Goal: Information Seeking & Learning: Understand process/instructions

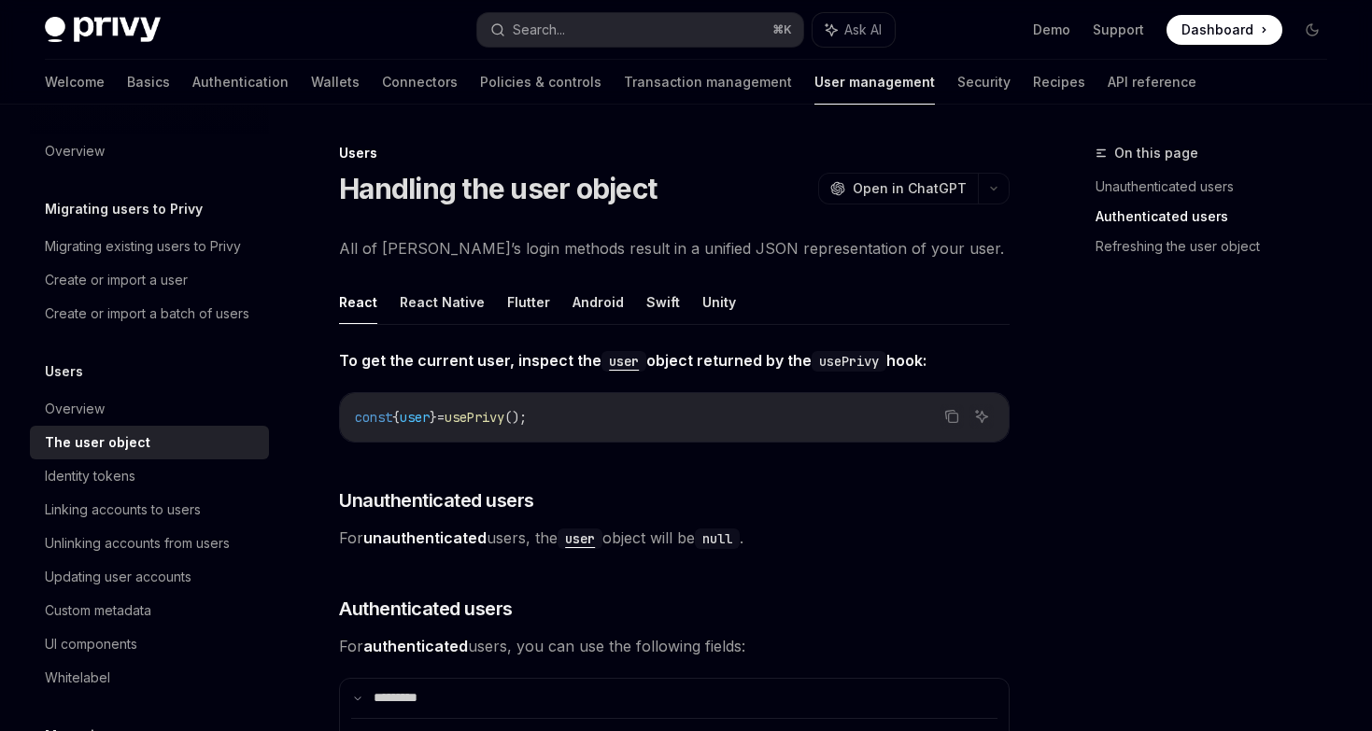
scroll to position [1082, 0]
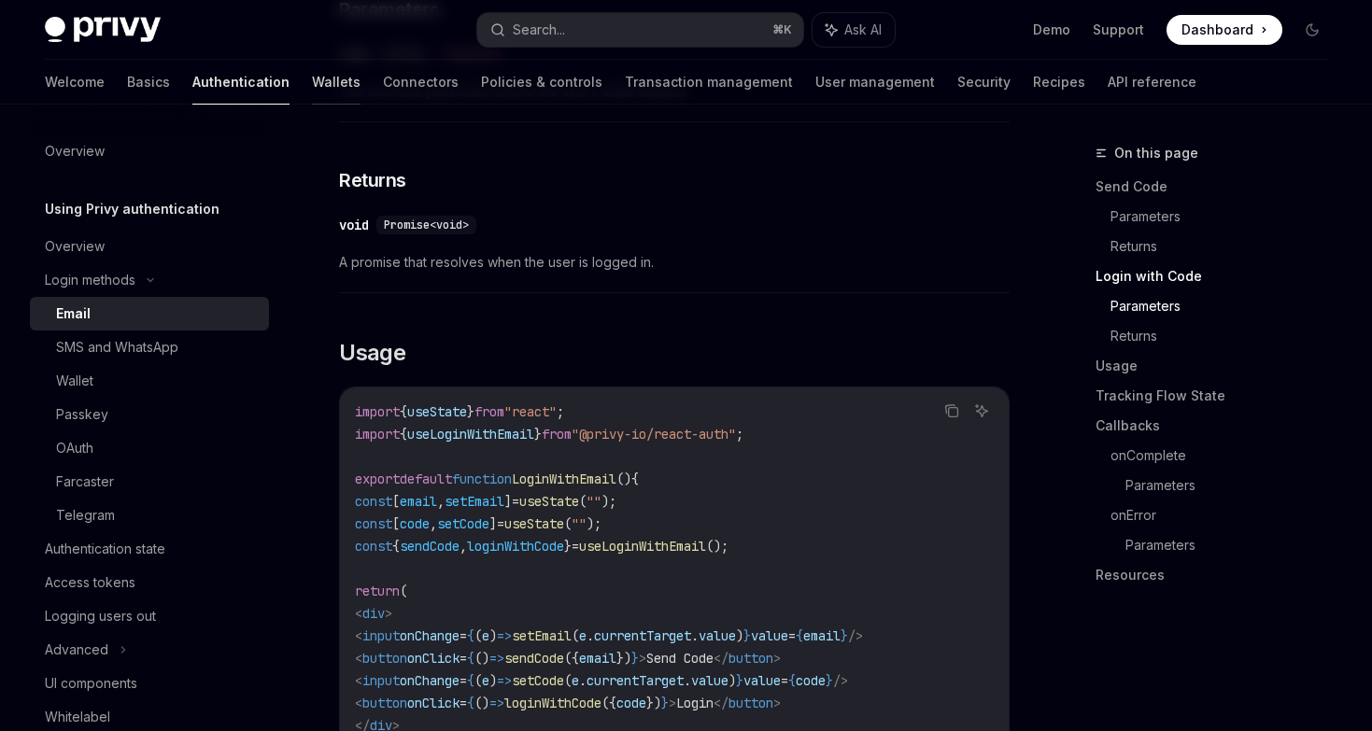
click at [312, 95] on link "Wallets" at bounding box center [336, 82] width 49 height 45
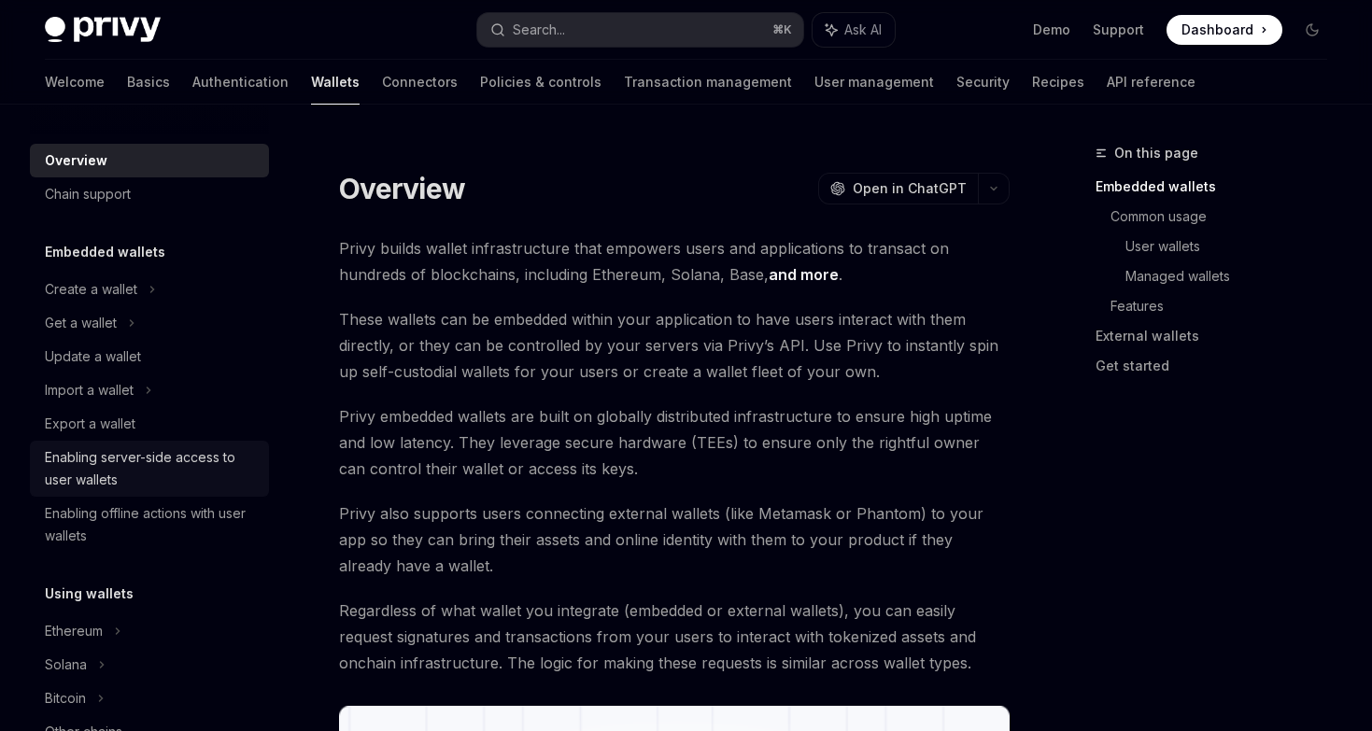
scroll to position [275, 0]
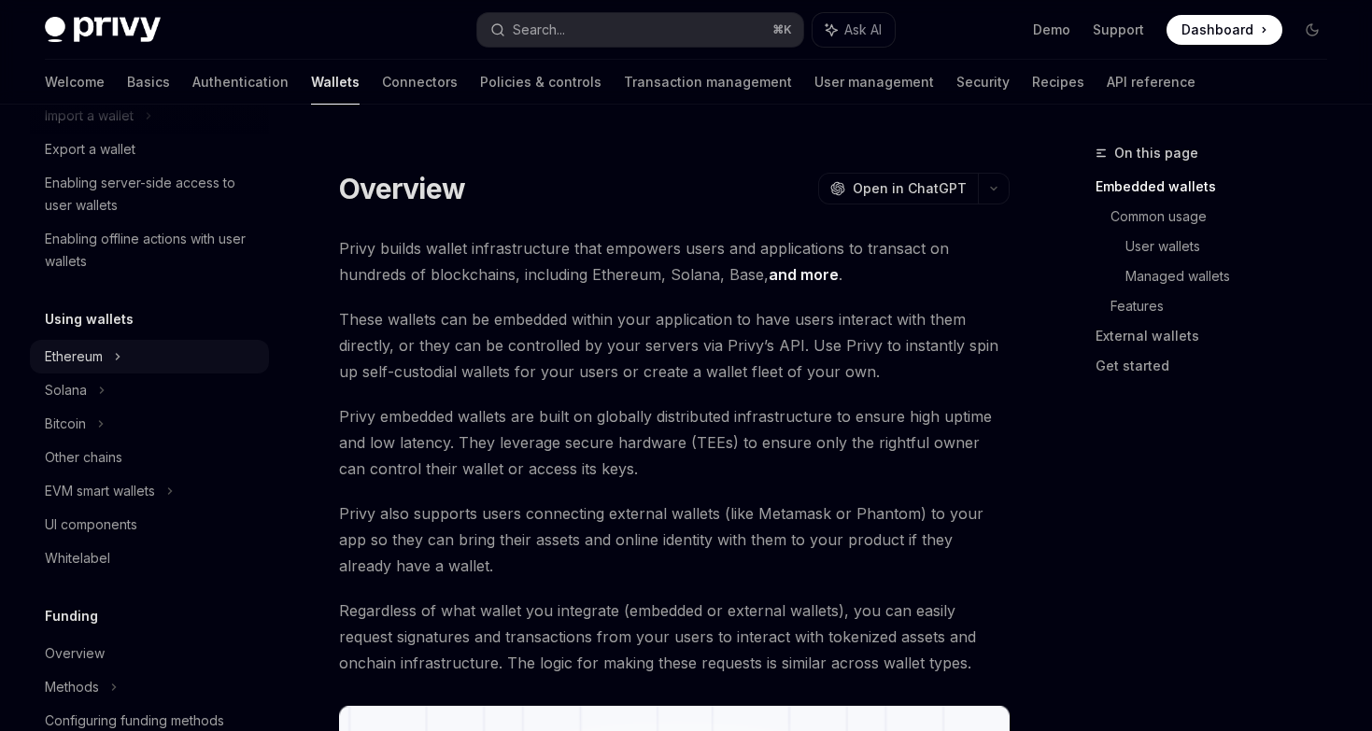
click at [96, 26] on div "Ethereum" at bounding box center [91, 15] width 92 height 22
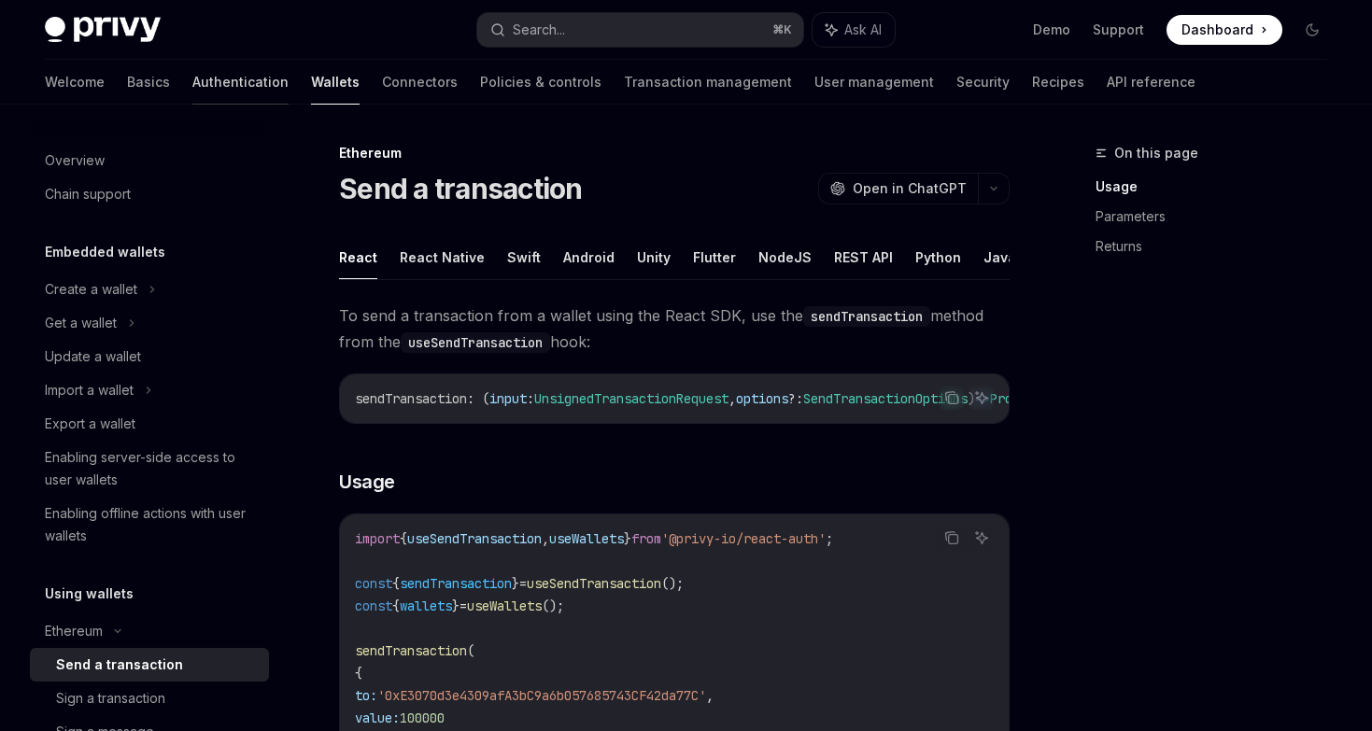
click at [192, 100] on link "Authentication" at bounding box center [240, 82] width 96 height 45
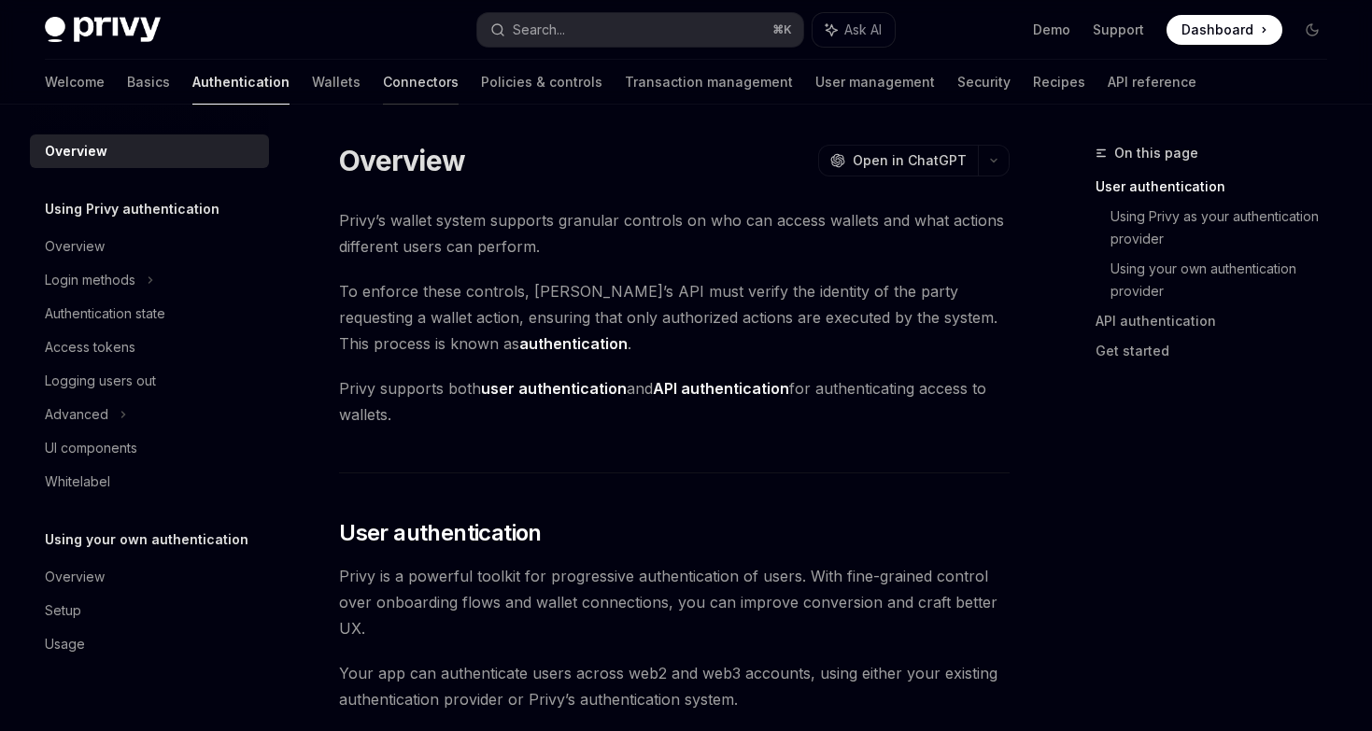
click at [383, 83] on link "Connectors" at bounding box center [421, 82] width 76 height 45
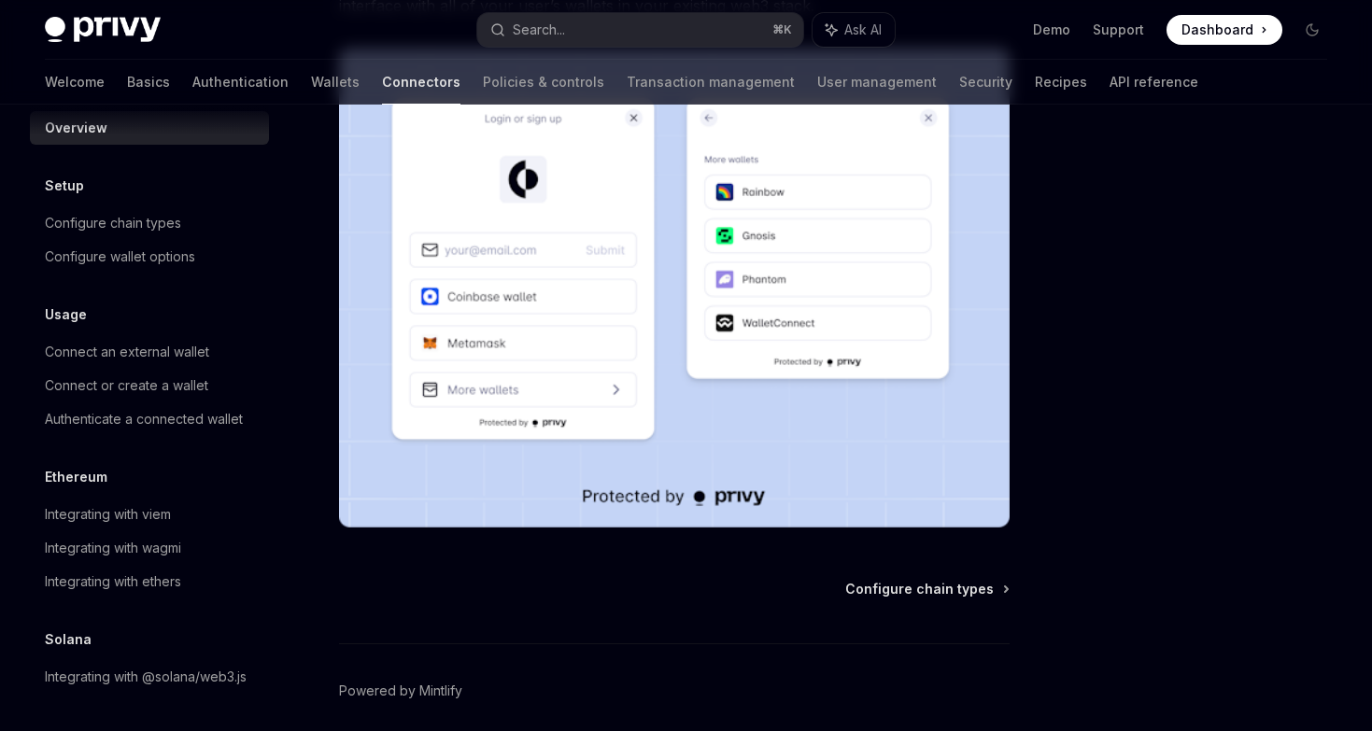
scroll to position [447, 0]
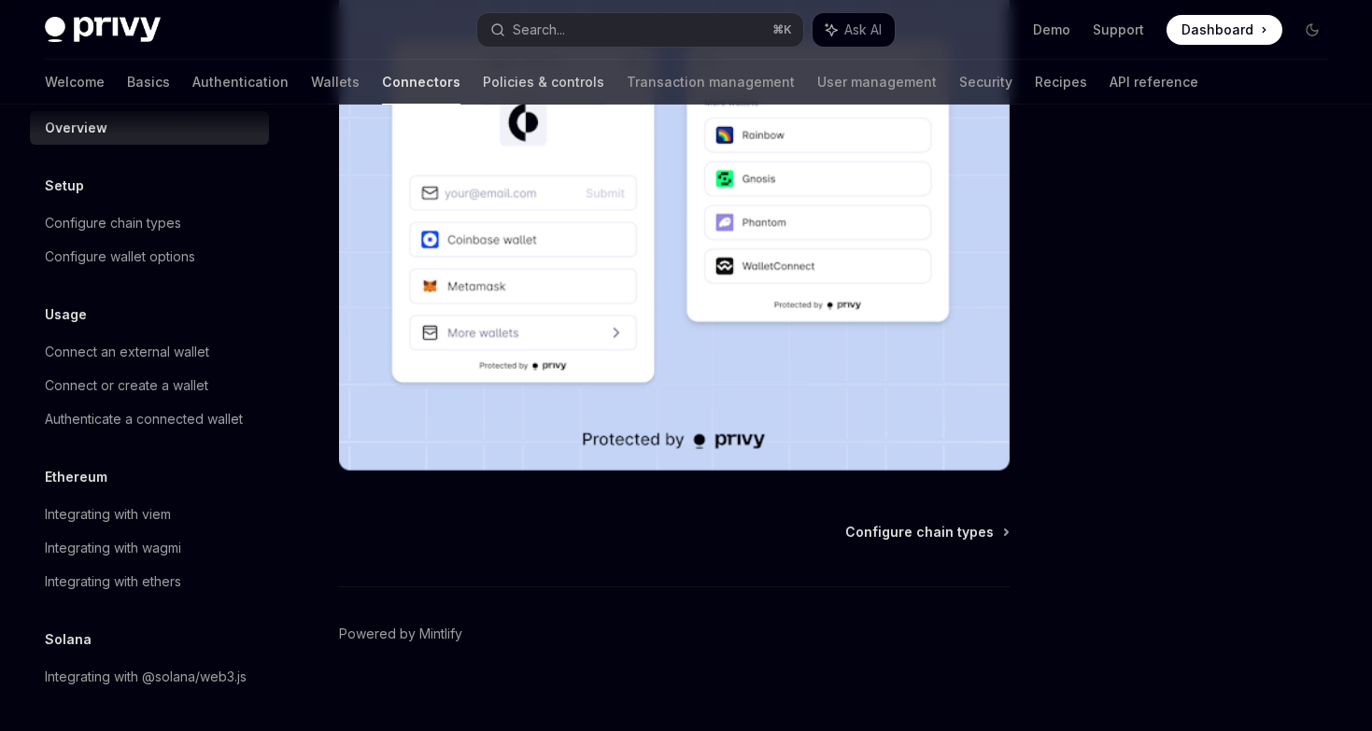
click at [483, 84] on link "Policies & controls" at bounding box center [543, 82] width 121 height 45
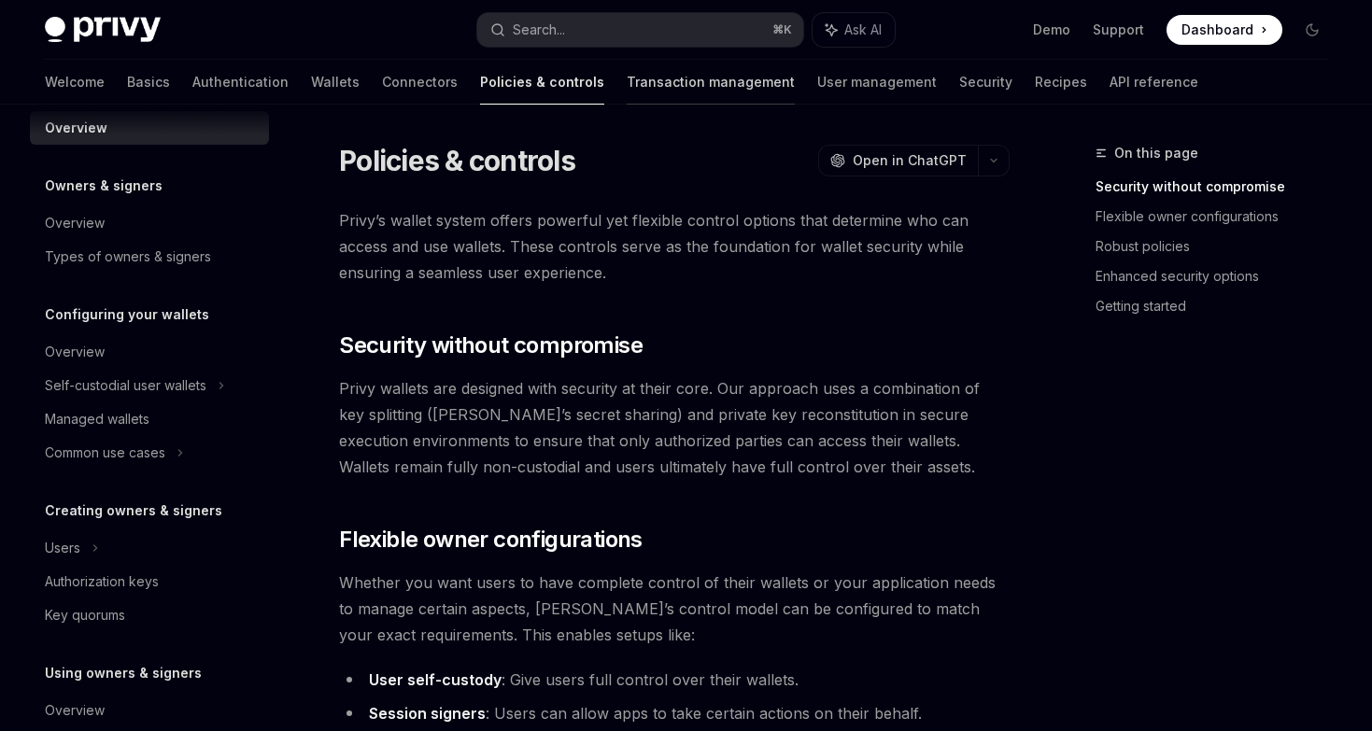
click at [627, 72] on link "Transaction management" at bounding box center [711, 82] width 168 height 45
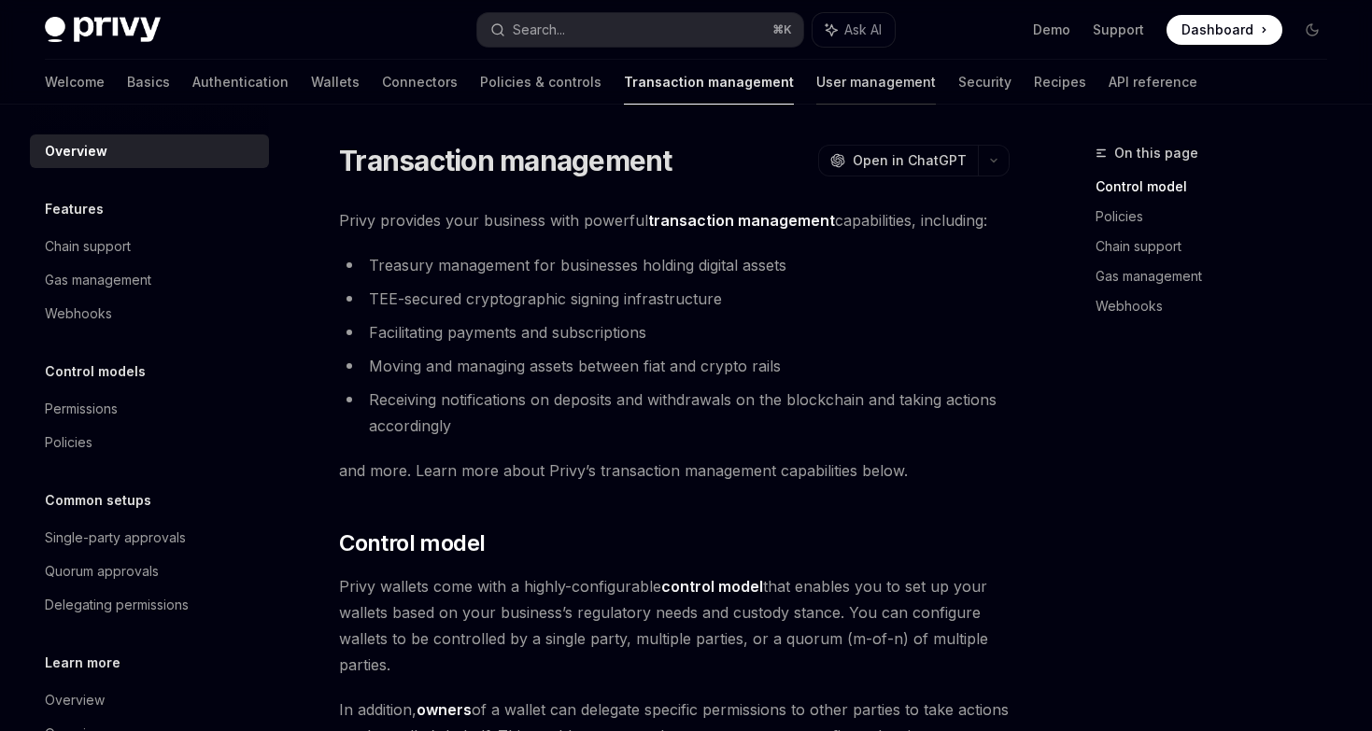
click at [816, 81] on link "User management" at bounding box center [876, 82] width 120 height 45
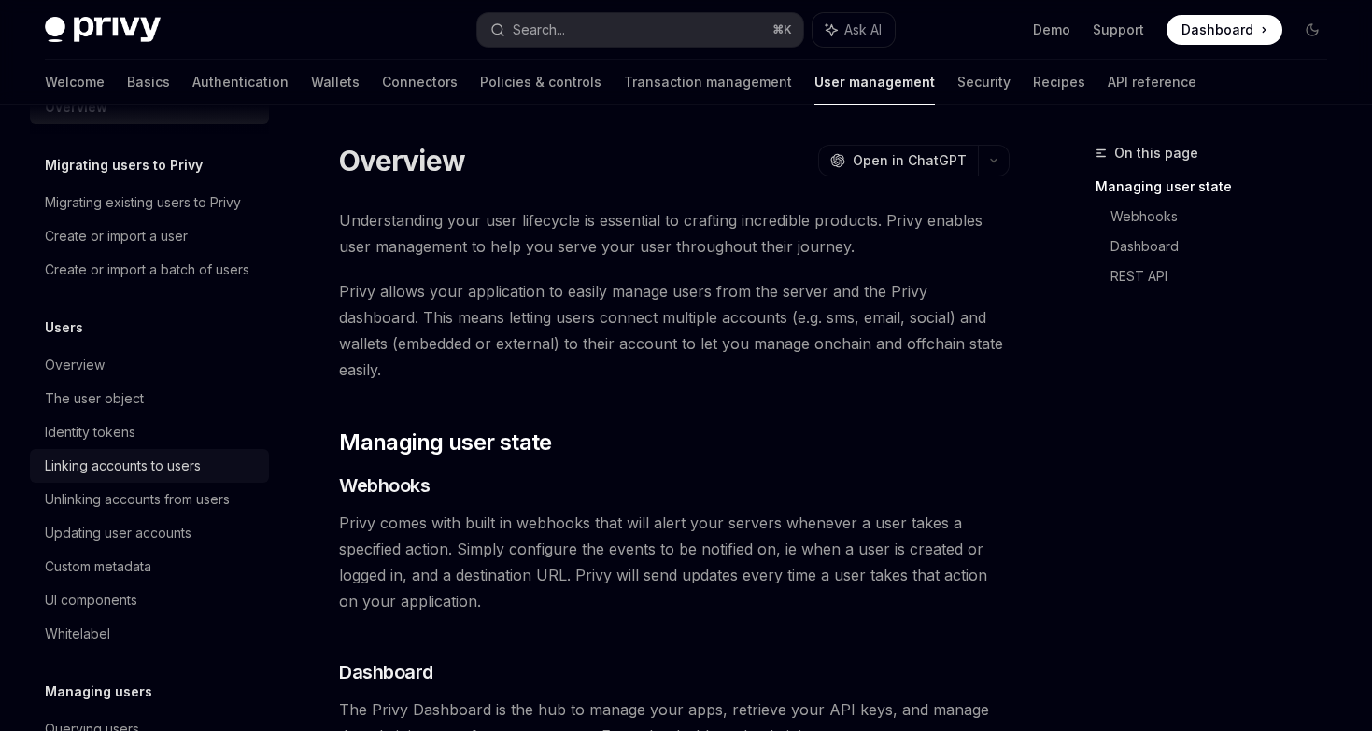
scroll to position [17, 0]
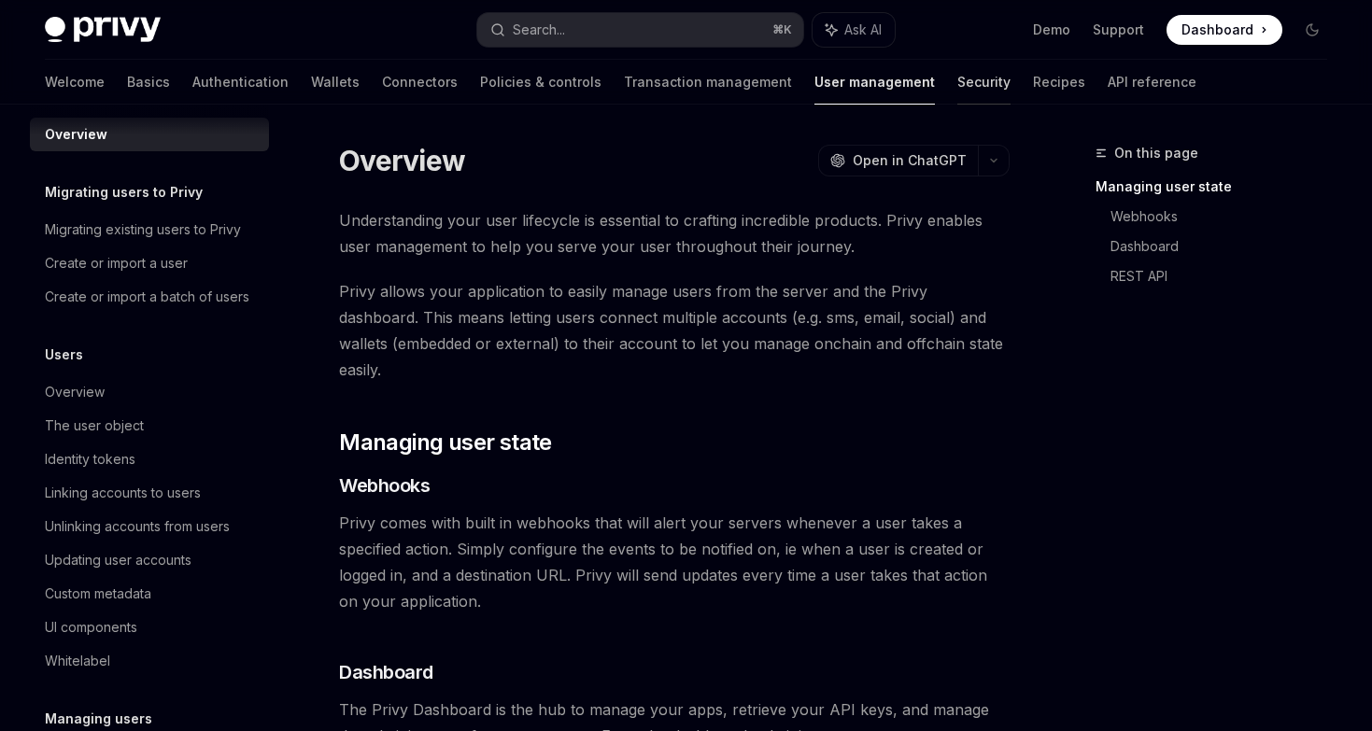
click at [957, 76] on link "Security" at bounding box center [983, 82] width 53 height 45
type textarea "*"
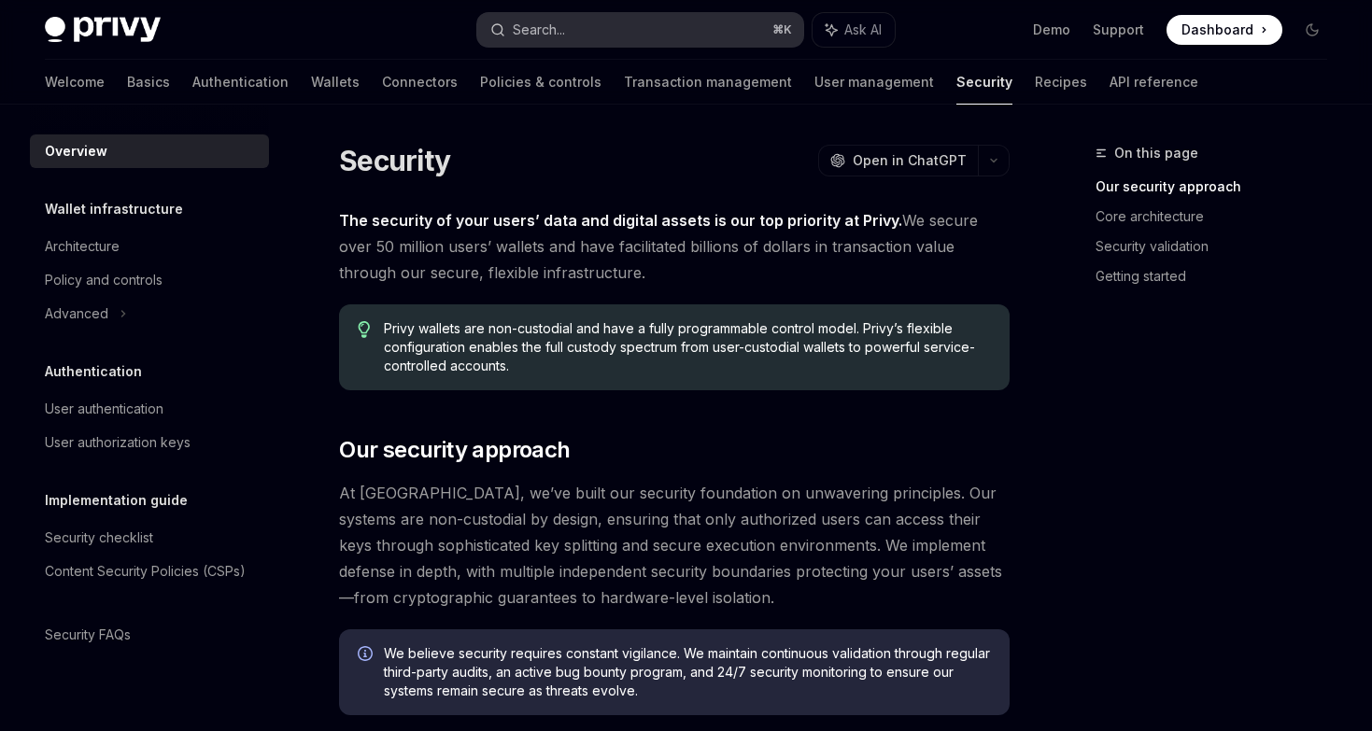
click at [613, 28] on button "Search... ⌘ K" at bounding box center [640, 30] width 326 height 34
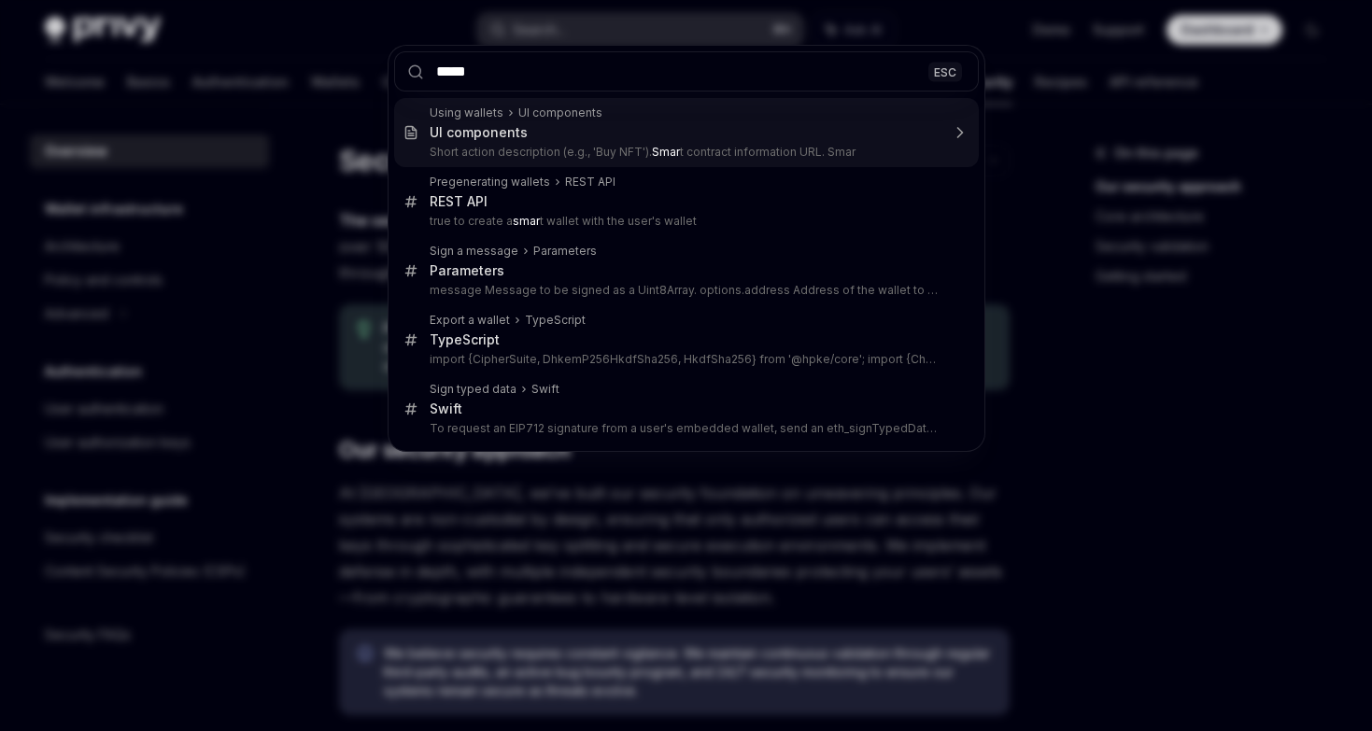
type input "*****"
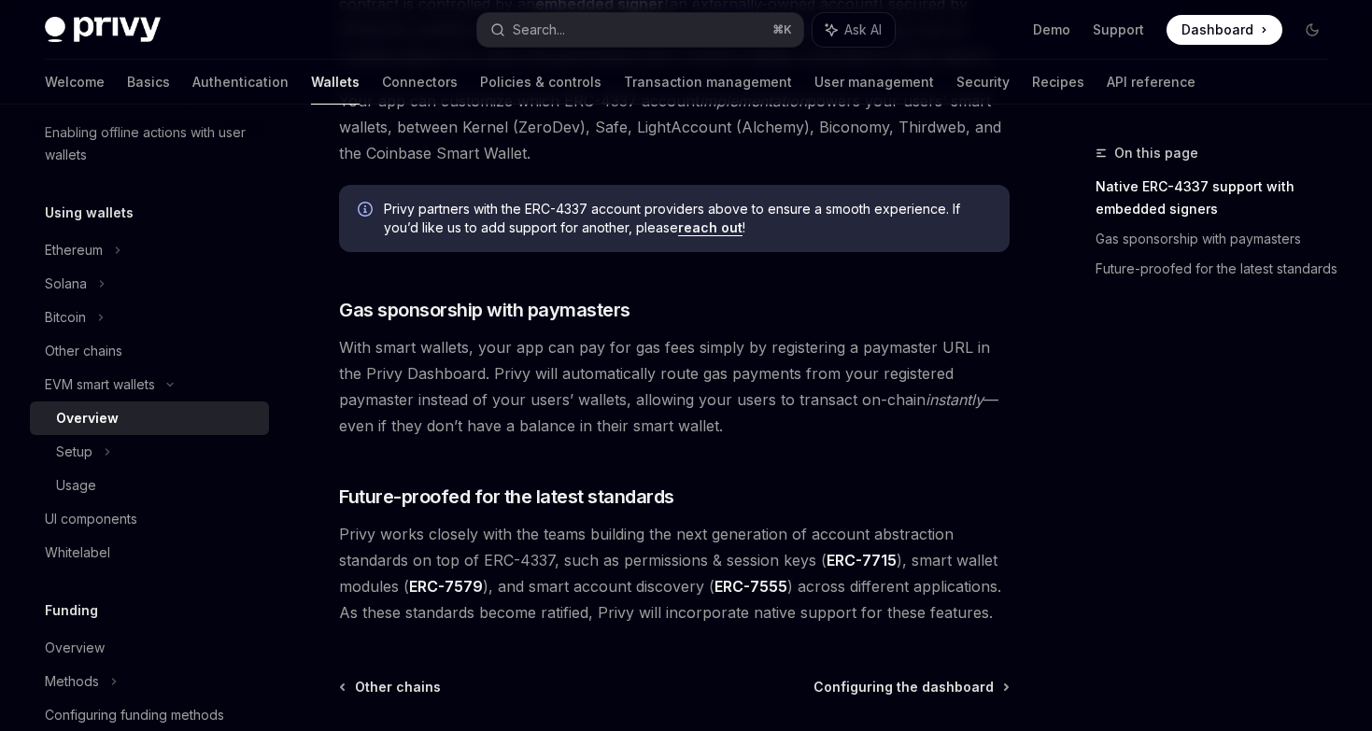
scroll to position [1316, 0]
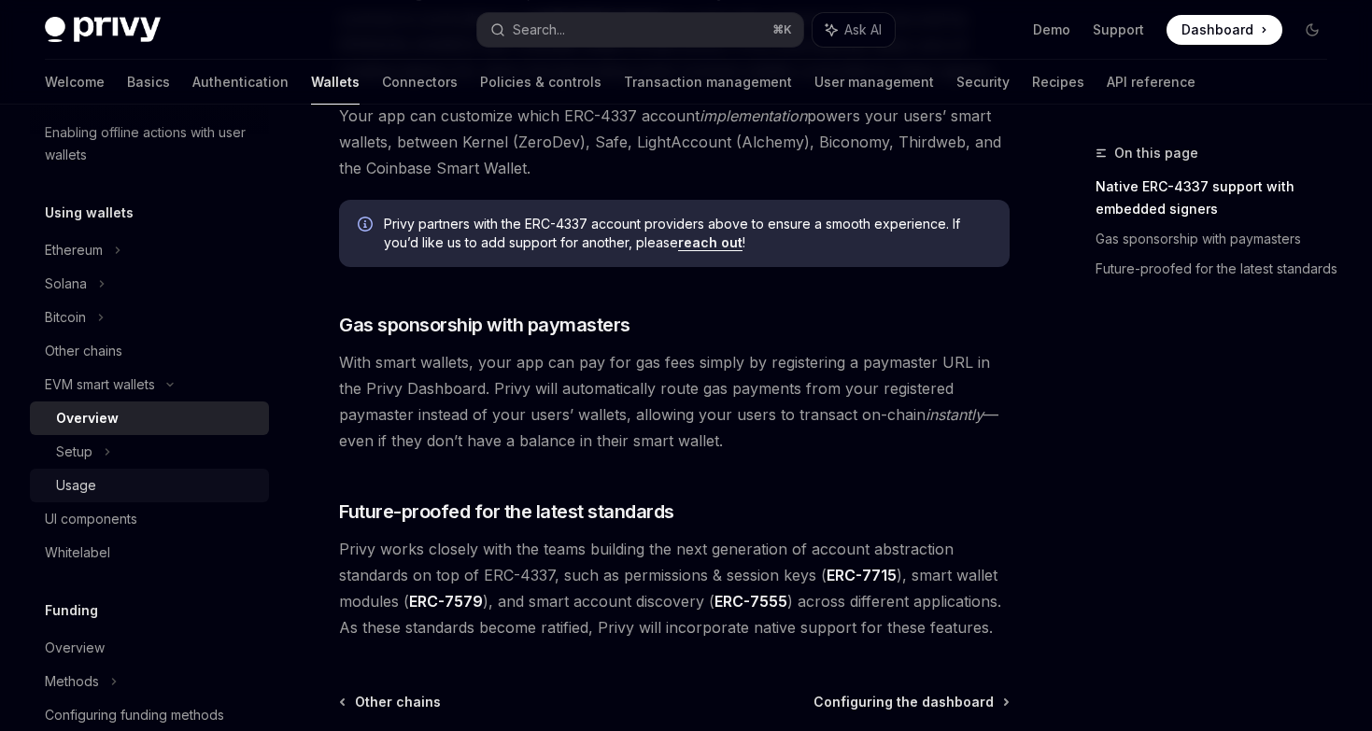
click at [141, 470] on link "Usage" at bounding box center [149, 486] width 239 height 34
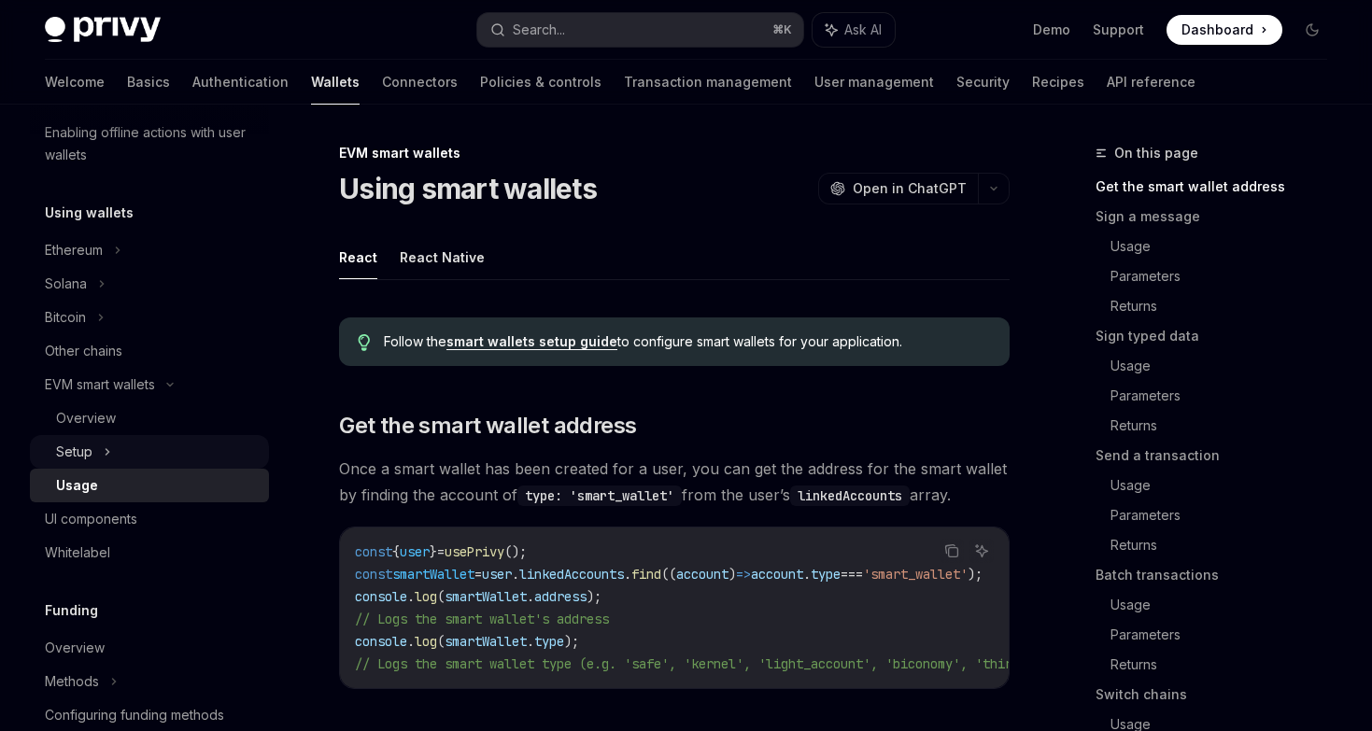
click at [140, 460] on div "Setup" at bounding box center [149, 452] width 239 height 34
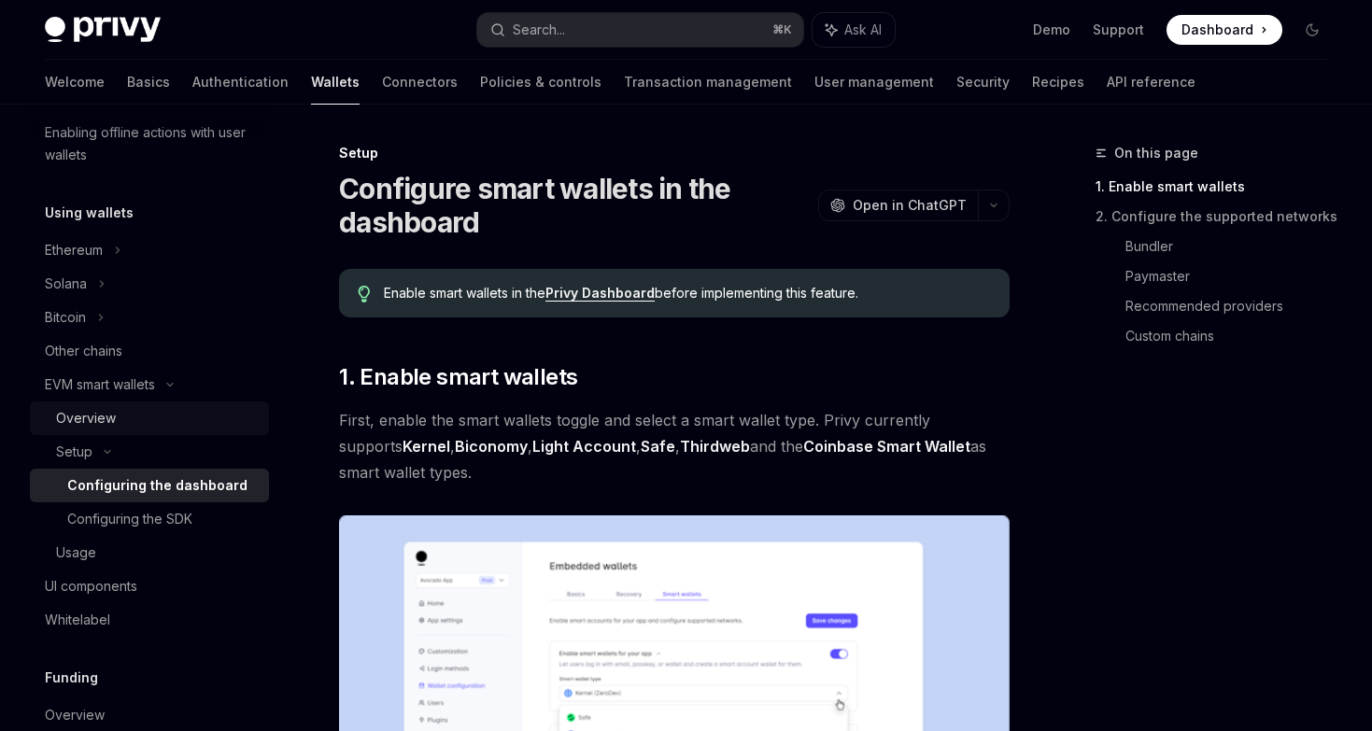
click at [117, 418] on div "Overview" at bounding box center [157, 418] width 202 height 22
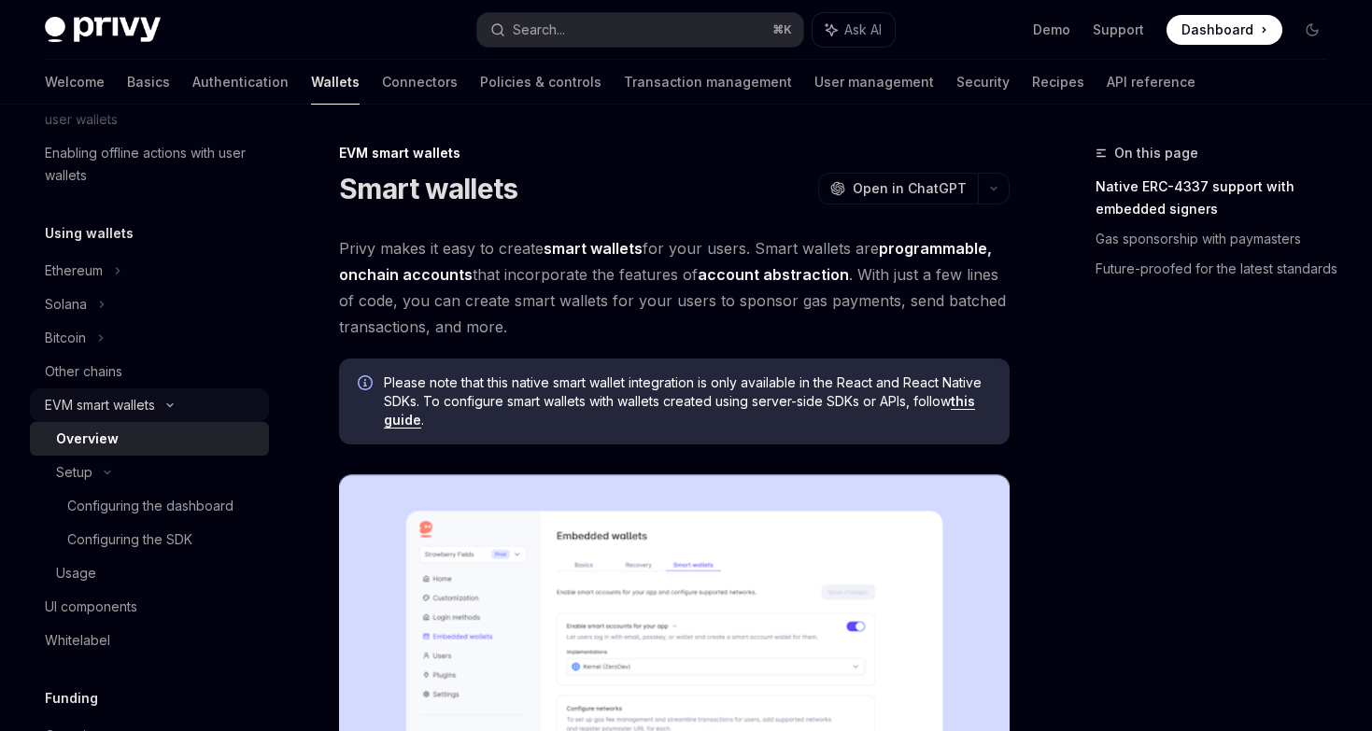
scroll to position [348, 0]
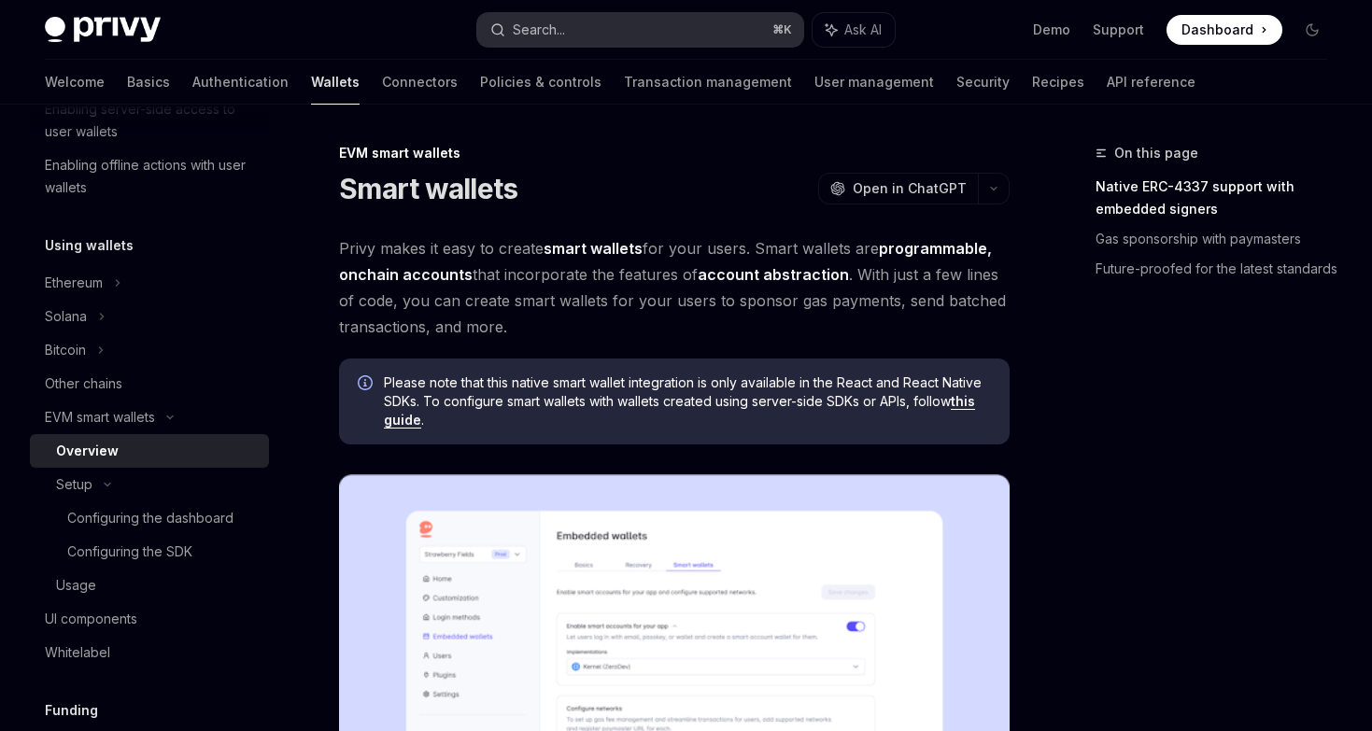
click at [639, 25] on button "Search... ⌘ K" at bounding box center [640, 30] width 326 height 34
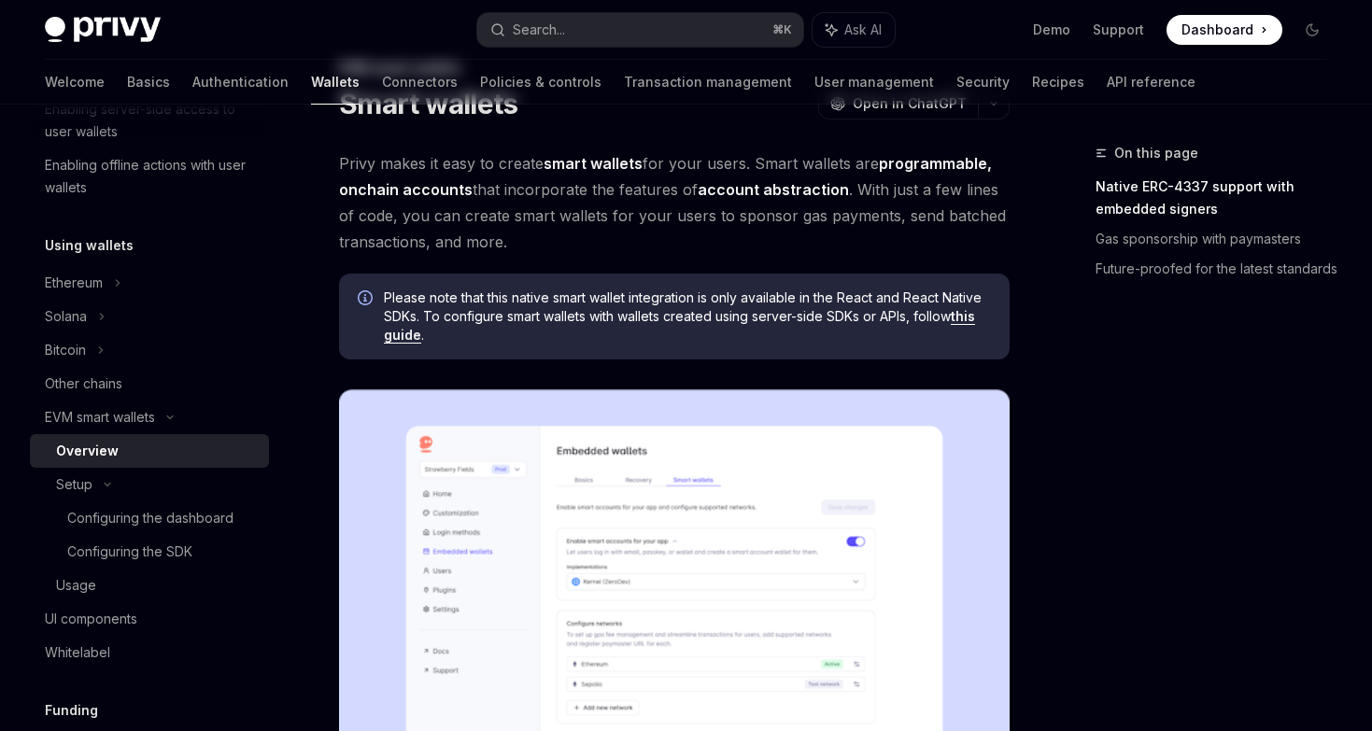
scroll to position [105, 0]
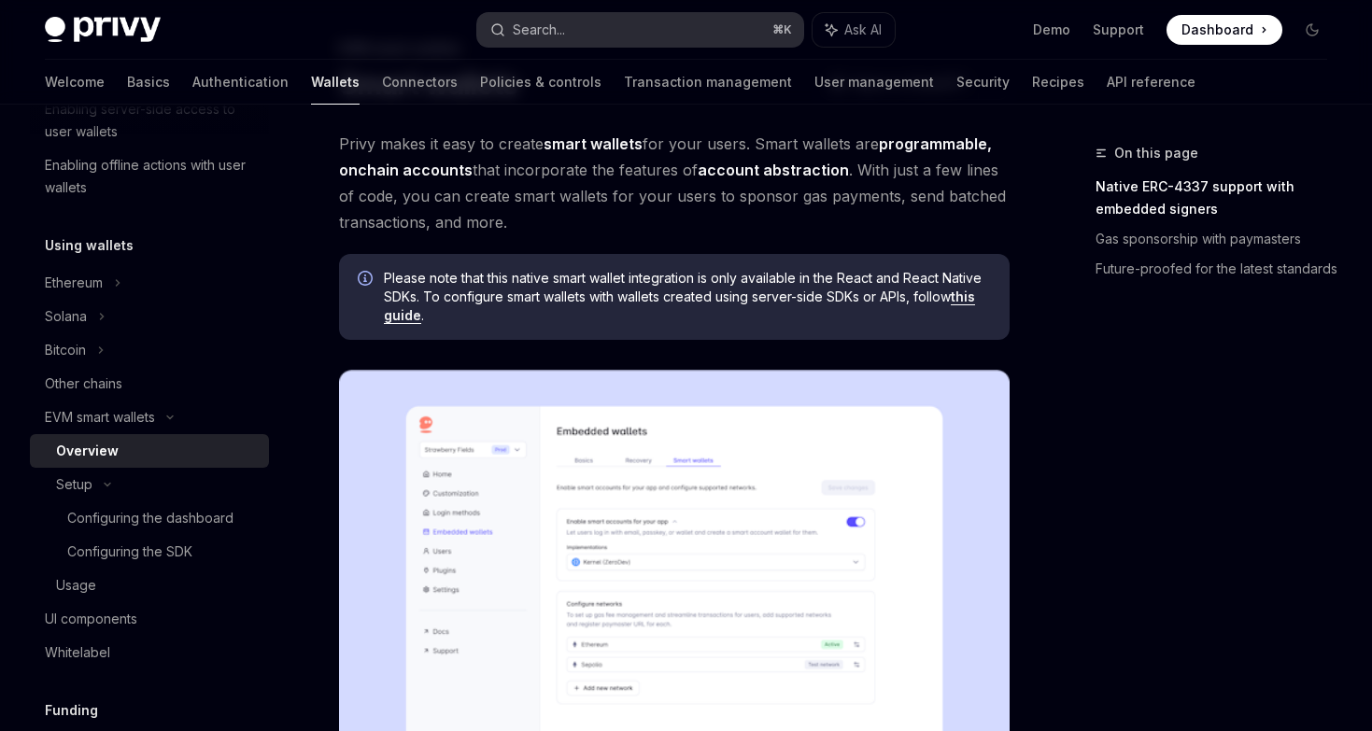
click at [605, 24] on button "Search... ⌘ K" at bounding box center [640, 30] width 326 height 34
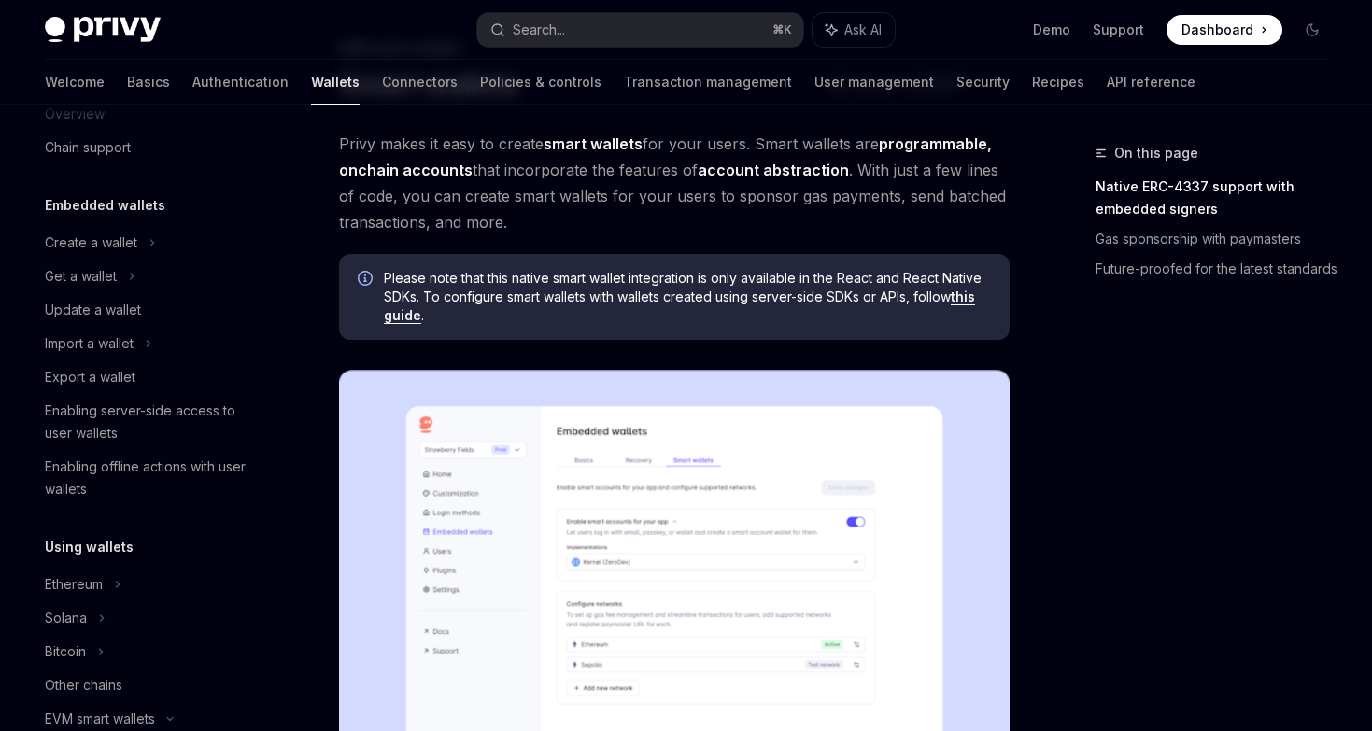
scroll to position [0, 0]
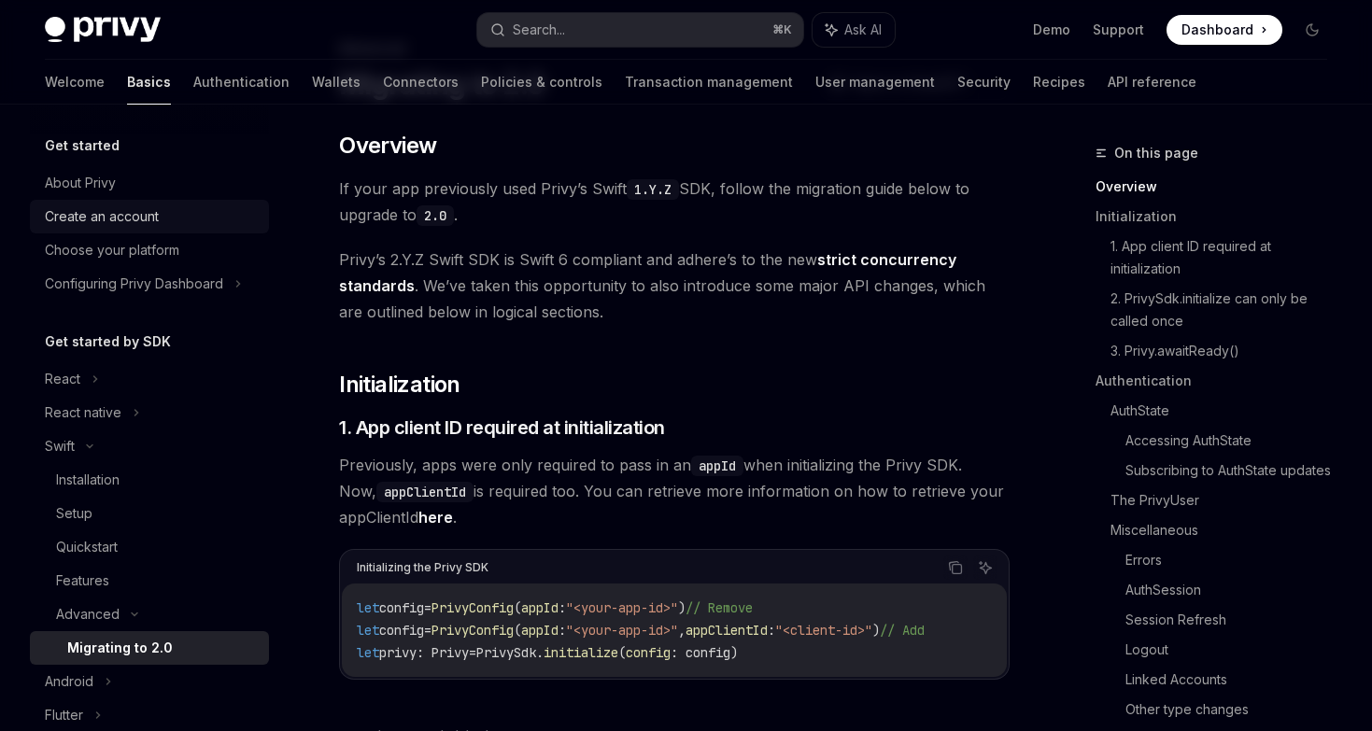
click at [113, 211] on div "Create an account" at bounding box center [102, 216] width 114 height 22
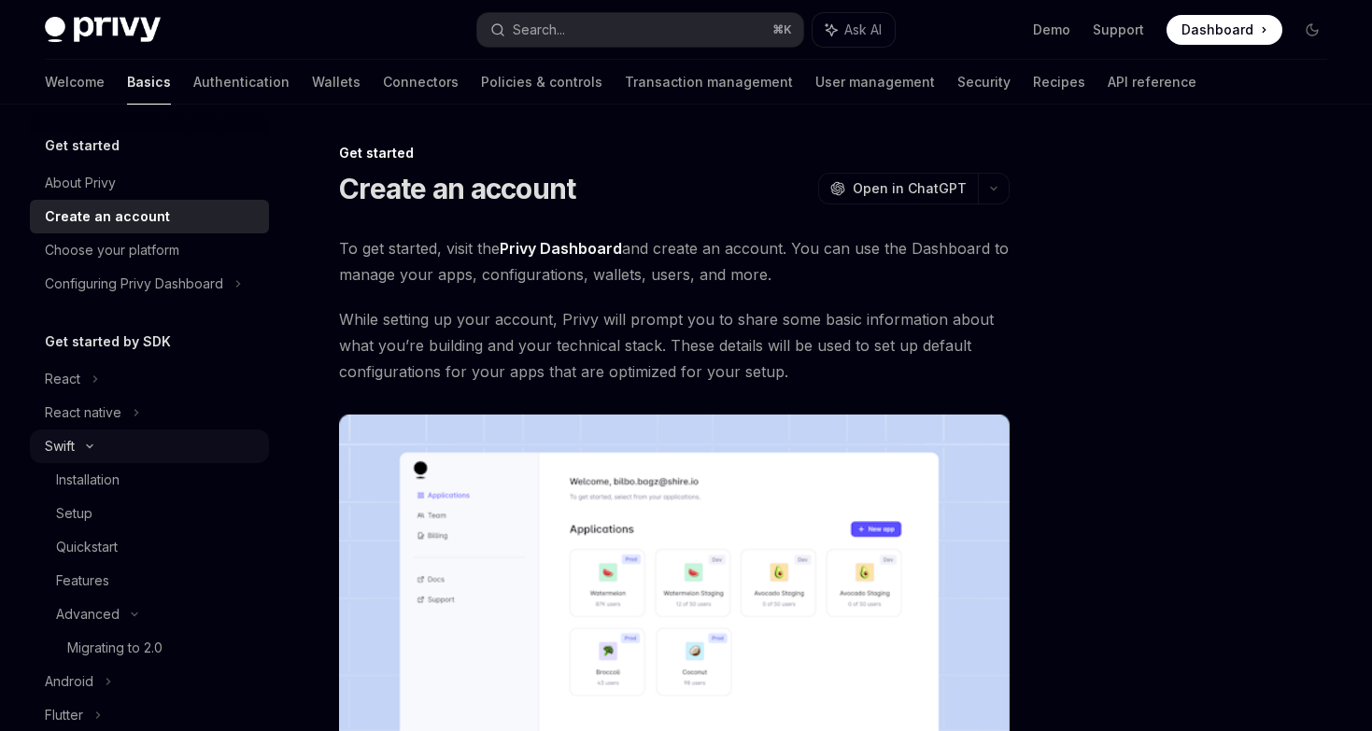
click at [87, 431] on div "Swift" at bounding box center [149, 447] width 239 height 34
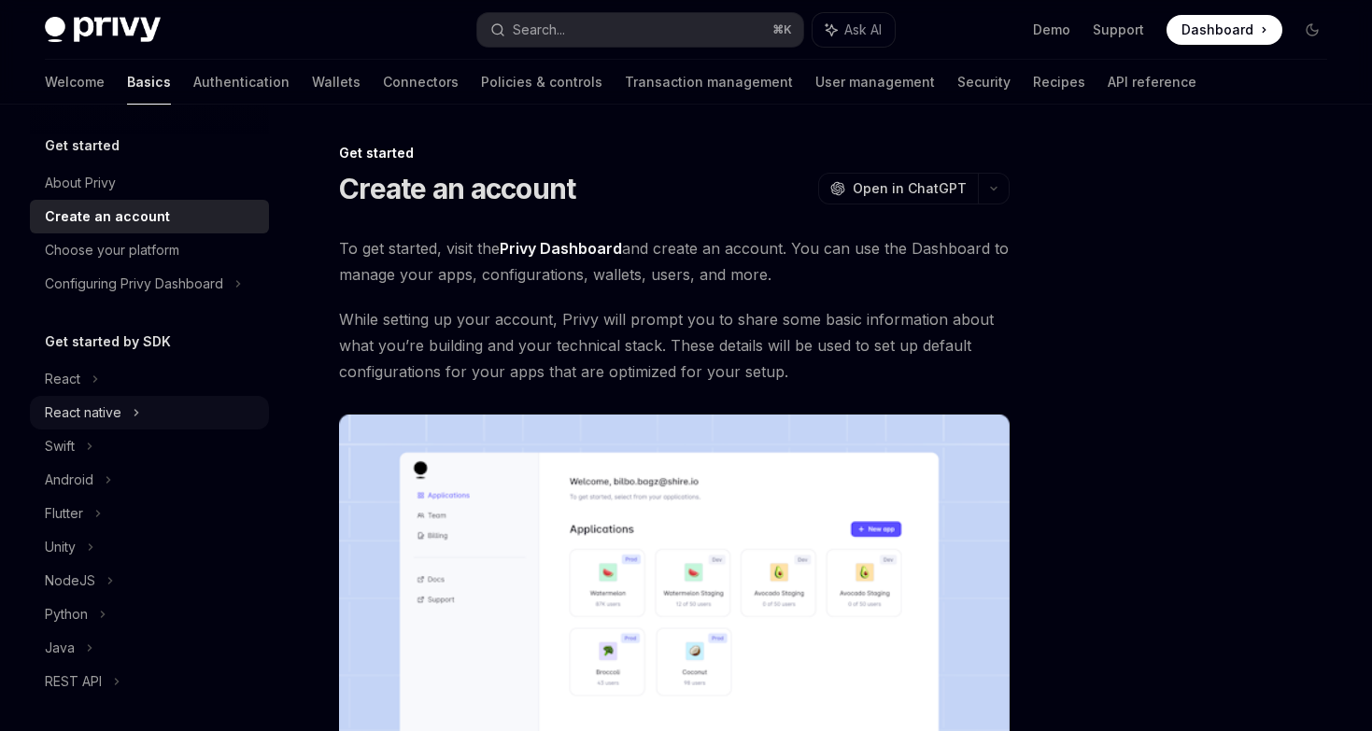
click at [87, 411] on div "React native" at bounding box center [83, 413] width 77 height 22
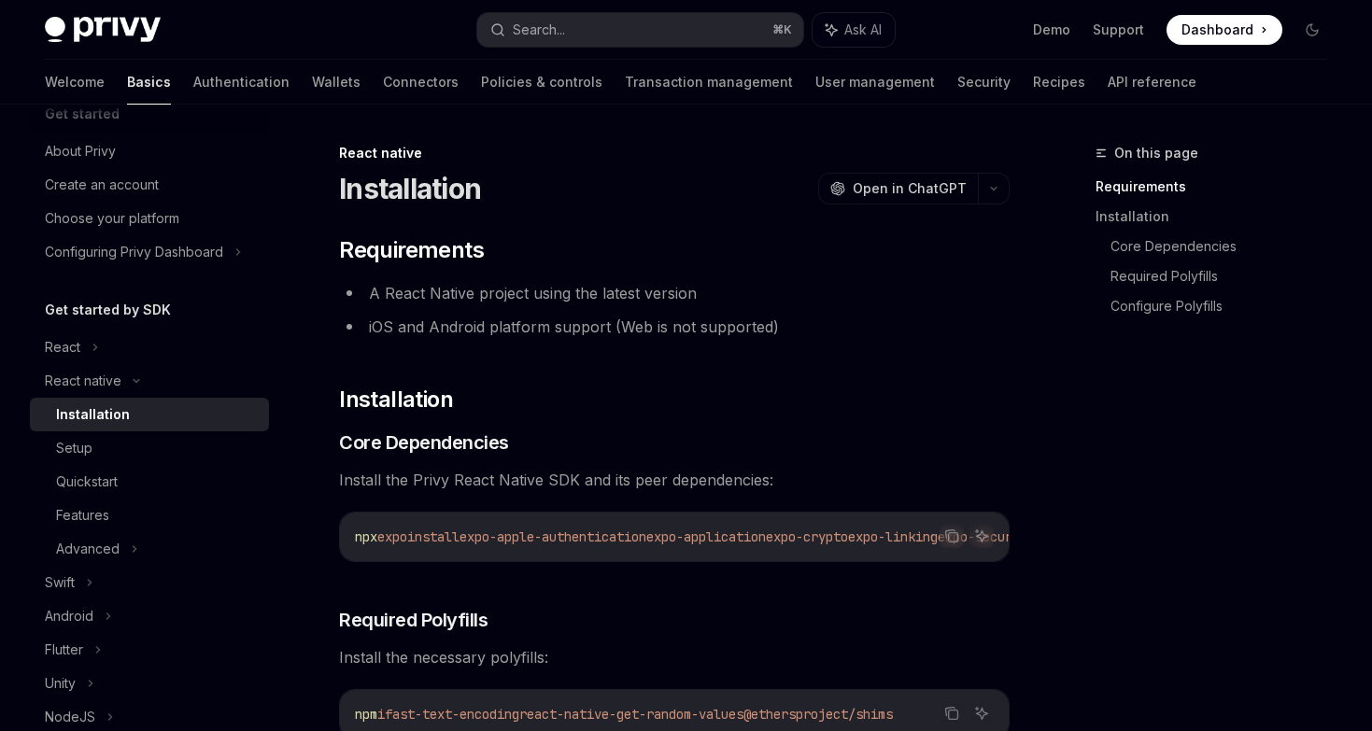
scroll to position [36, 0]
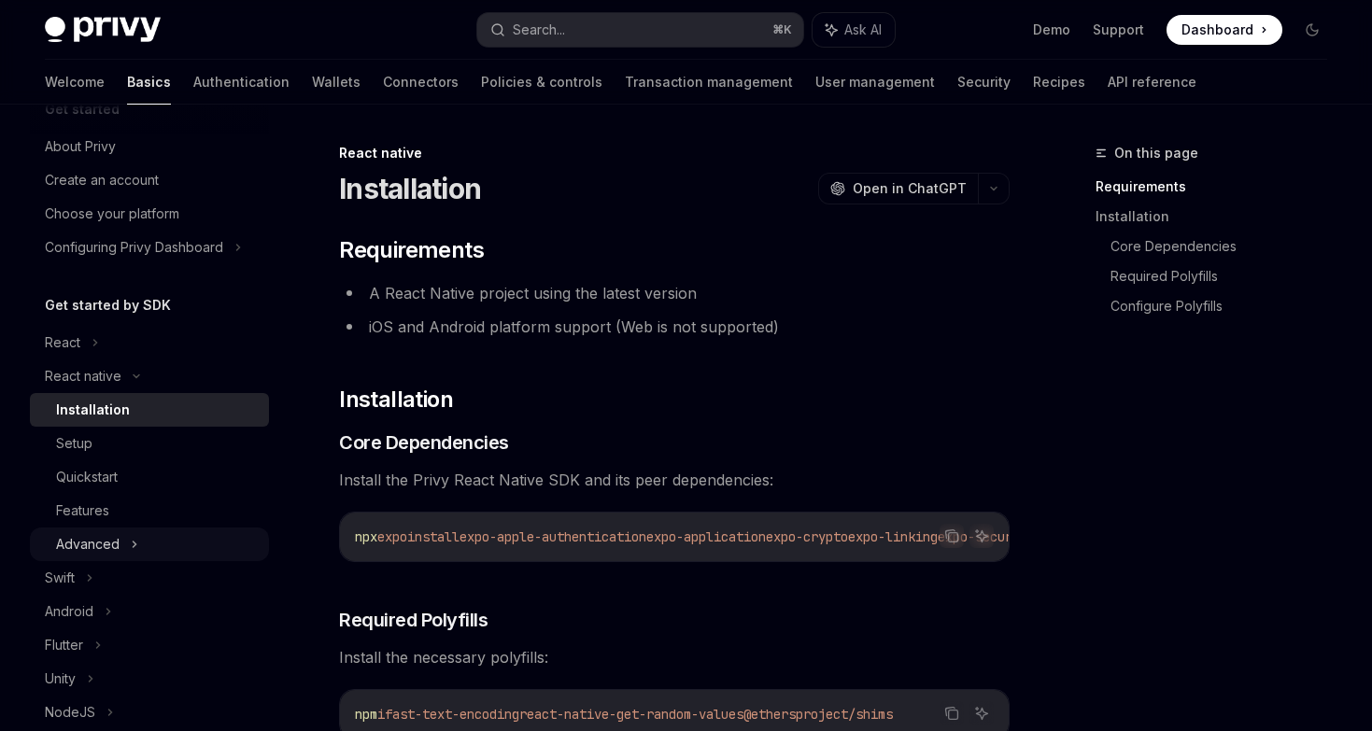
click at [116, 544] on div "Advanced" at bounding box center [88, 544] width 64 height 22
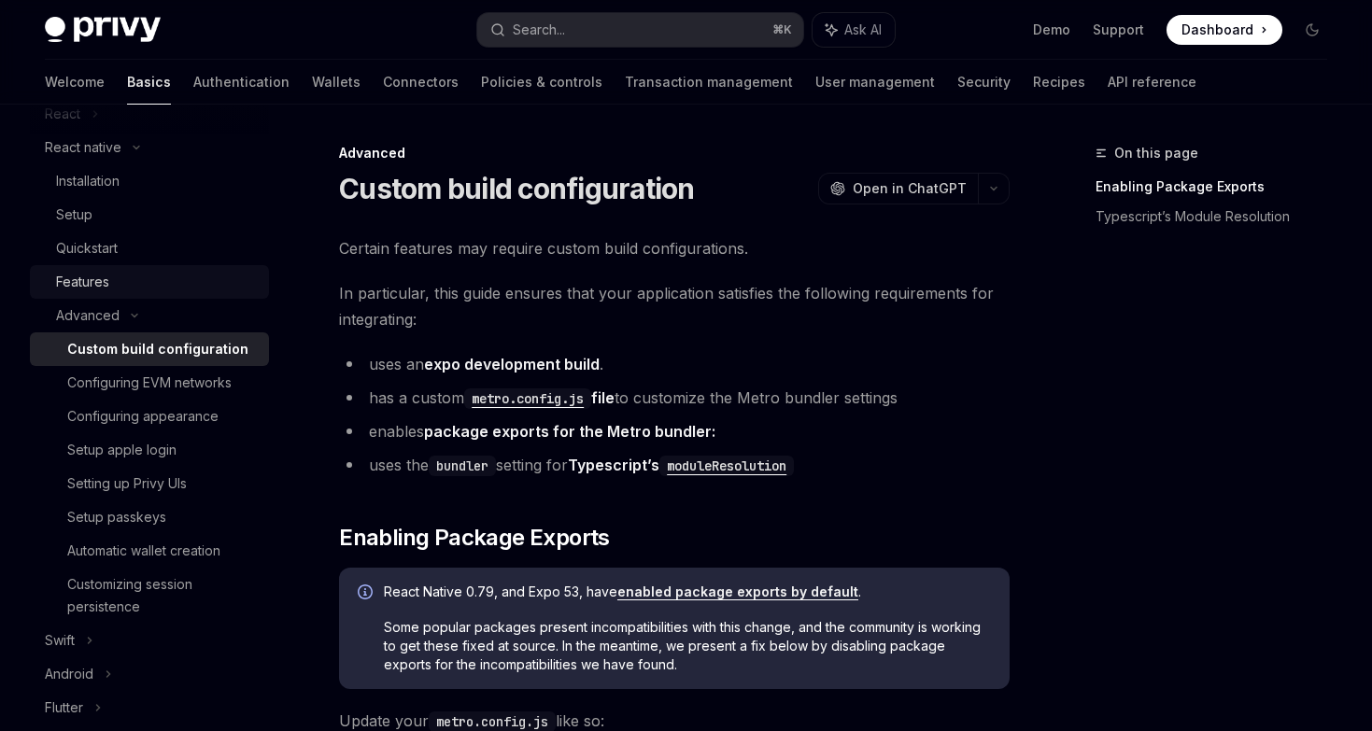
scroll to position [272, 0]
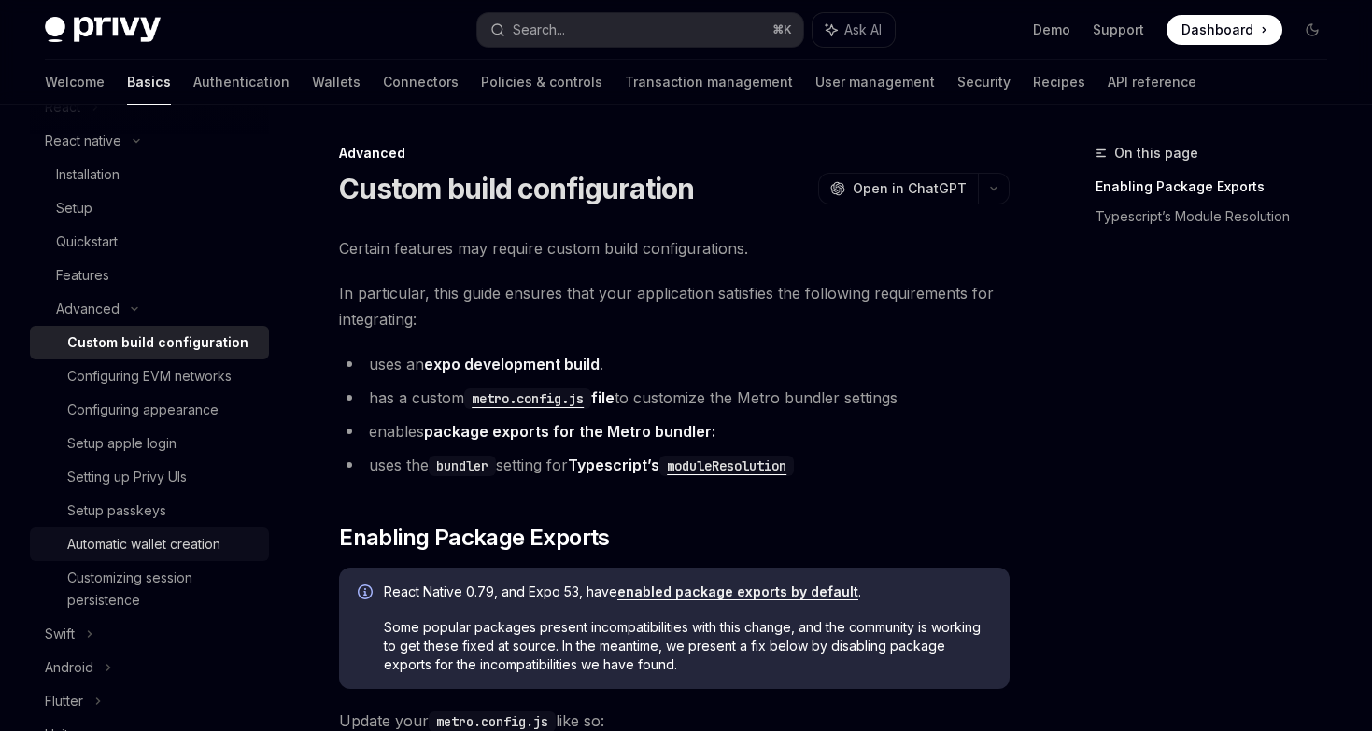
click at [142, 540] on div "Automatic wallet creation" at bounding box center [143, 544] width 153 height 22
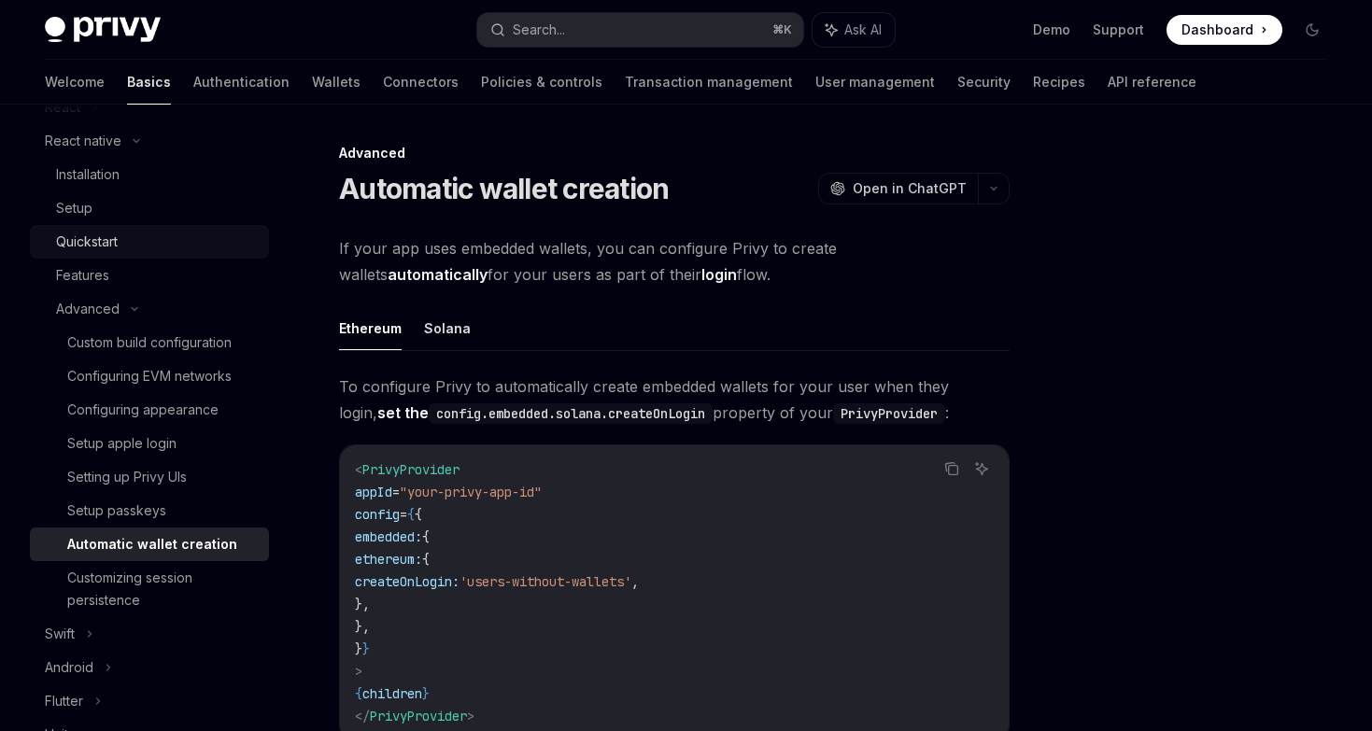
click at [120, 238] on div "Quickstart" at bounding box center [157, 242] width 202 height 22
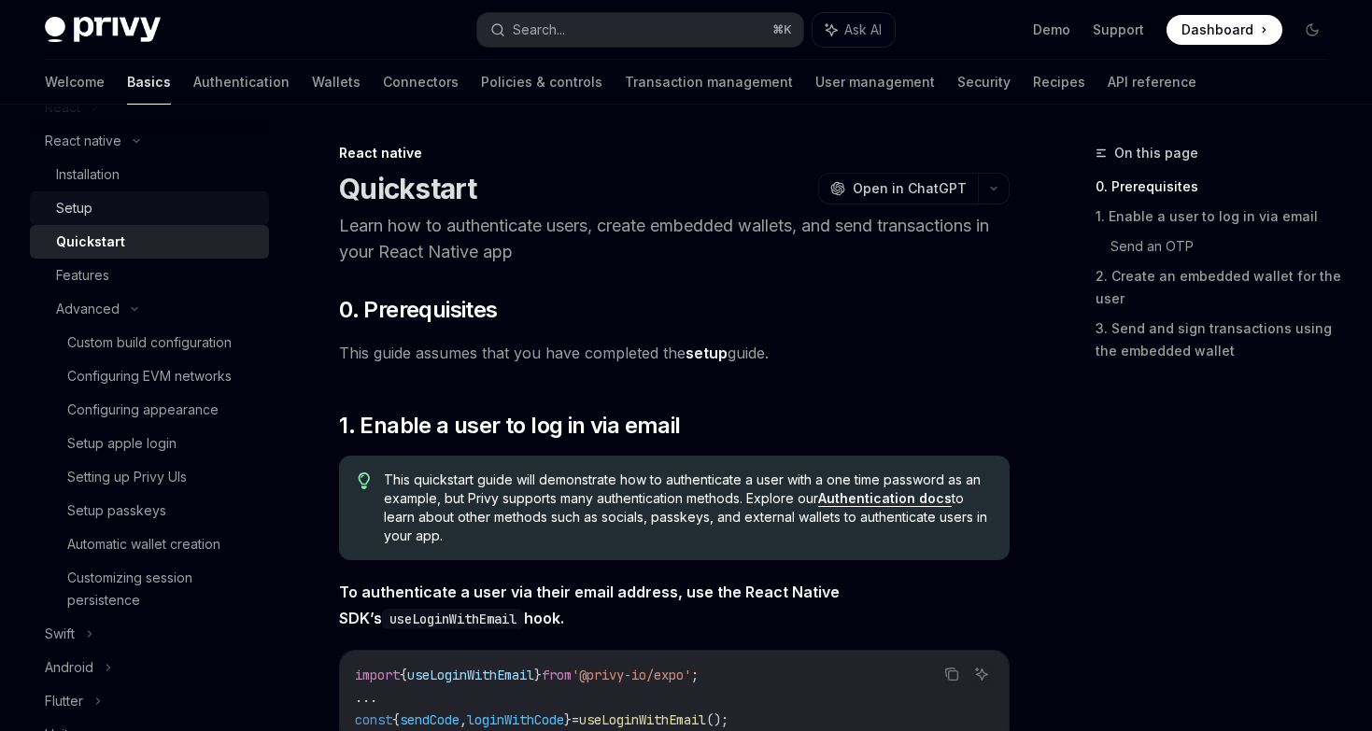
click at [110, 215] on div "Setup" at bounding box center [157, 208] width 202 height 22
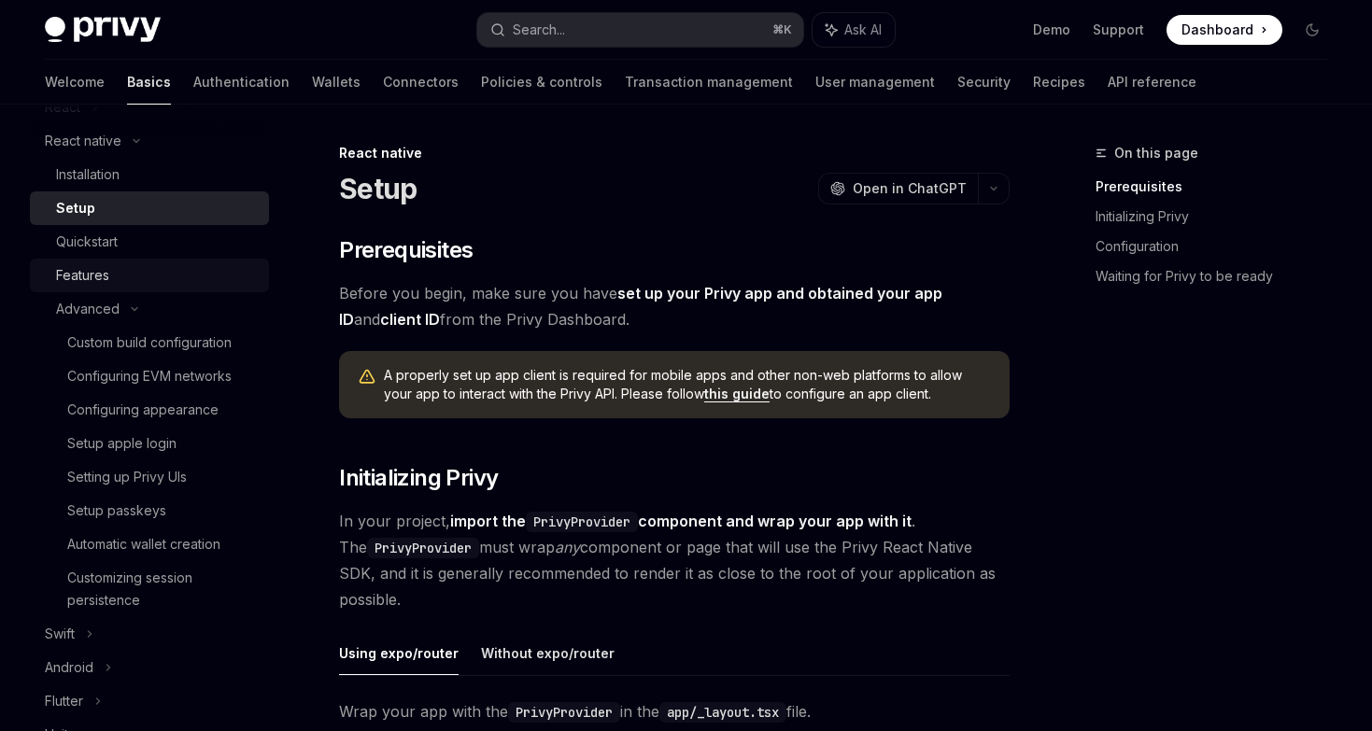
click at [110, 266] on div "Features" at bounding box center [157, 275] width 202 height 22
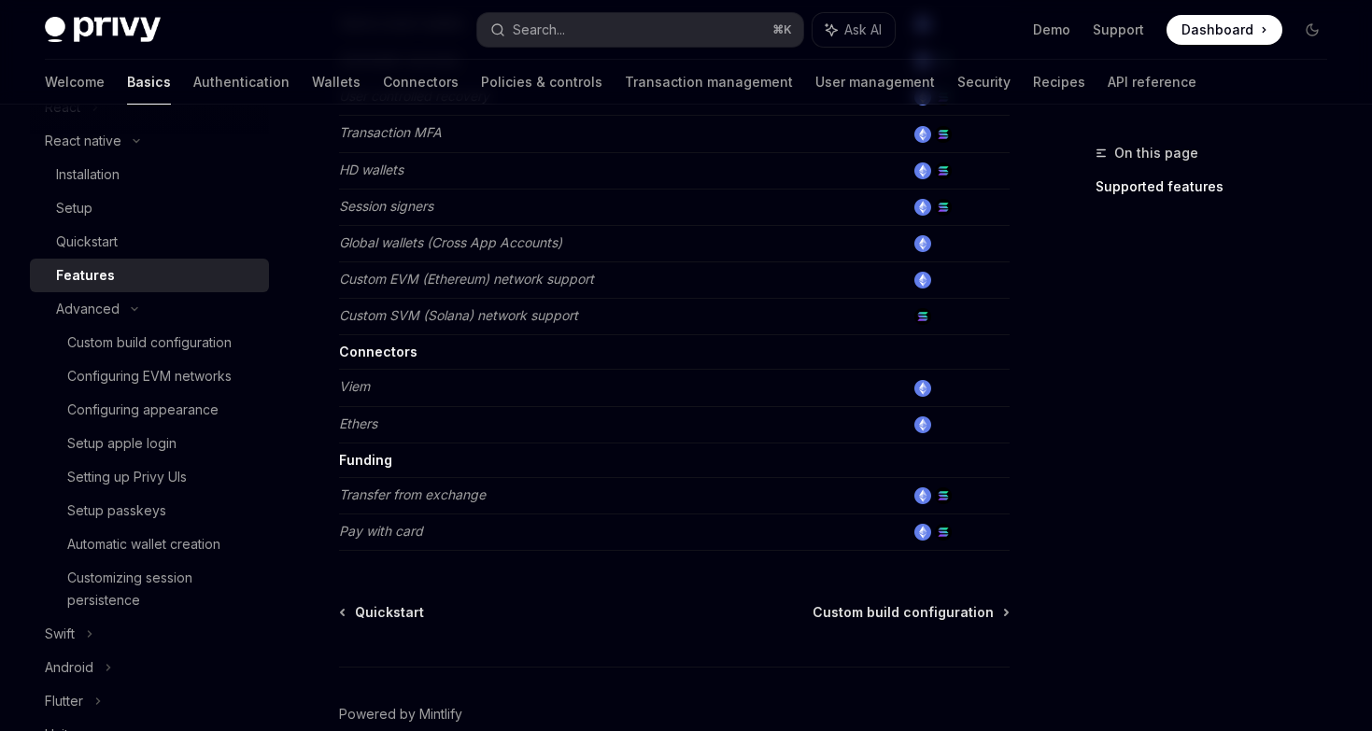
scroll to position [1002, 0]
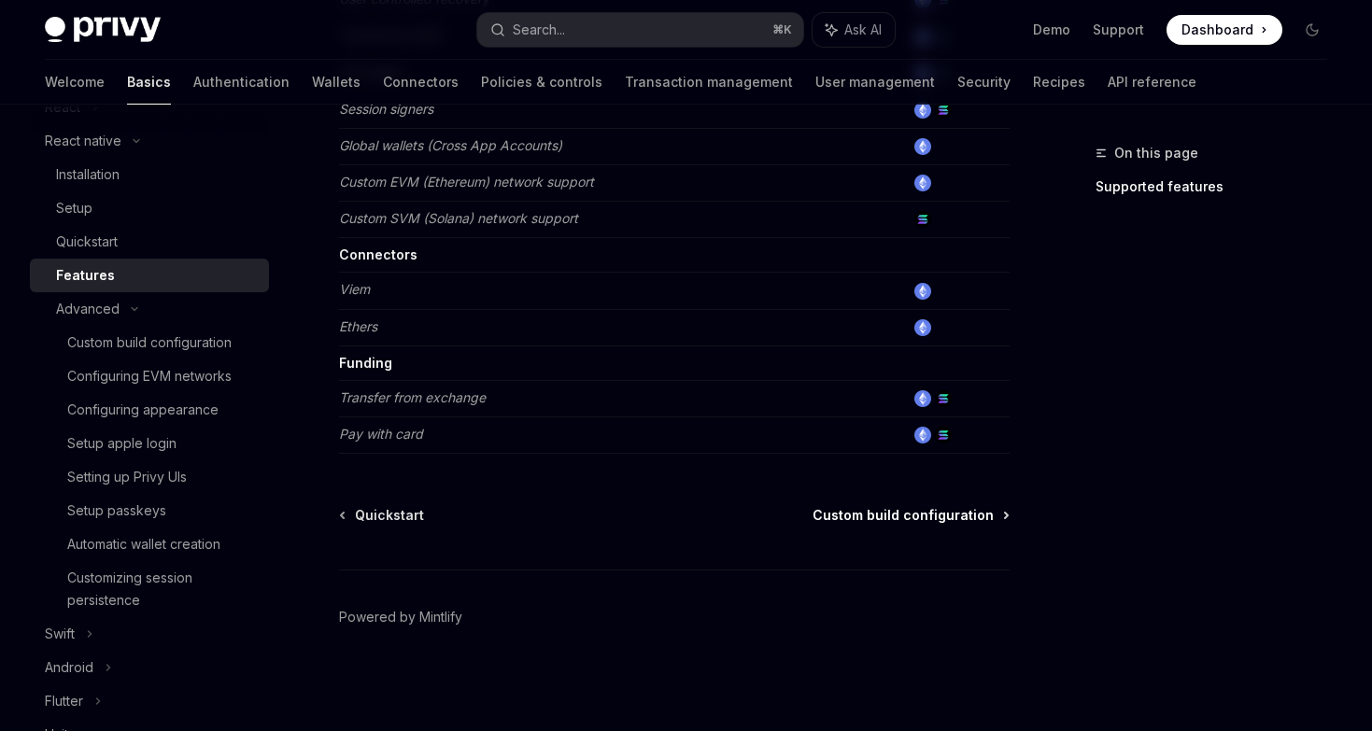
click at [870, 512] on span "Custom build configuration" at bounding box center [902, 515] width 181 height 19
type textarea "*"
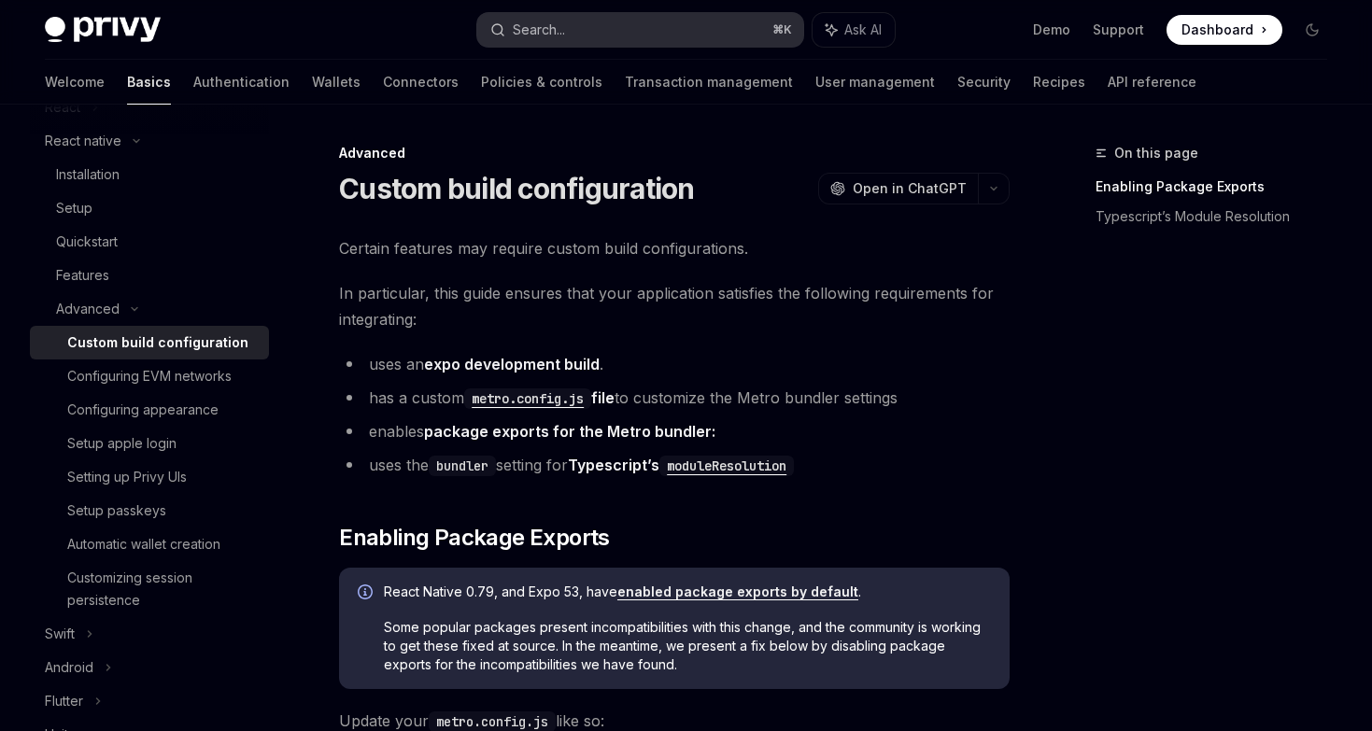
click at [587, 32] on button "Search... ⌘ K" at bounding box center [640, 30] width 326 height 34
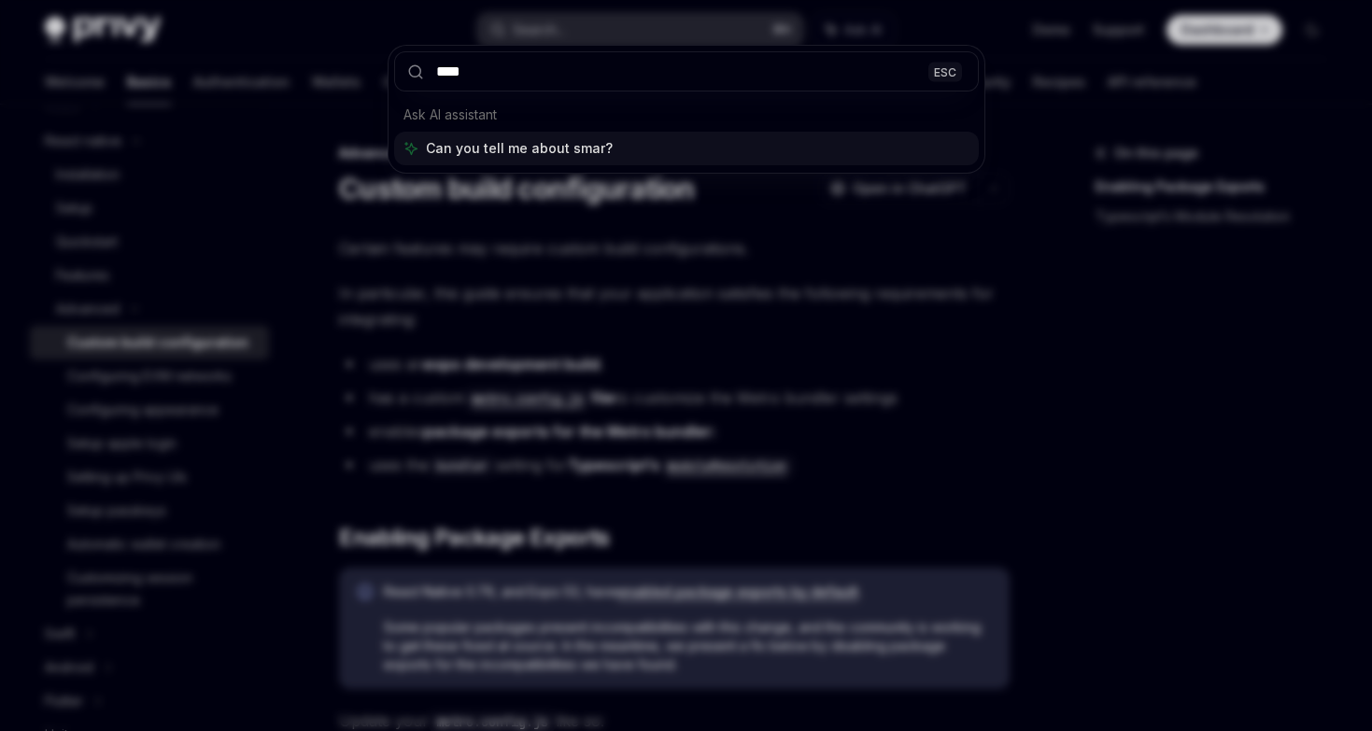
type input "*****"
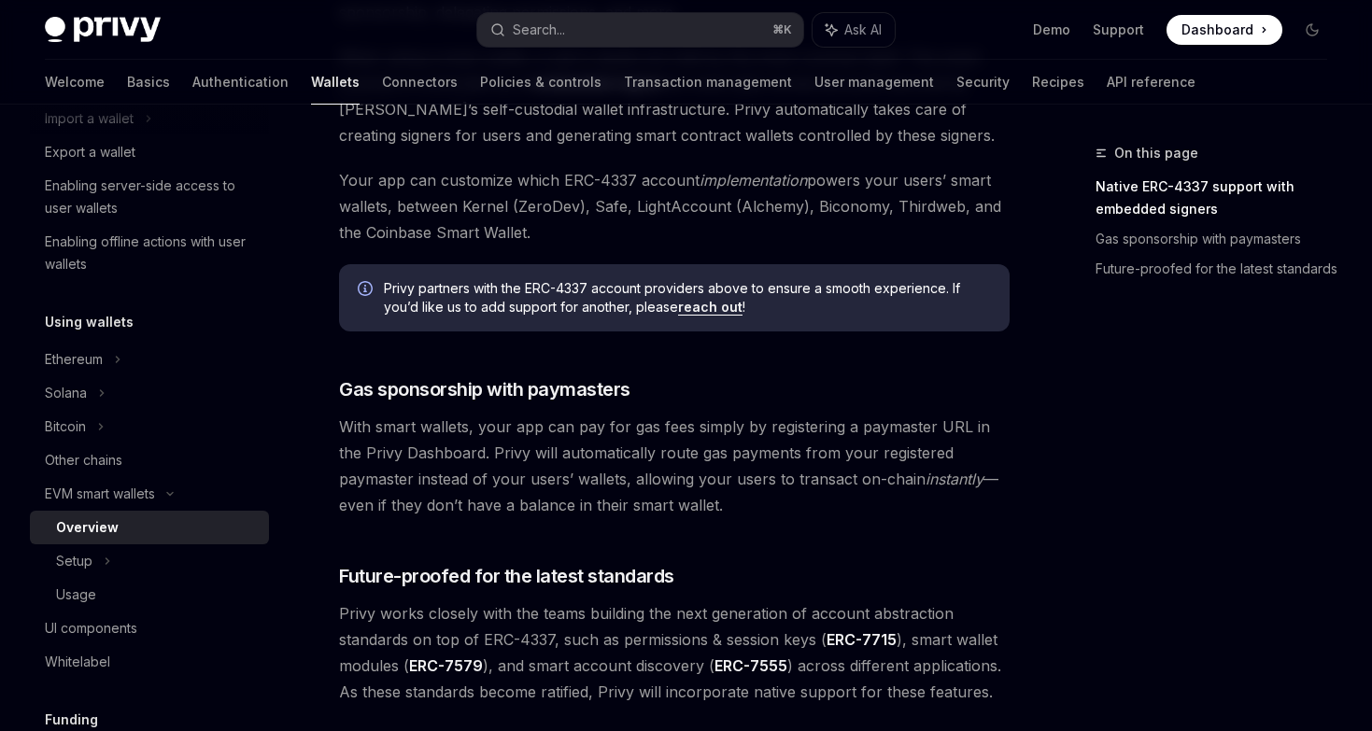
scroll to position [1503, 0]
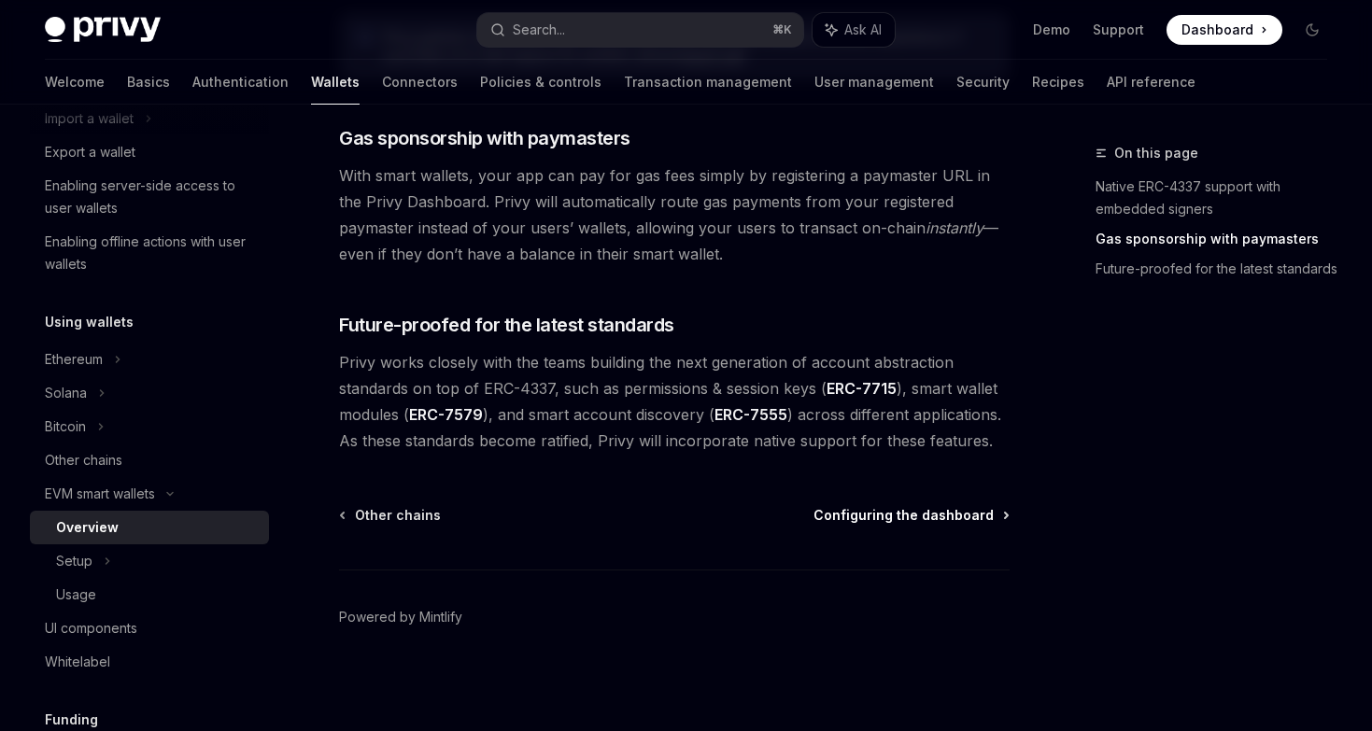
click at [911, 518] on span "Configuring the dashboard" at bounding box center [903, 515] width 180 height 19
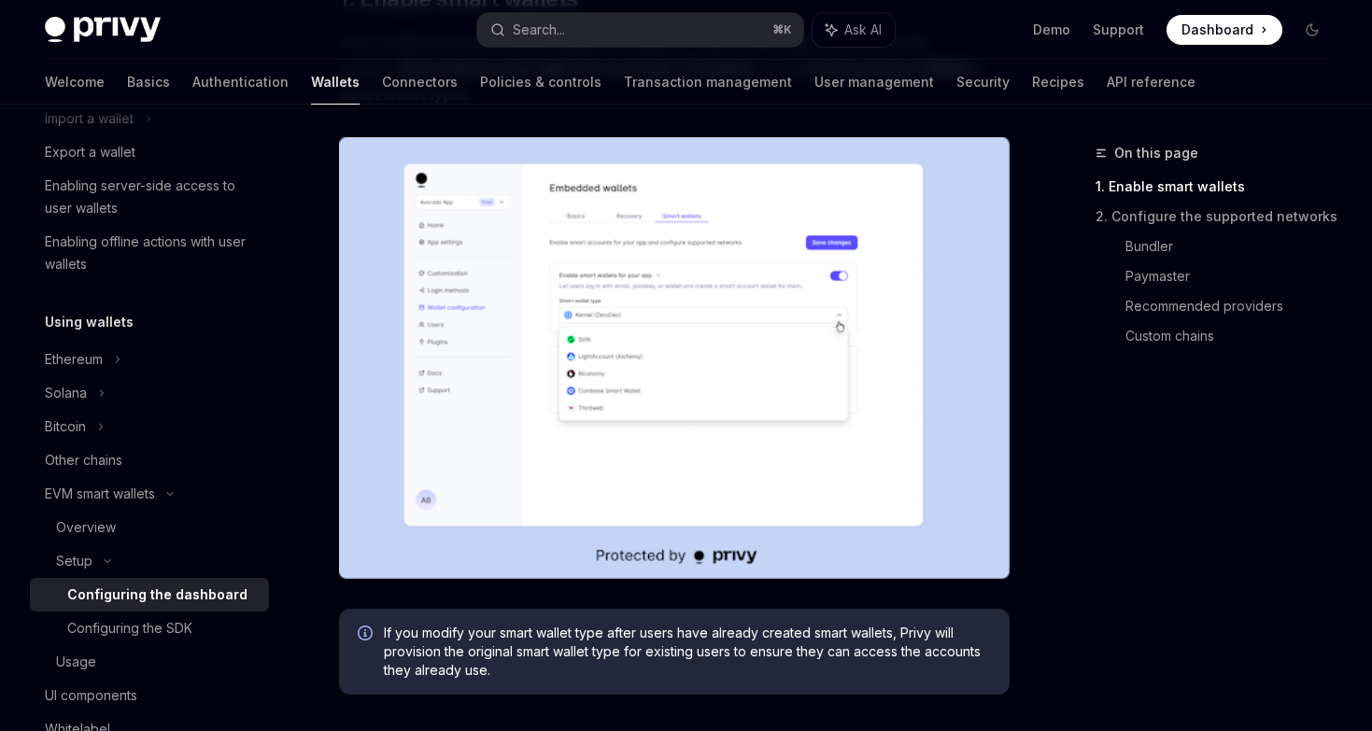
scroll to position [409, 0]
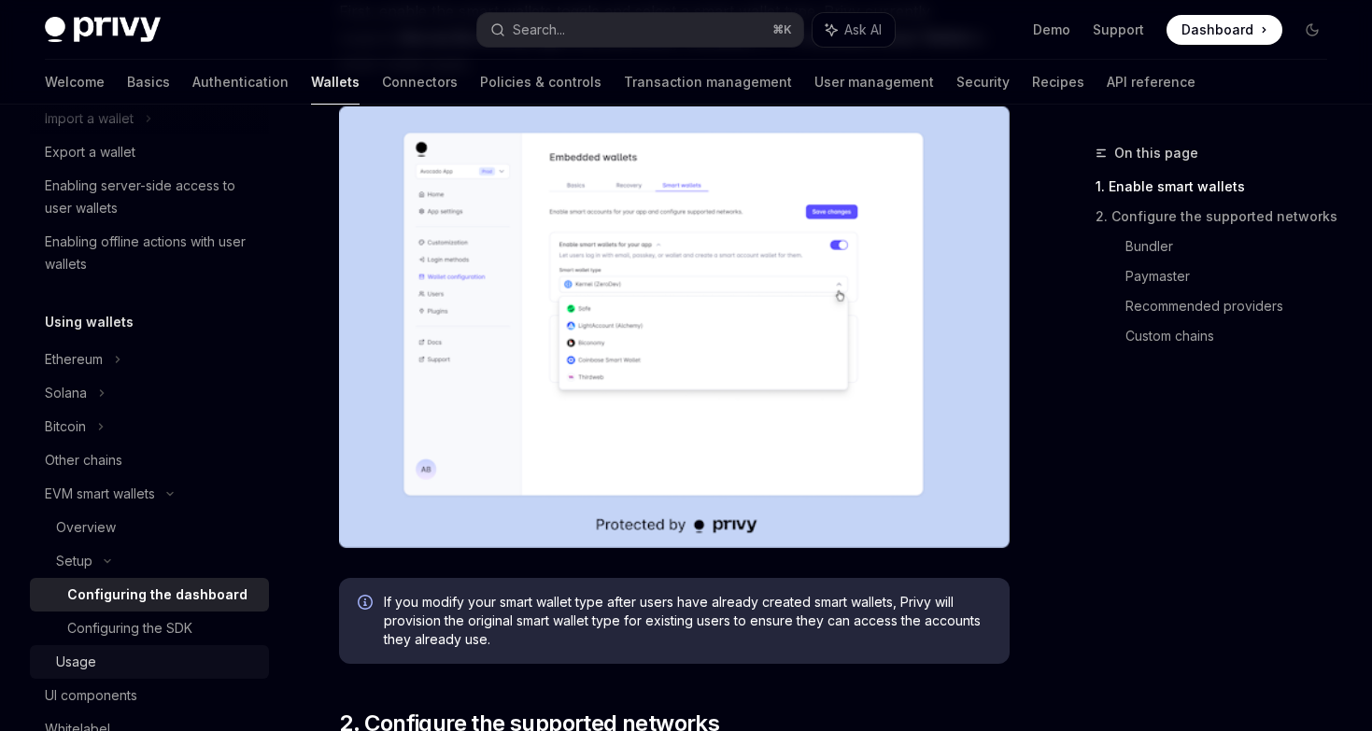
click at [112, 665] on div "Usage" at bounding box center [157, 662] width 202 height 22
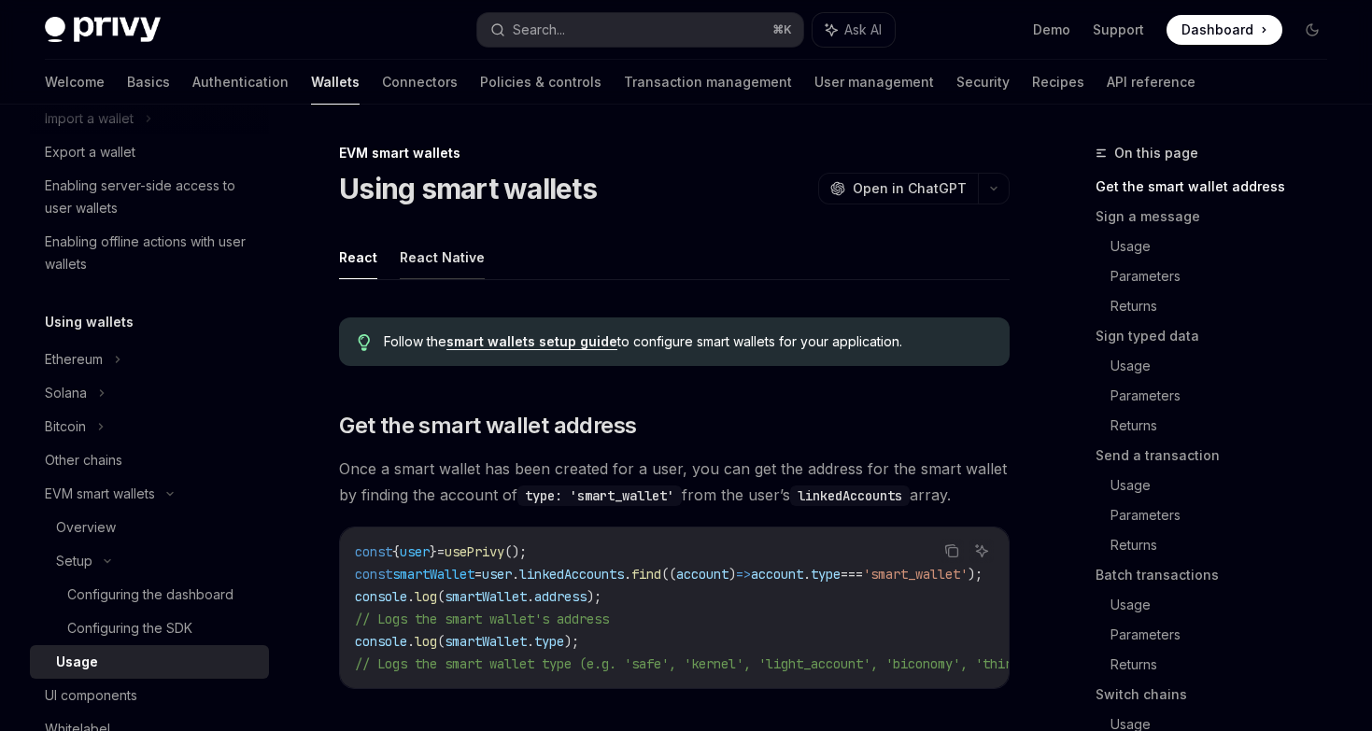
click at [447, 257] on button "React Native" at bounding box center [442, 257] width 85 height 44
click at [595, 337] on link "React Native setup guide" at bounding box center [529, 341] width 167 height 17
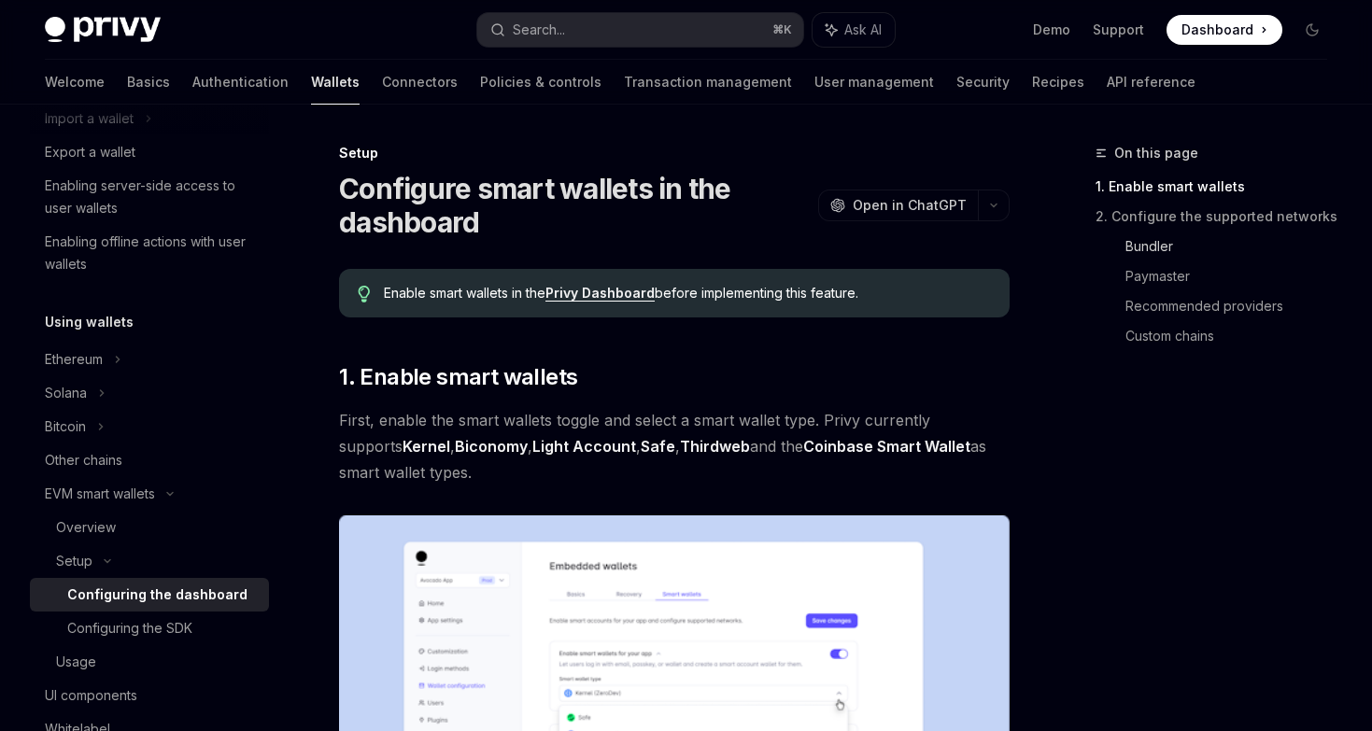
click at [1148, 241] on link "Bundler" at bounding box center [1233, 247] width 217 height 30
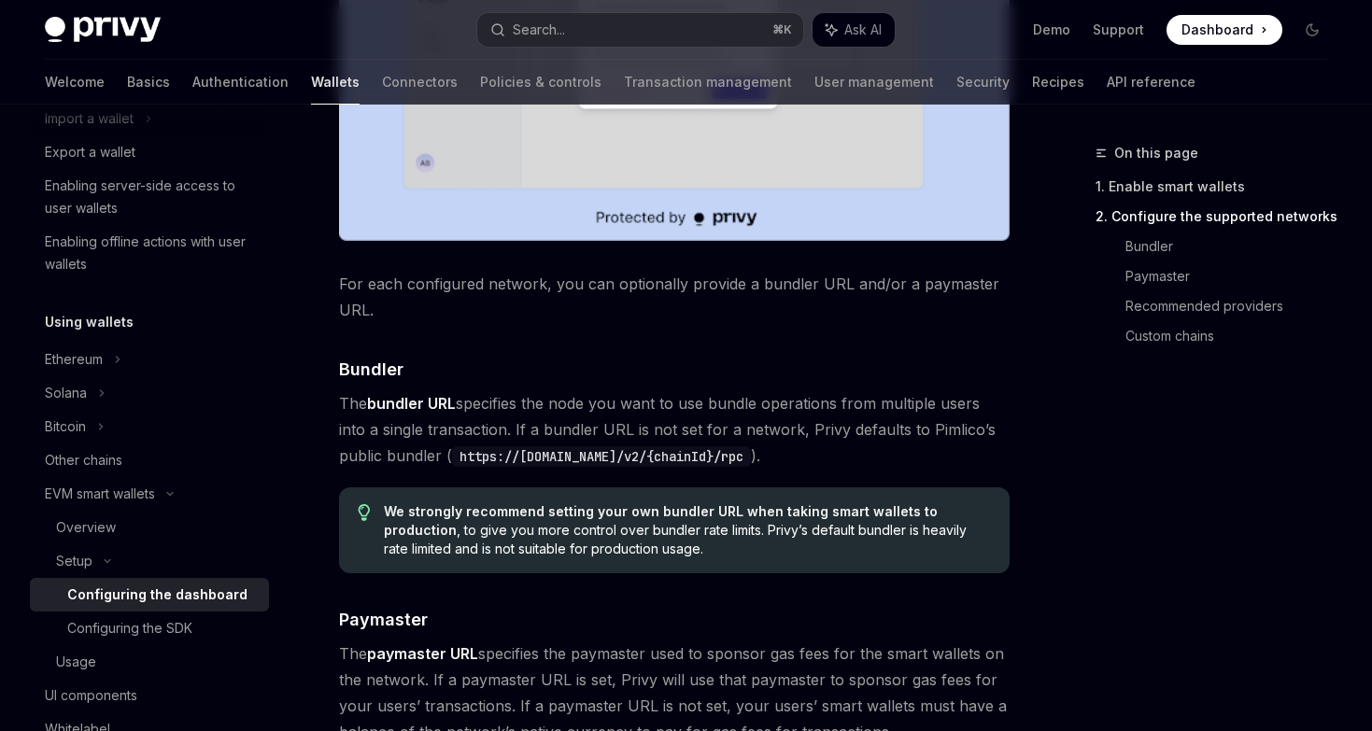
click at [1137, 180] on link "1. Enable smart wallets" at bounding box center [1218, 187] width 247 height 30
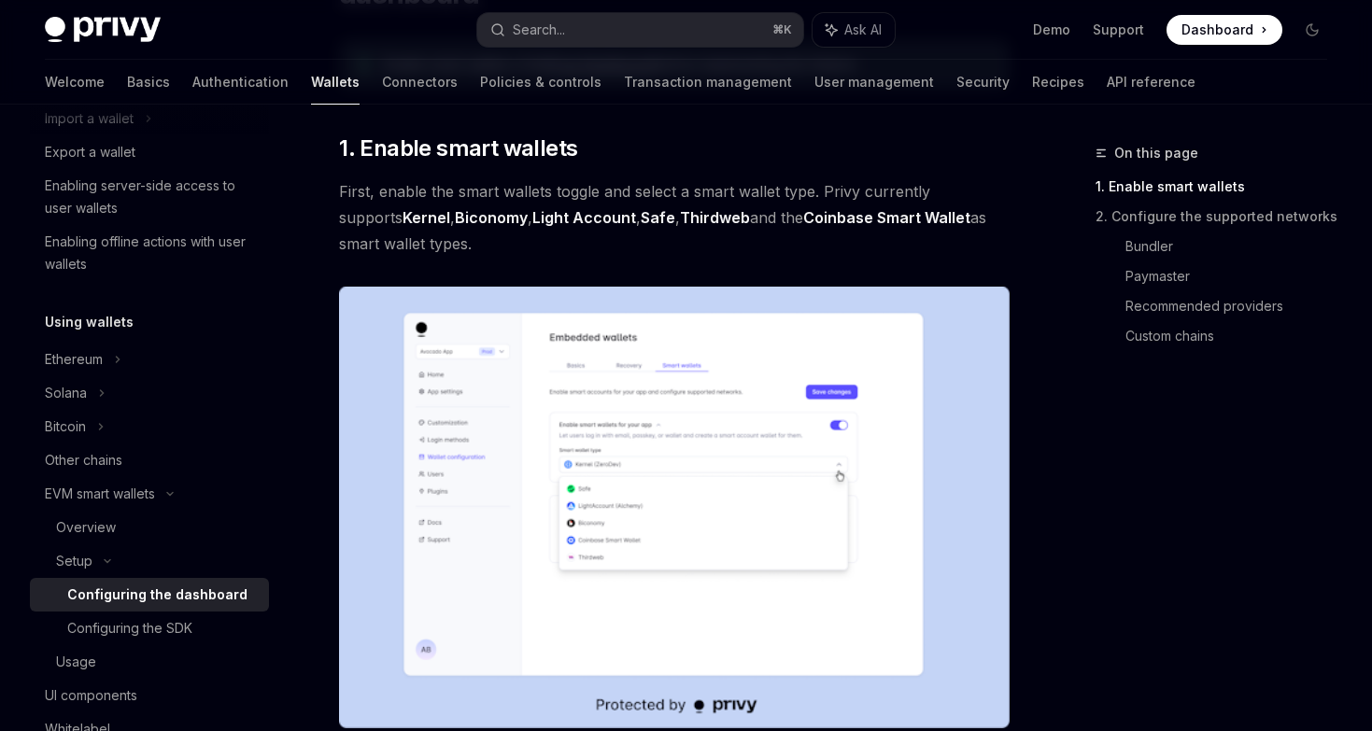
scroll to position [220, 0]
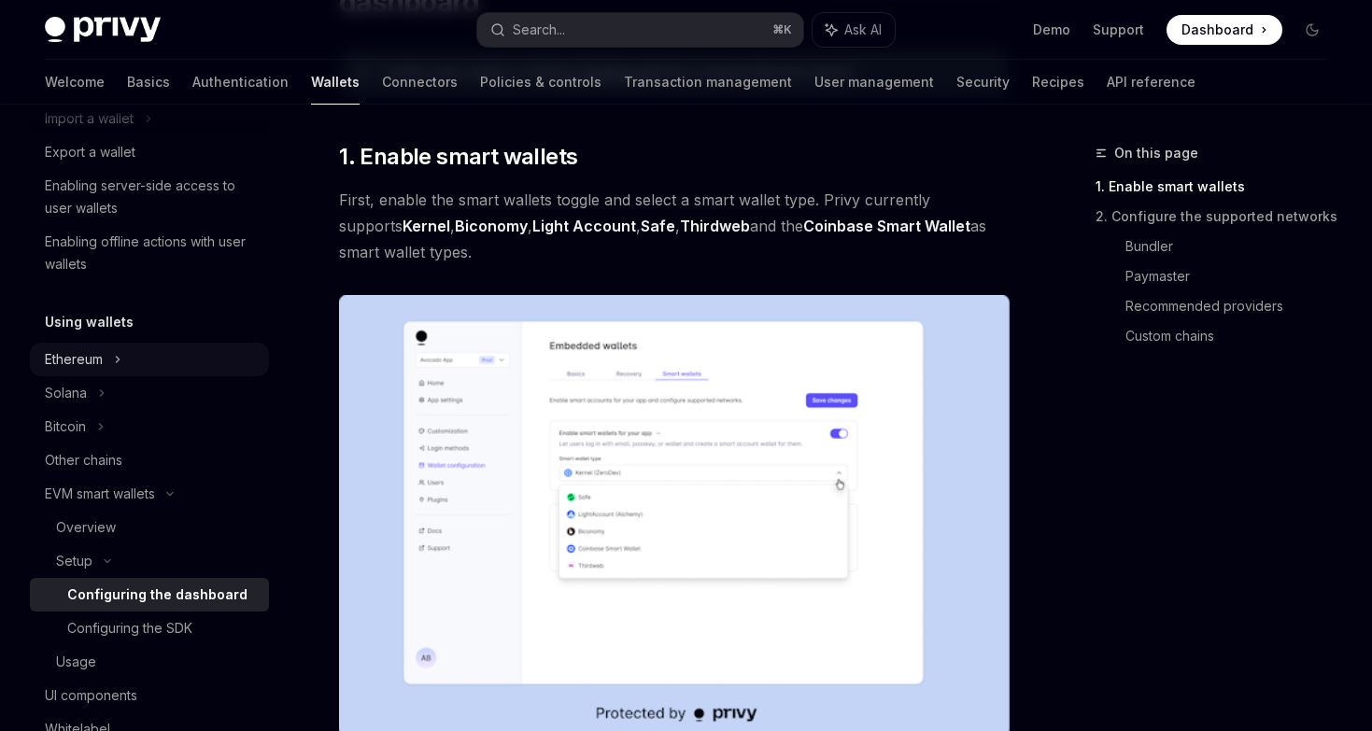
click at [91, 29] on div "Ethereum" at bounding box center [91, 18] width 92 height 22
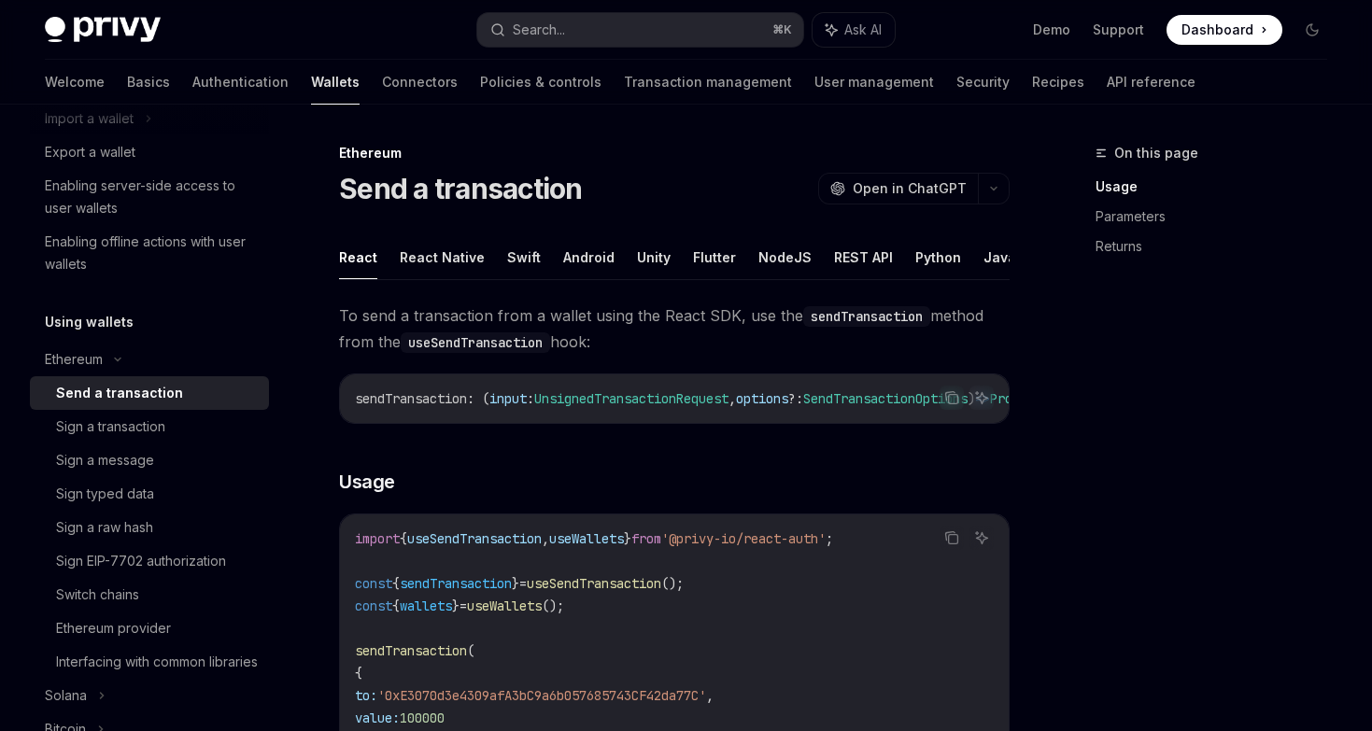
click at [95, 383] on div "Send a transaction" at bounding box center [119, 393] width 127 height 22
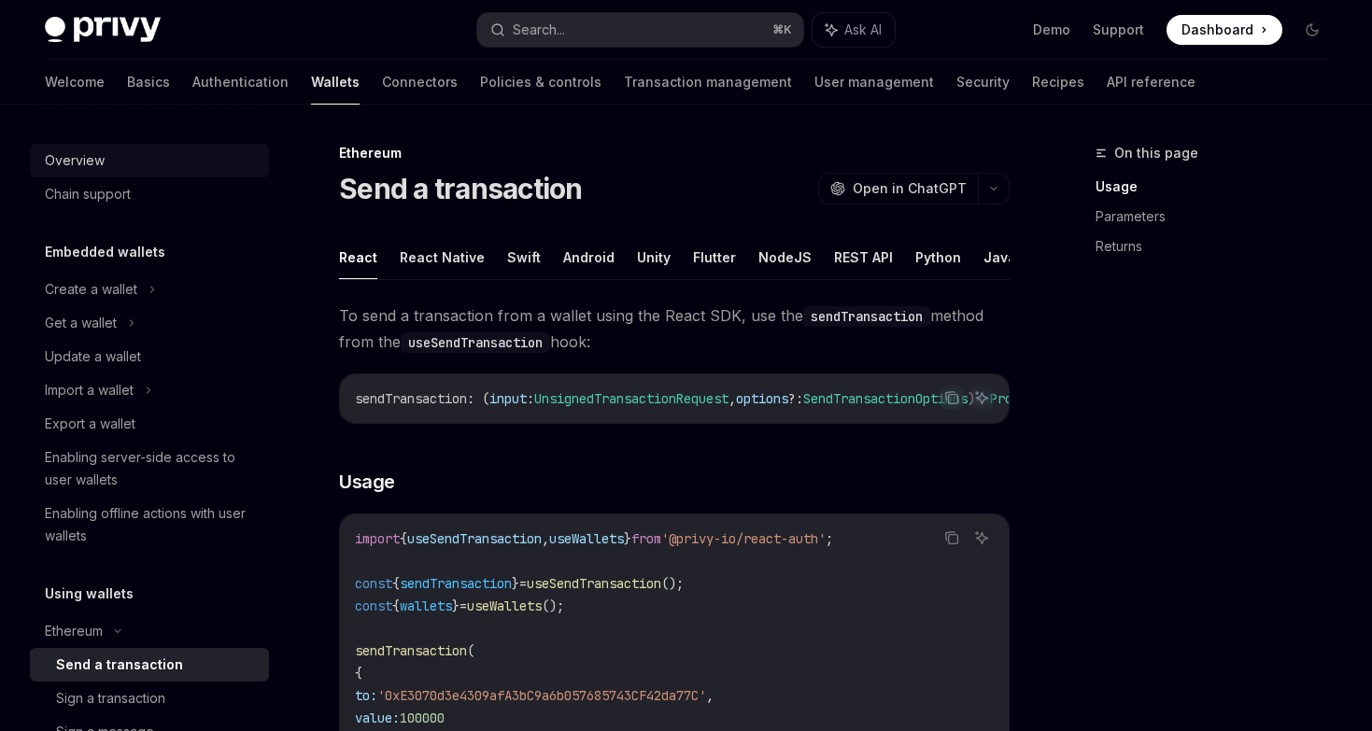
click at [116, 166] on div "Overview" at bounding box center [151, 160] width 213 height 22
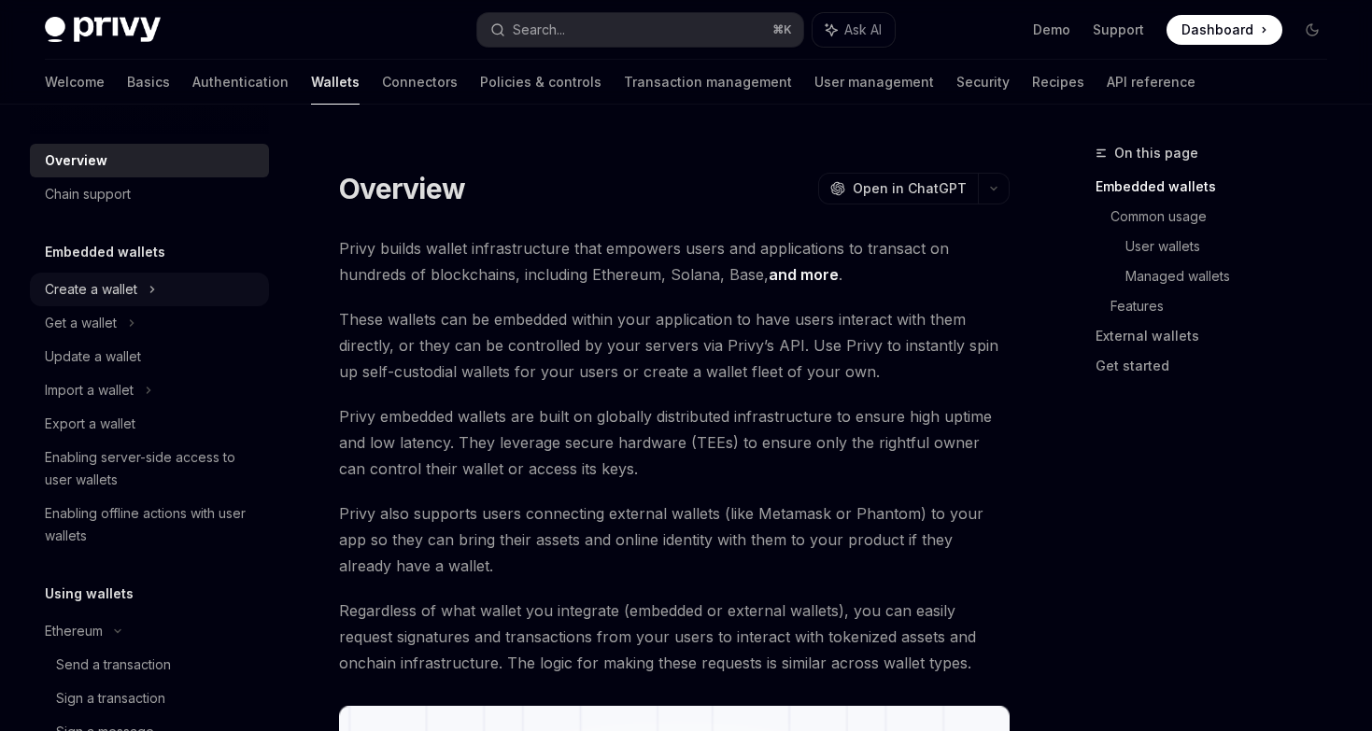
click at [106, 290] on div "Create a wallet" at bounding box center [91, 289] width 92 height 22
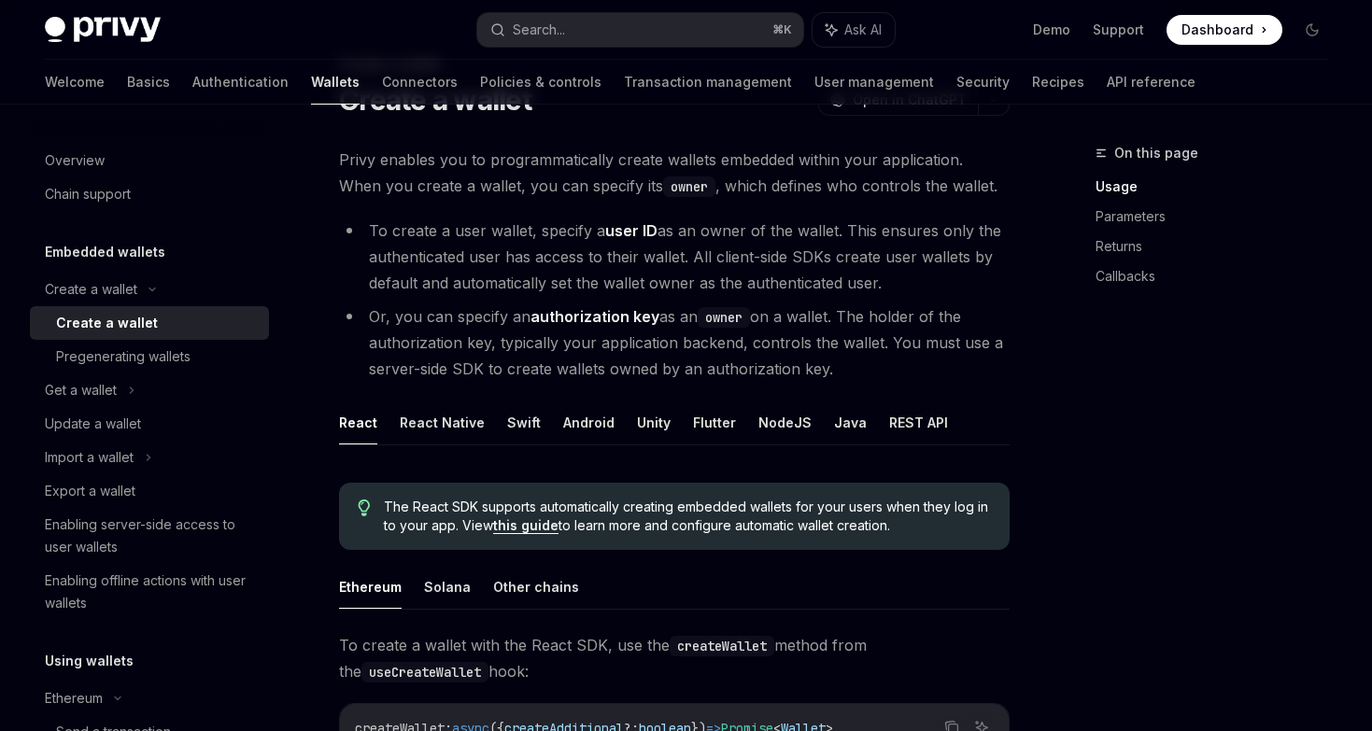
scroll to position [151, 0]
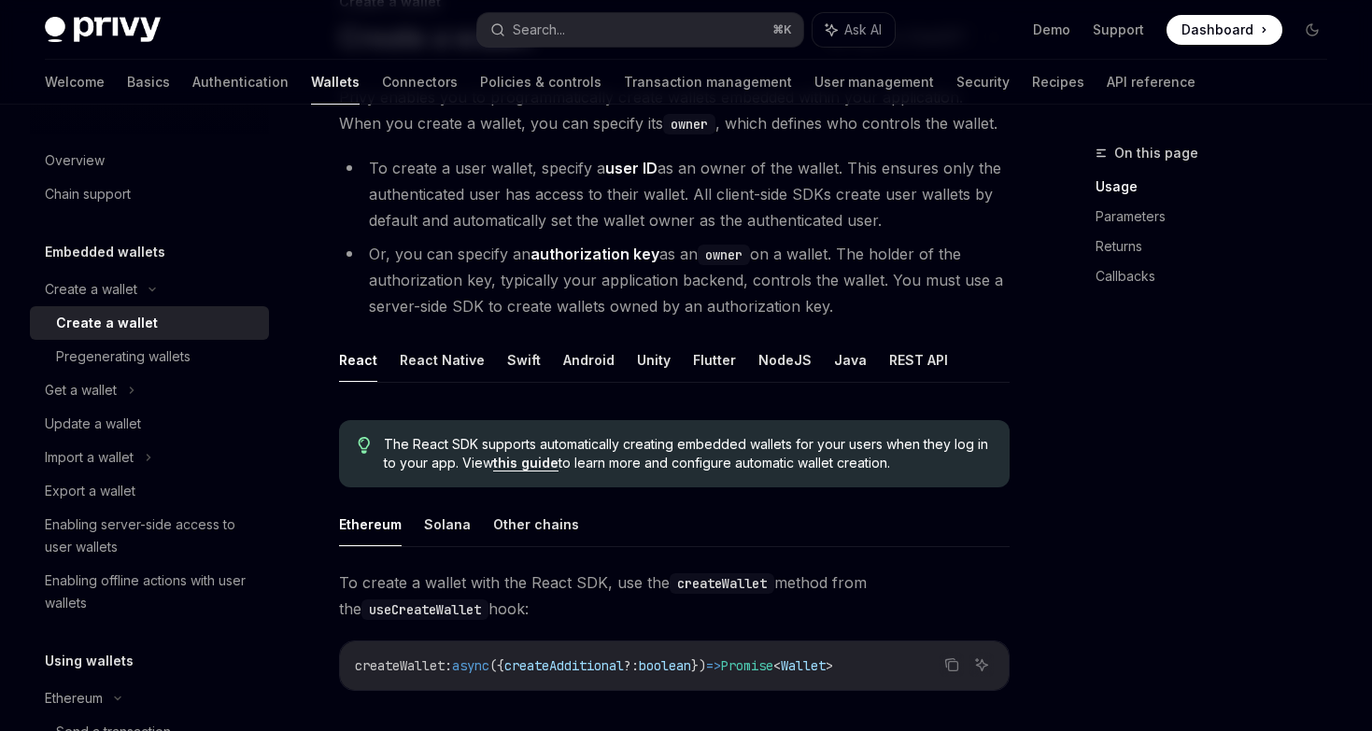
click at [531, 465] on link "this guide" at bounding box center [525, 463] width 65 height 17
type textarea "*"
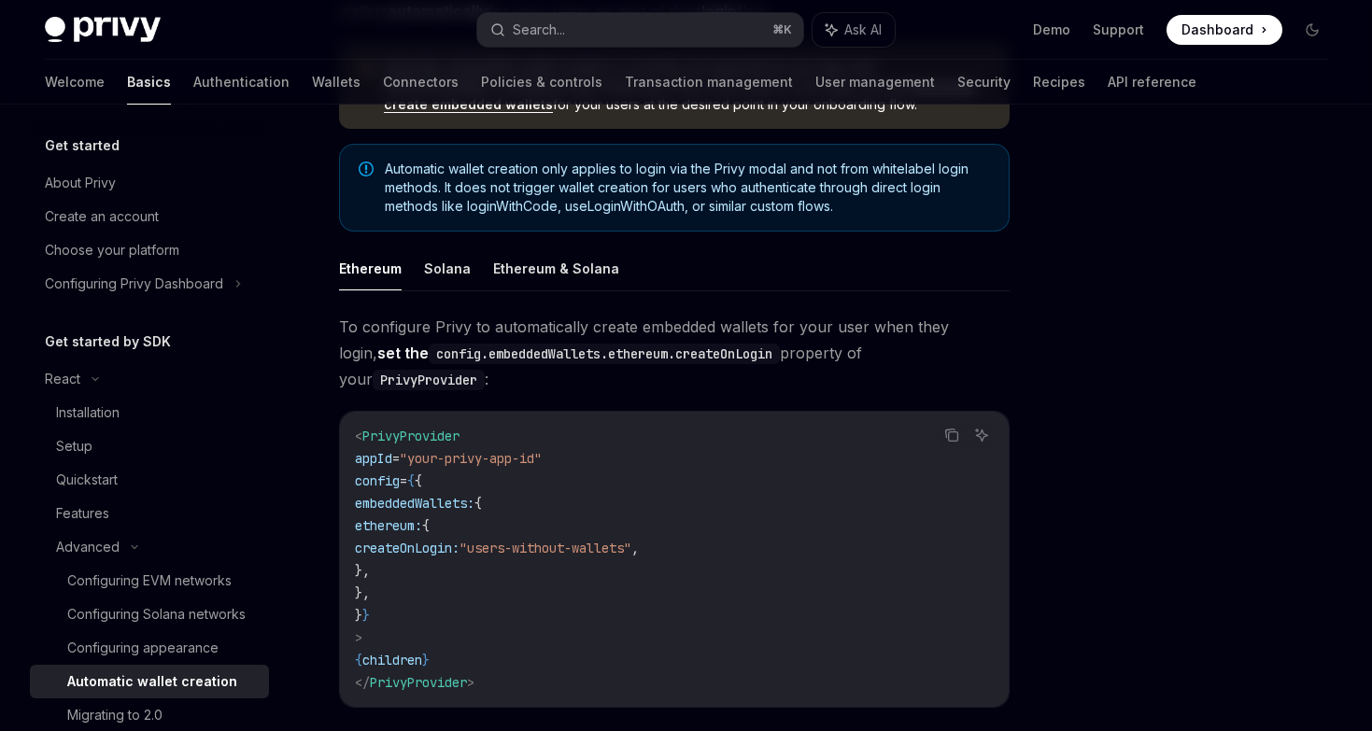
scroll to position [267, 0]
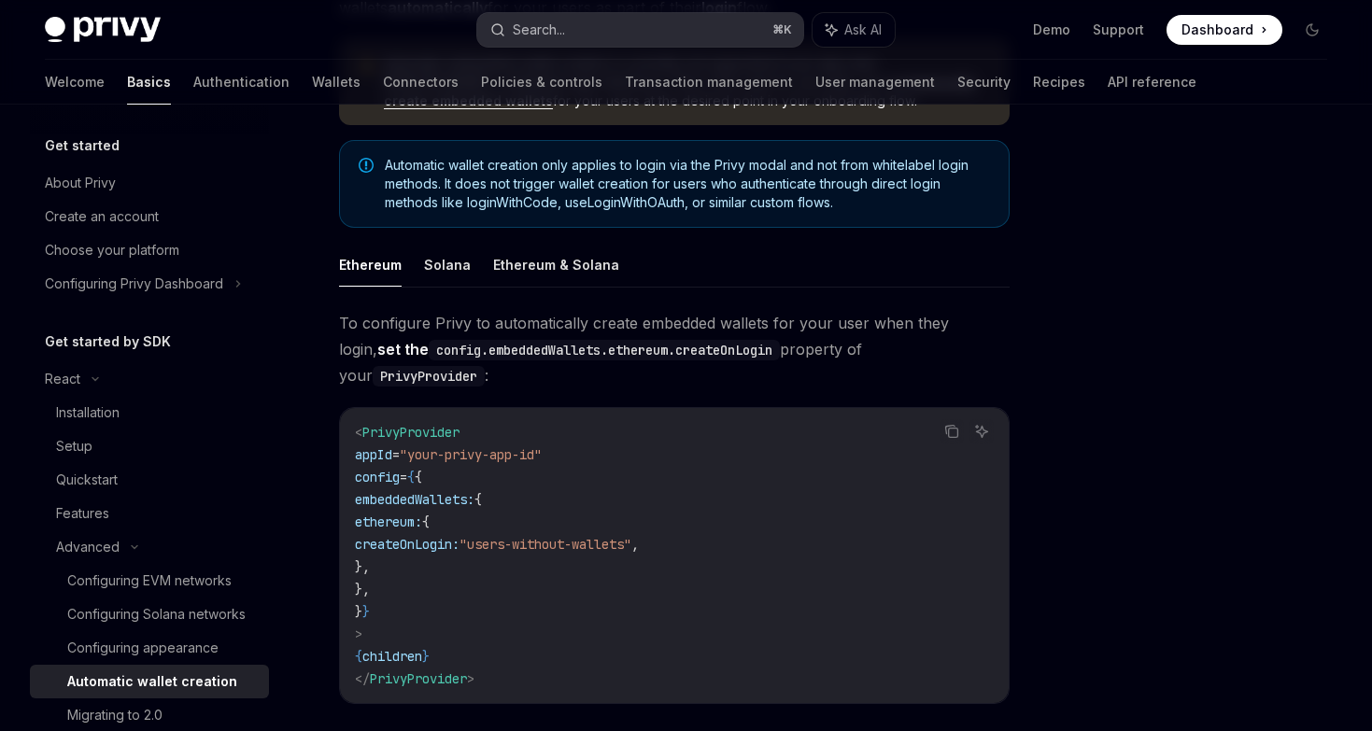
click at [589, 35] on button "Search... ⌘ K" at bounding box center [640, 30] width 326 height 34
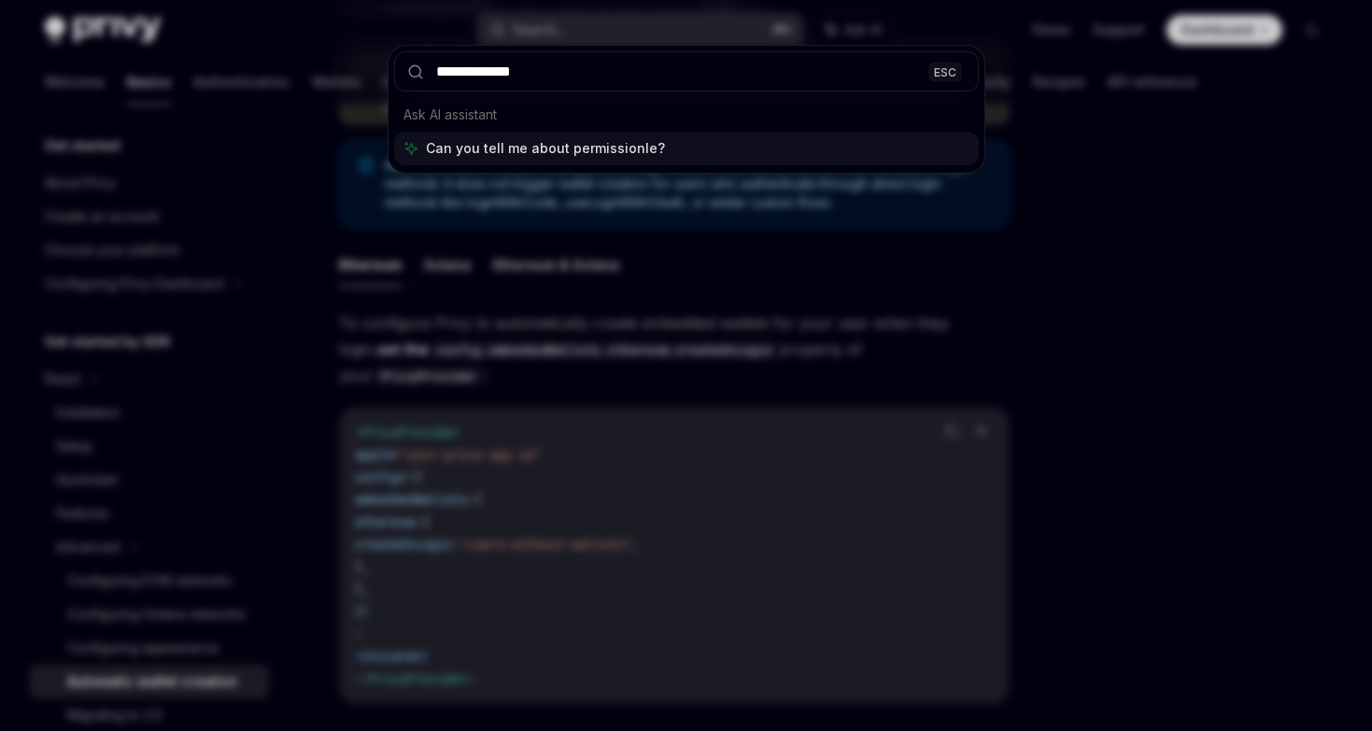
type input "**********"
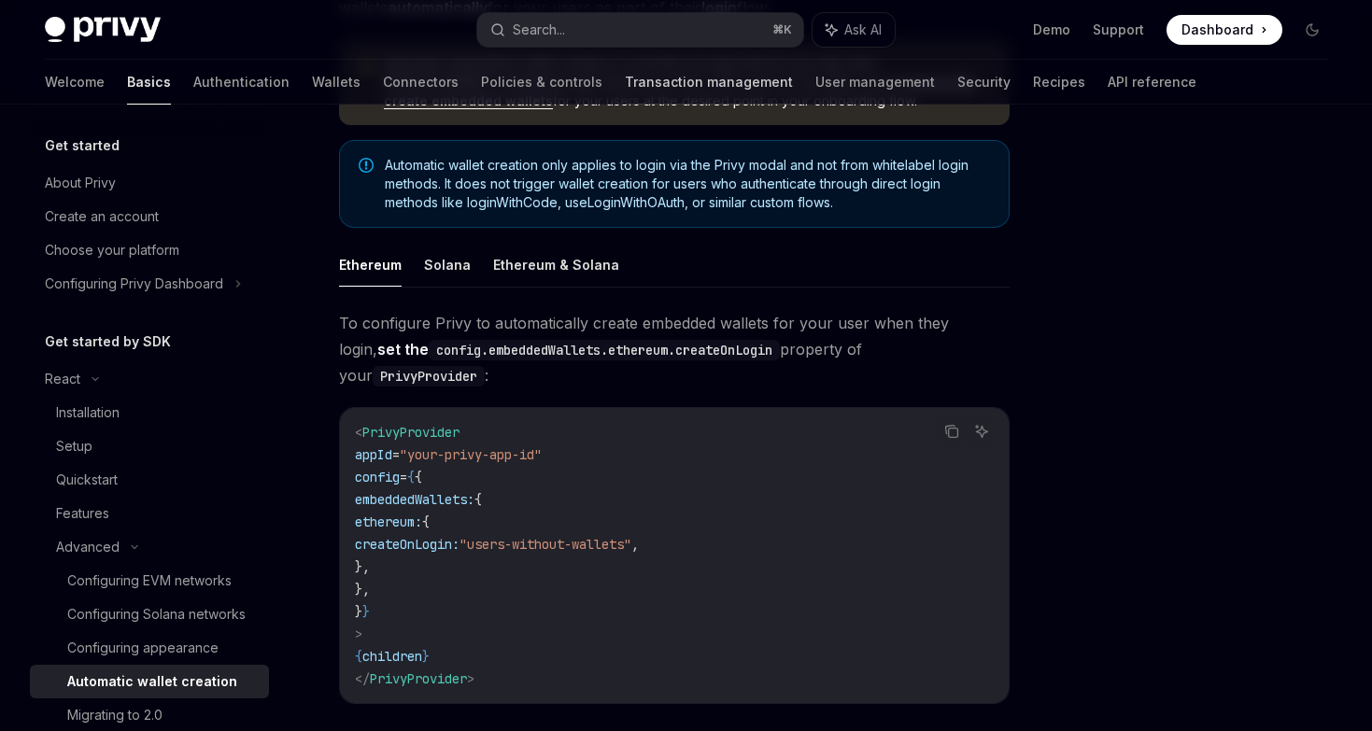
scroll to position [1548, 0]
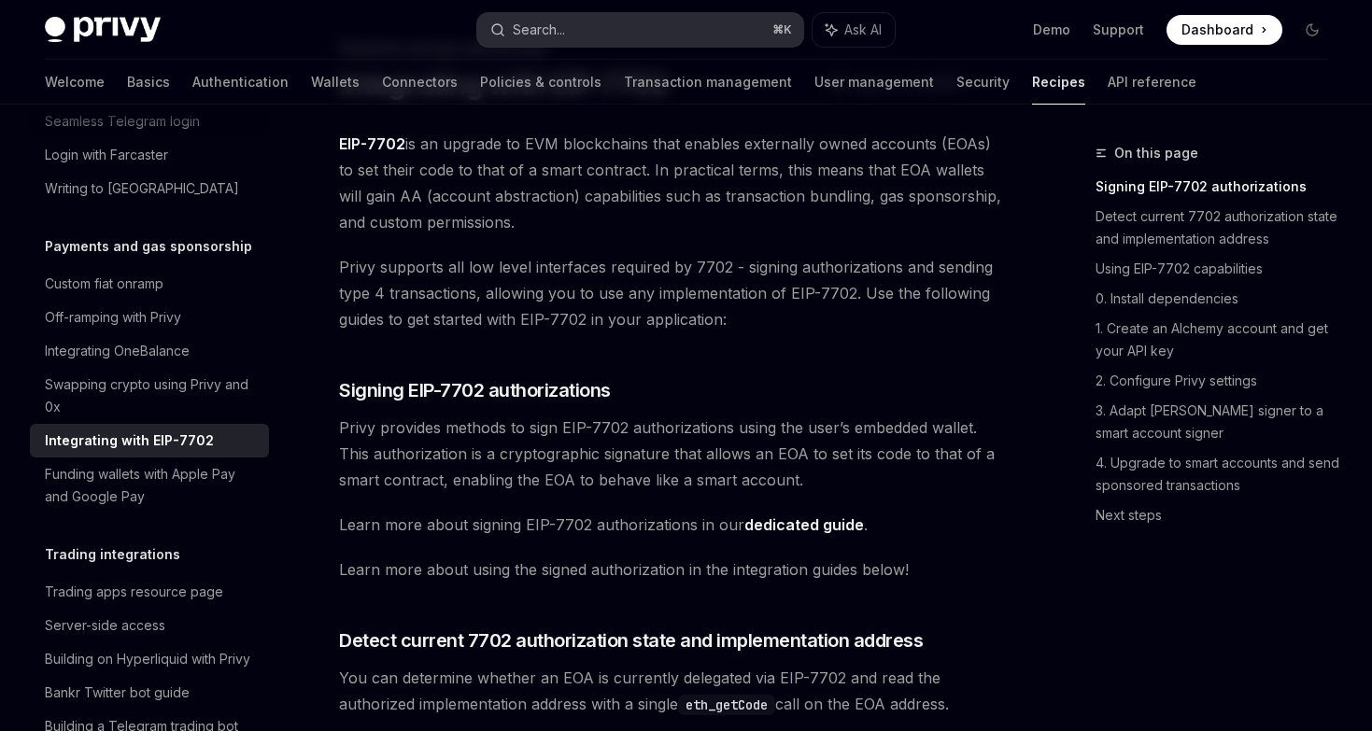
click at [608, 31] on button "Search... ⌘ K" at bounding box center [640, 30] width 326 height 34
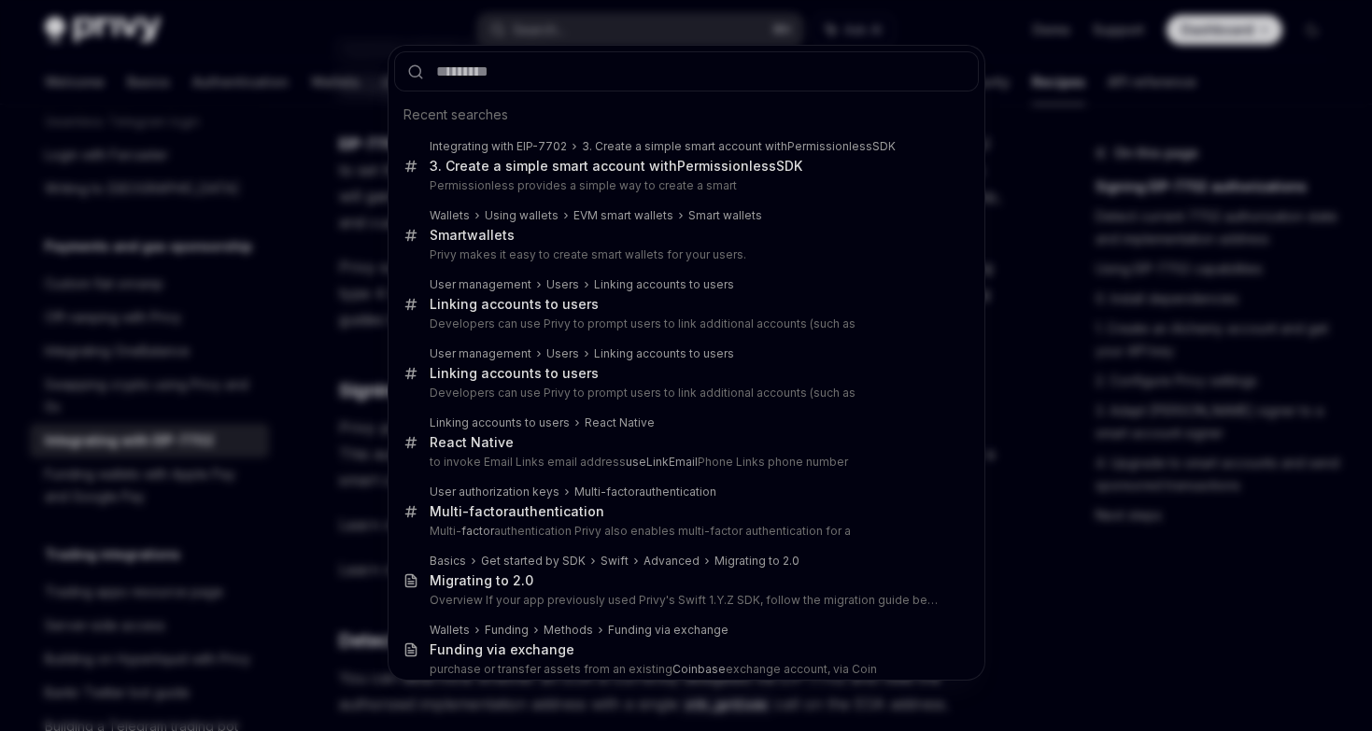
click at [346, 293] on div "Recent searches Integrating with EIP-7702 3. Create a simple smart account with…" at bounding box center [686, 365] width 1372 height 731
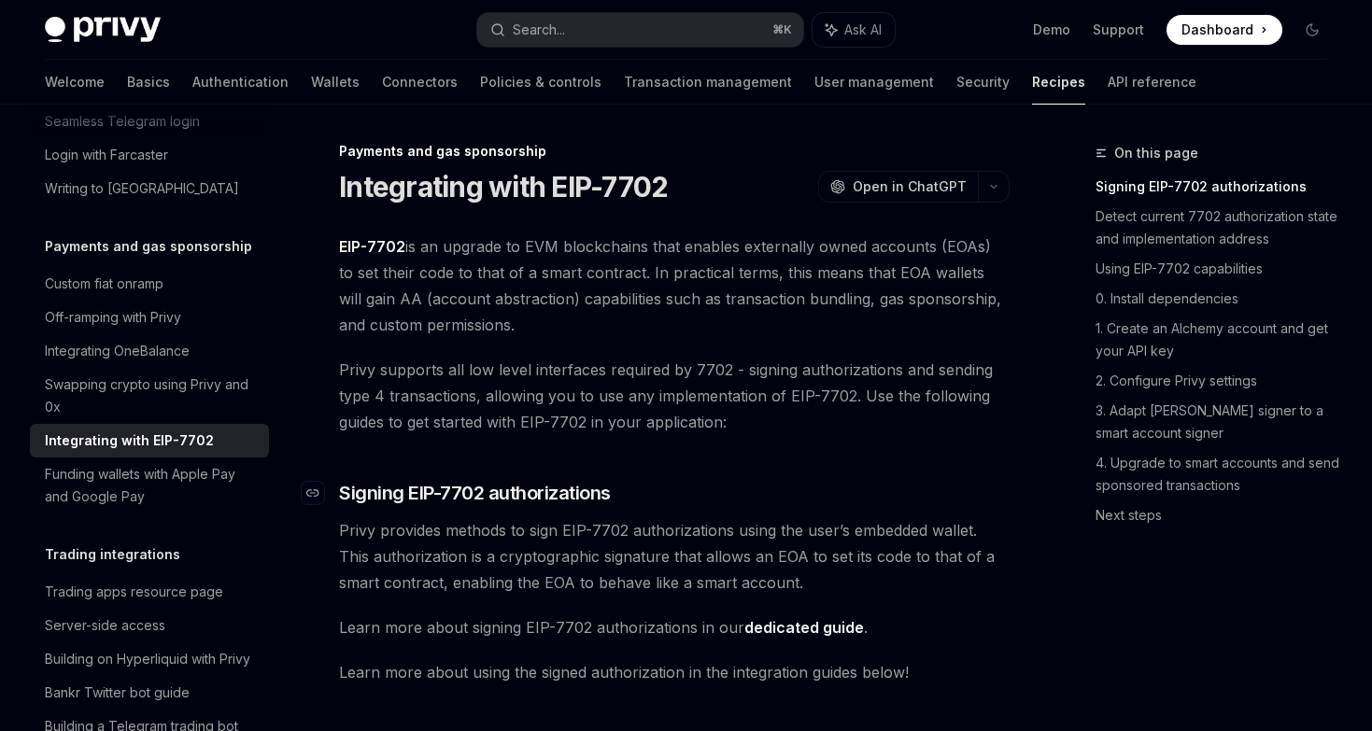
scroll to position [0, 0]
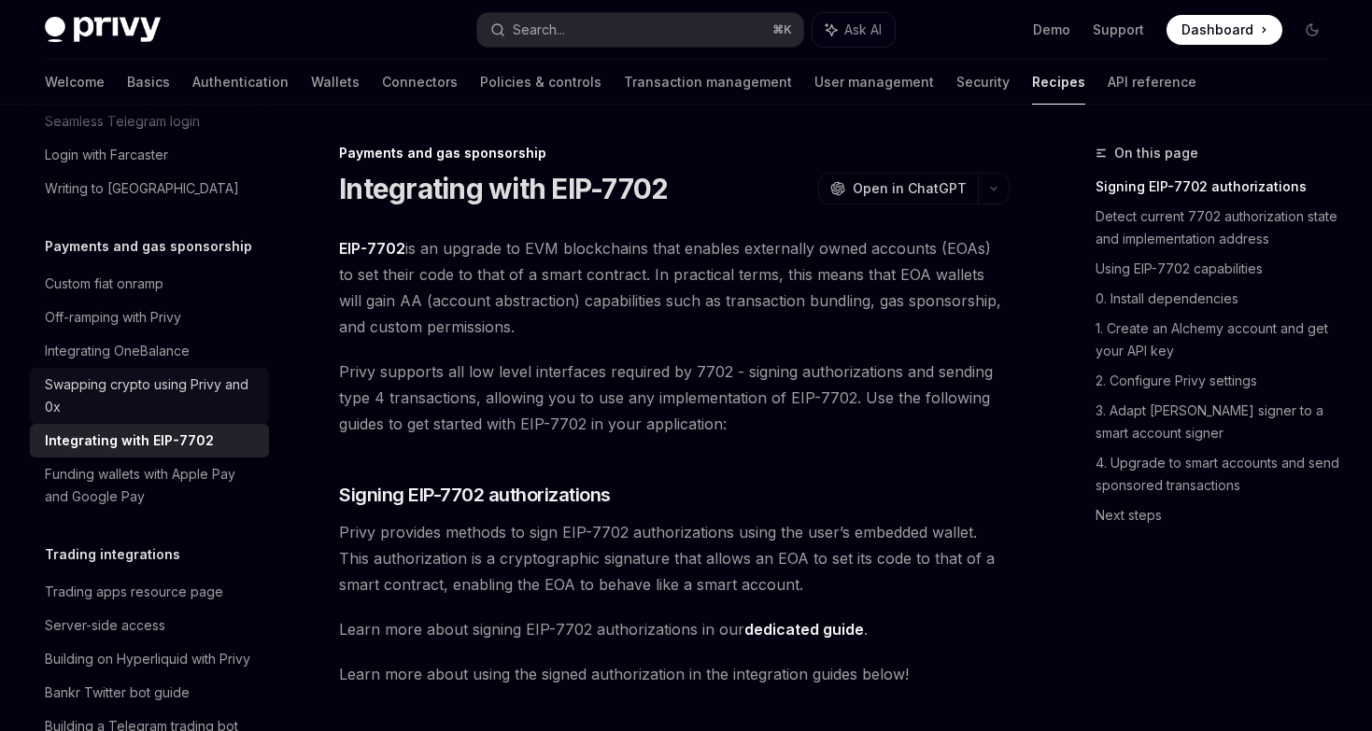
click at [130, 374] on div "Swapping crypto using Privy and 0x" at bounding box center [151, 396] width 213 height 45
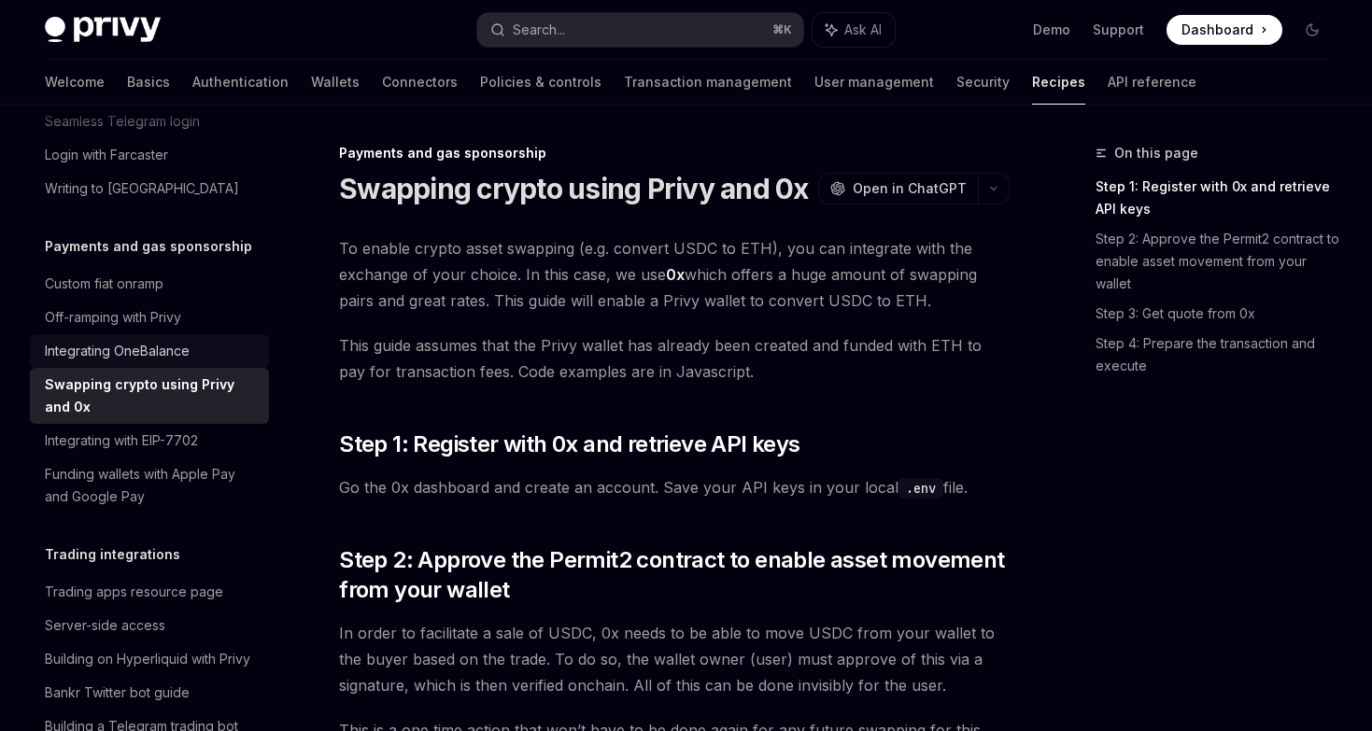
click at [144, 340] on div "Integrating OneBalance" at bounding box center [117, 351] width 145 height 22
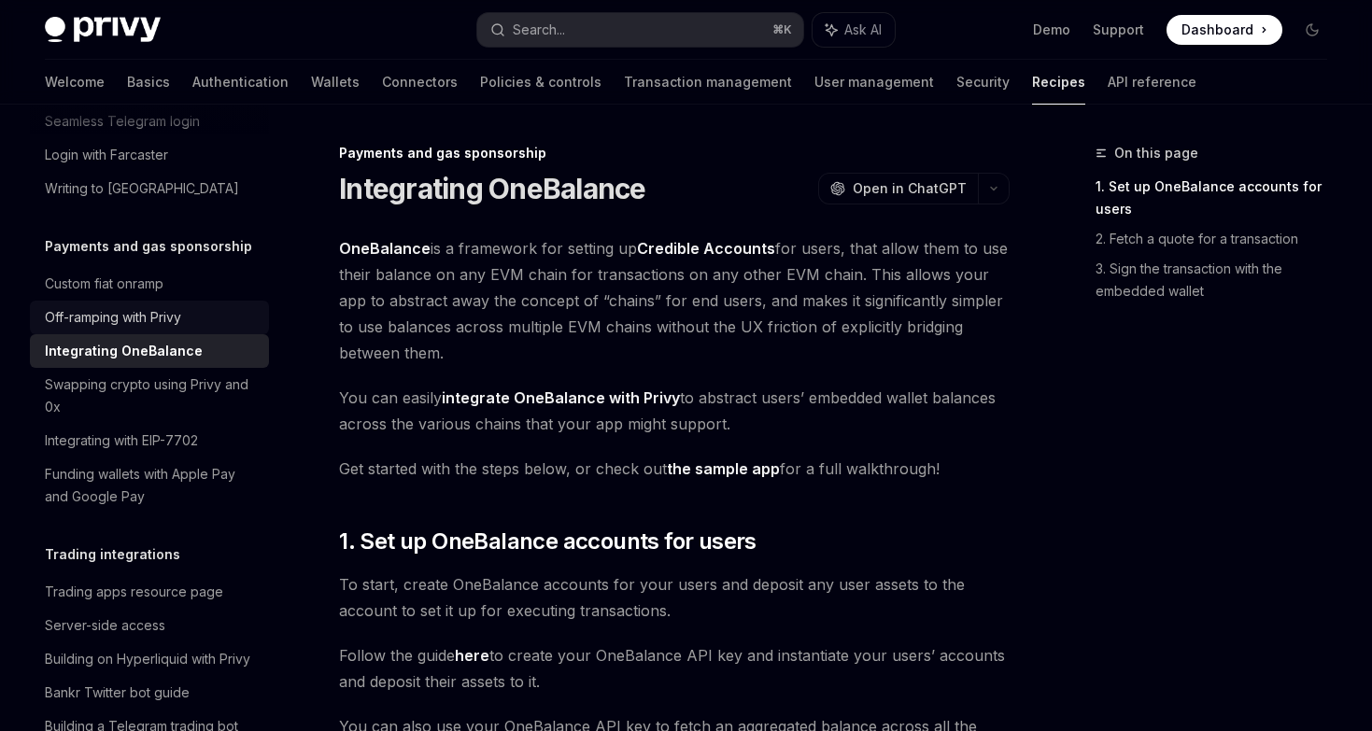
click at [142, 306] on div "Off-ramping with Privy" at bounding box center [113, 317] width 136 height 22
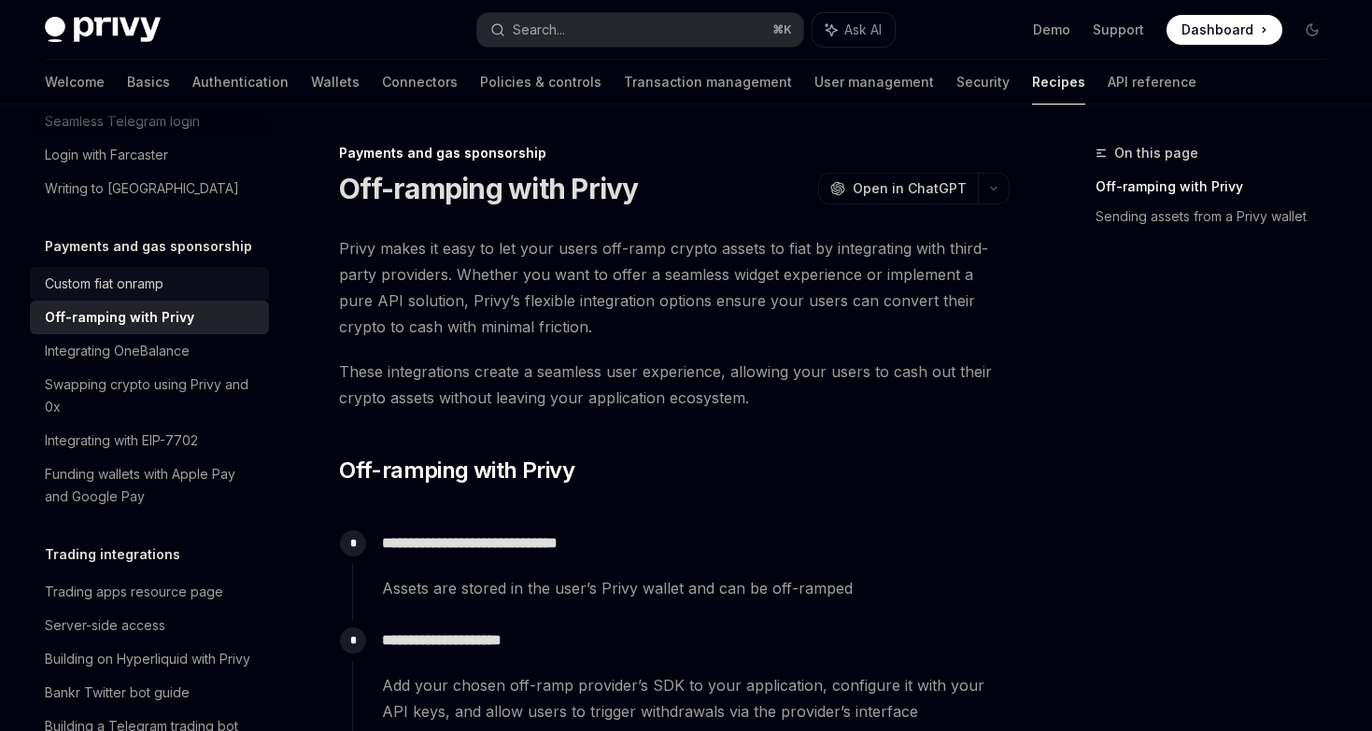
click at [142, 272] on link "Custom fiat onramp" at bounding box center [149, 284] width 239 height 34
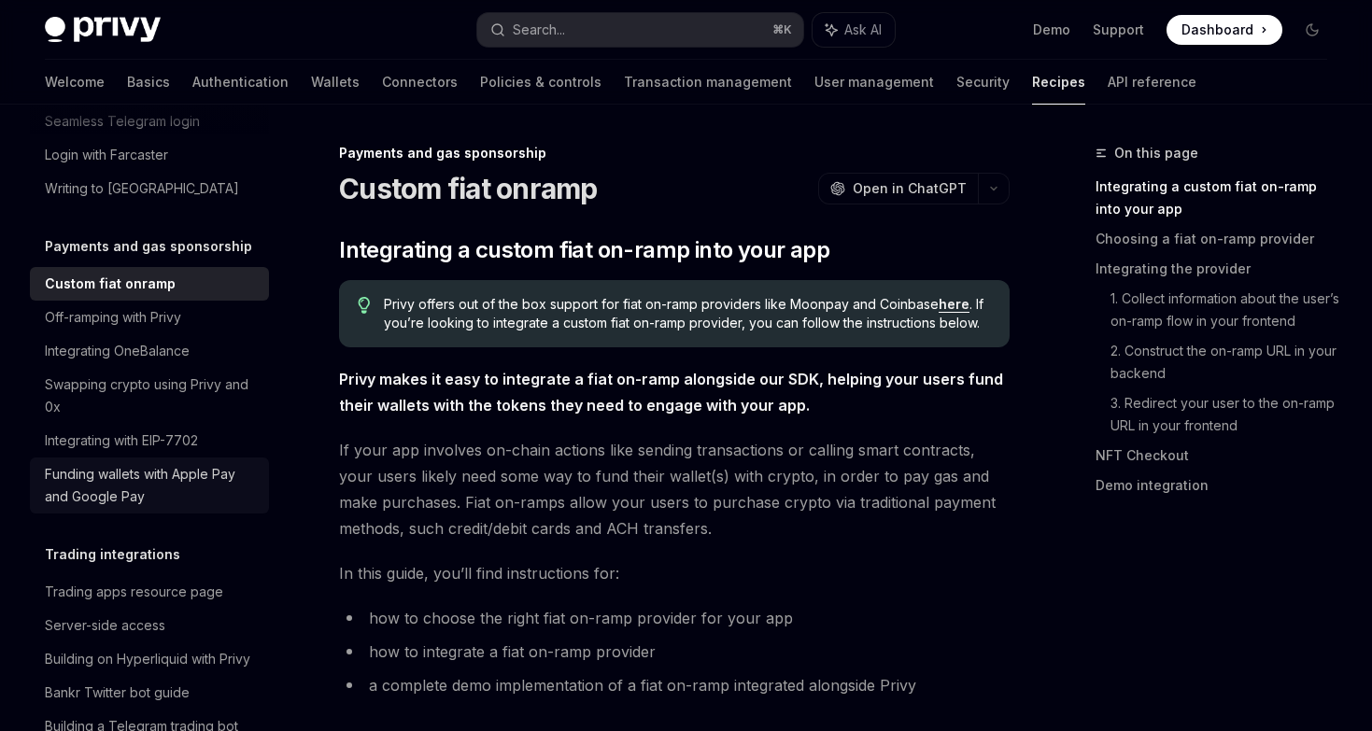
click at [150, 463] on div "Funding wallets with Apple Pay and Google Pay" at bounding box center [151, 485] width 213 height 45
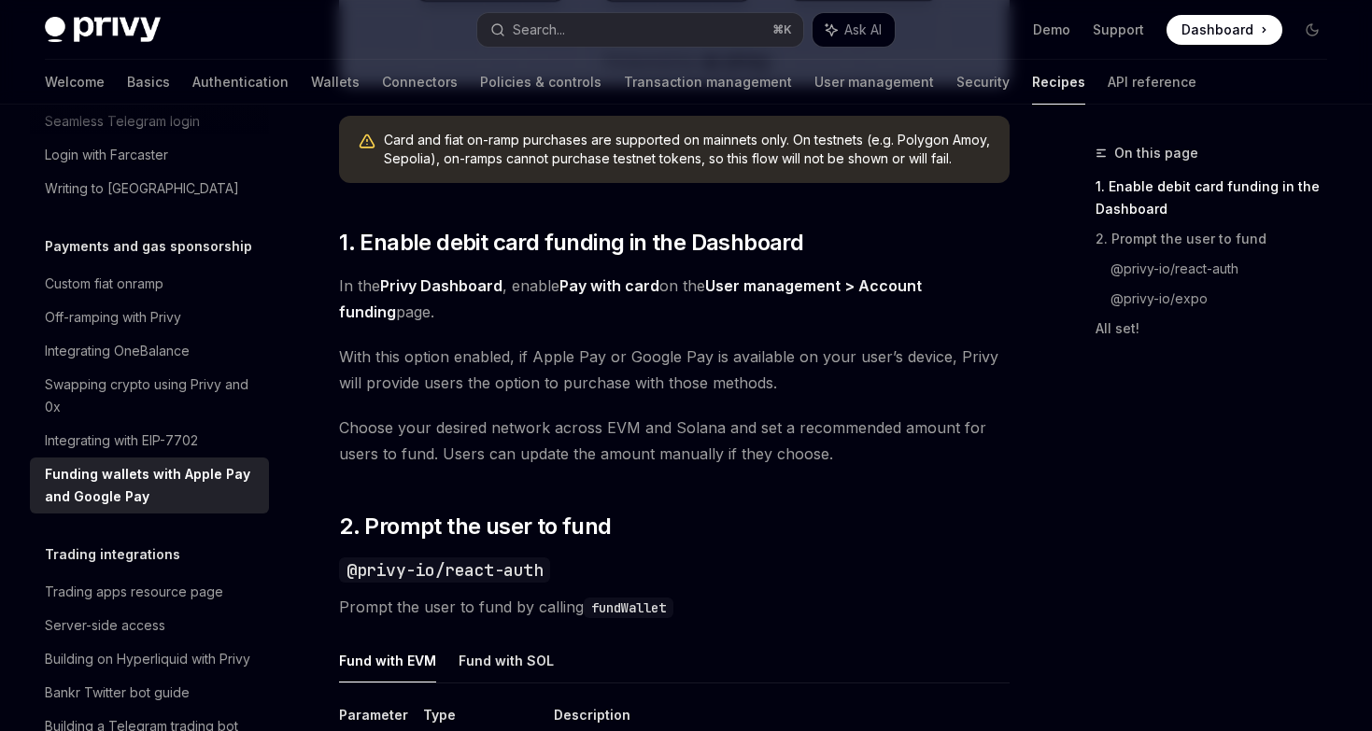
scroll to position [828, 0]
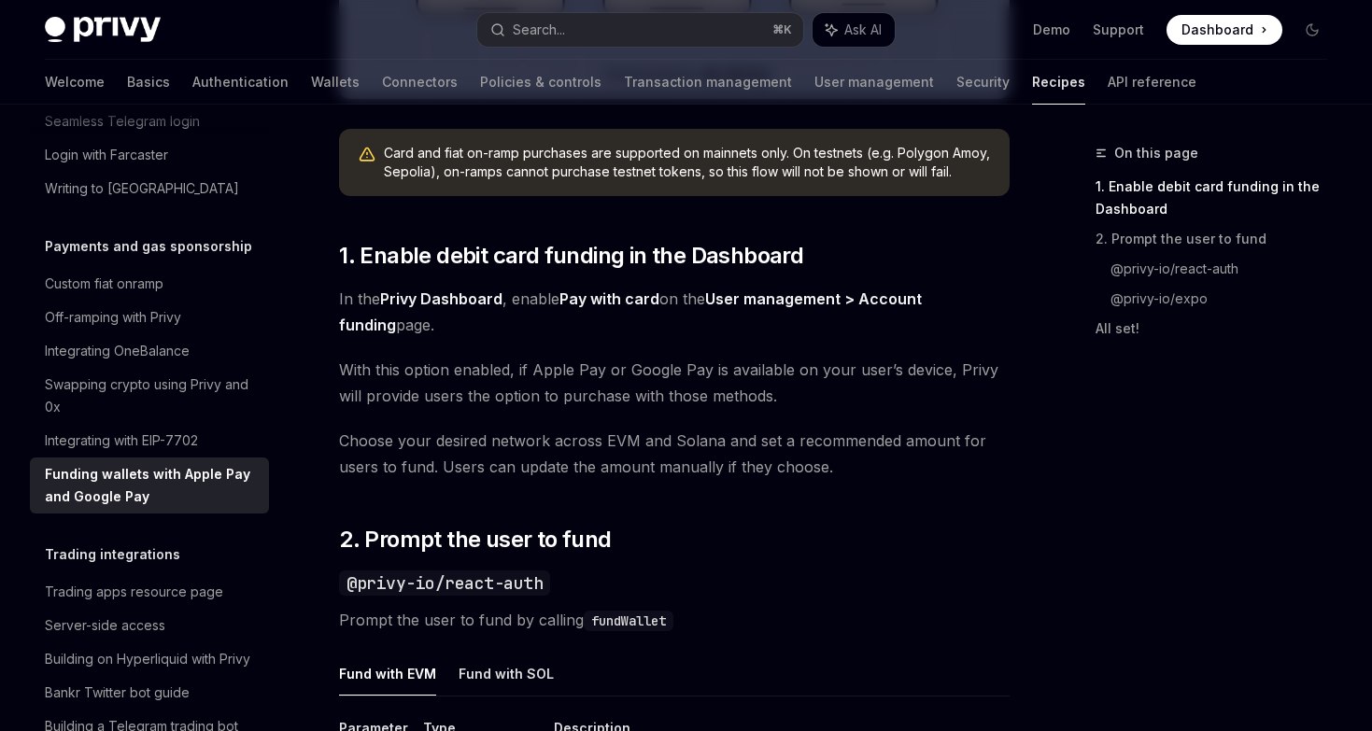
click at [647, 338] on span "In the Privy Dashboard , enable Pay with card on the User management > Account …" at bounding box center [674, 312] width 671 height 52
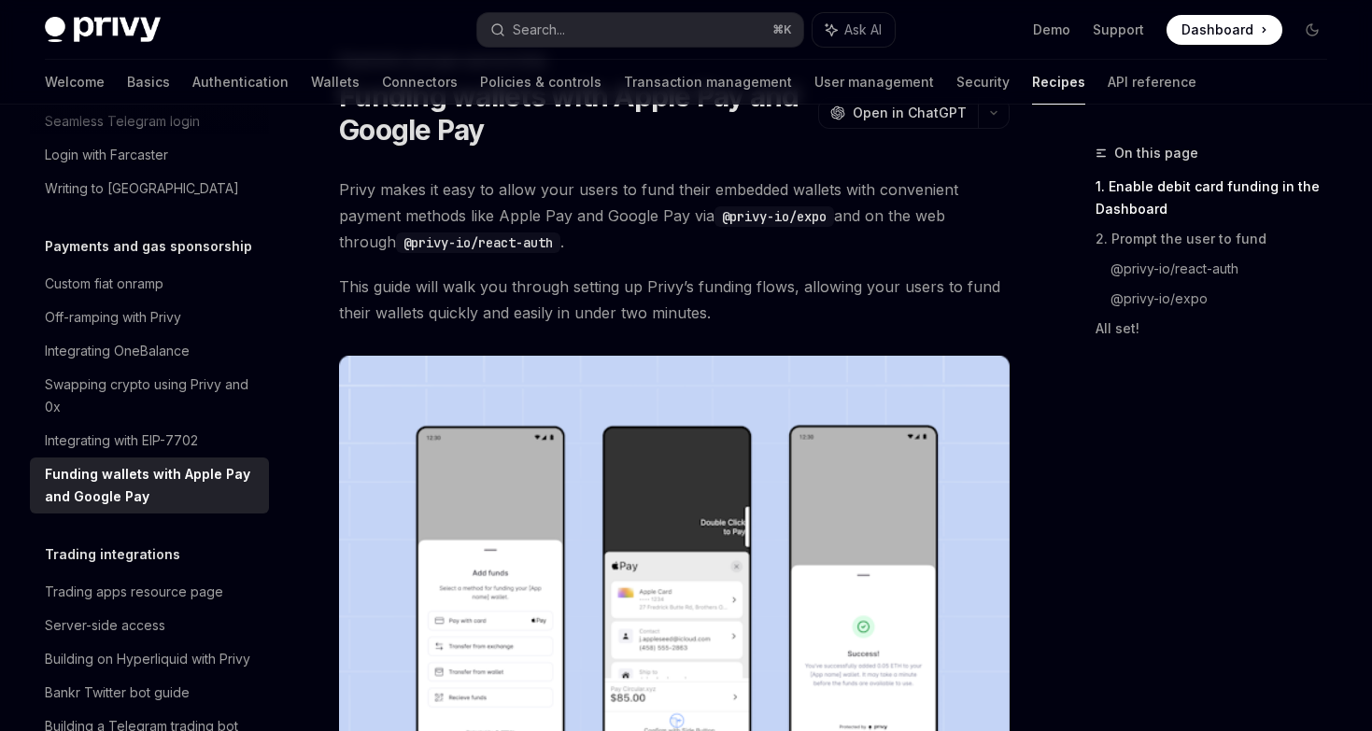
scroll to position [91, 0]
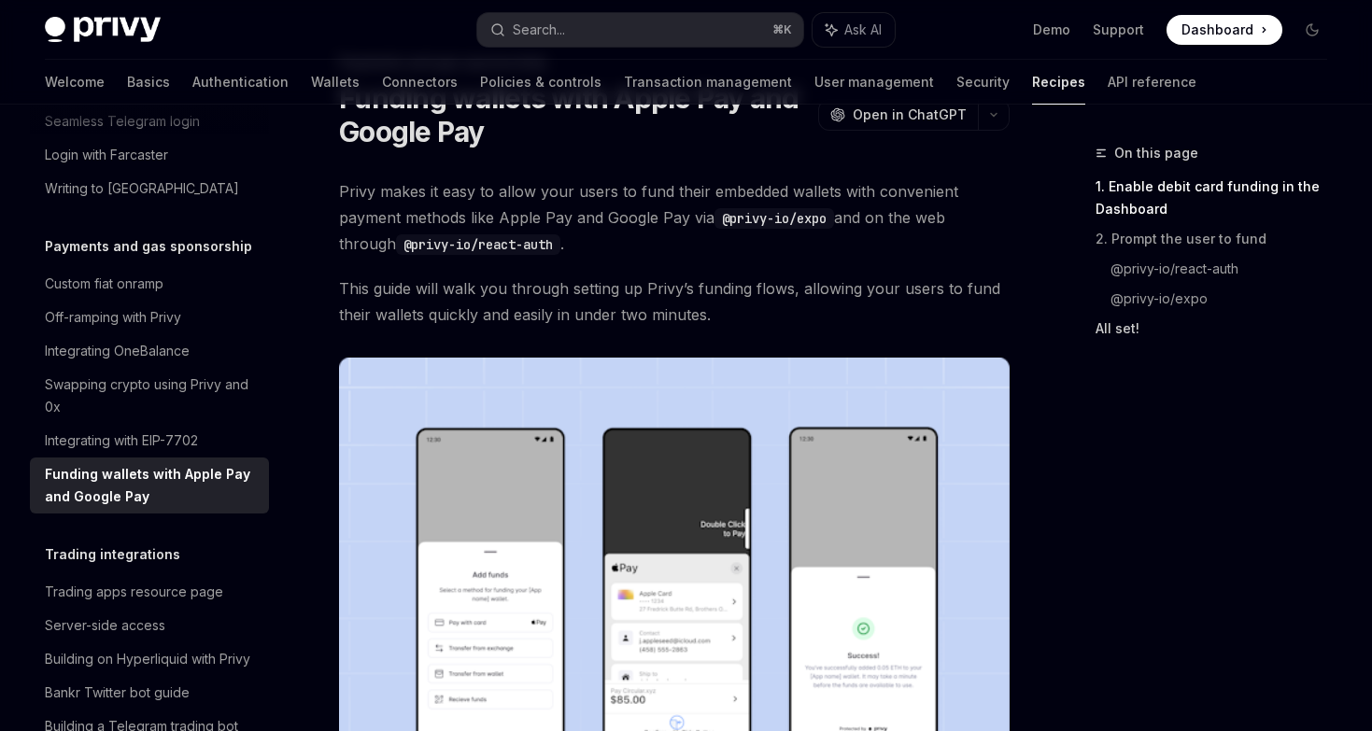
click at [1128, 323] on link "All set!" at bounding box center [1218, 329] width 247 height 30
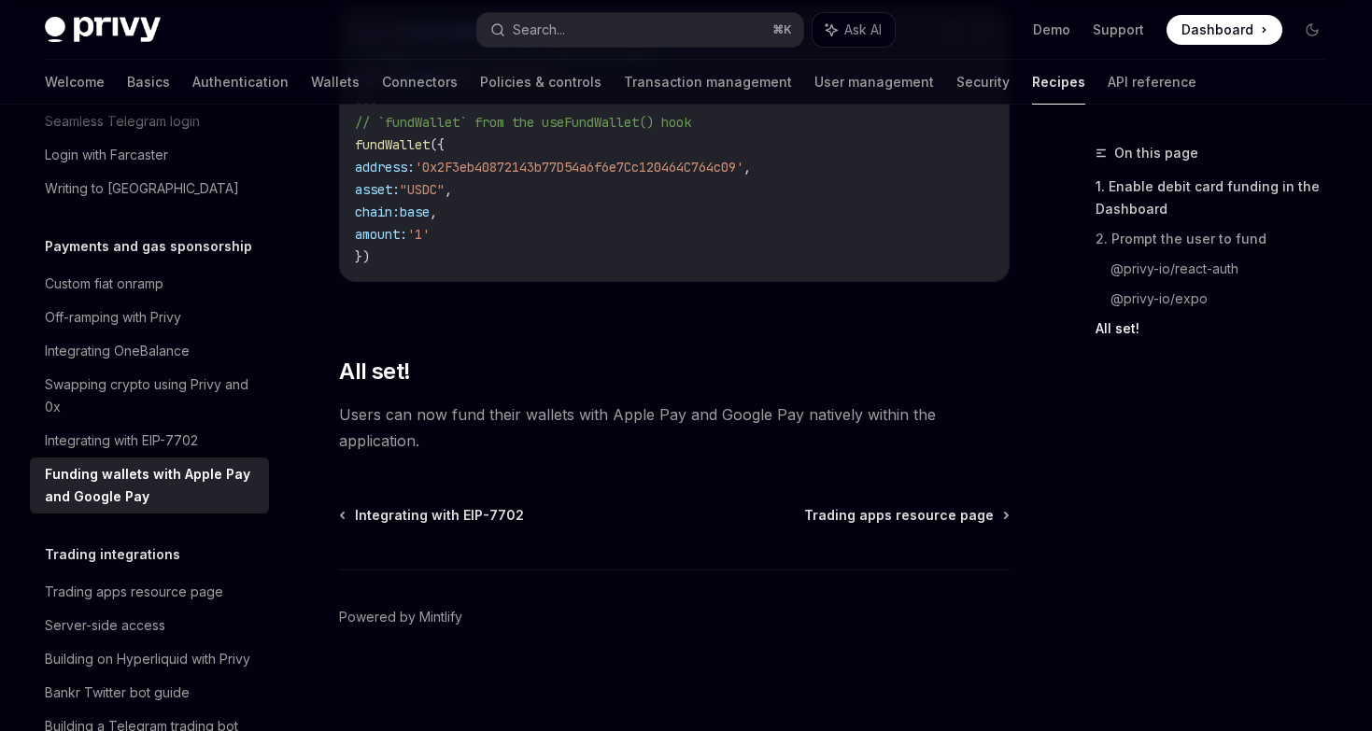
click at [1145, 183] on link "1. Enable debit card funding in the Dashboard" at bounding box center [1218, 198] width 247 height 52
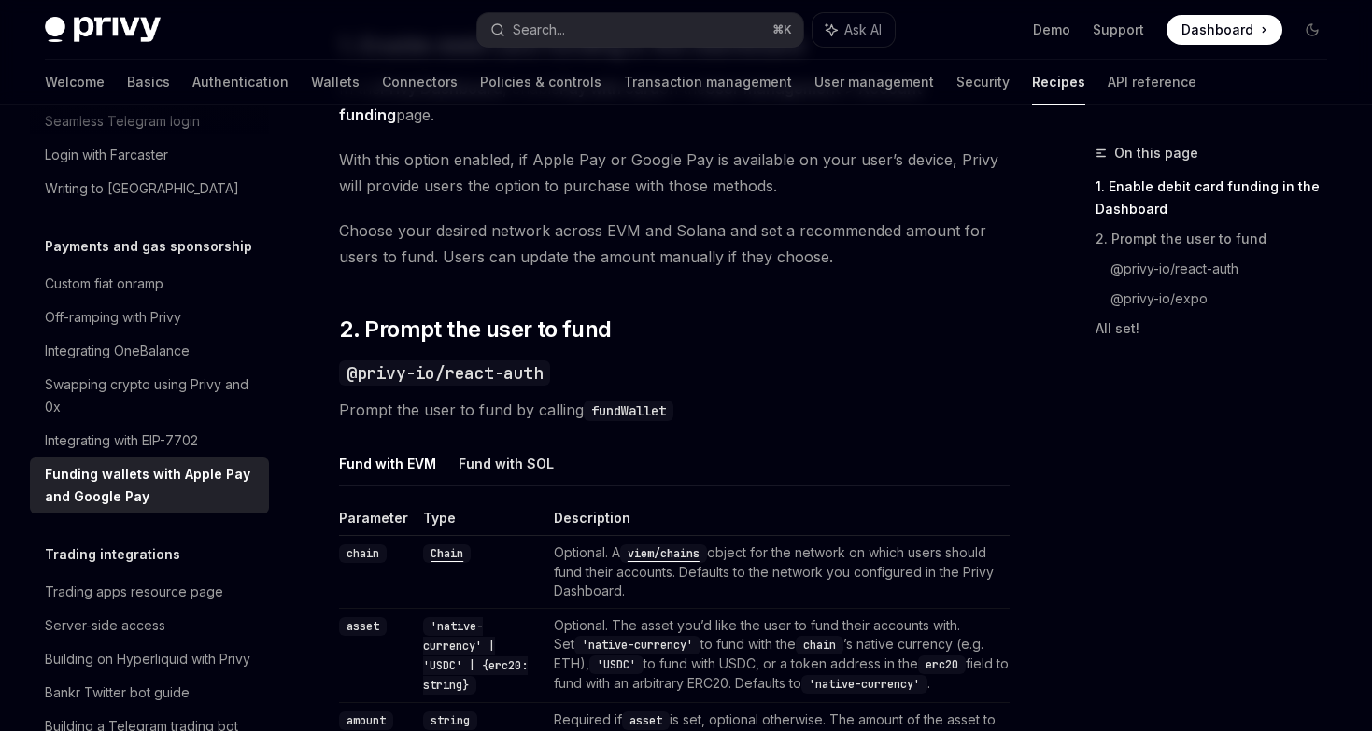
scroll to position [946, 0]
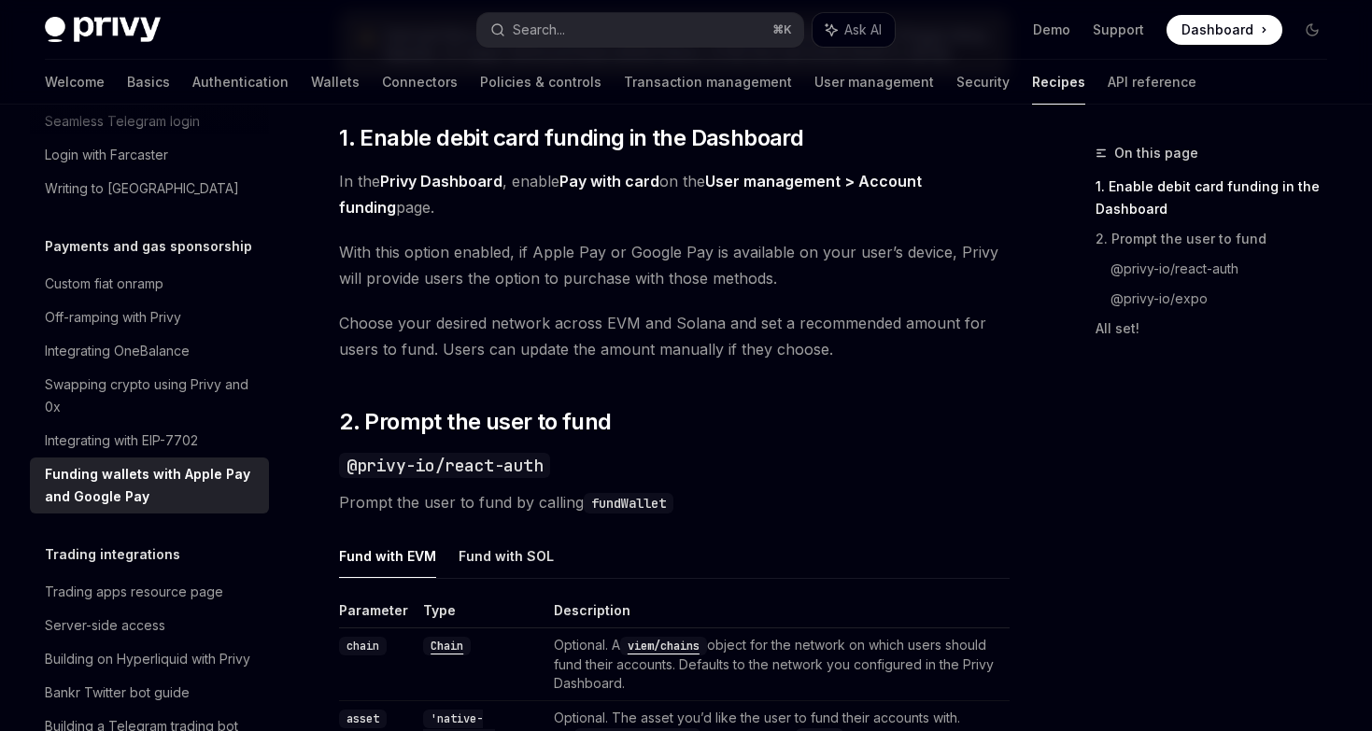
click at [994, 291] on span "With this option enabled, if Apple Pay or Google Pay is available on your user’…" at bounding box center [674, 265] width 671 height 52
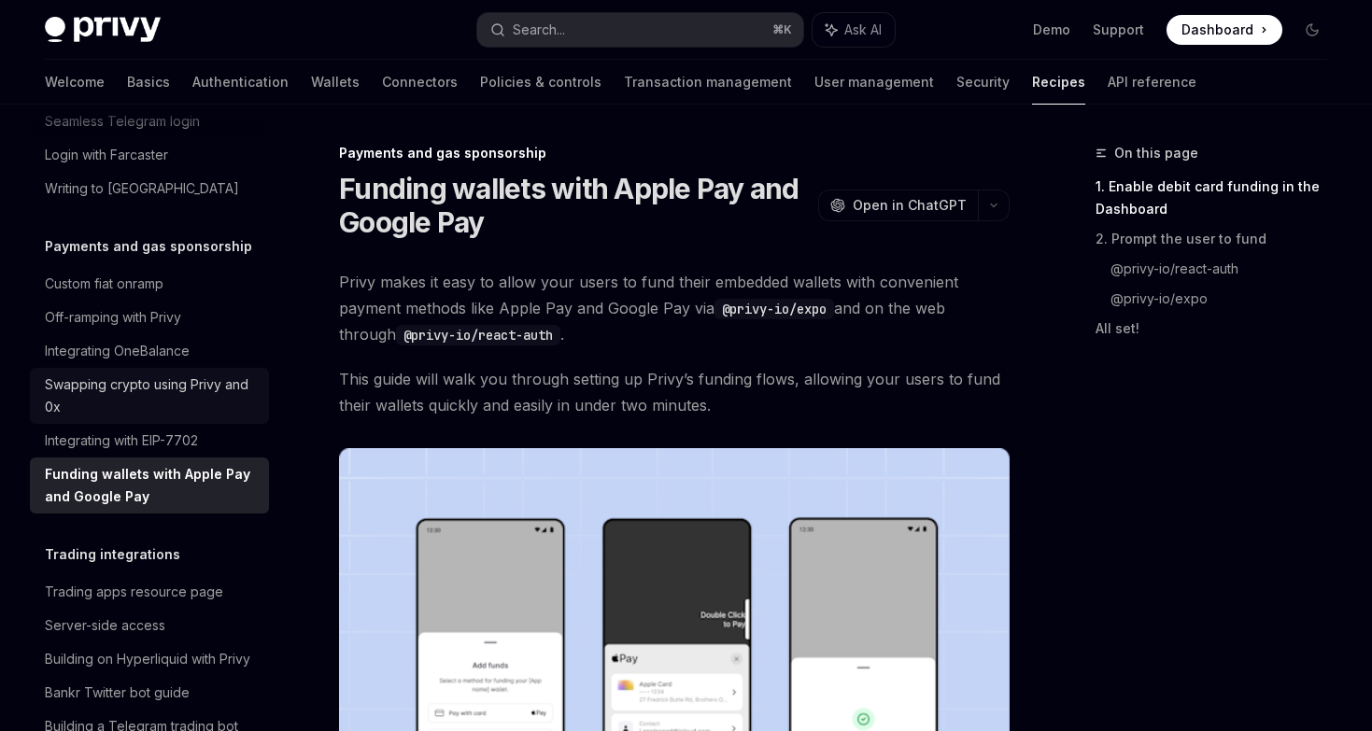
scroll to position [1515, 0]
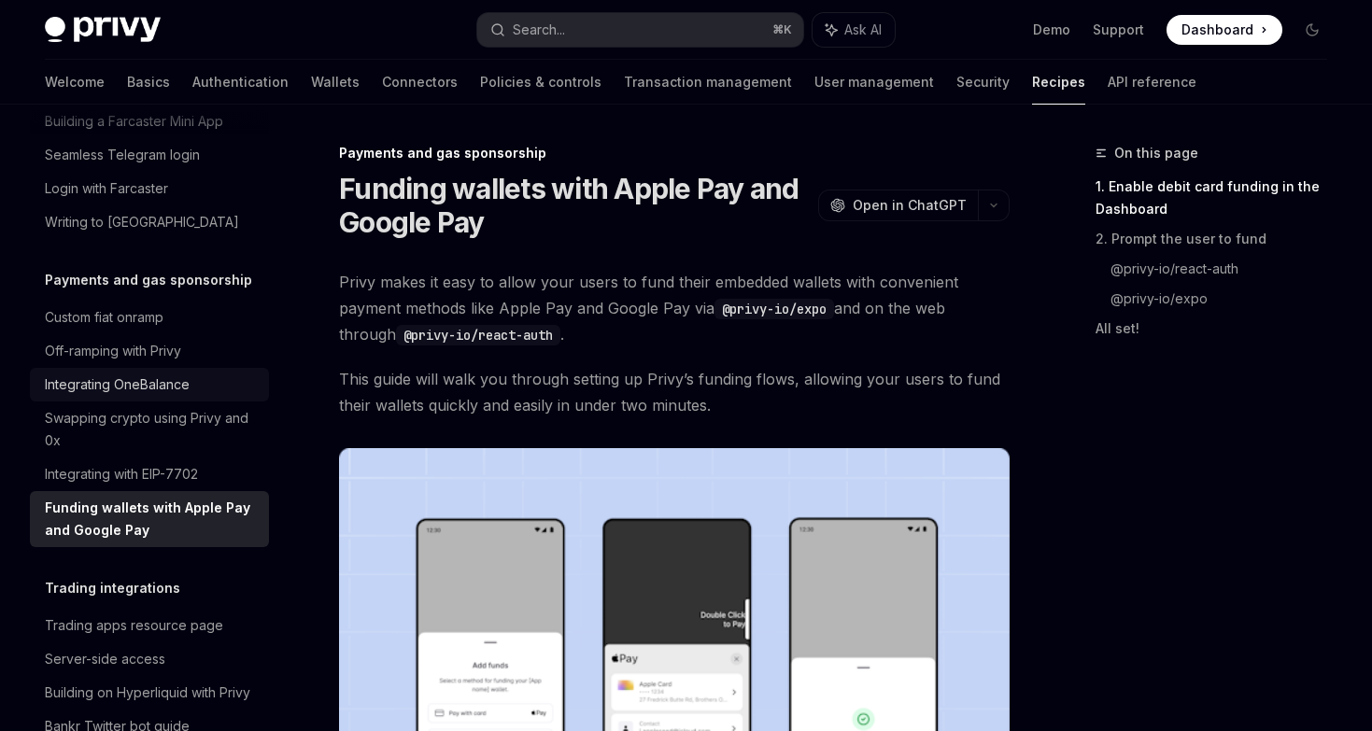
click at [86, 374] on div "Integrating OneBalance" at bounding box center [117, 385] width 145 height 22
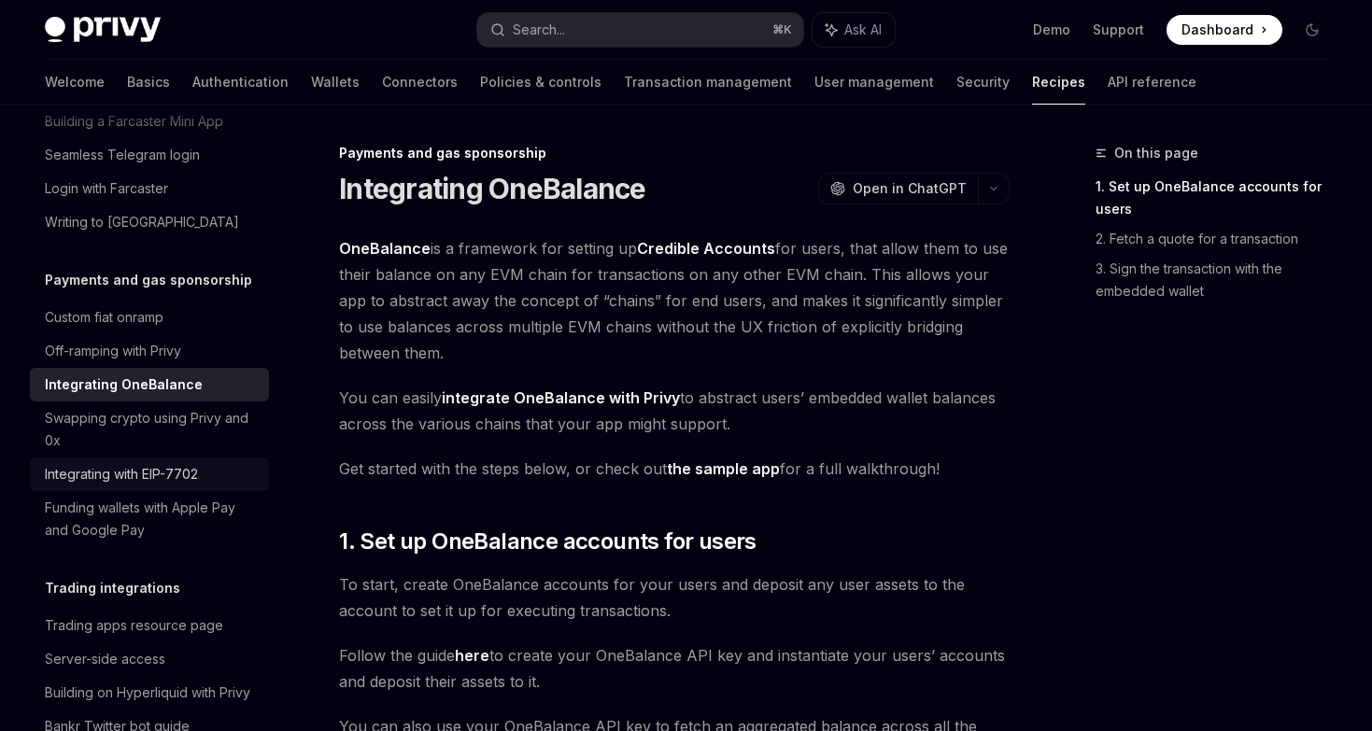
click at [109, 463] on div "Integrating with EIP-7702" at bounding box center [121, 474] width 153 height 22
type textarea "*"
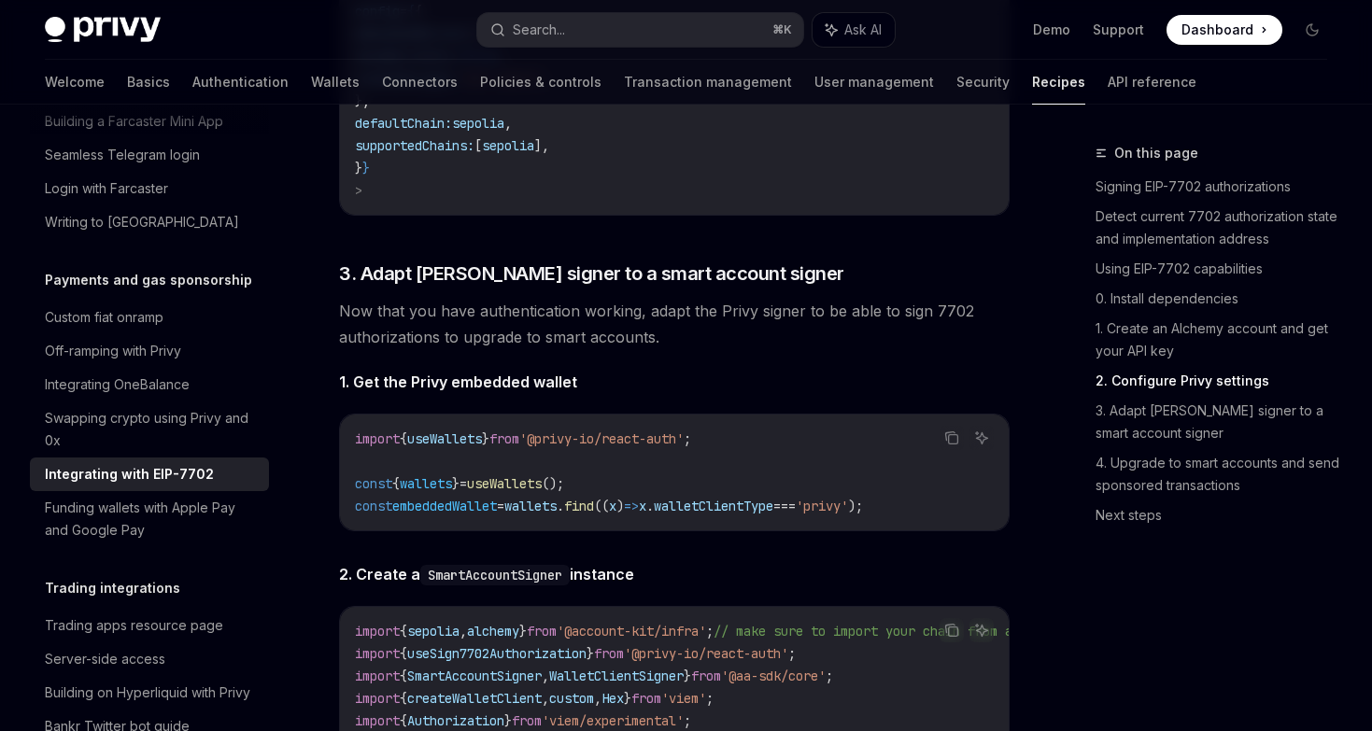
scroll to position [2668, 0]
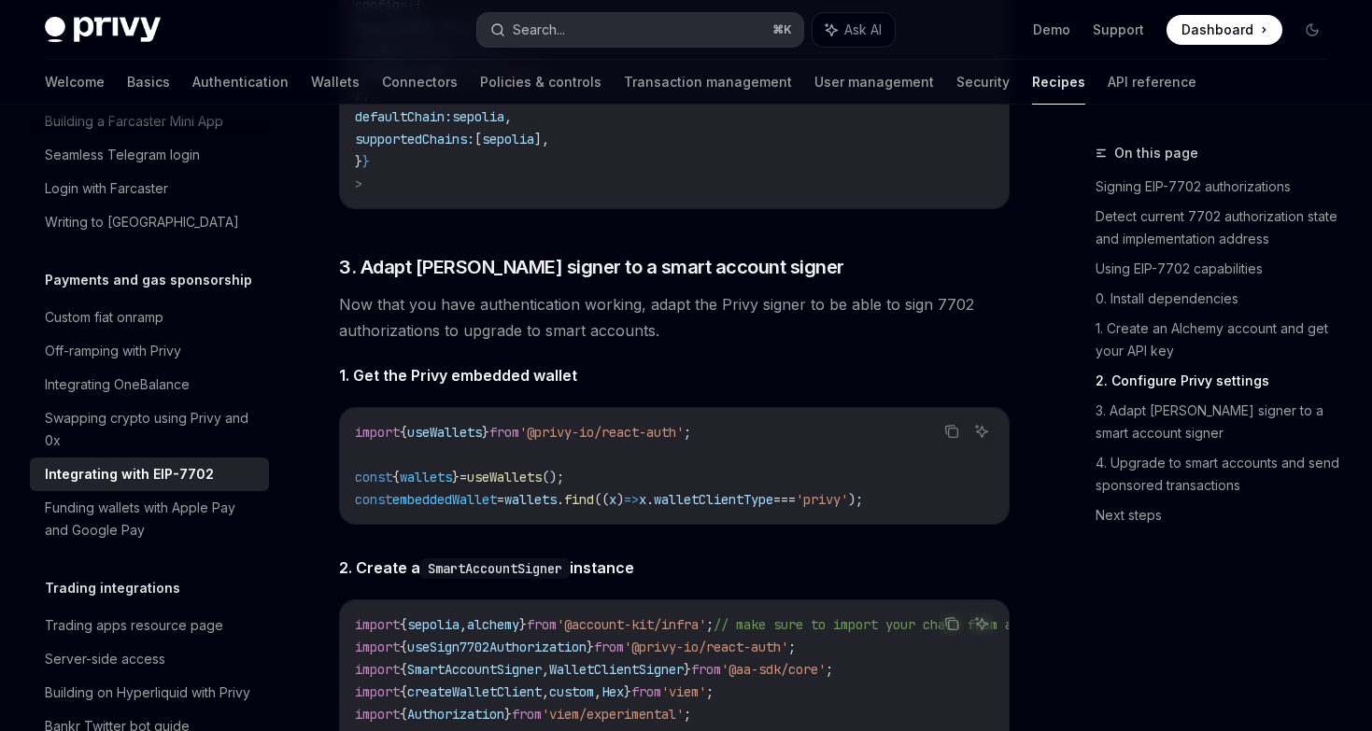
click at [556, 27] on div "Search..." at bounding box center [539, 30] width 52 height 22
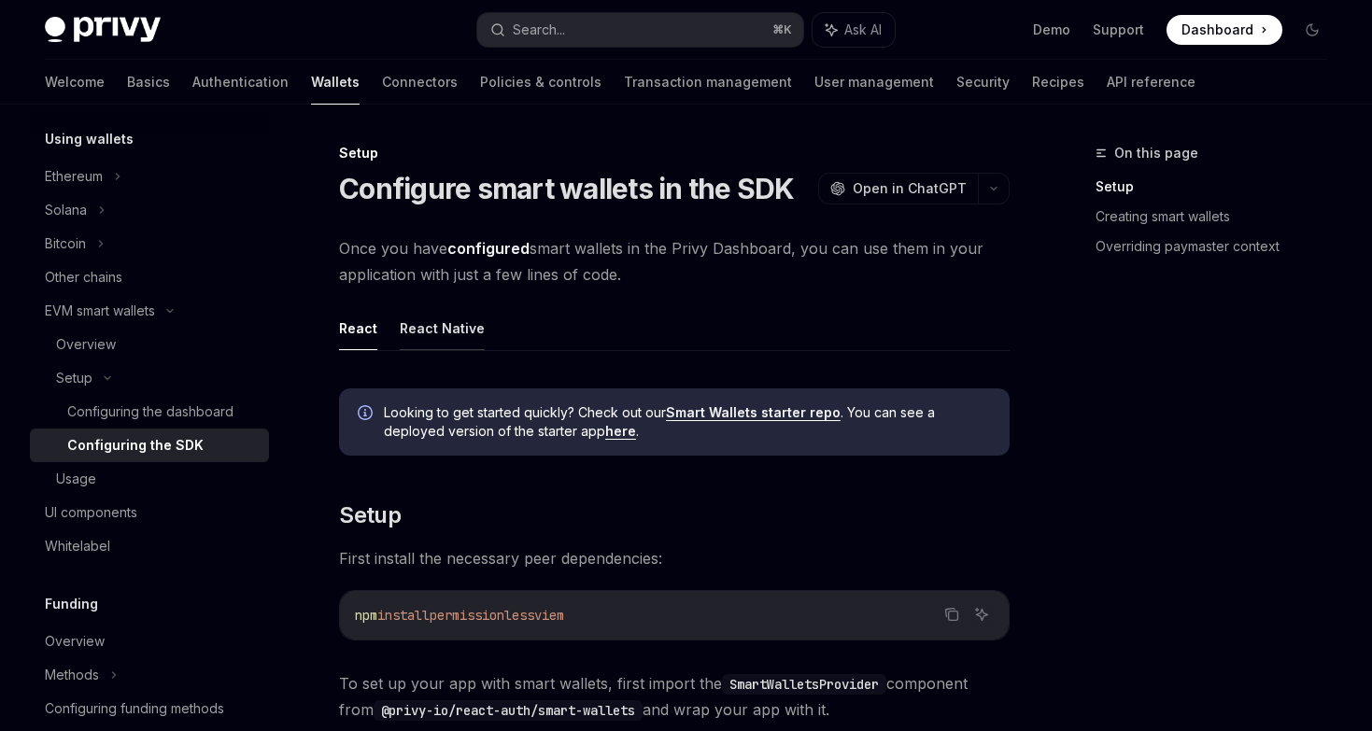
click at [451, 346] on button "React Native" at bounding box center [442, 328] width 85 height 44
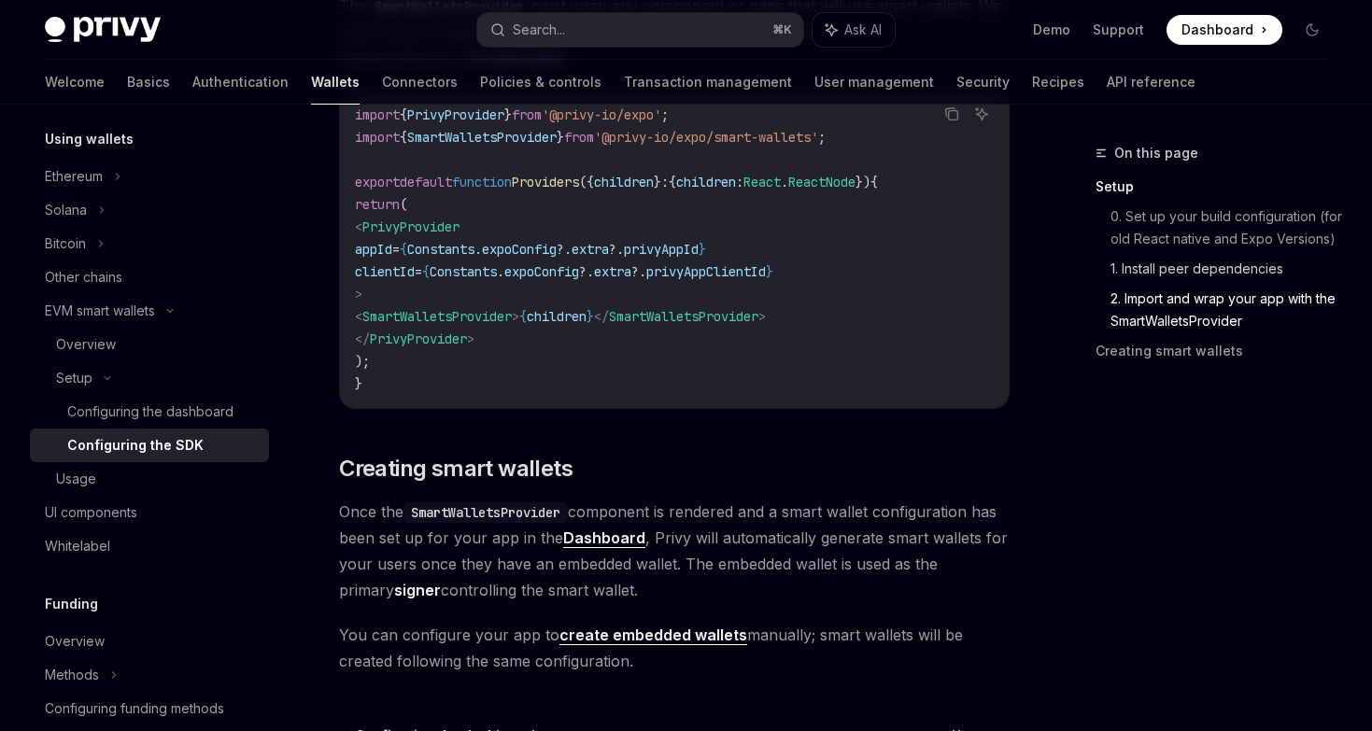
scroll to position [1546, 0]
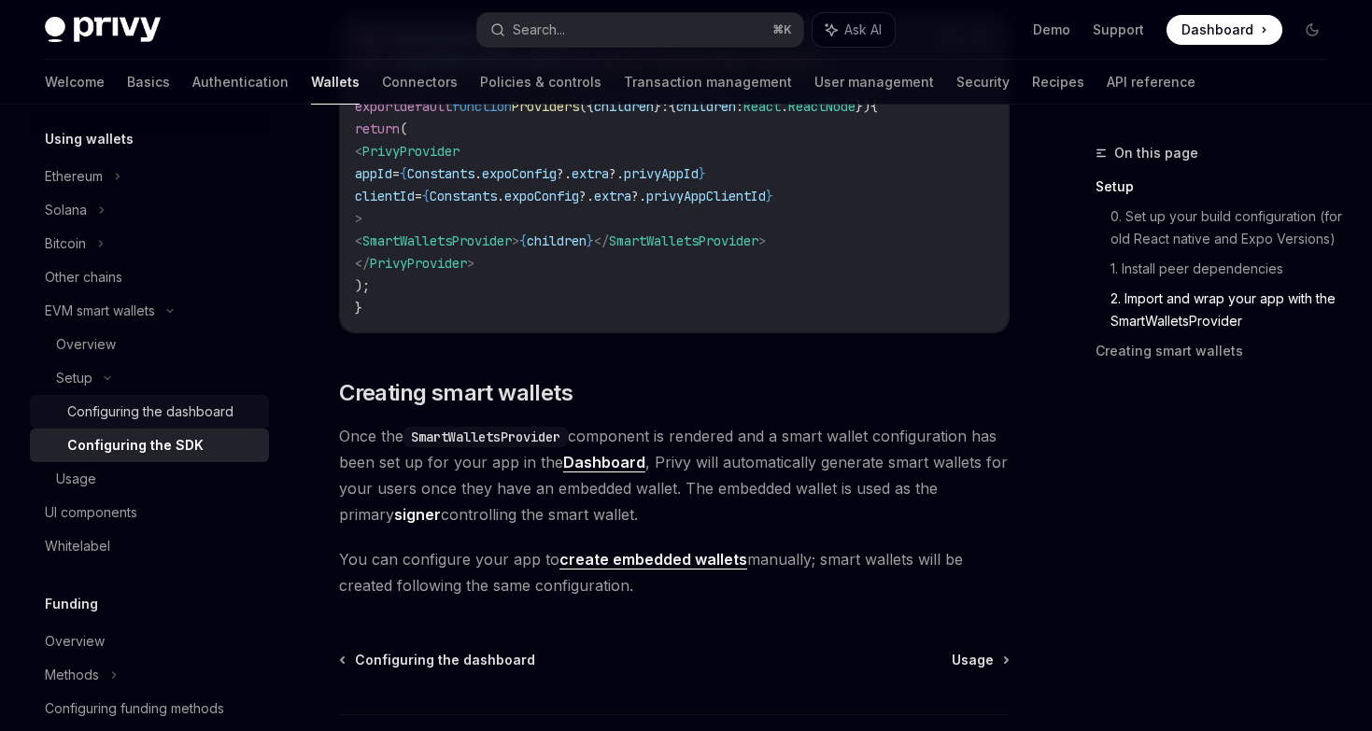
click at [131, 412] on div "Configuring the dashboard" at bounding box center [150, 412] width 166 height 22
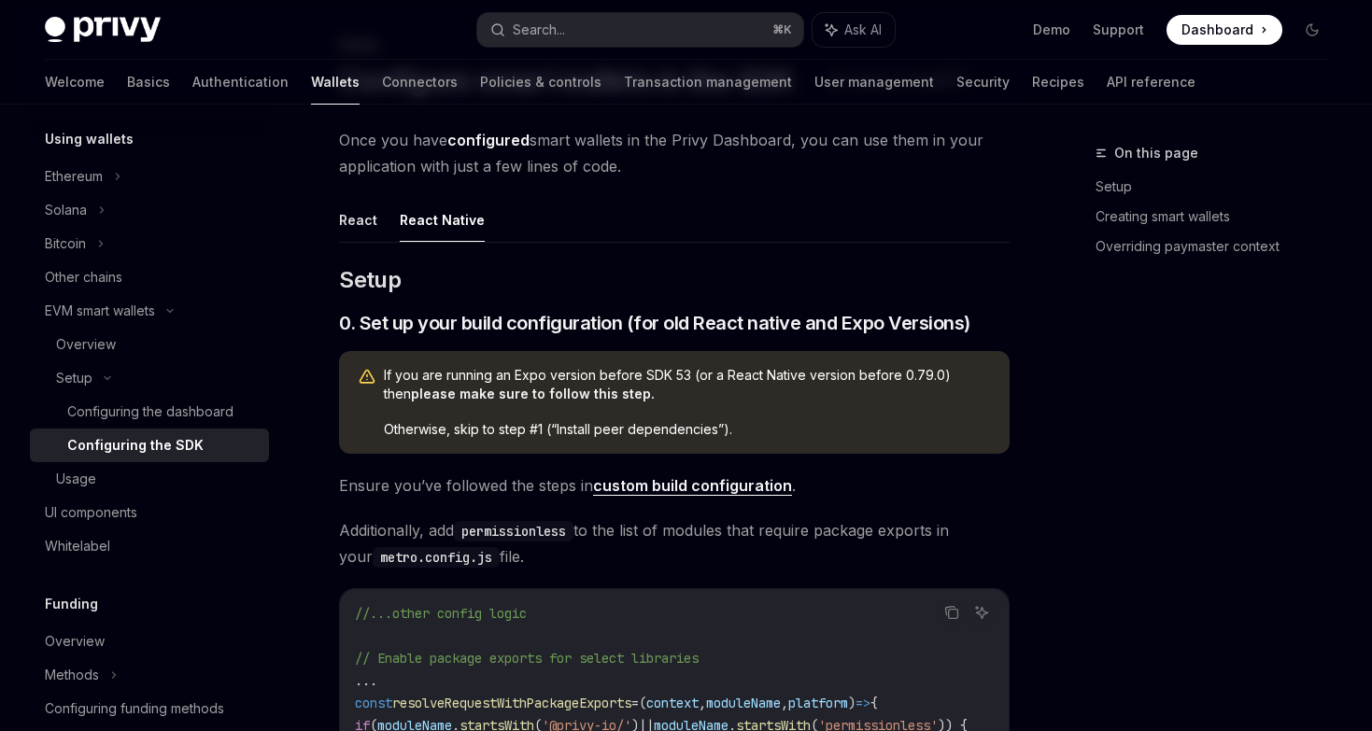
scroll to position [183, 0]
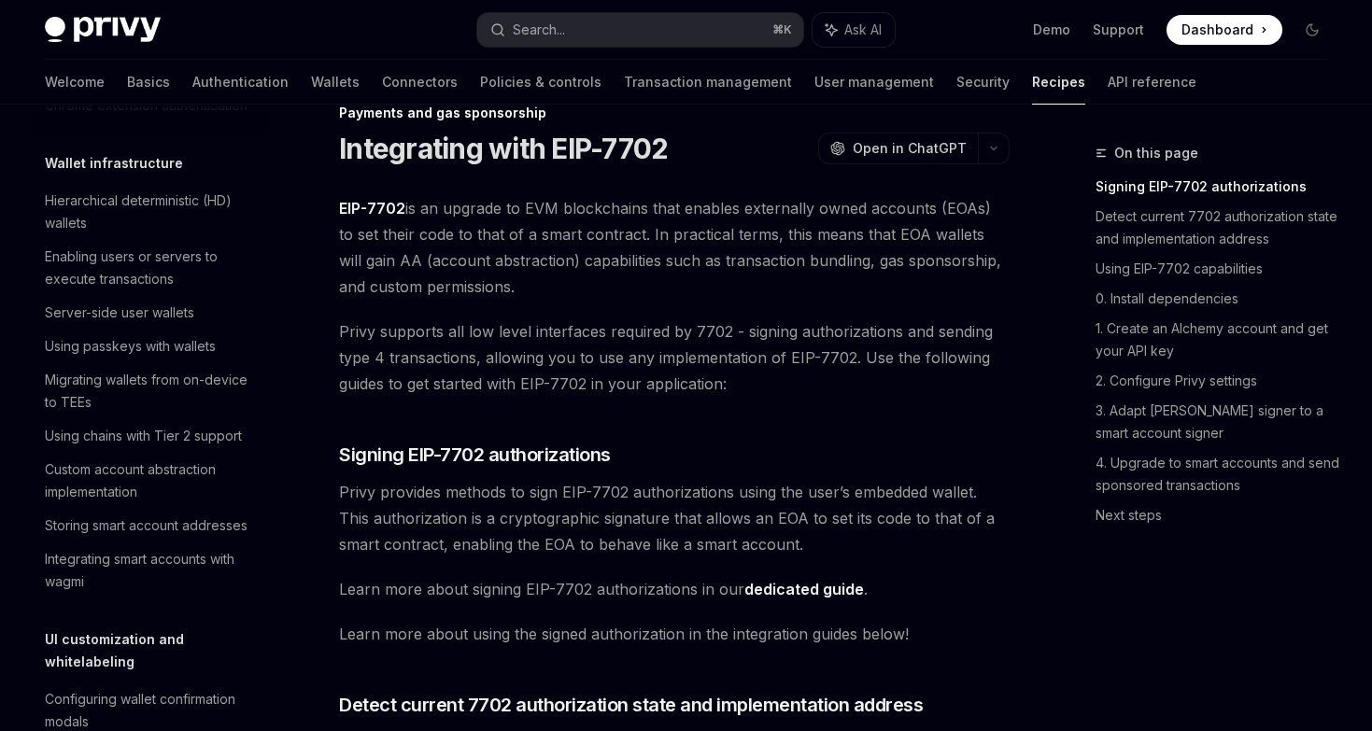
scroll to position [1548, 0]
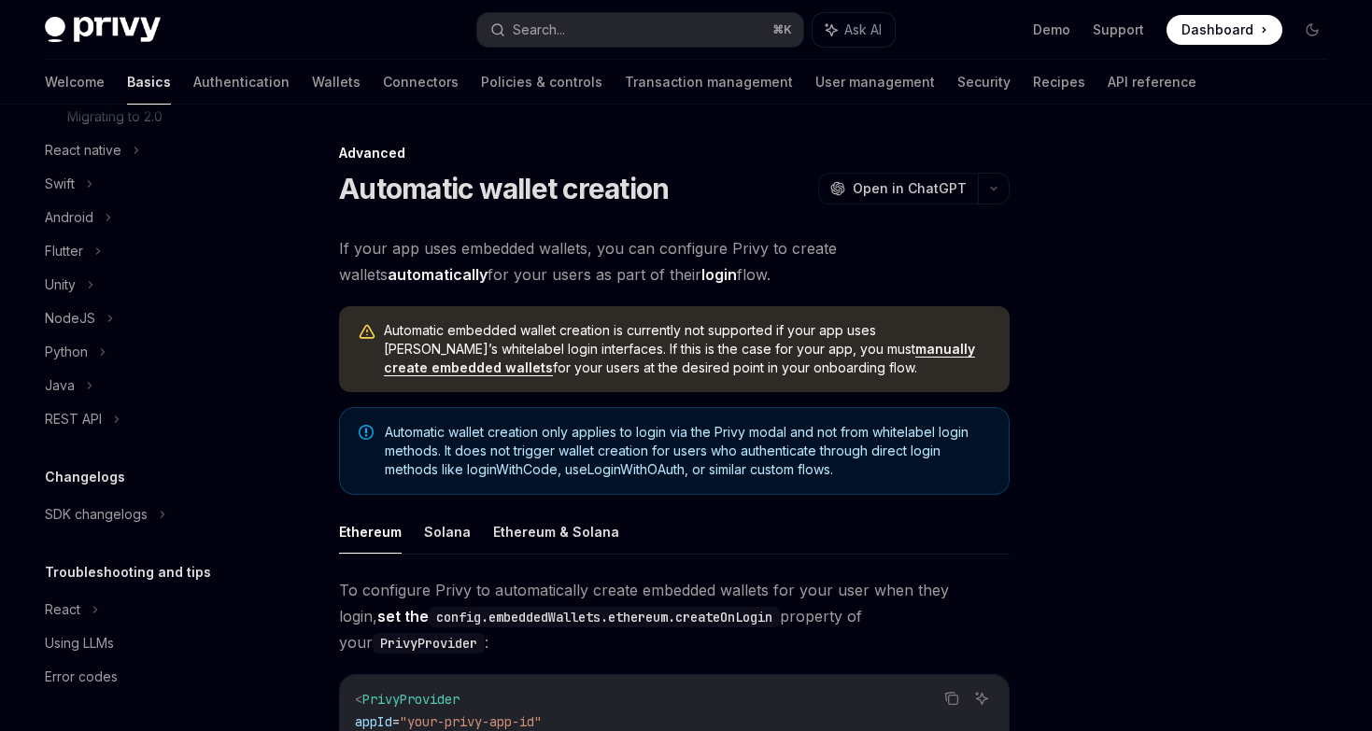
scroll to position [263, 0]
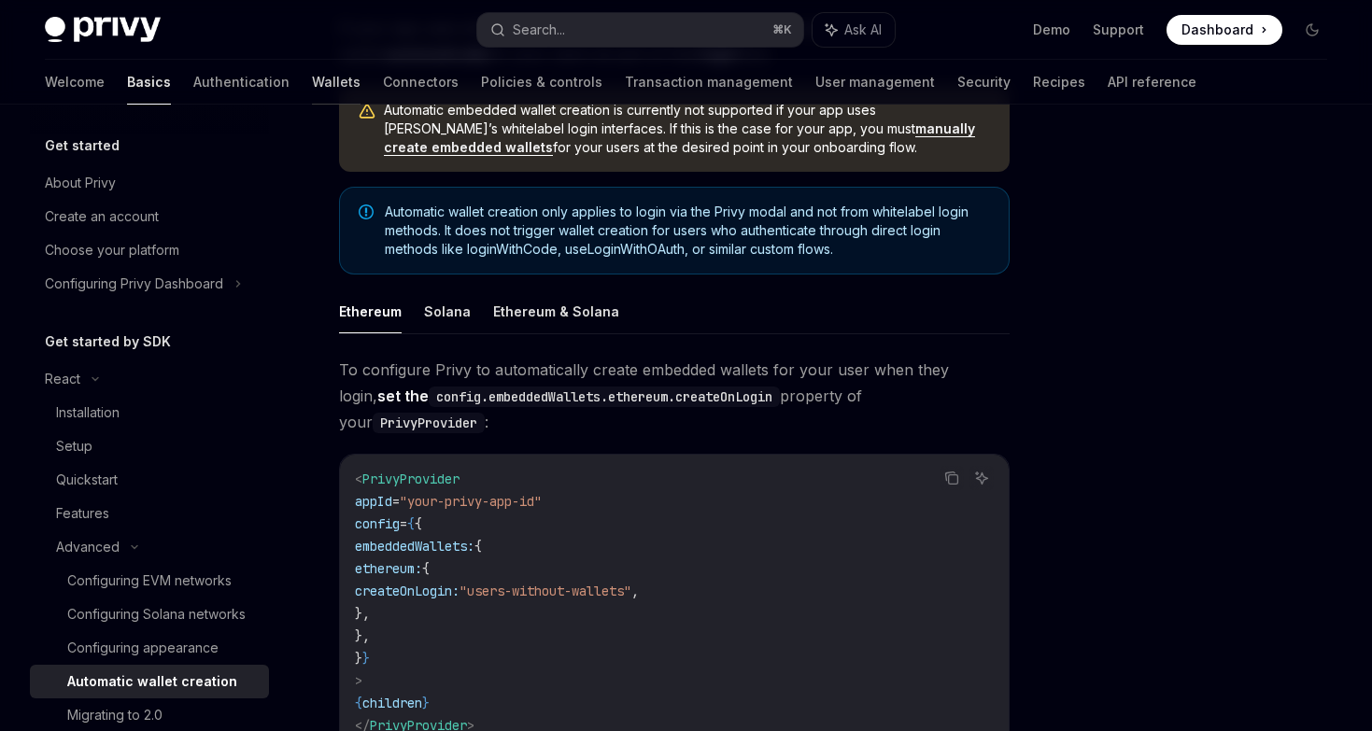
click at [312, 92] on link "Wallets" at bounding box center [336, 82] width 49 height 45
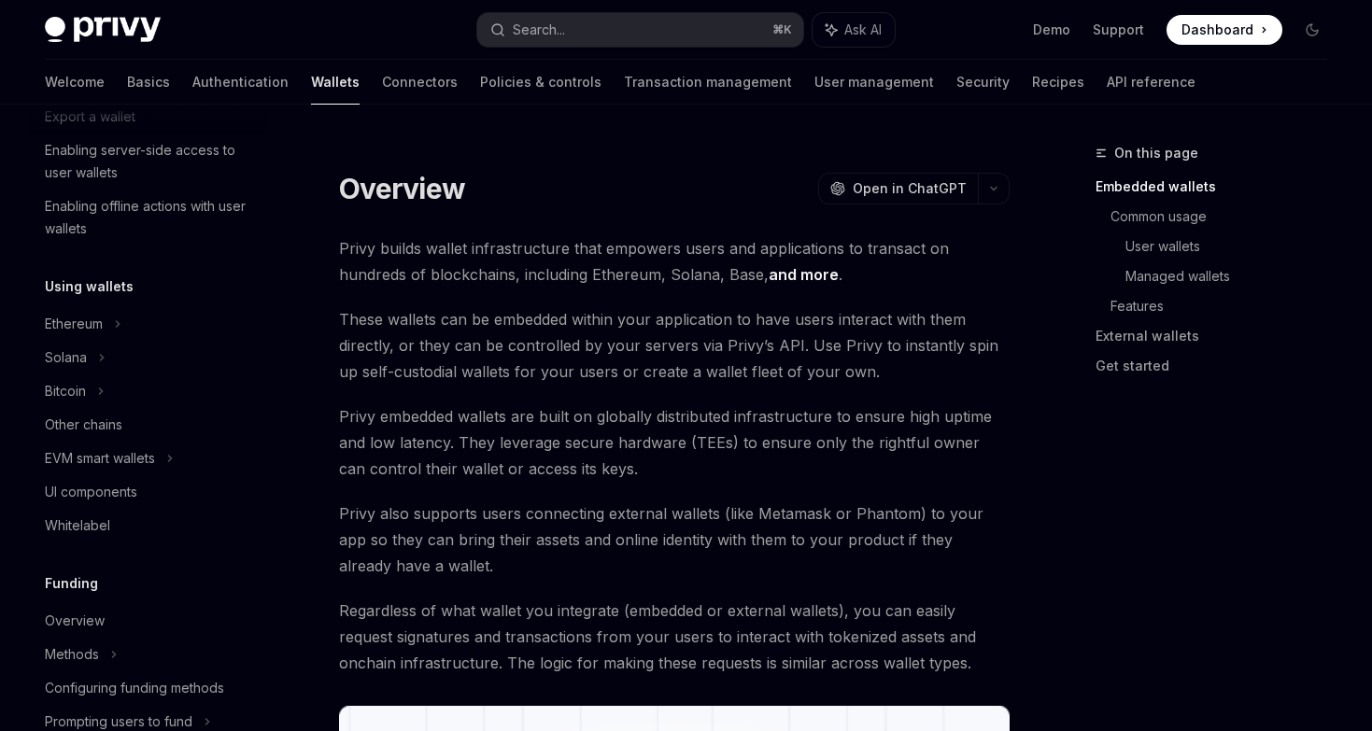
scroll to position [308, 0]
click at [112, 452] on div "EVM smart wallets" at bounding box center [100, 457] width 110 height 22
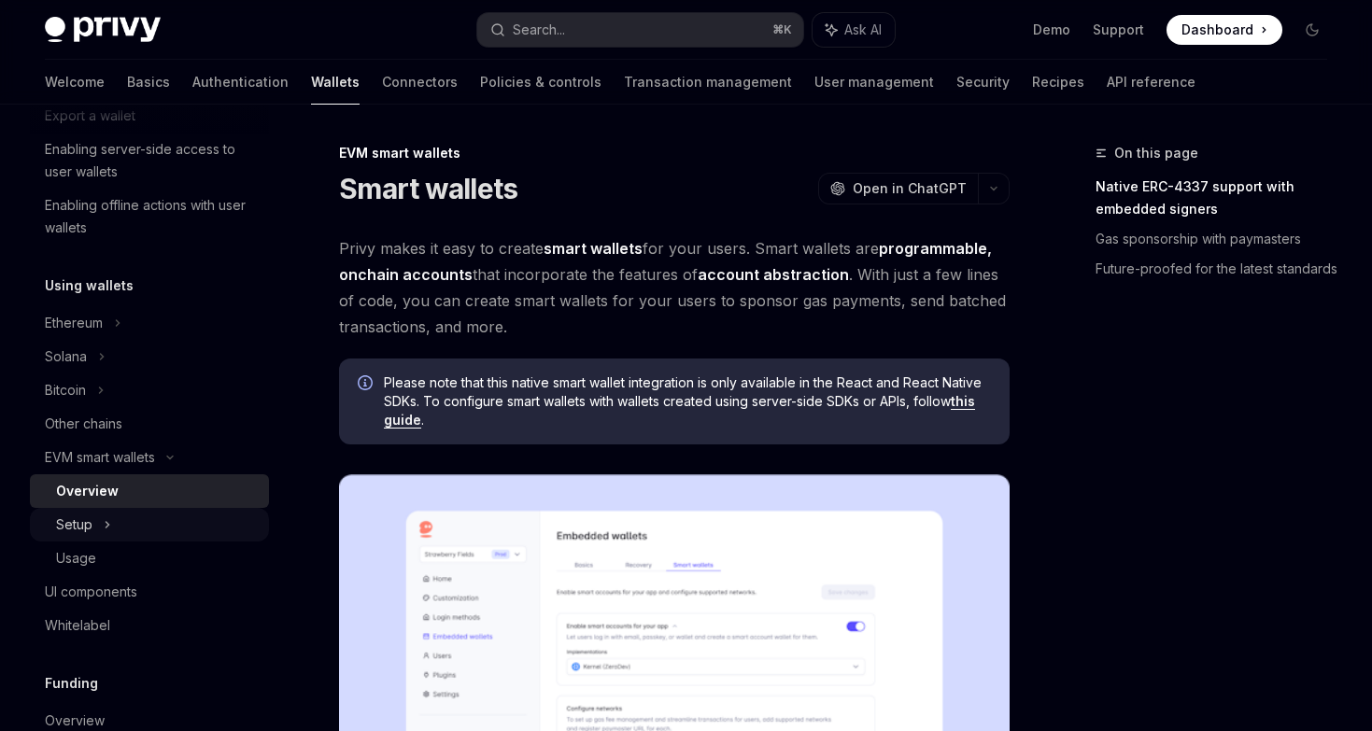
click at [104, 525] on icon at bounding box center [107, 525] width 7 height 22
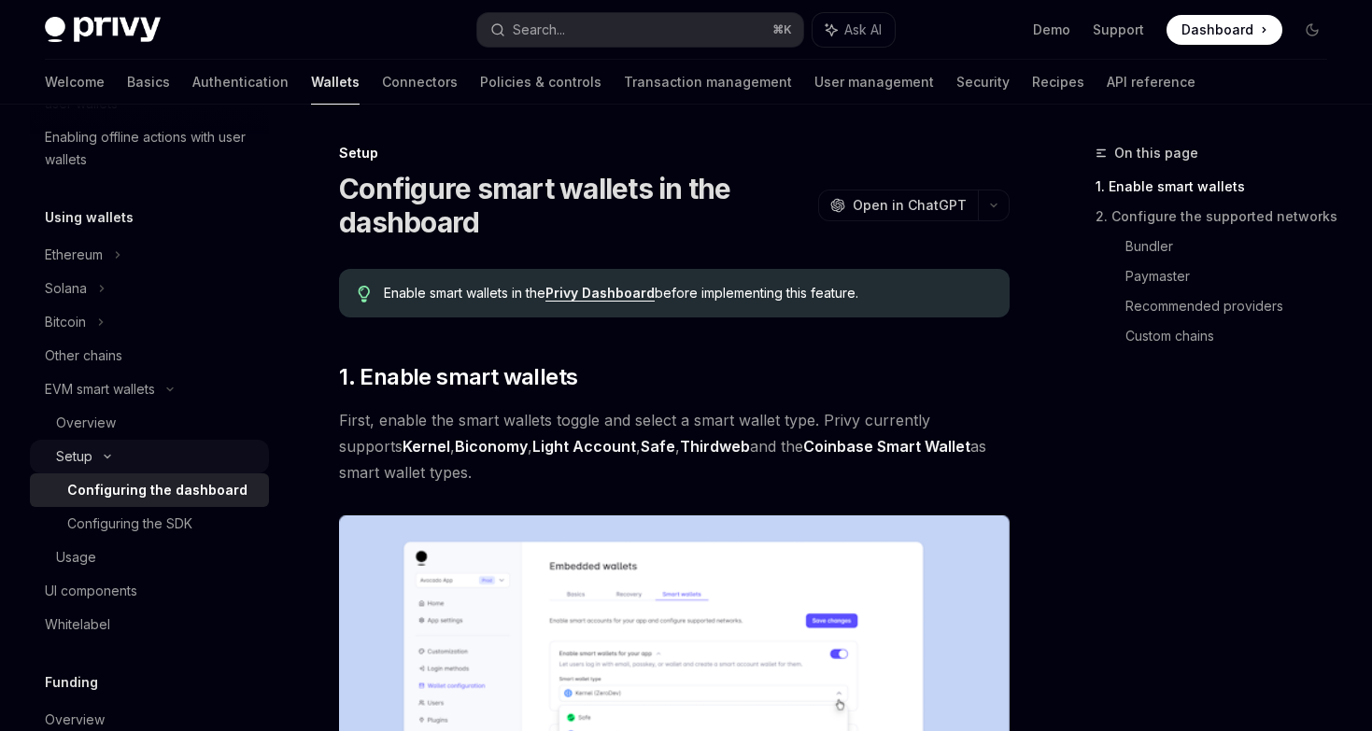
scroll to position [378, 0]
click at [132, 526] on div "Configuring the SDK" at bounding box center [129, 522] width 125 height 22
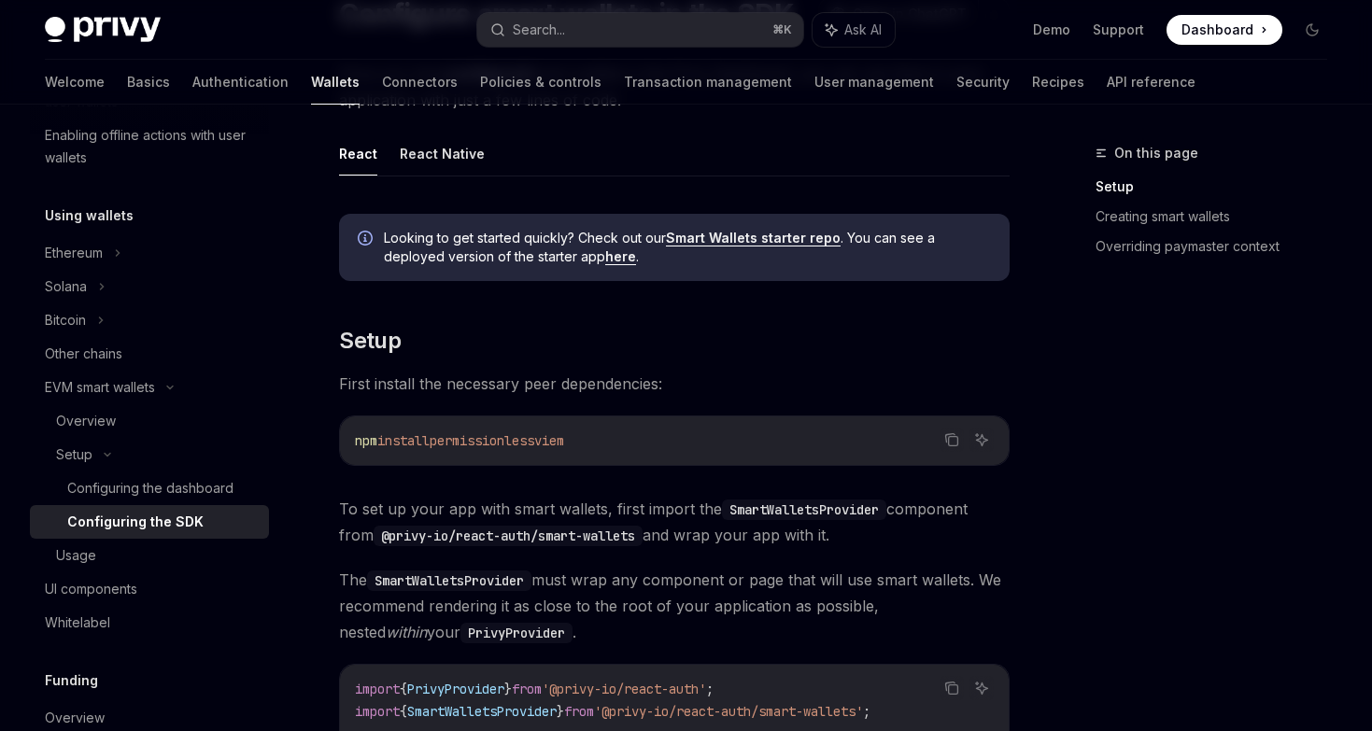
scroll to position [167, 0]
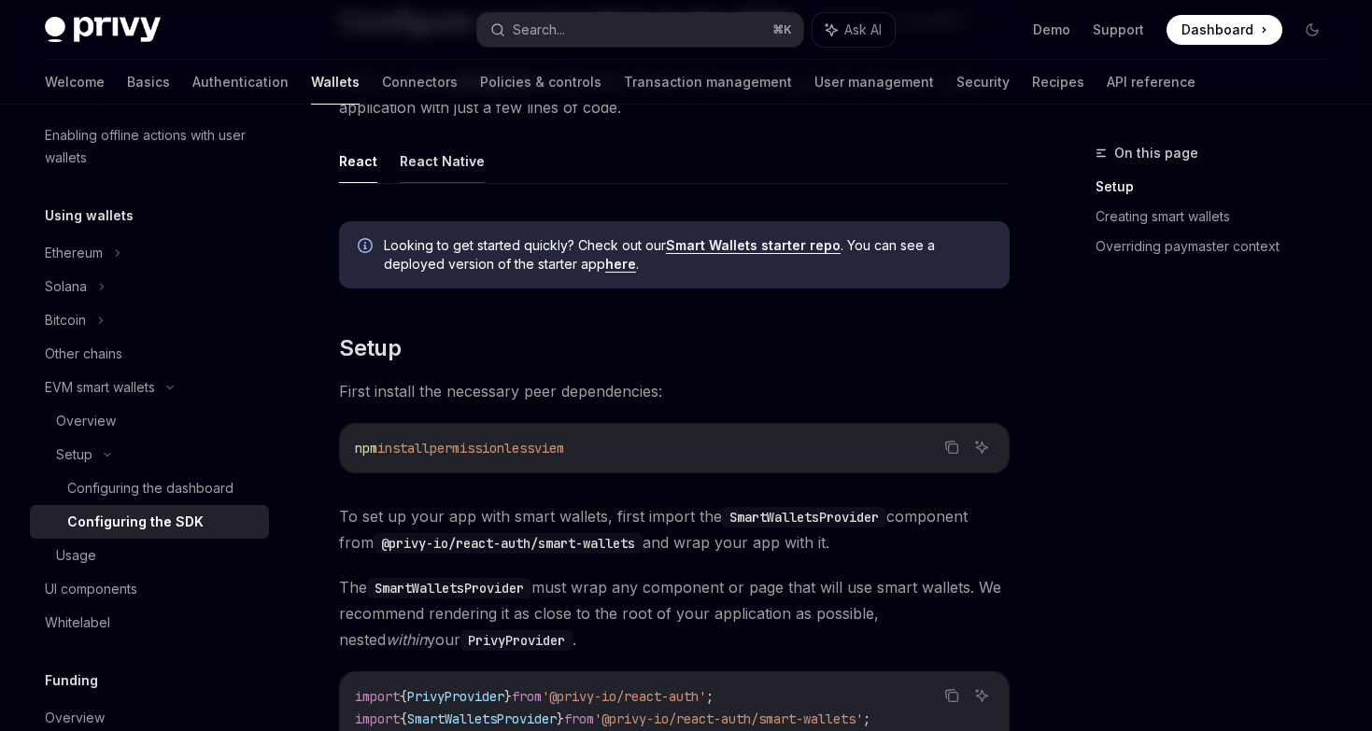
click at [442, 166] on button "React Native" at bounding box center [442, 161] width 85 height 44
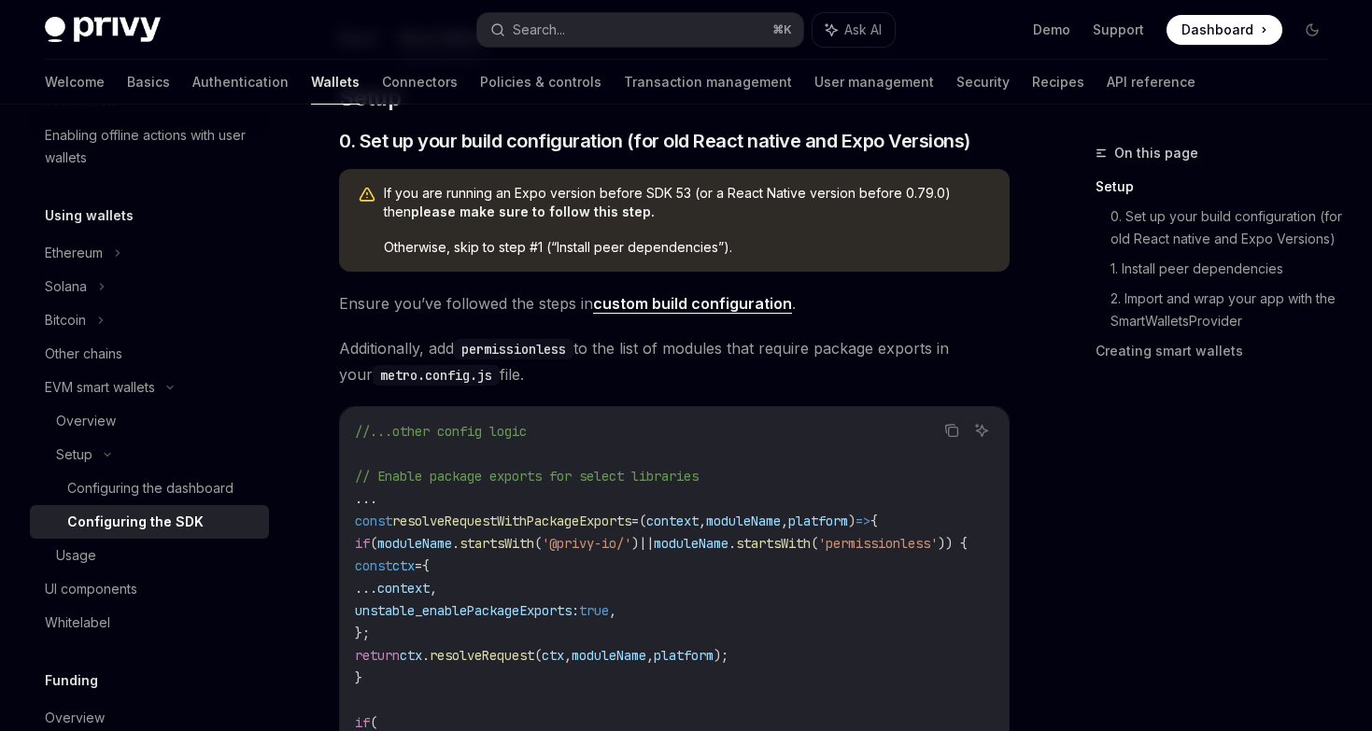
scroll to position [264, 0]
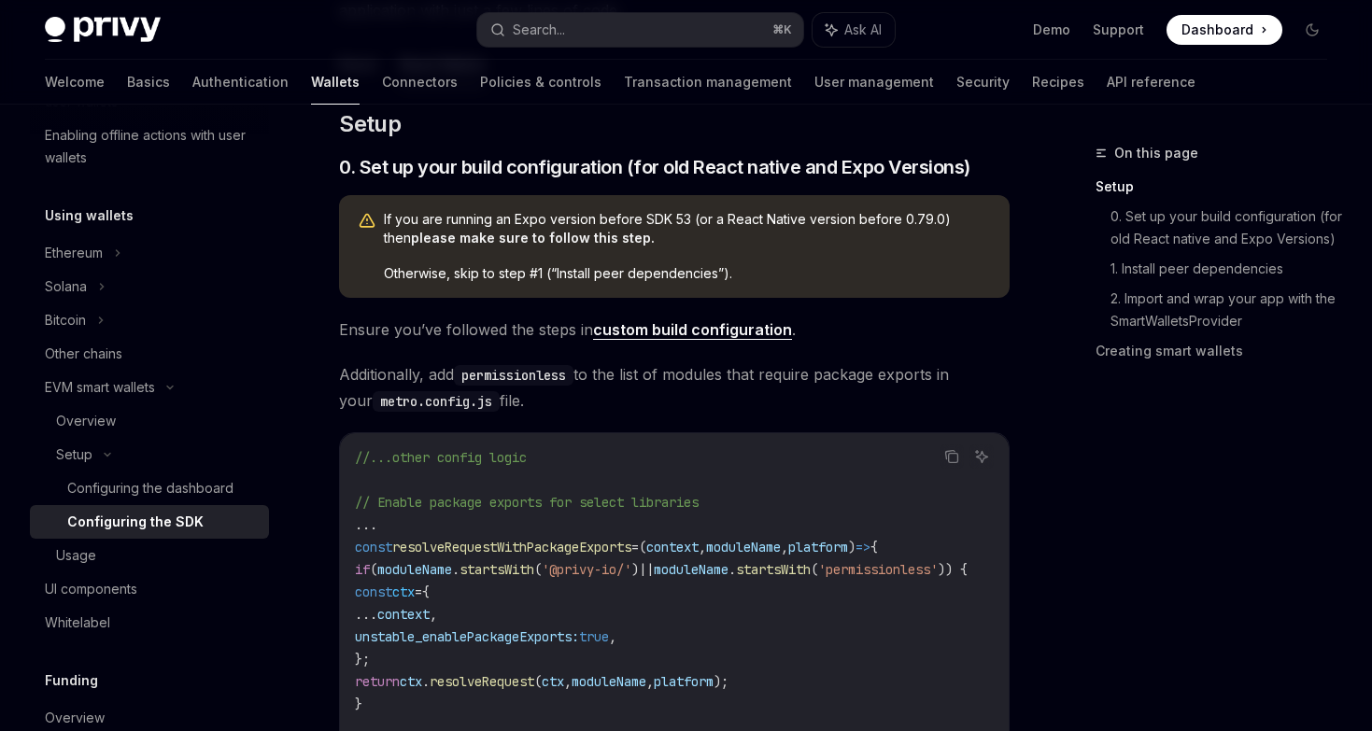
click at [751, 322] on link "custom build configuration" at bounding box center [692, 330] width 199 height 20
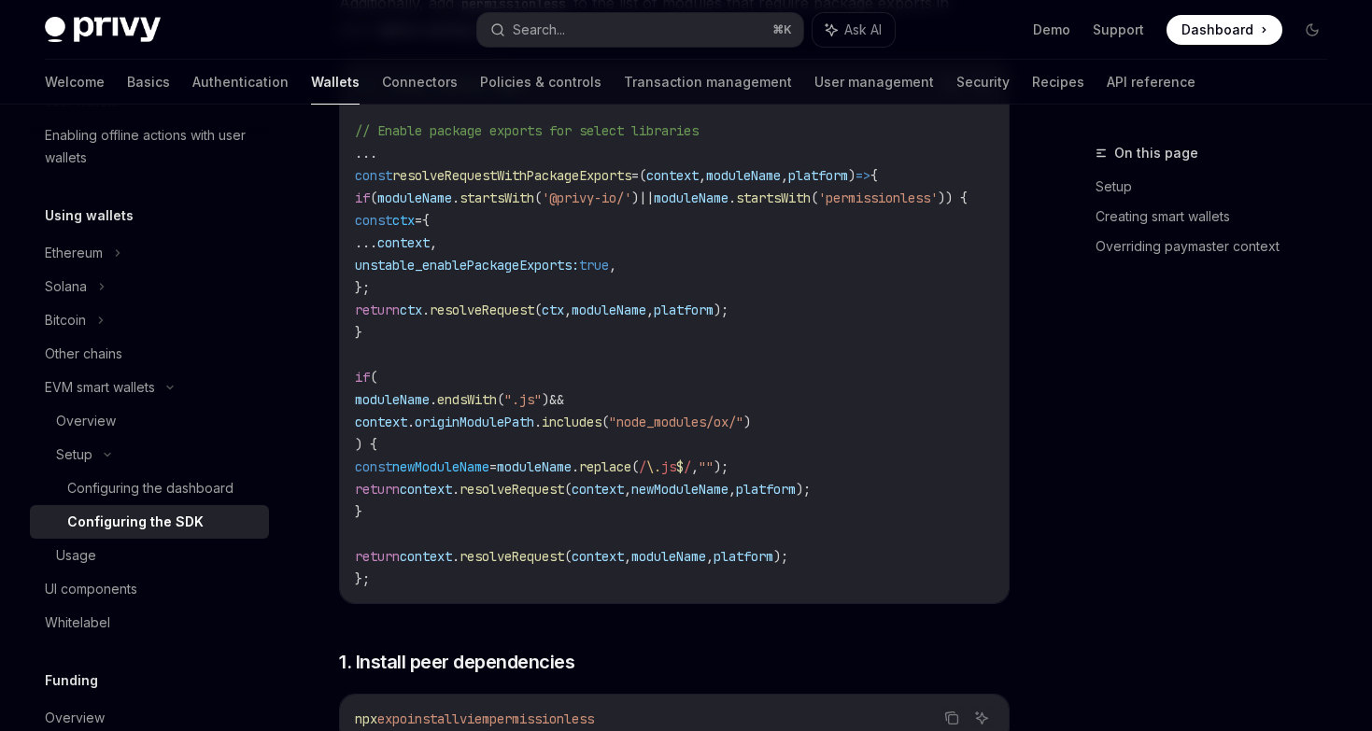
scroll to position [671, 0]
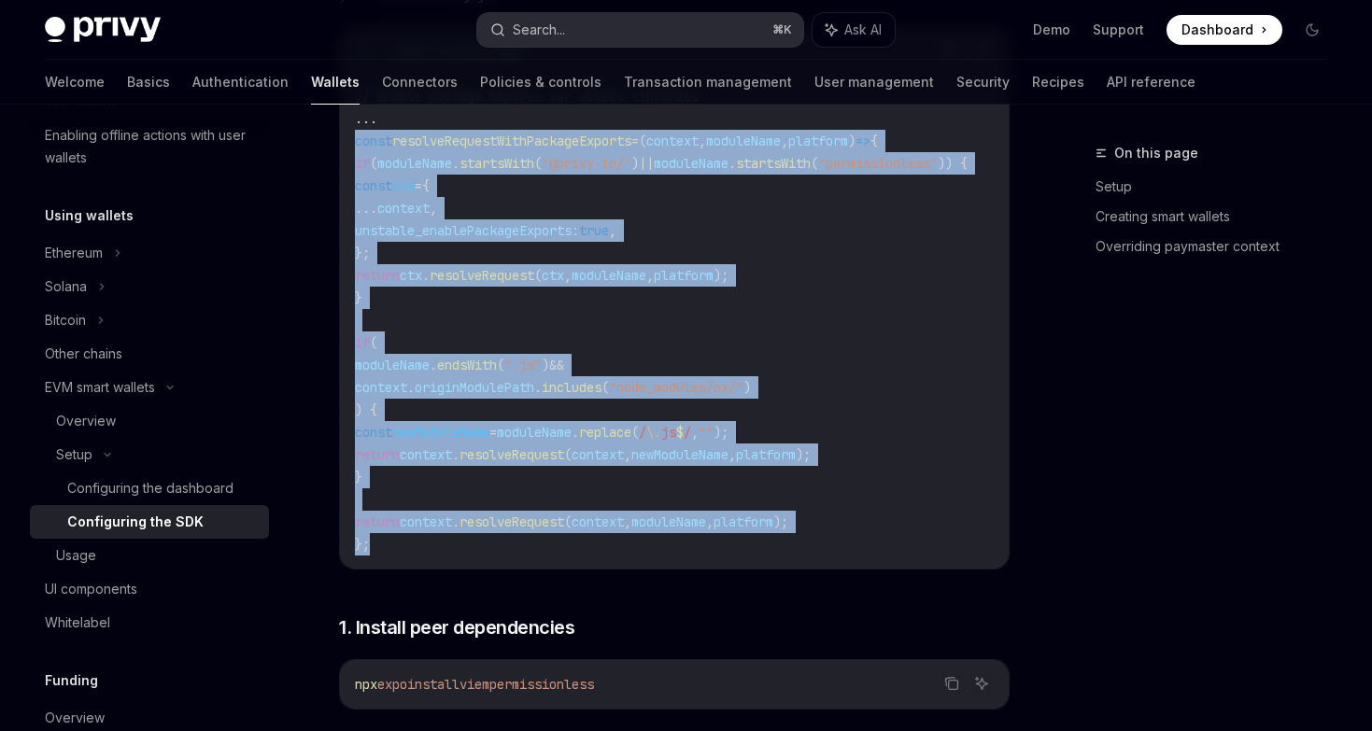
drag, startPoint x: 390, startPoint y: 558, endPoint x: 627, endPoint y: 43, distance: 567.0
click at [348, 137] on div "//...other config logic // Enable package exports for select libraries ... cons…" at bounding box center [674, 298] width 669 height 542
copy code "const resolveRequestWithPackageExports = ( context , moduleName , platform ) =>…"
click at [194, 555] on div "Usage" at bounding box center [157, 555] width 202 height 22
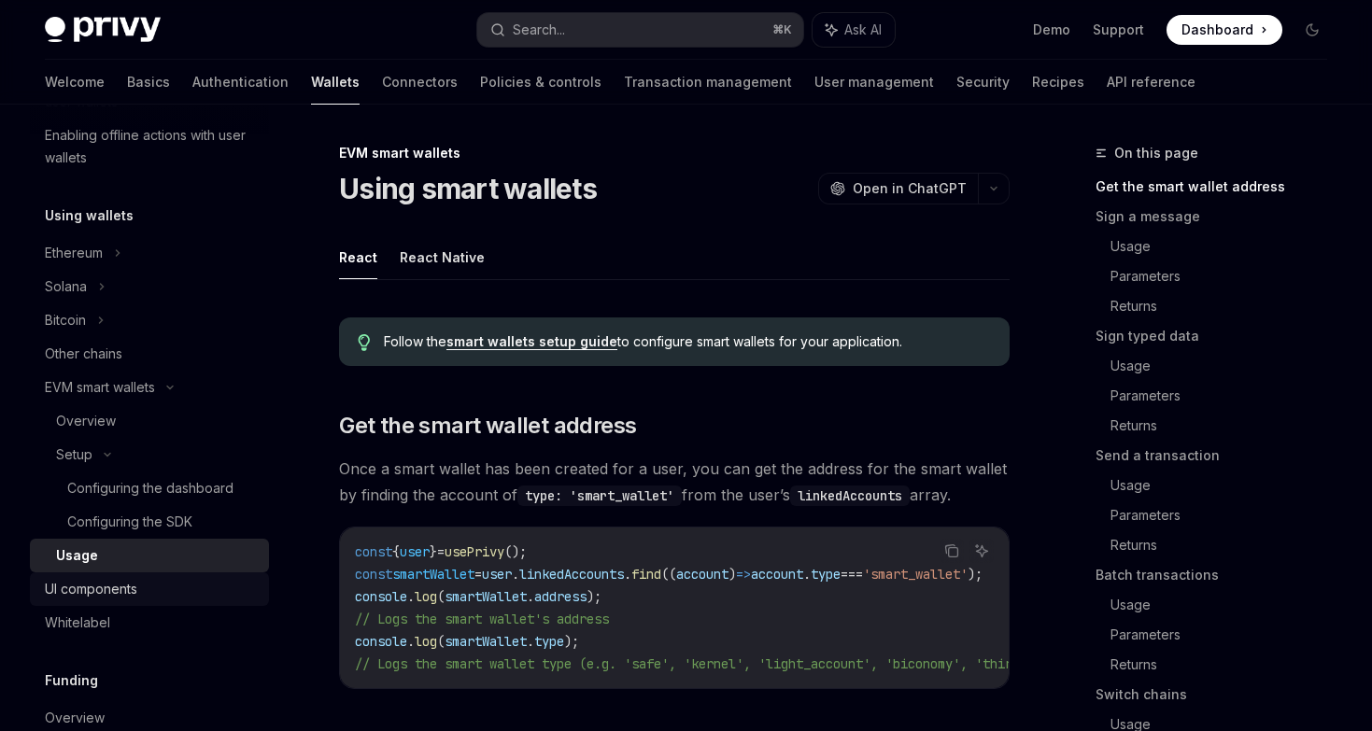
click at [151, 583] on div "UI components" at bounding box center [151, 589] width 213 height 22
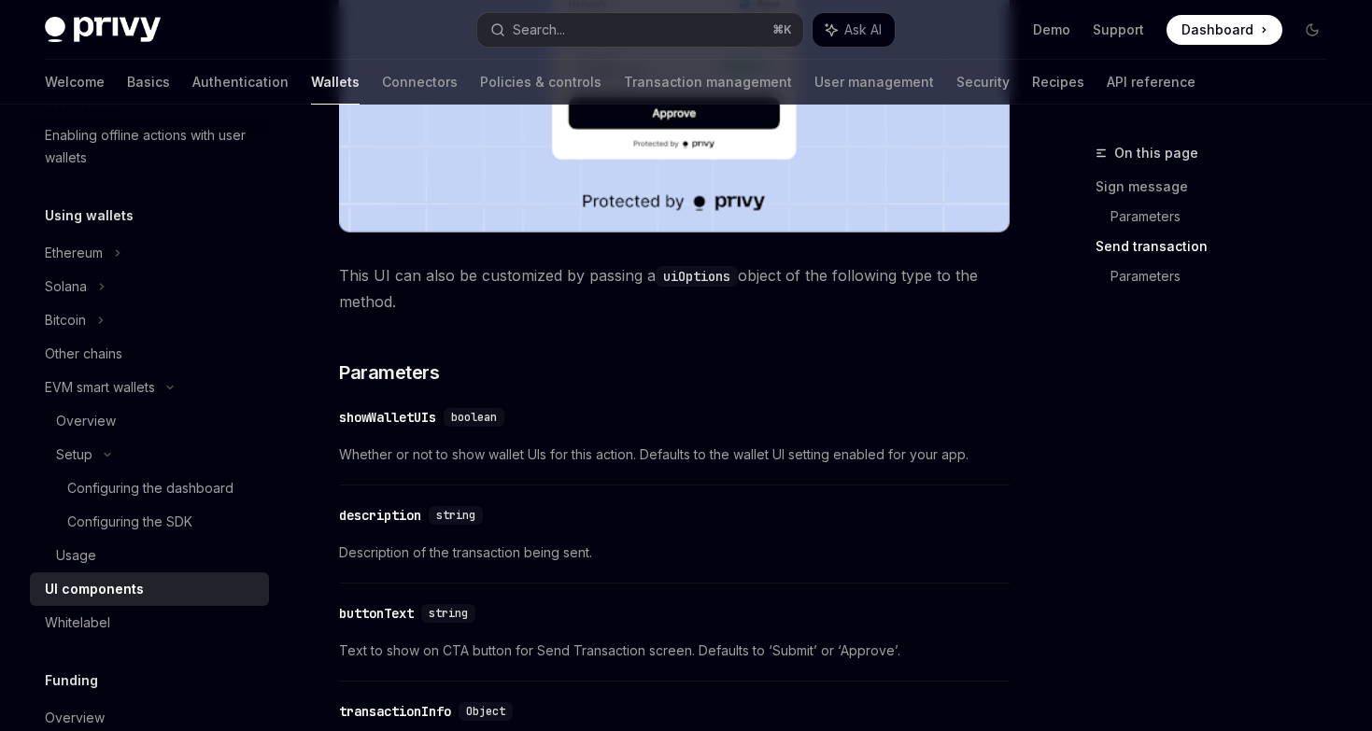
scroll to position [1190, 0]
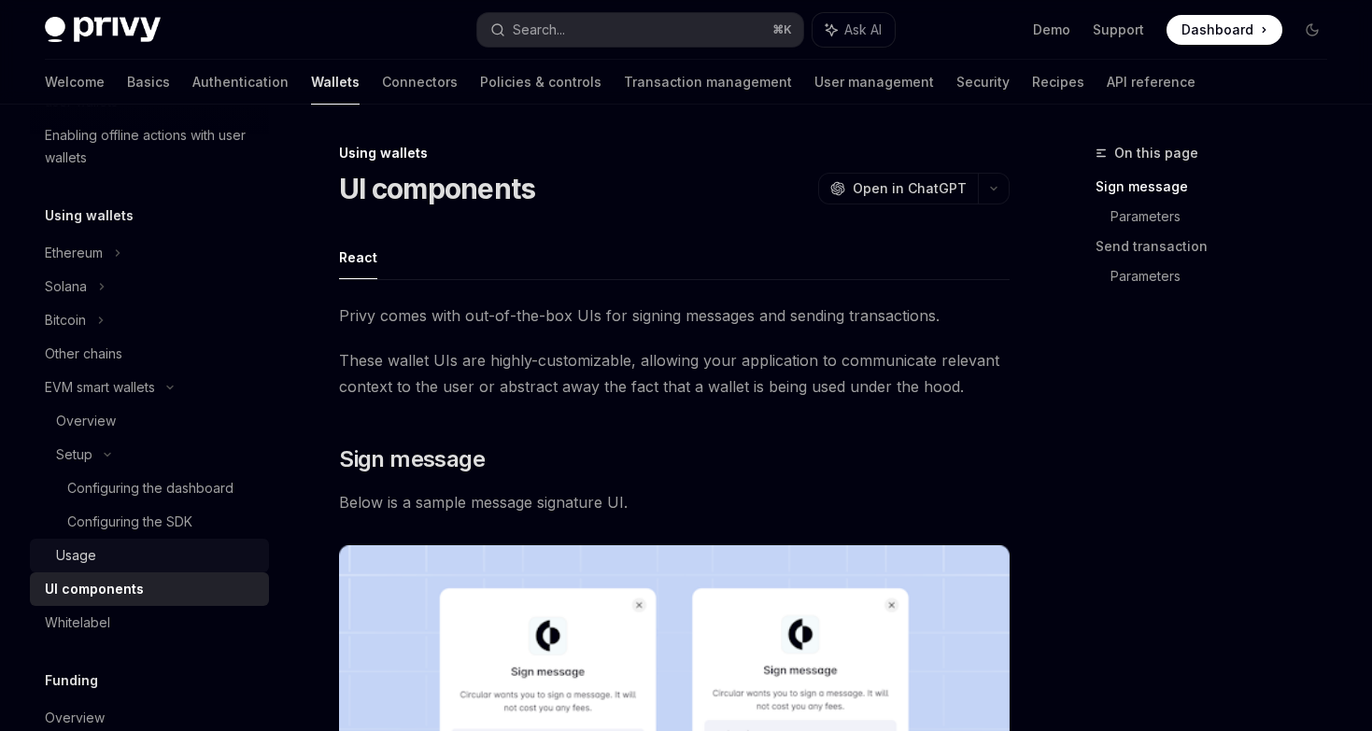
click at [113, 552] on div "Usage" at bounding box center [157, 555] width 202 height 22
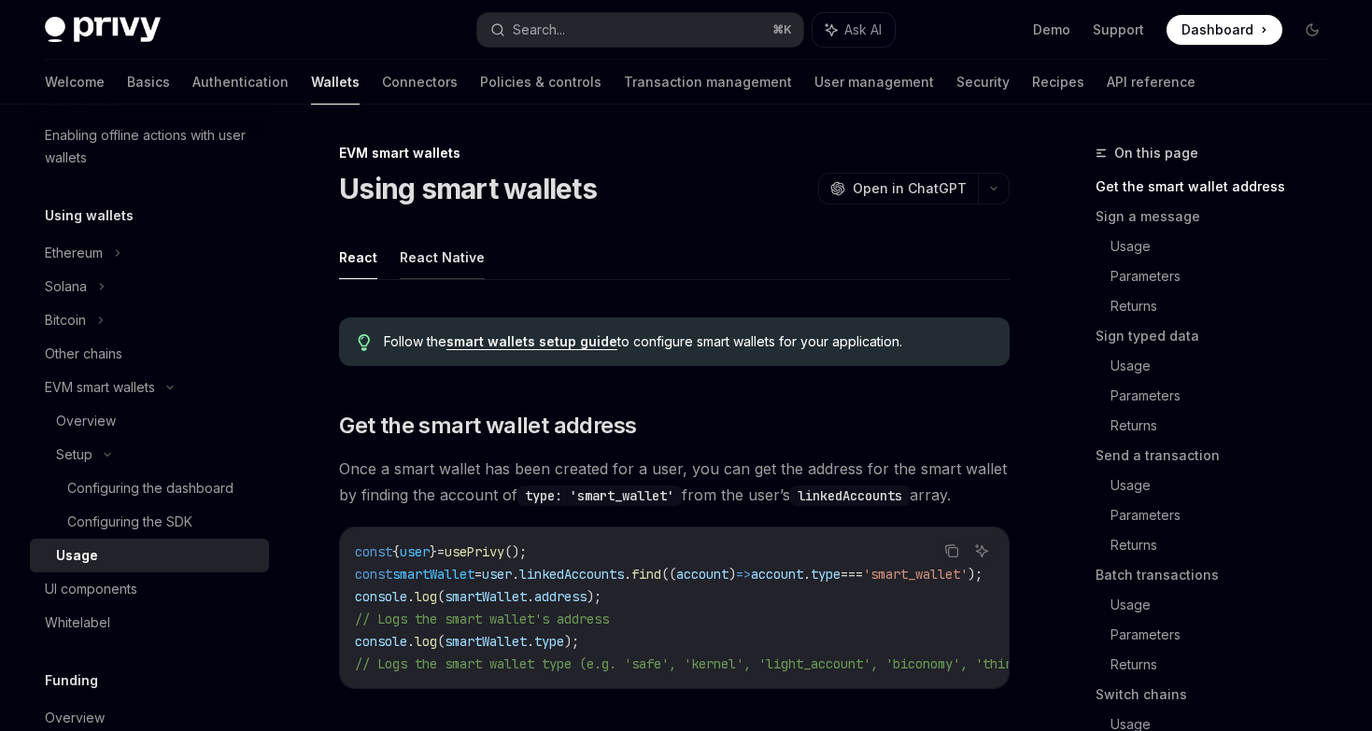
click at [459, 258] on button "React Native" at bounding box center [442, 257] width 85 height 44
type textarea "*"
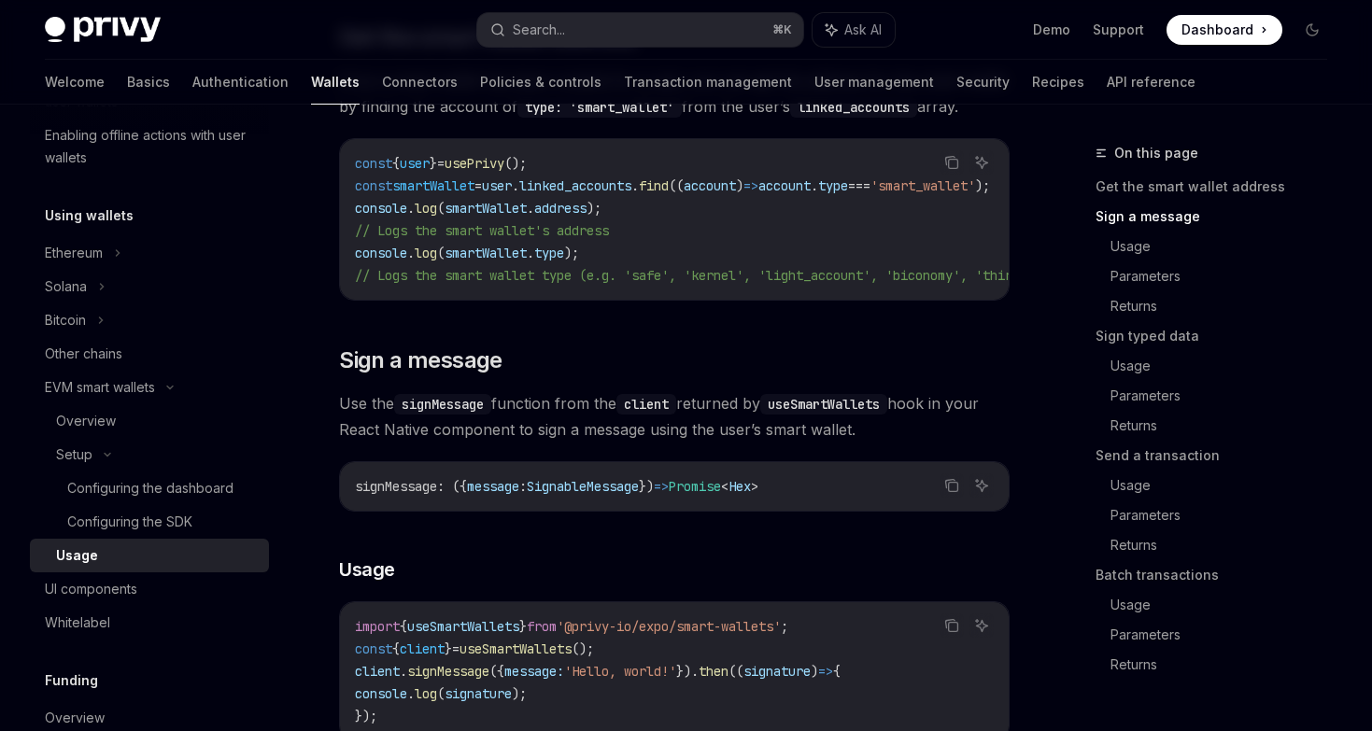
scroll to position [601, 0]
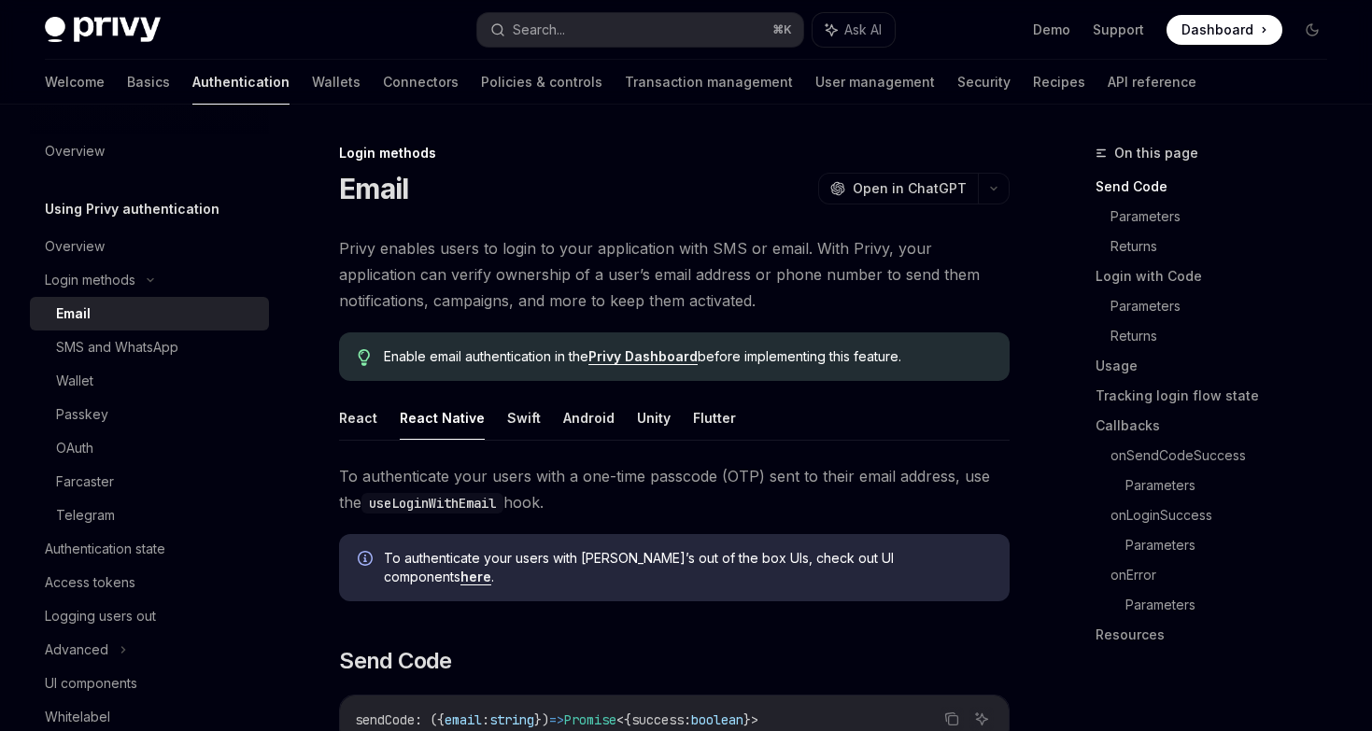
click at [457, 463] on span "To authenticate your users with a one-time passcode (OTP) sent to their email a…" at bounding box center [674, 489] width 671 height 52
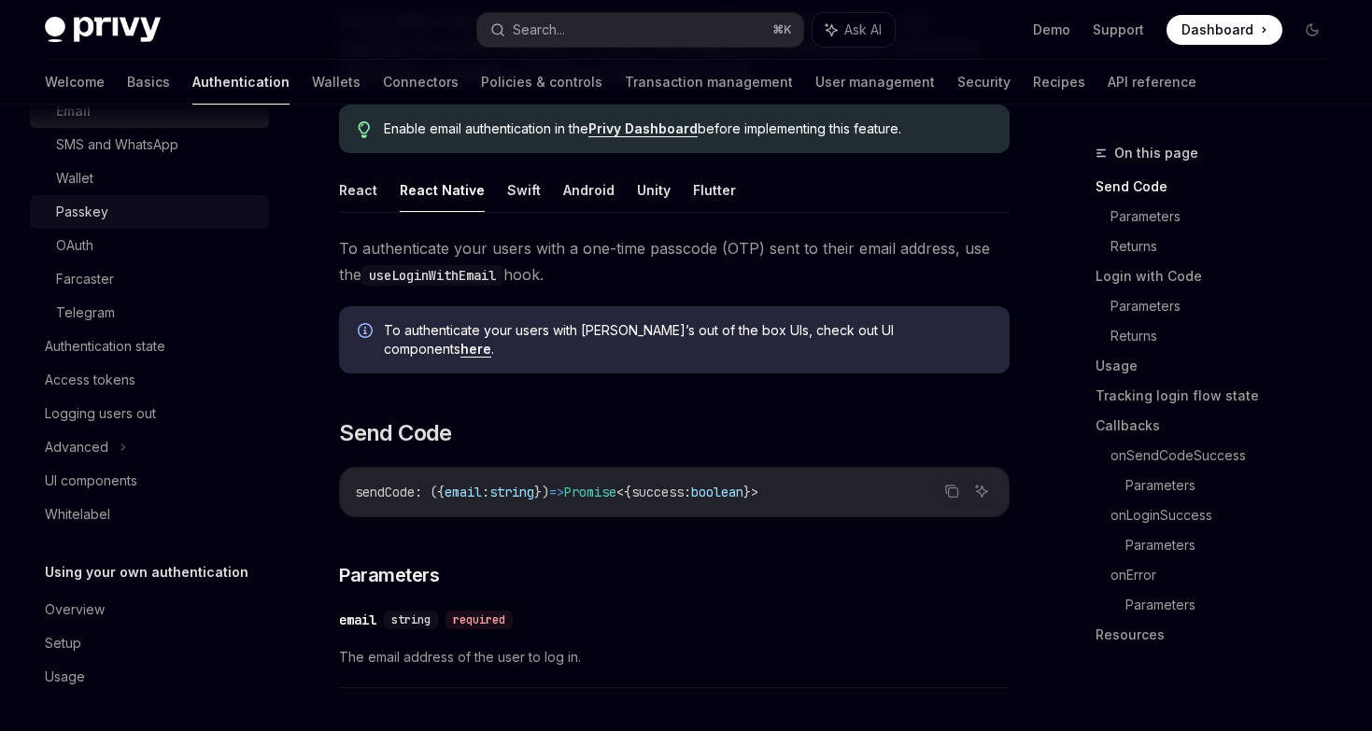
scroll to position [275, 0]
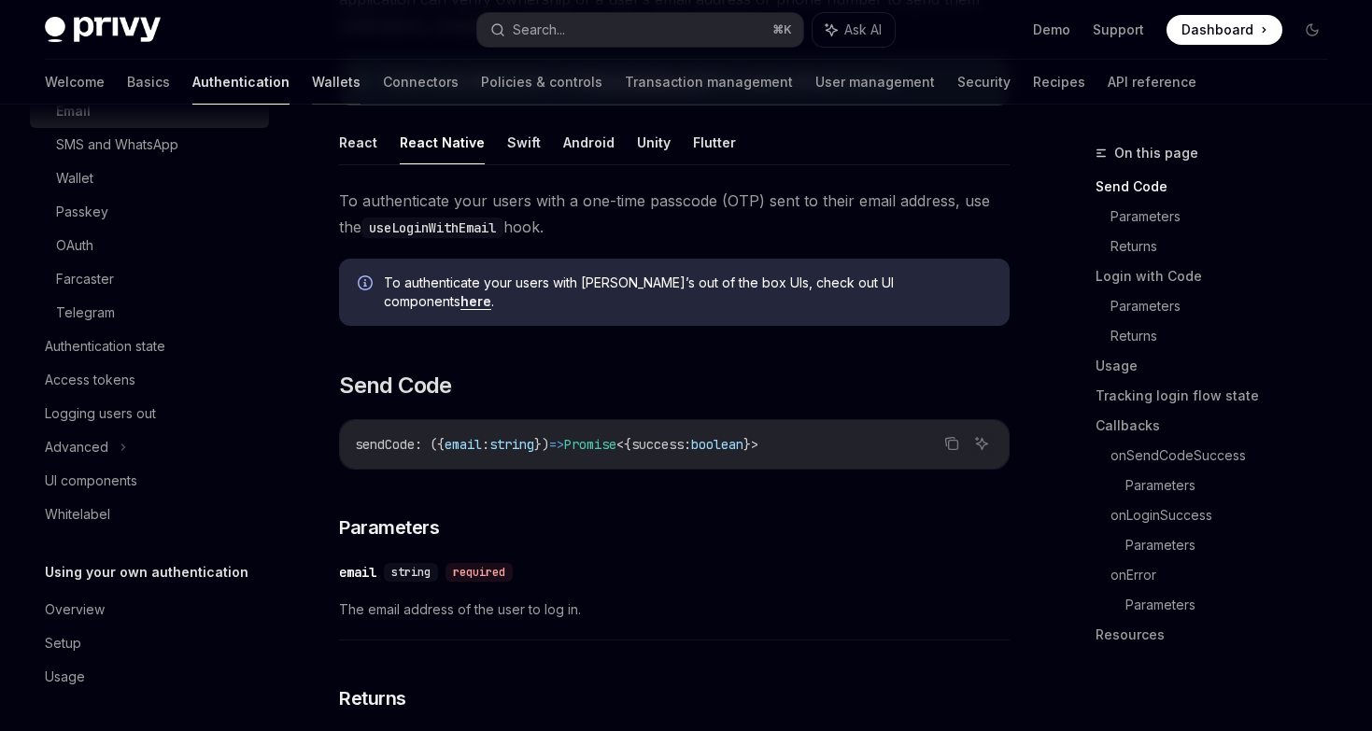
click at [312, 91] on link "Wallets" at bounding box center [336, 82] width 49 height 45
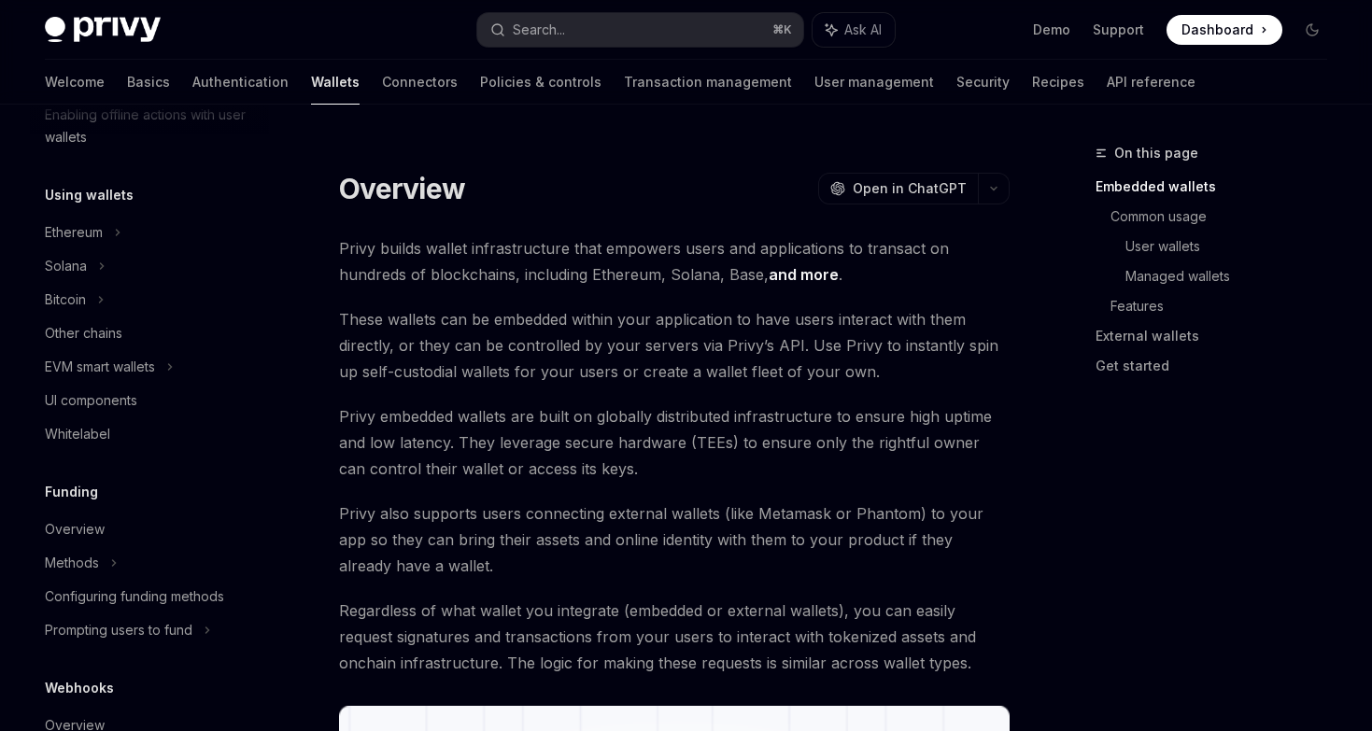
scroll to position [542, 0]
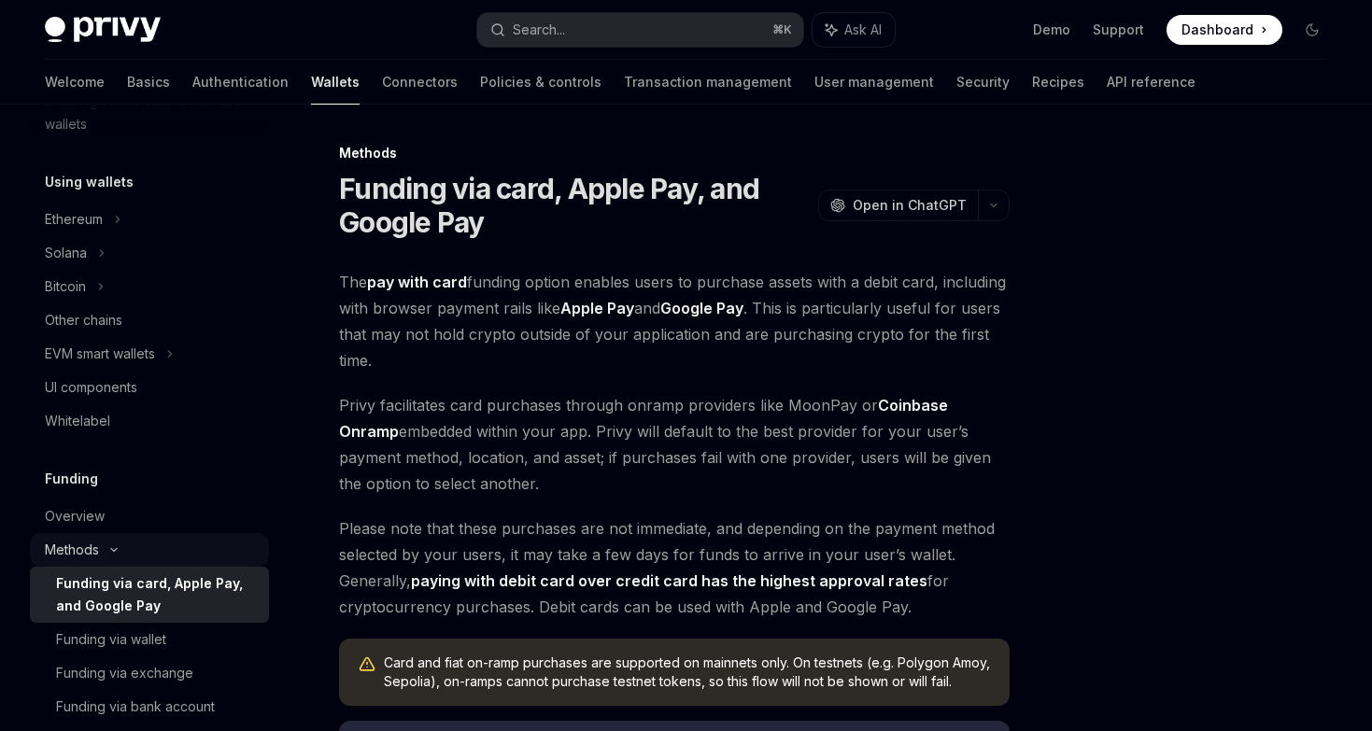
scroll to position [403, 0]
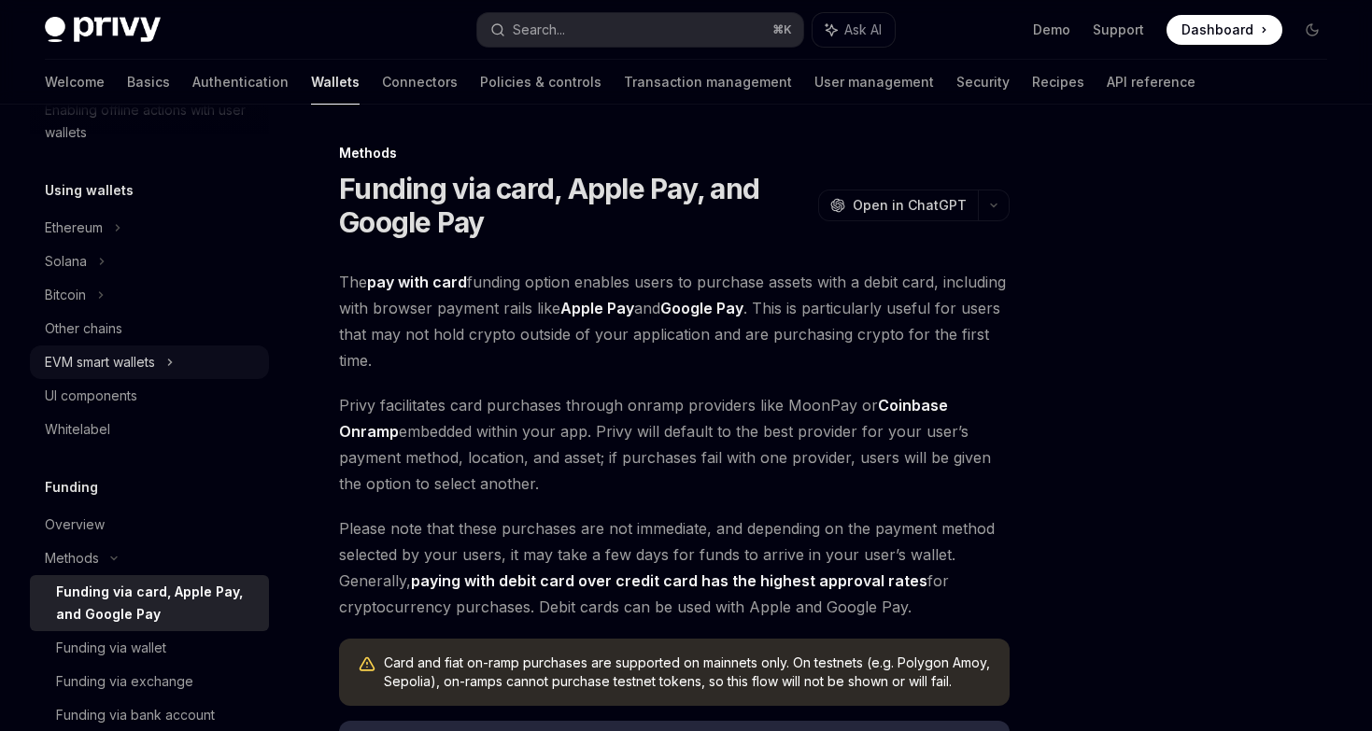
click at [120, 361] on div "EVM smart wallets" at bounding box center [100, 362] width 110 height 22
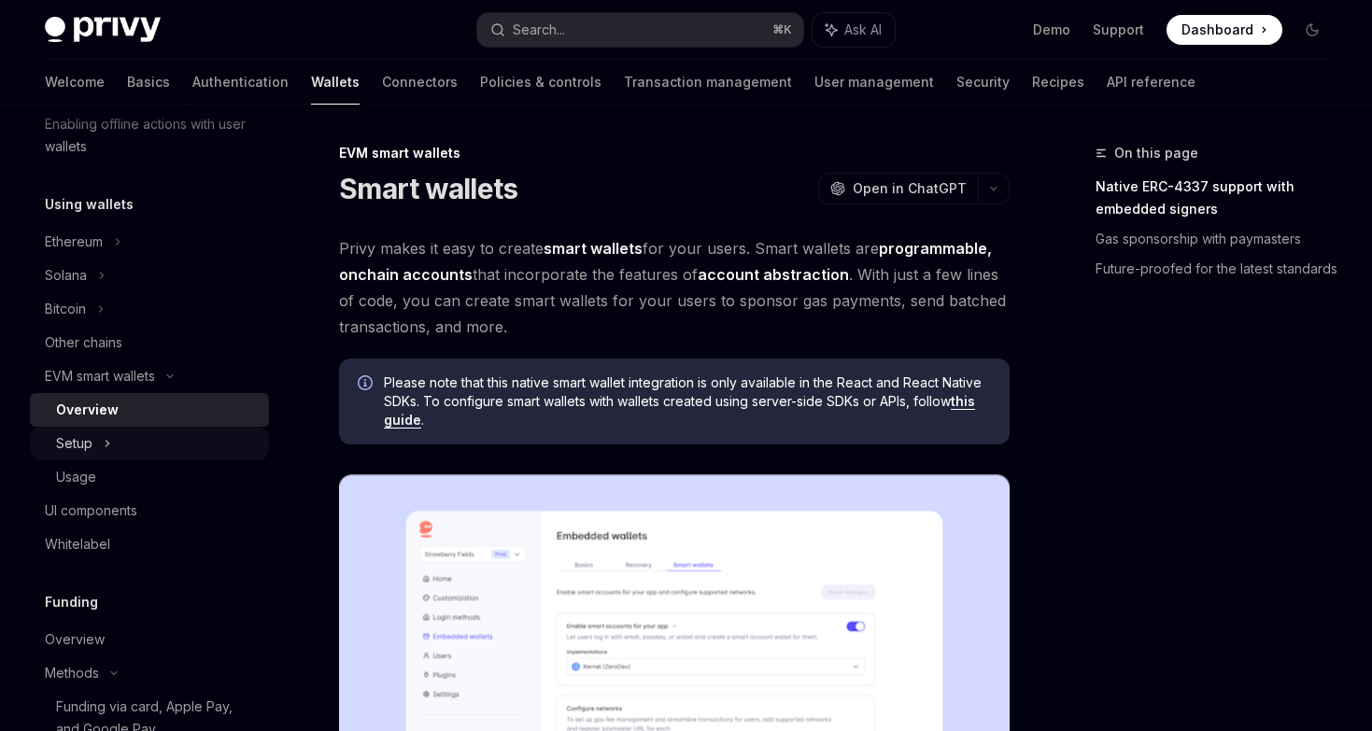
scroll to position [349, 0]
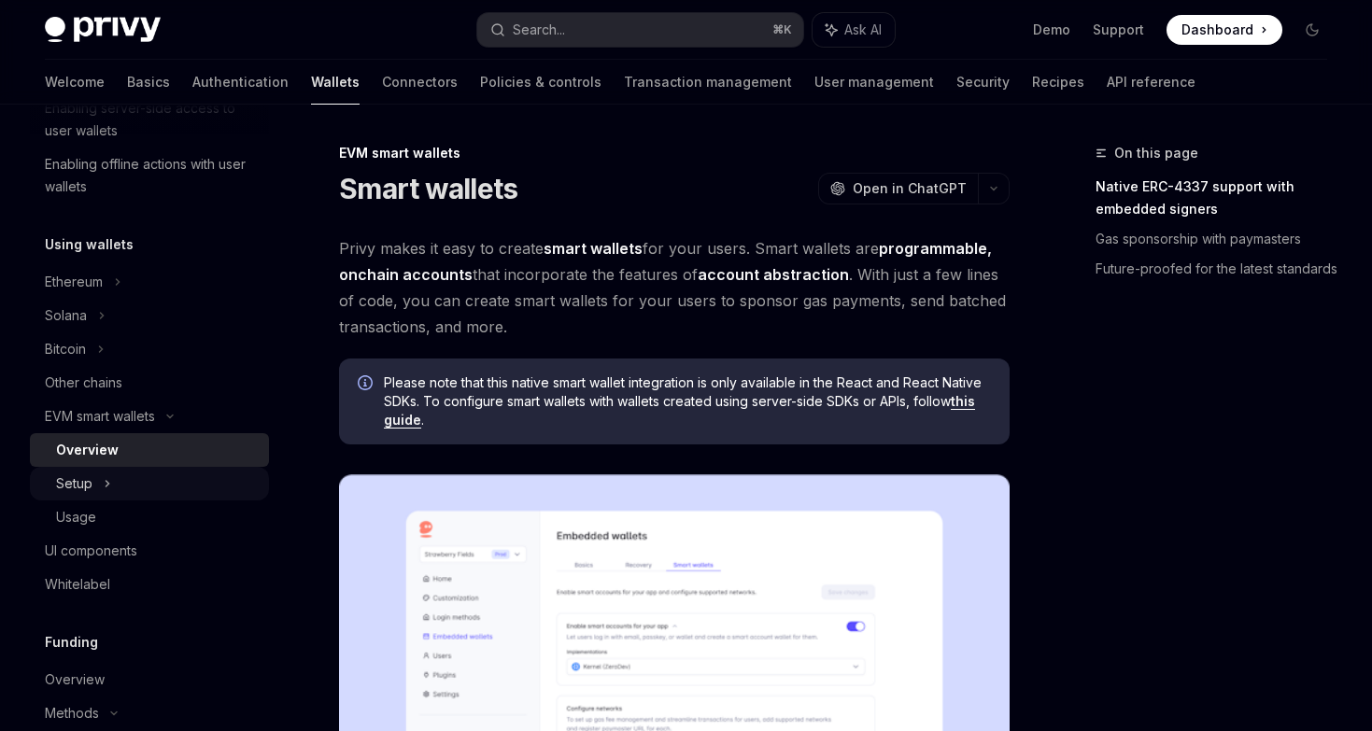
click at [104, 477] on icon at bounding box center [107, 484] width 7 height 22
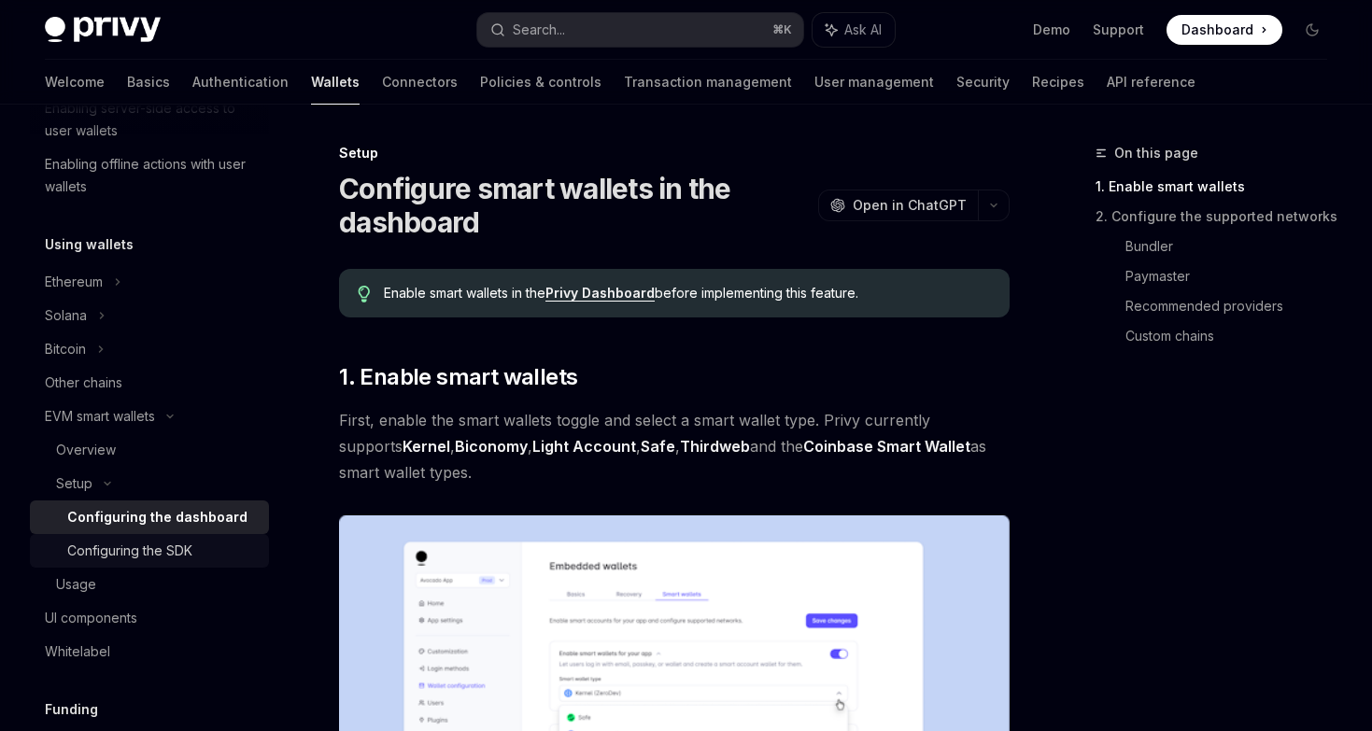
click at [142, 546] on div "Configuring the SDK" at bounding box center [129, 551] width 125 height 22
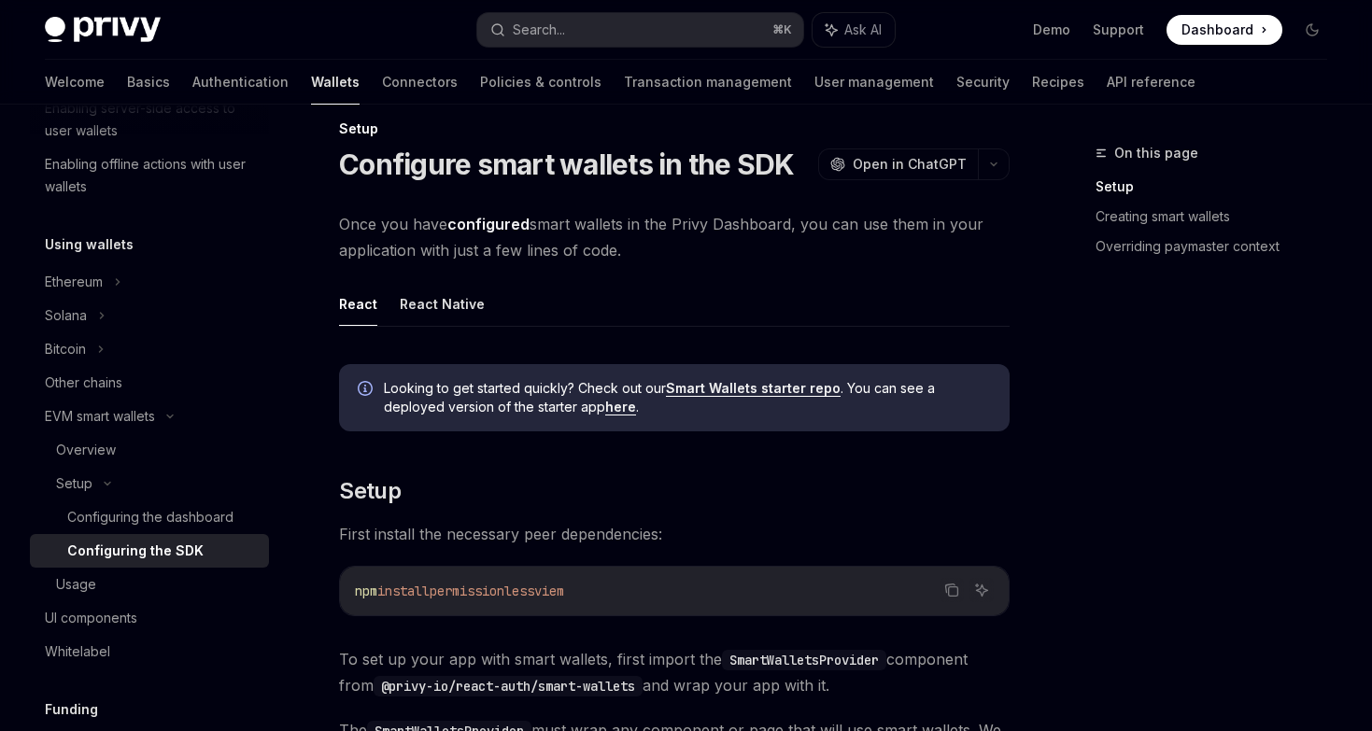
scroll to position [17, 0]
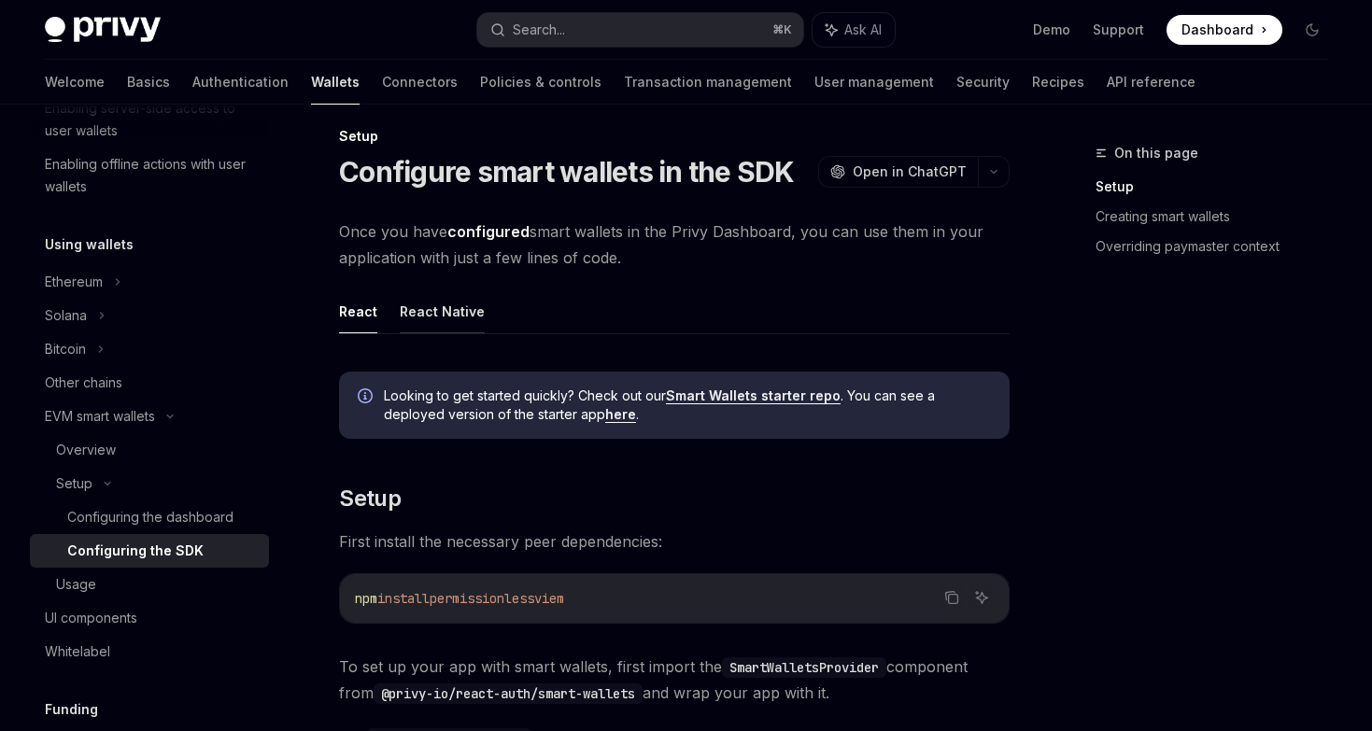
click at [449, 301] on button "React Native" at bounding box center [442, 311] width 85 height 44
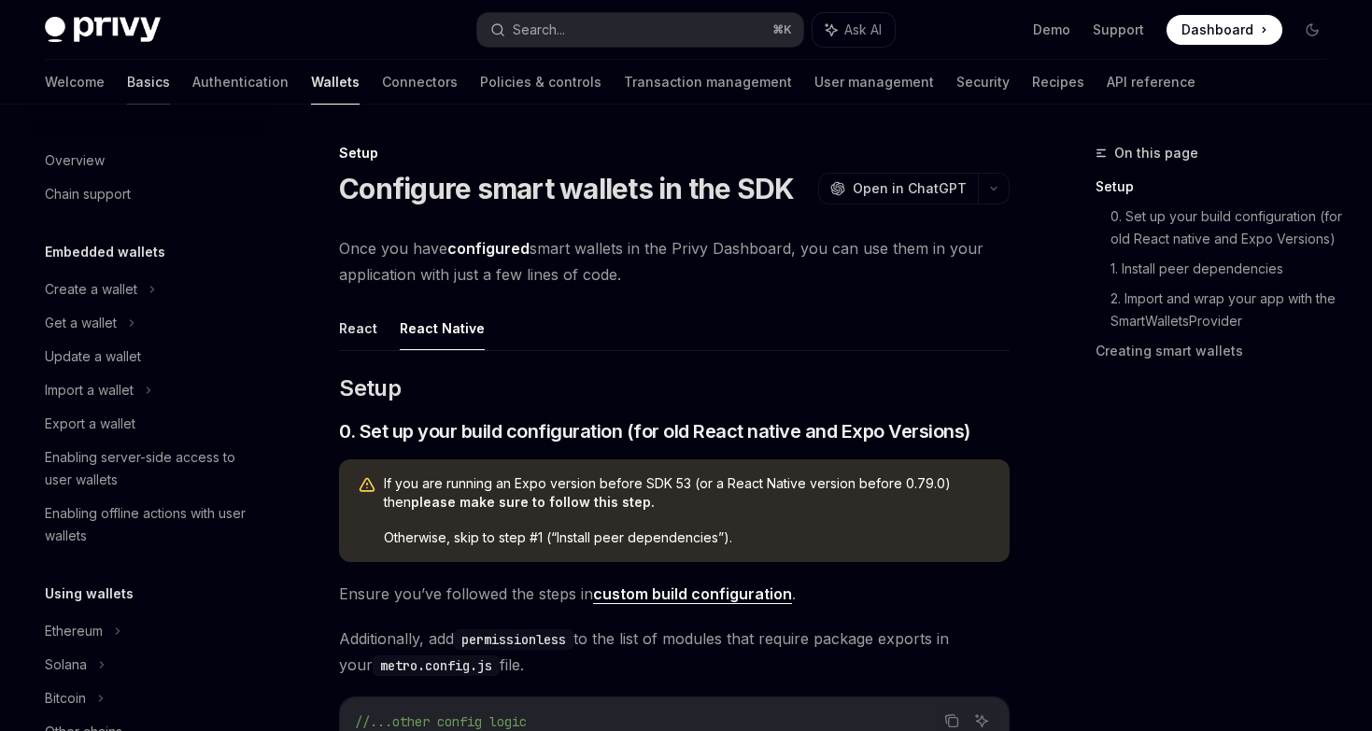
click at [127, 83] on link "Basics" at bounding box center [148, 82] width 43 height 45
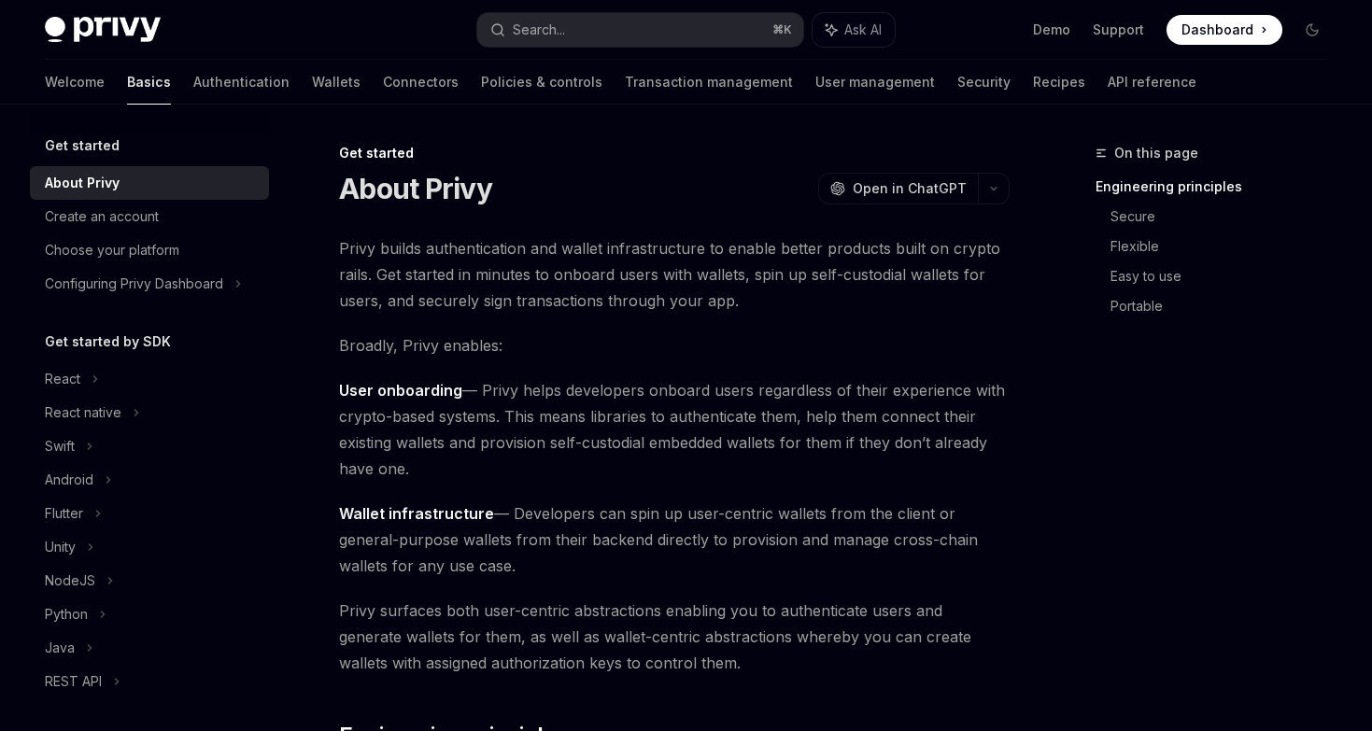
scroll to position [28, 0]
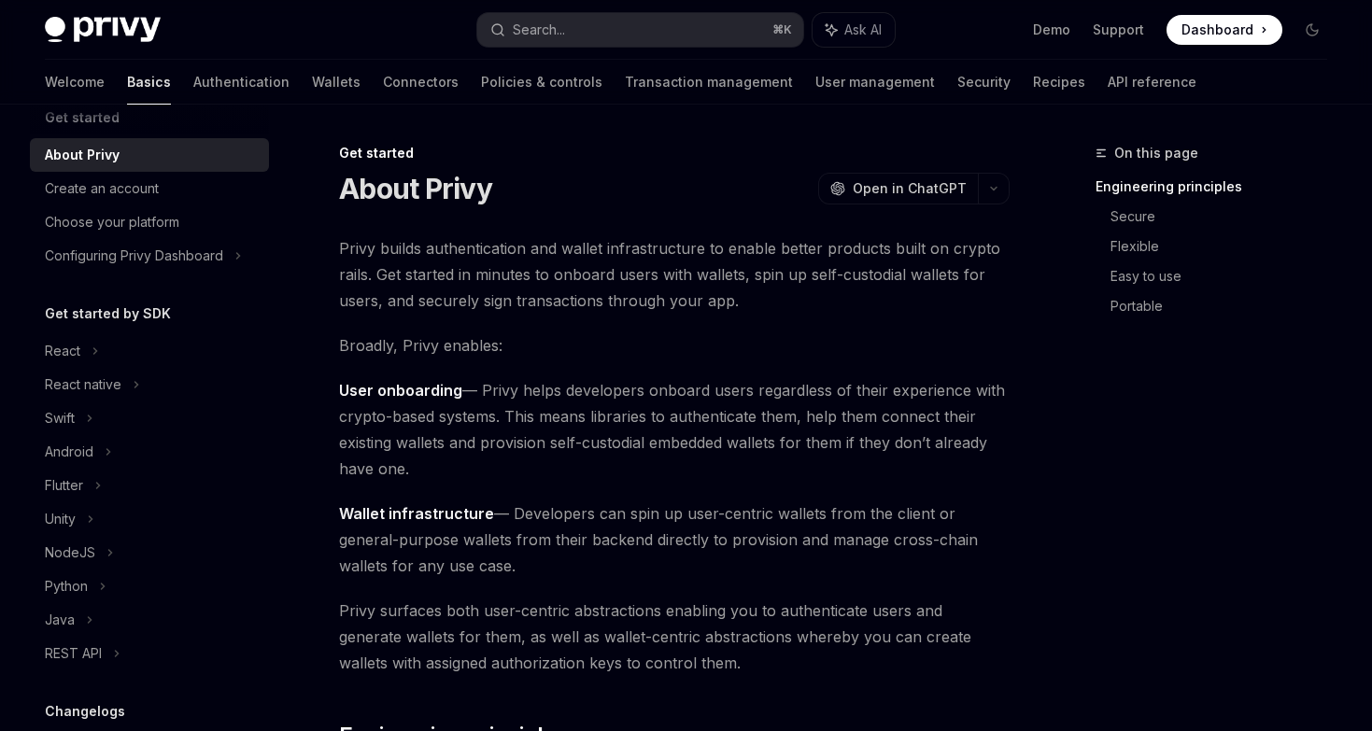
click at [70, 40] on img at bounding box center [103, 30] width 116 height 26
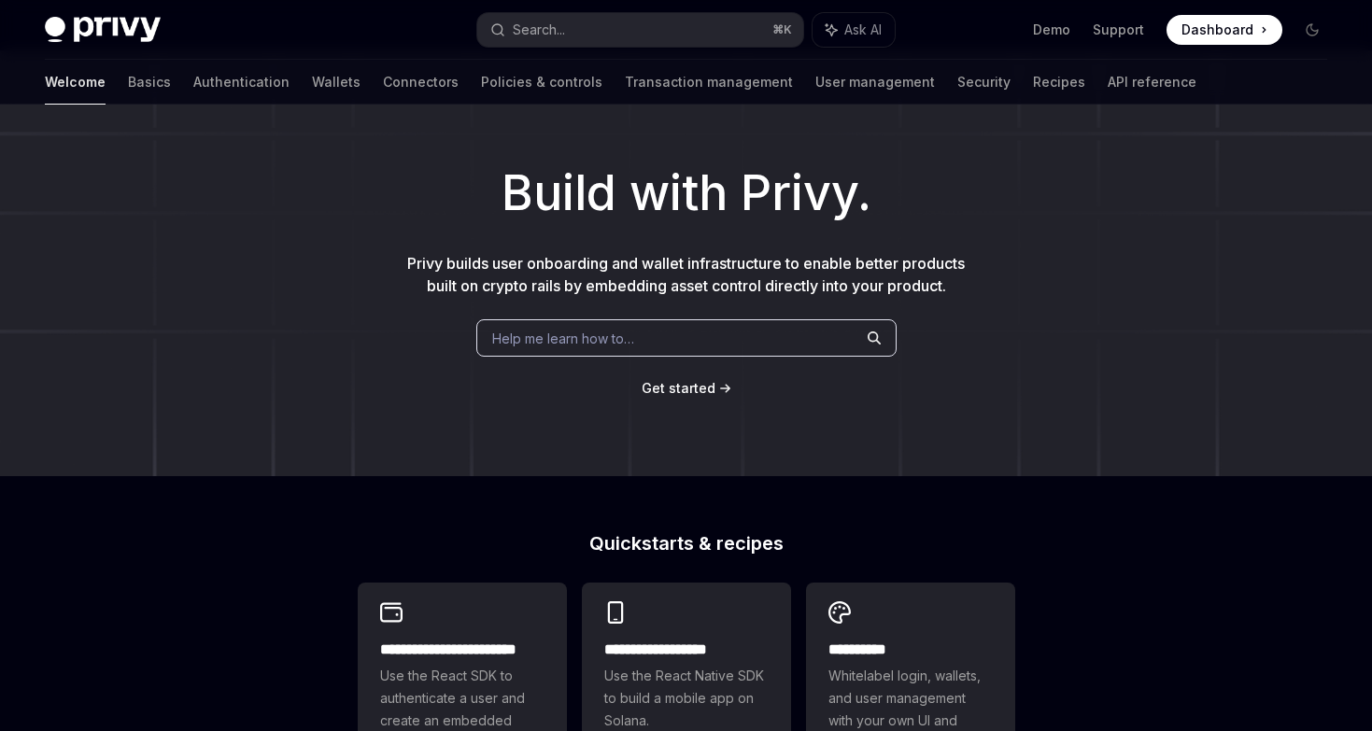
scroll to position [73, 0]
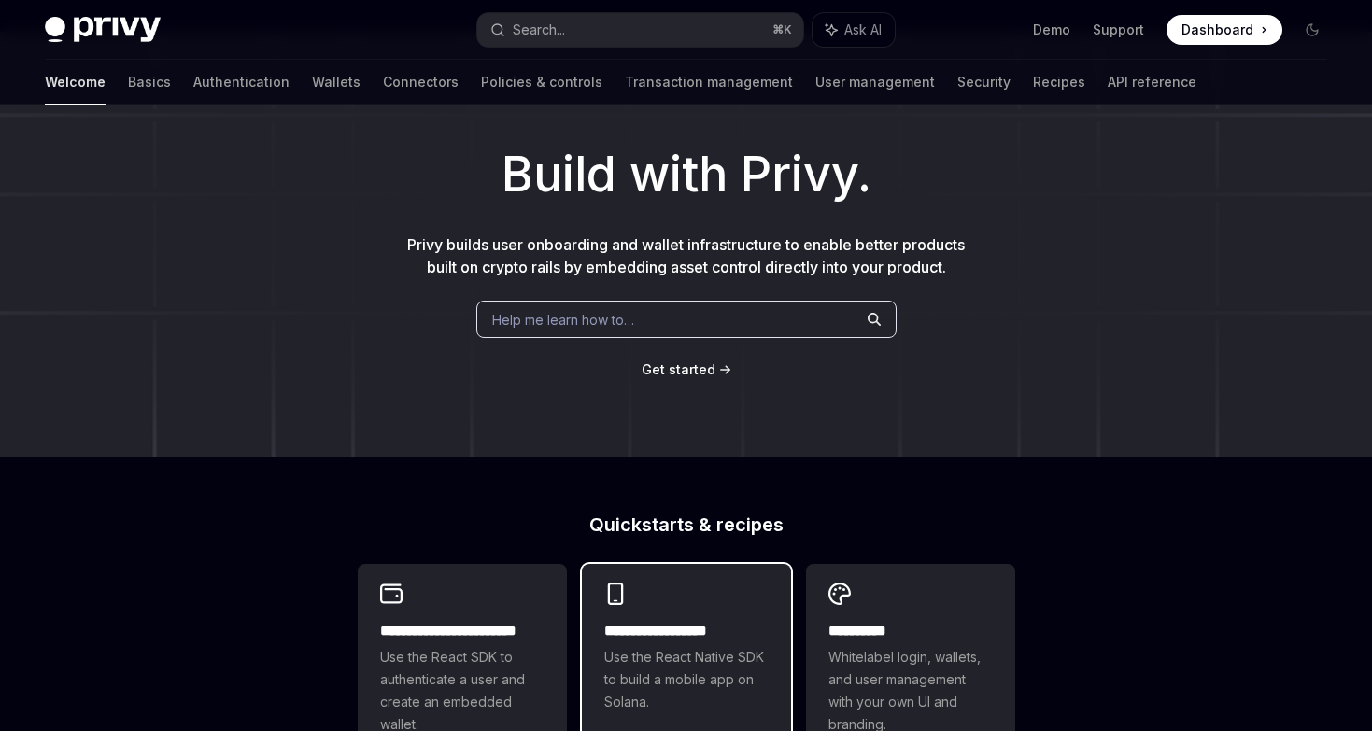
click at [656, 638] on h2 "**********" at bounding box center [686, 631] width 164 height 22
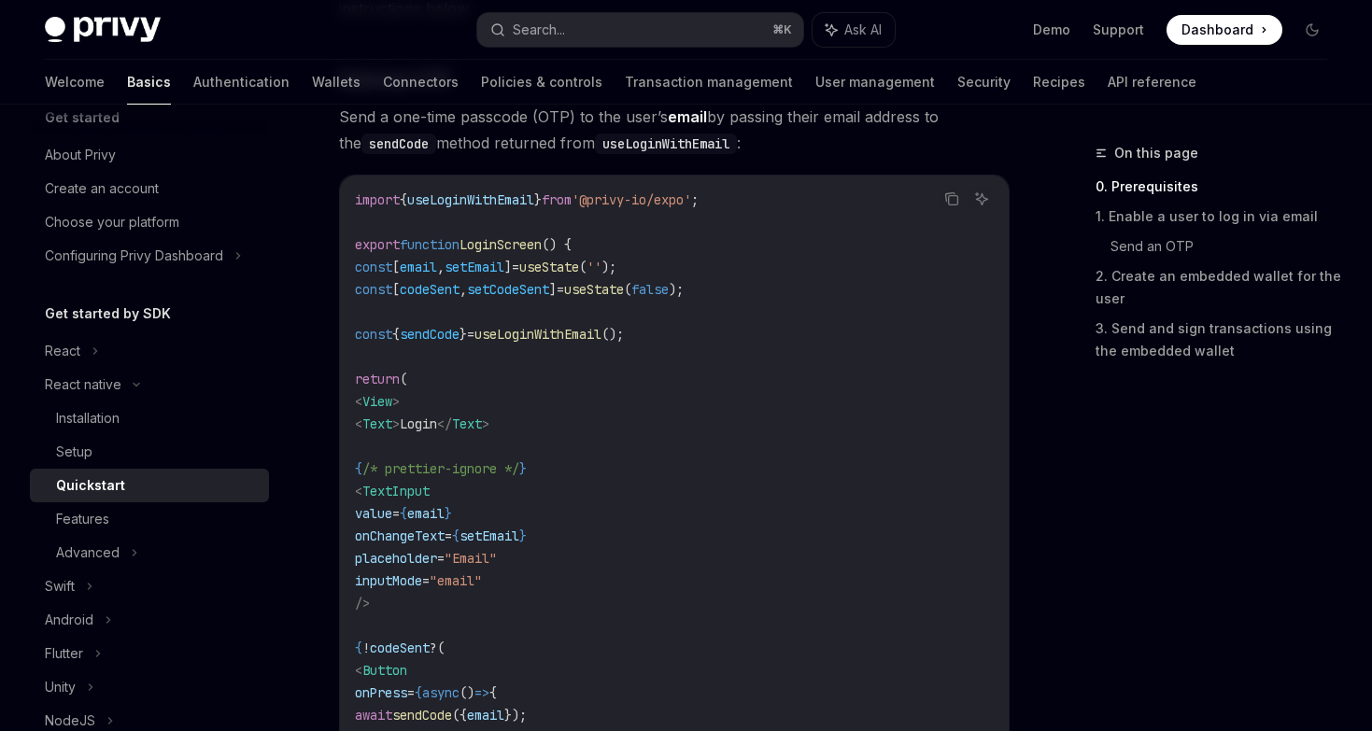
scroll to position [940, 0]
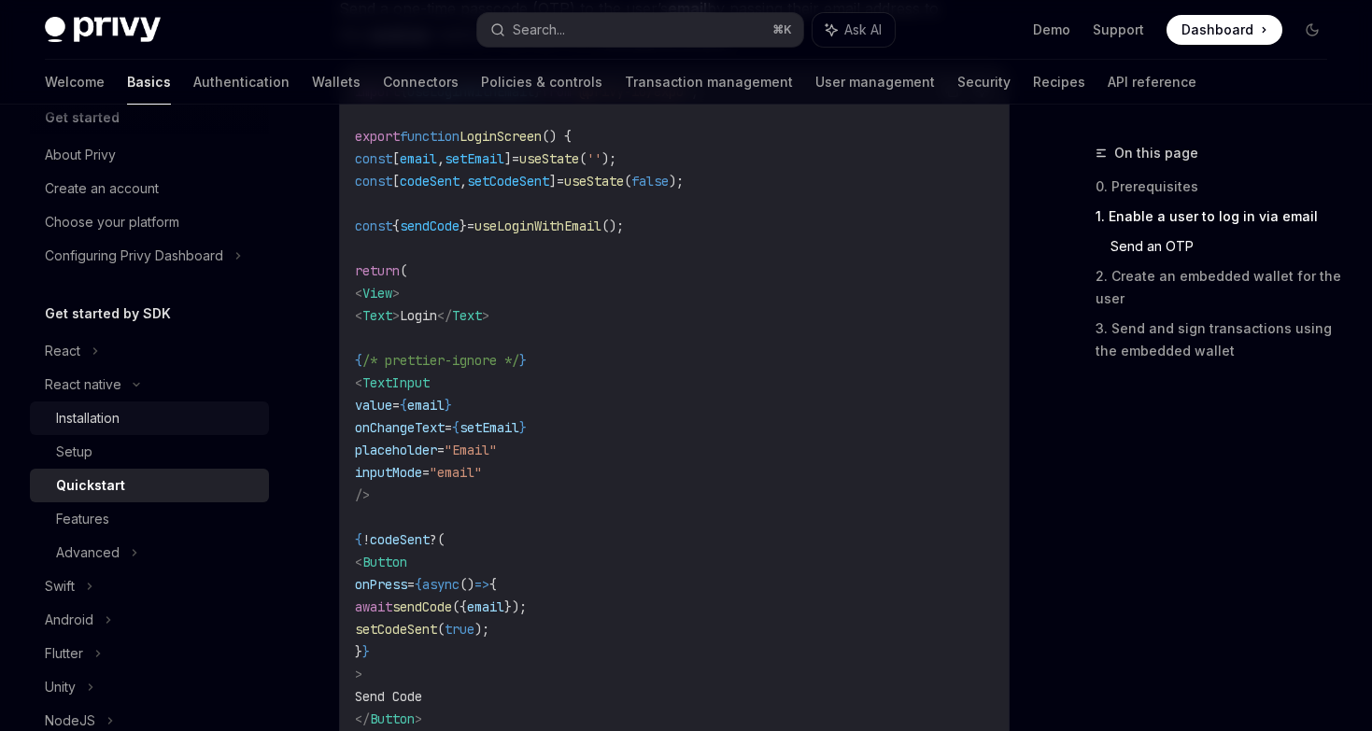
click at [111, 401] on li "React native Installation Setup Quickstart Features Advanced" at bounding box center [149, 469] width 239 height 202
click at [111, 419] on div "Installation" at bounding box center [88, 418] width 64 height 22
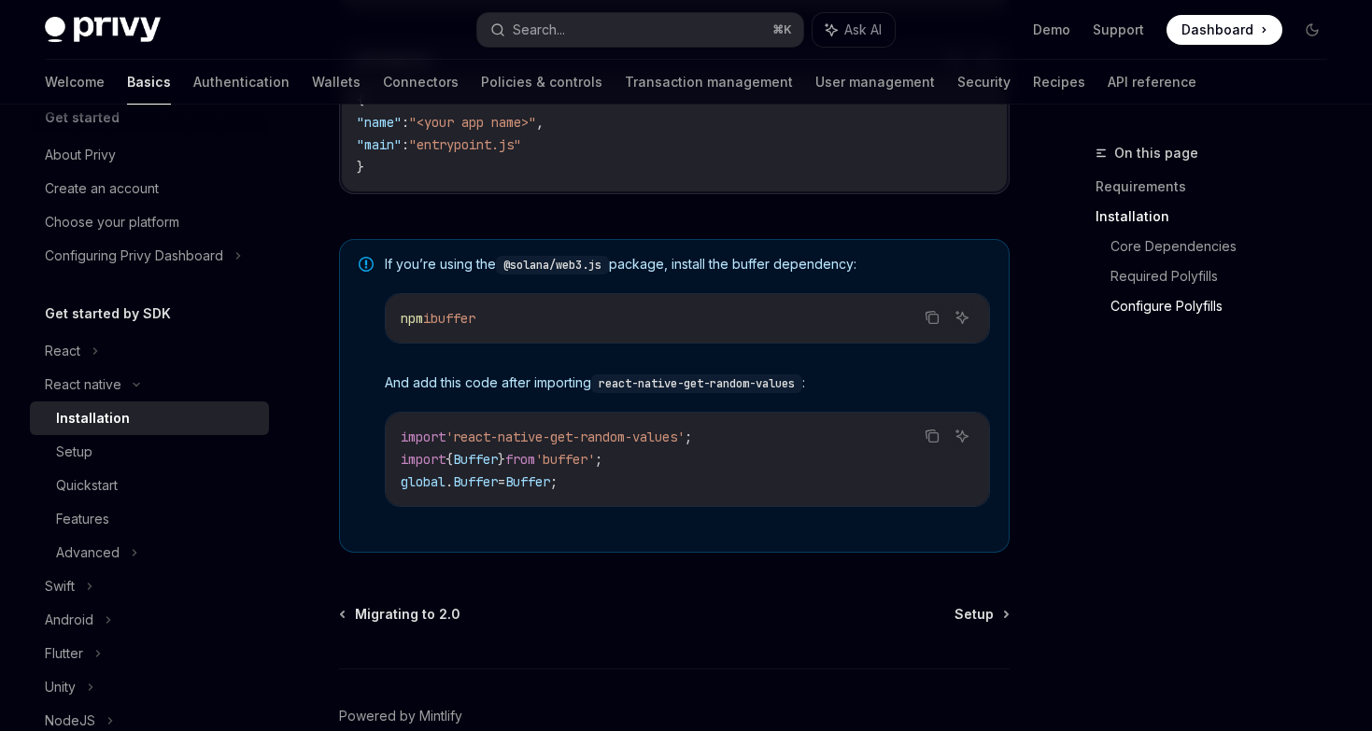
scroll to position [1404, 0]
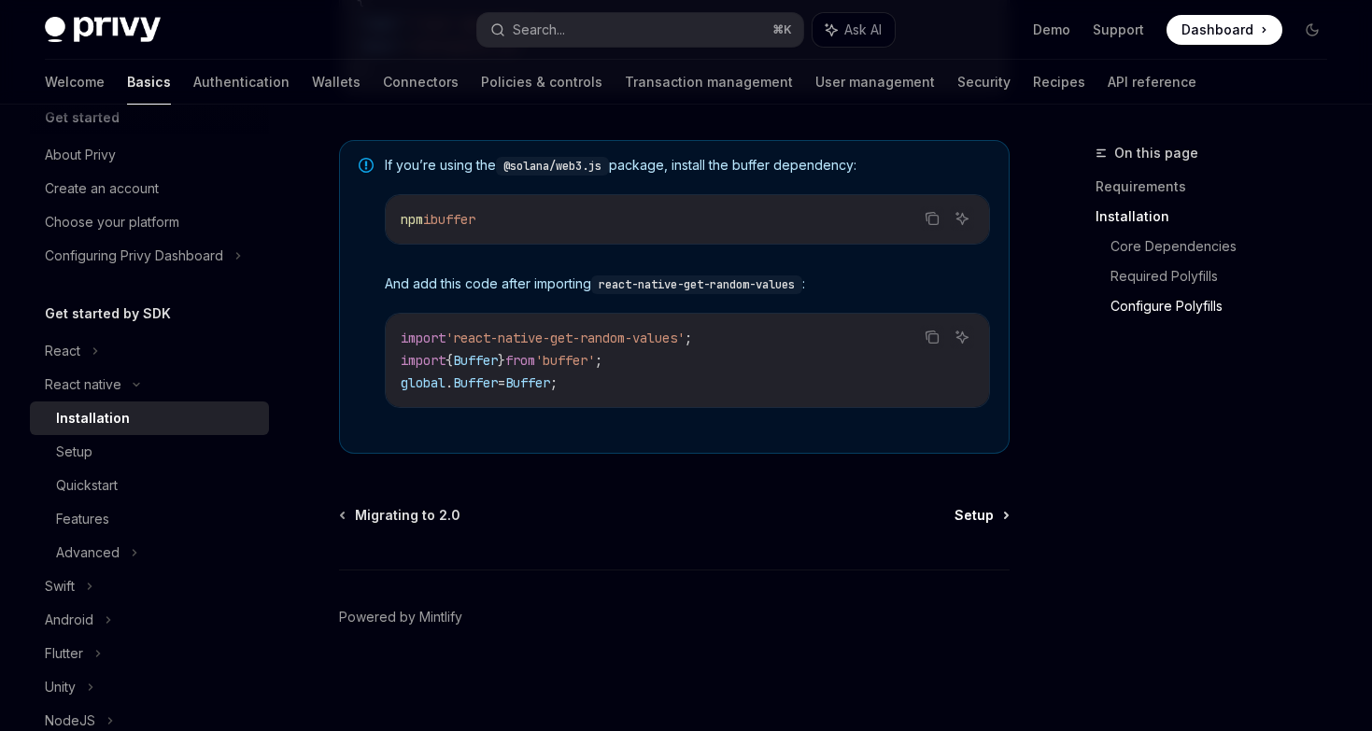
click at [972, 514] on span "Setup" at bounding box center [973, 515] width 39 height 19
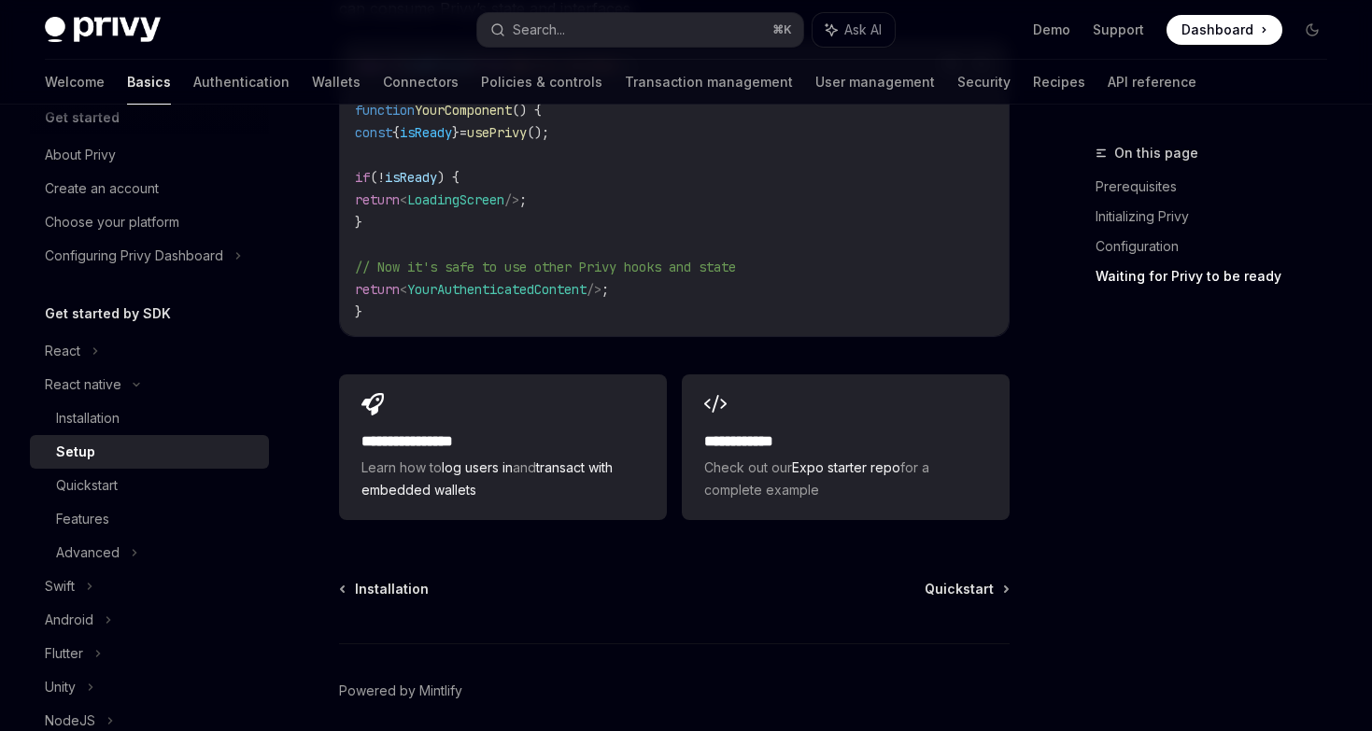
scroll to position [1767, 0]
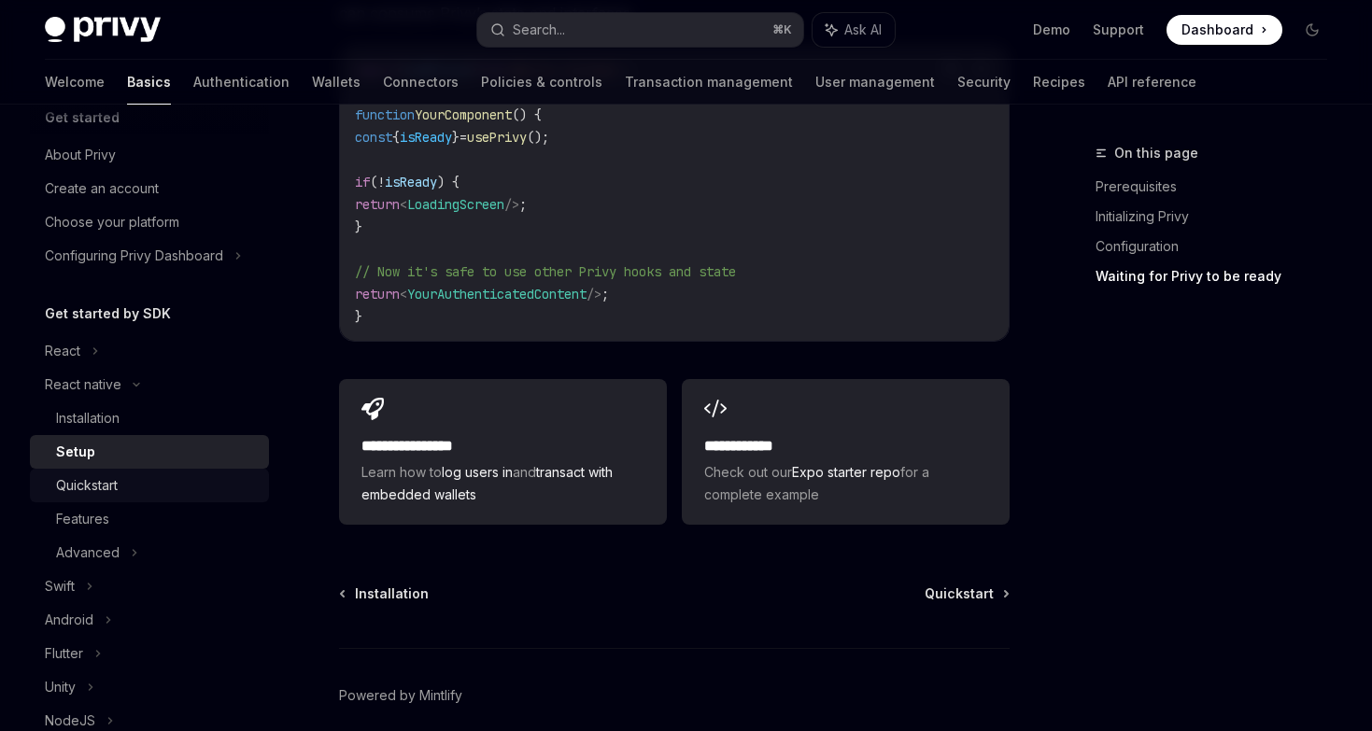
click at [121, 487] on div "Quickstart" at bounding box center [157, 485] width 202 height 22
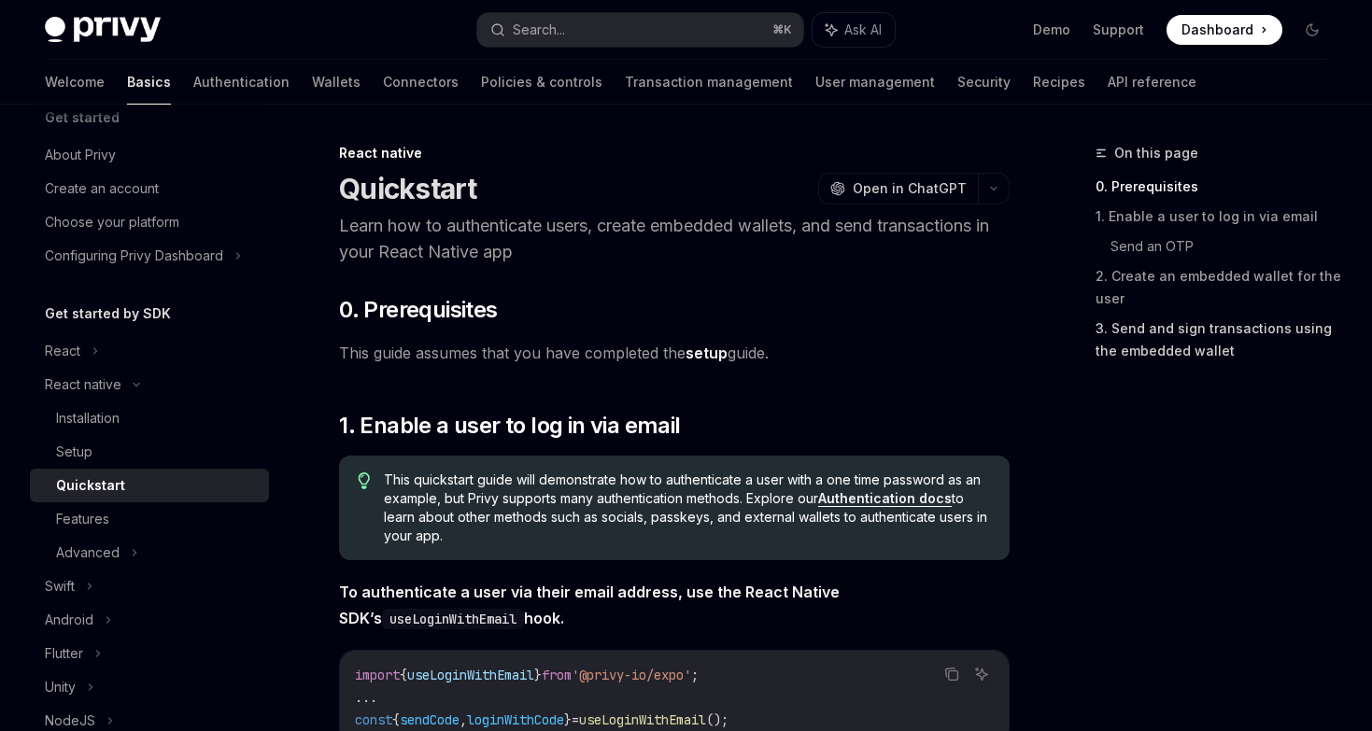
click at [1193, 352] on link "3. Send and sign transactions using the embedded wallet" at bounding box center [1218, 340] width 247 height 52
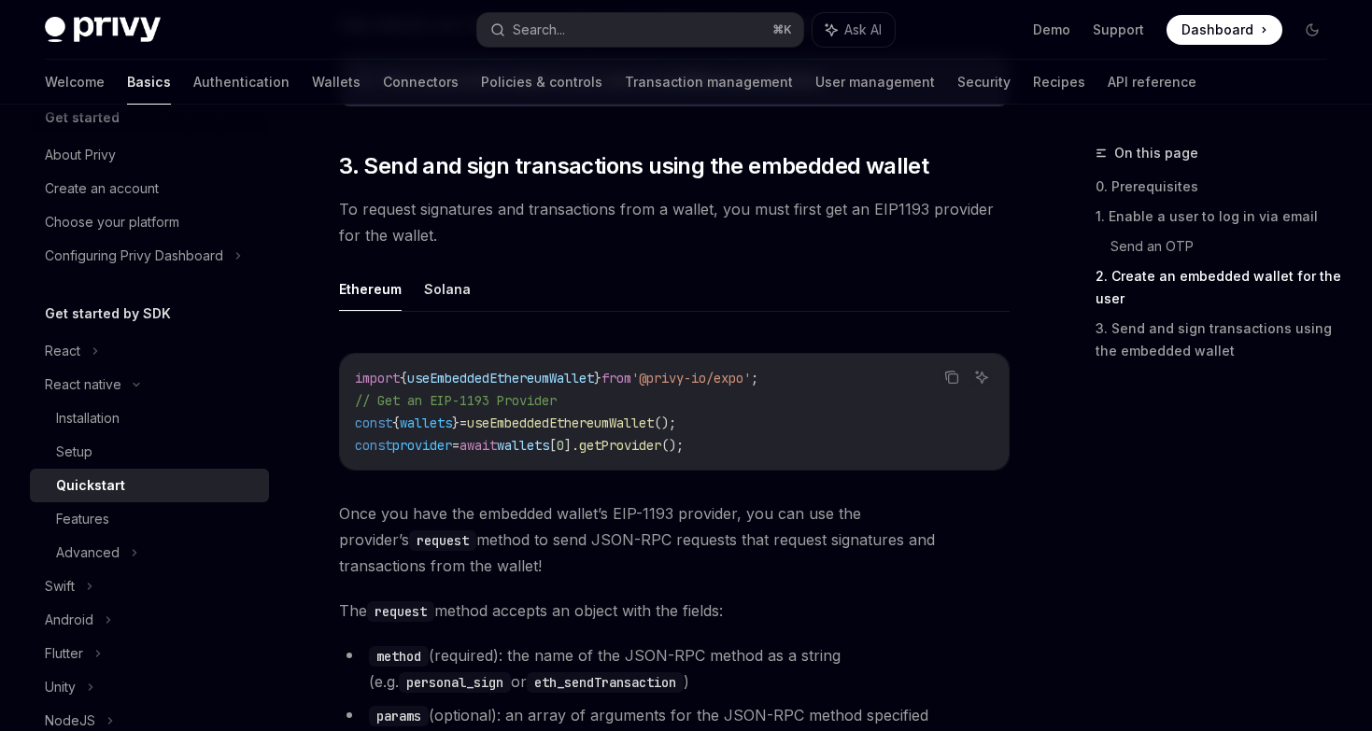
scroll to position [2071, 0]
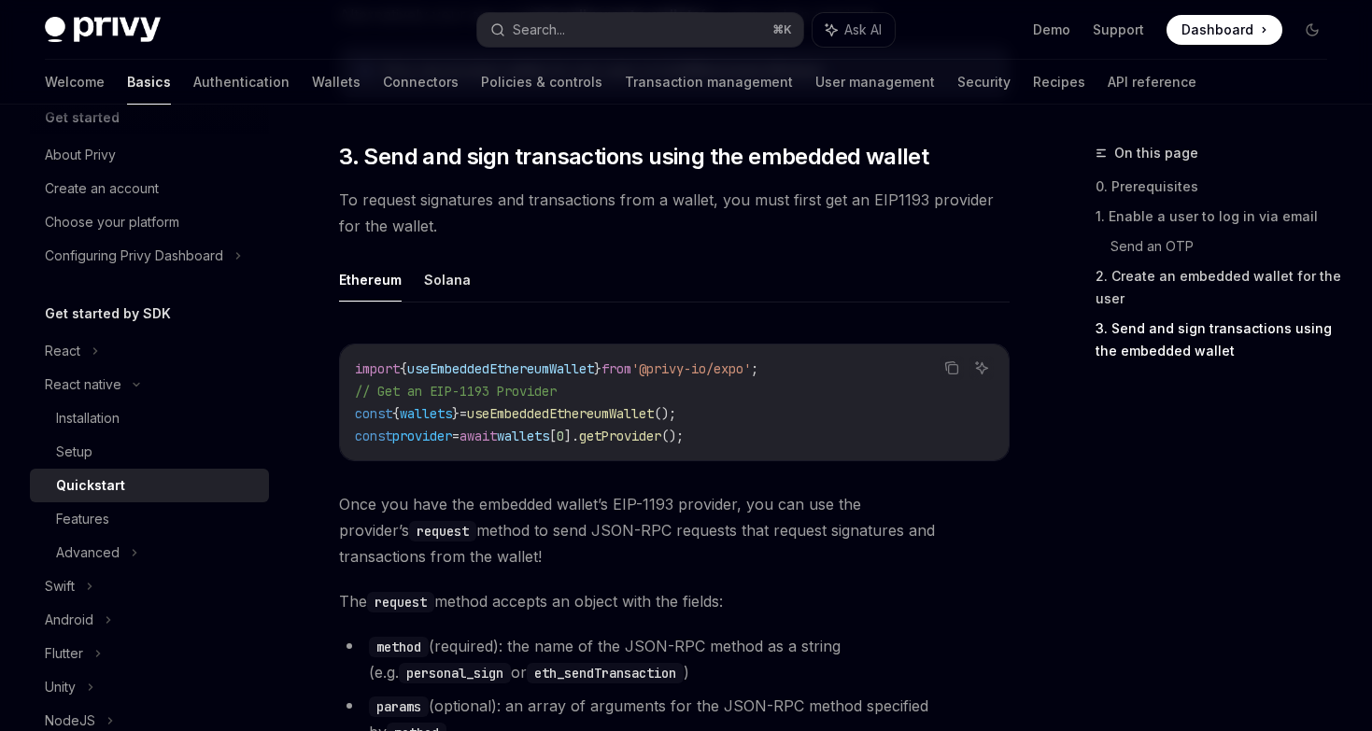
click at [1130, 291] on link "2. Create an embedded wallet for the user" at bounding box center [1218, 287] width 247 height 52
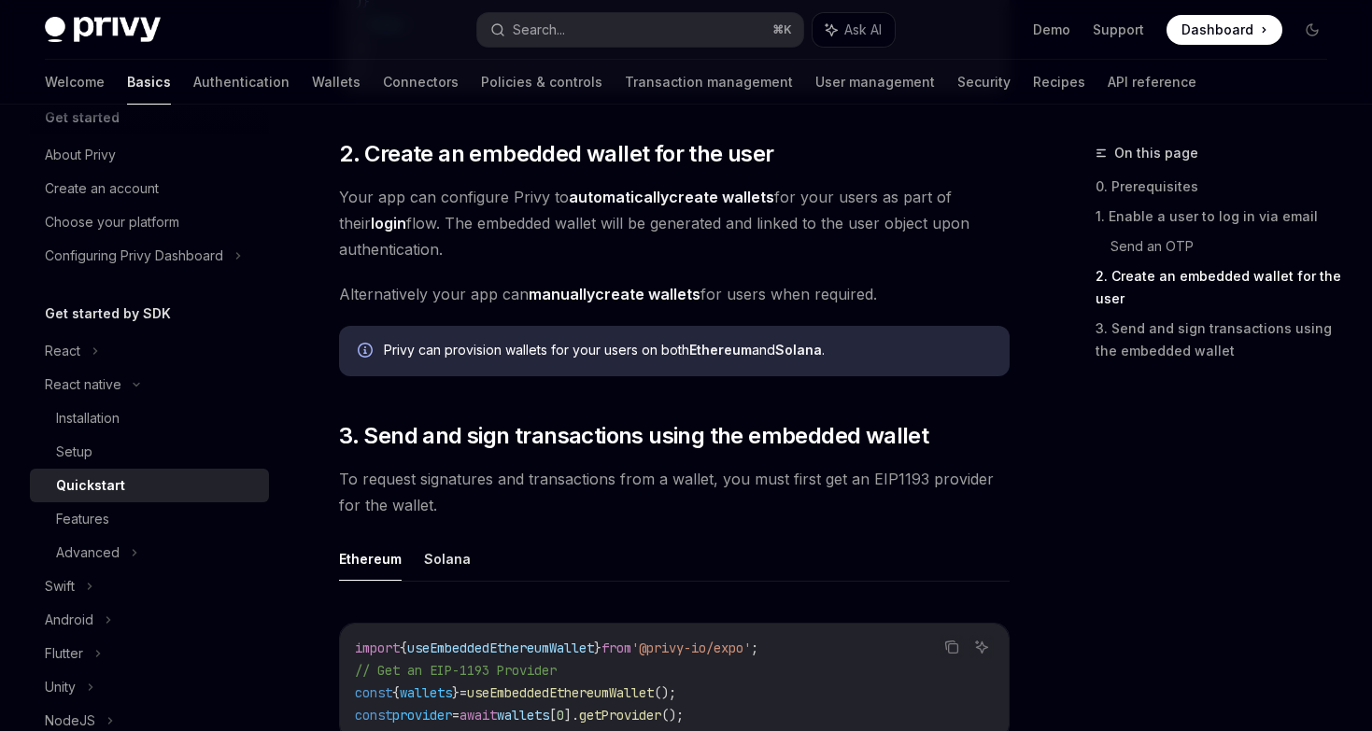
scroll to position [1789, 0]
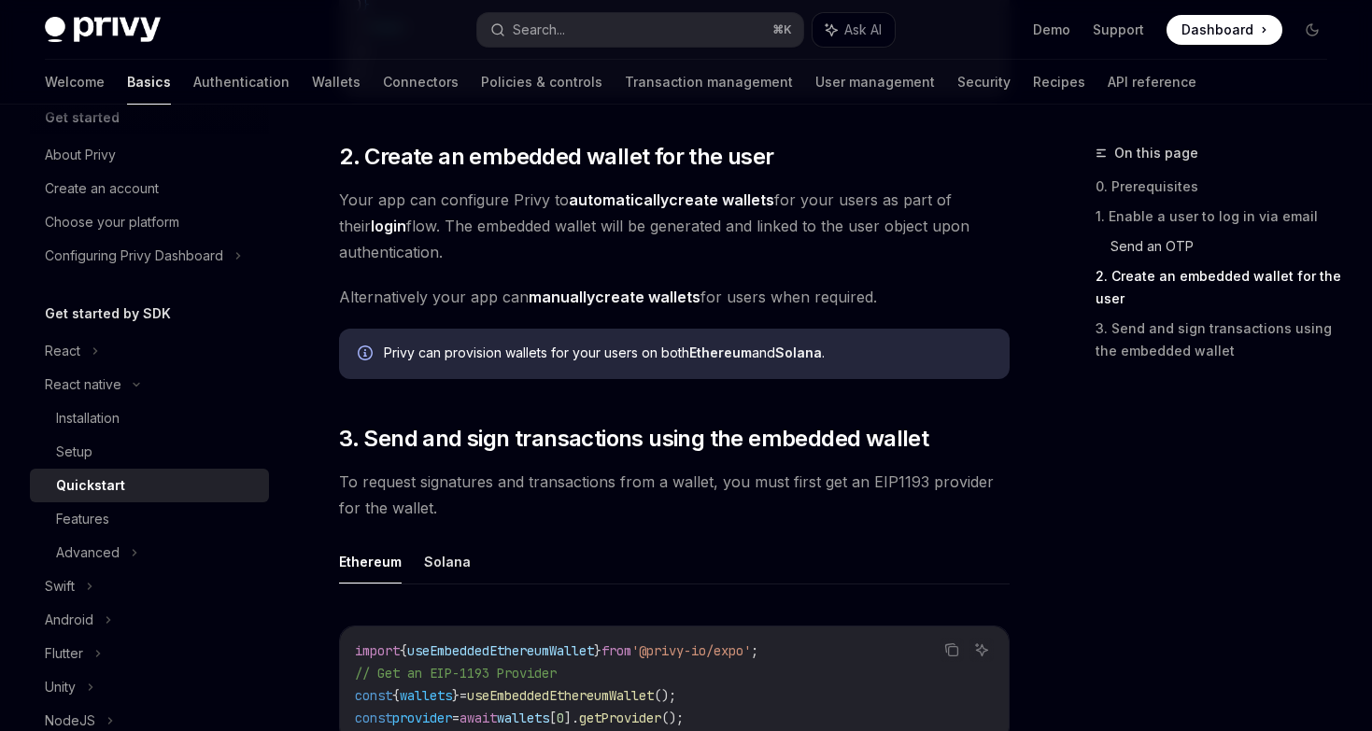
click at [1139, 256] on link "Send an OTP" at bounding box center [1226, 247] width 232 height 30
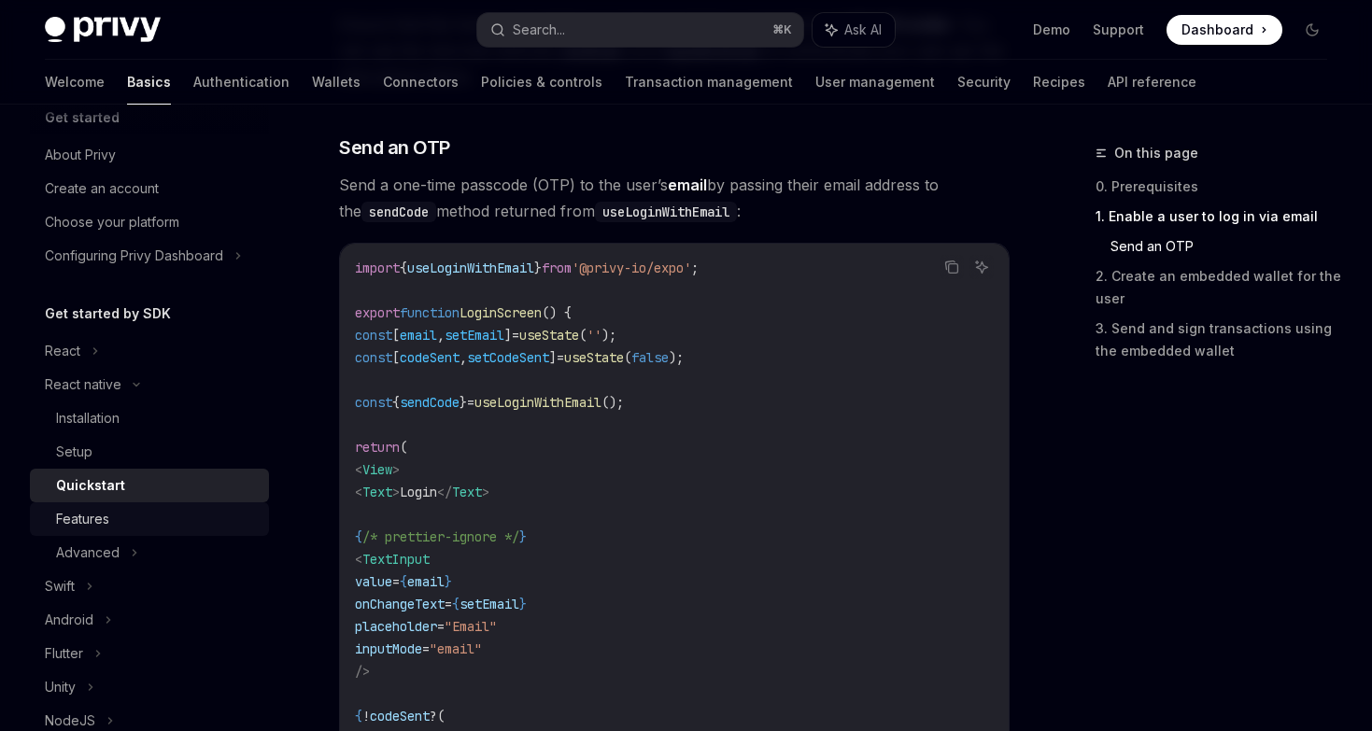
scroll to position [756, 0]
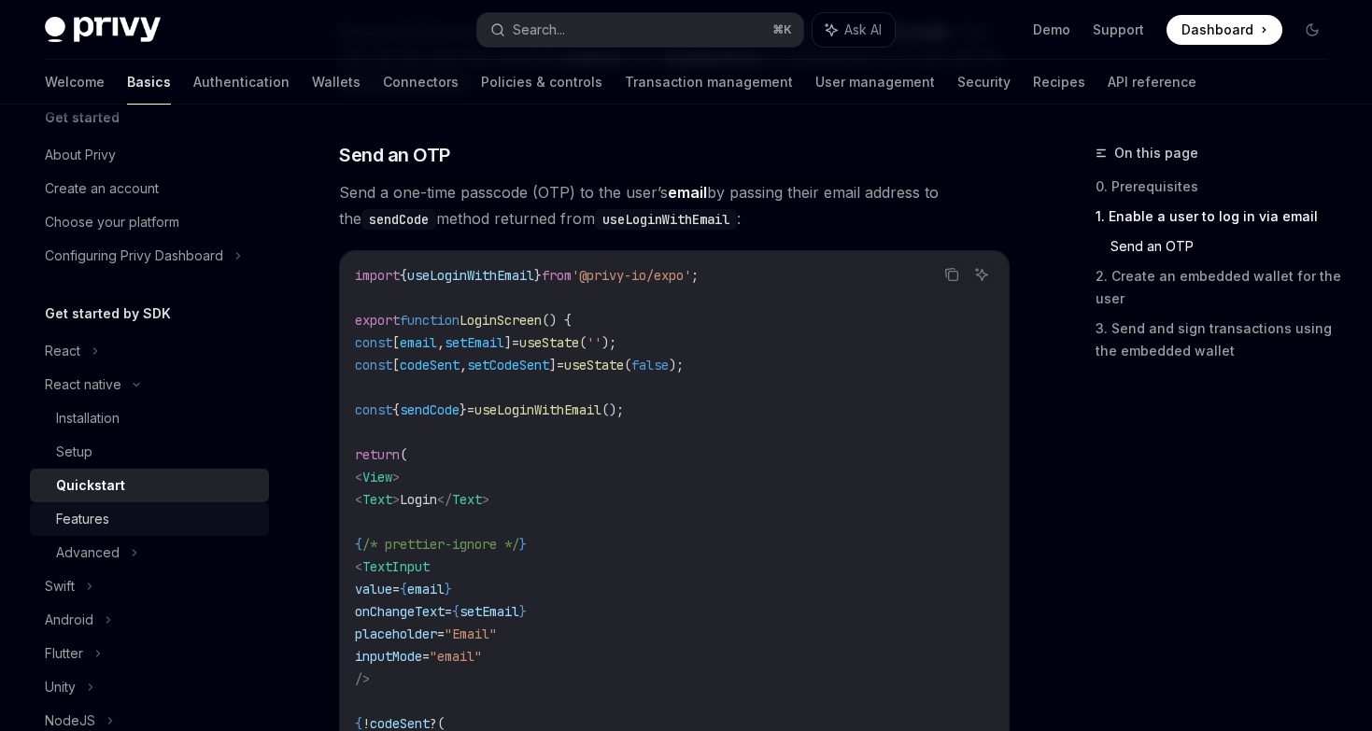
click at [134, 530] on link "Features" at bounding box center [149, 519] width 239 height 34
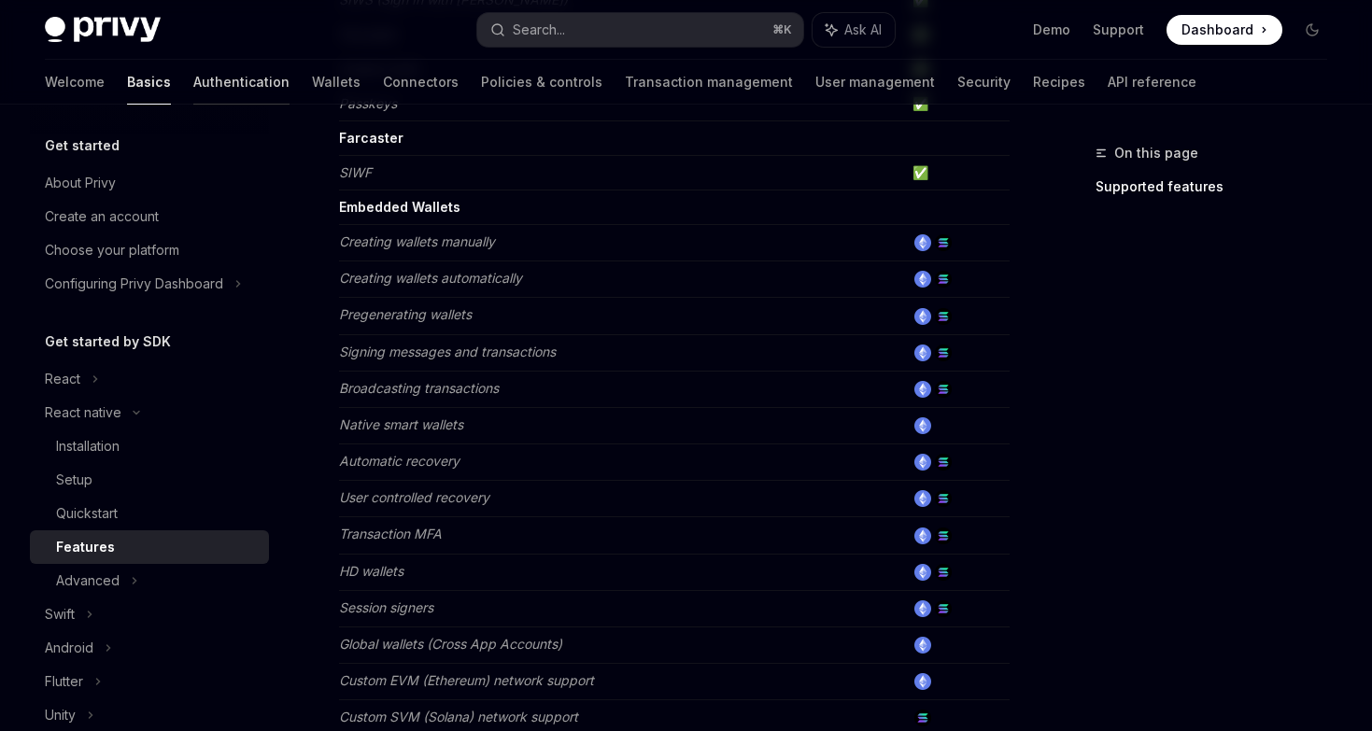
click at [193, 85] on link "Authentication" at bounding box center [241, 82] width 96 height 45
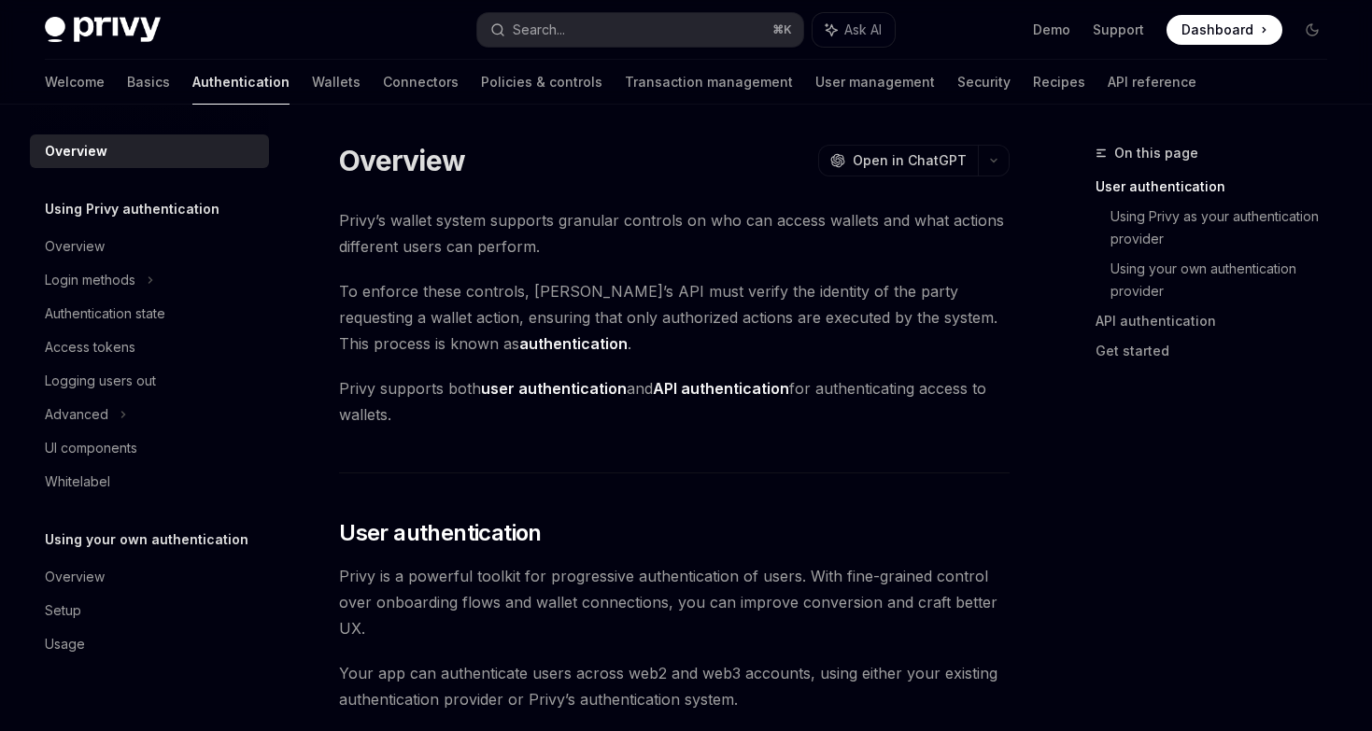
click at [312, 85] on link "Wallets" at bounding box center [336, 82] width 49 height 45
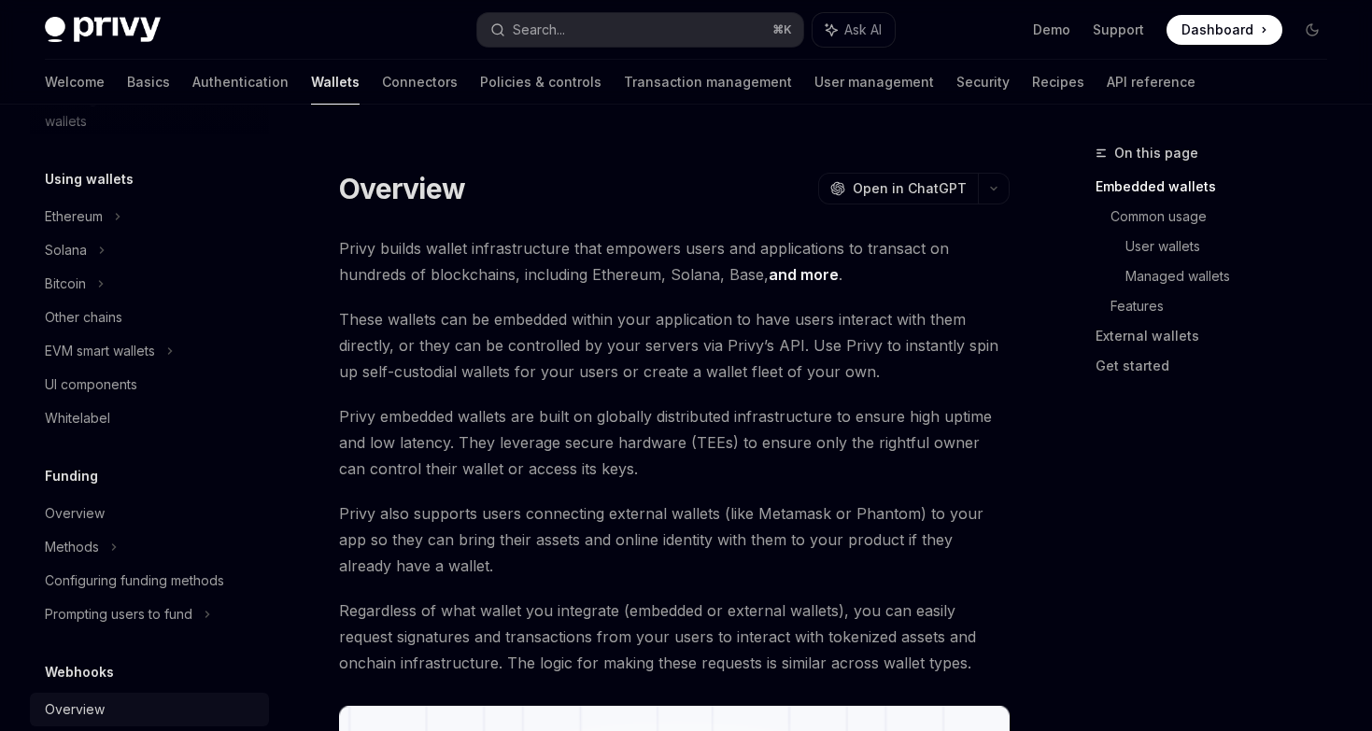
scroll to position [320, 0]
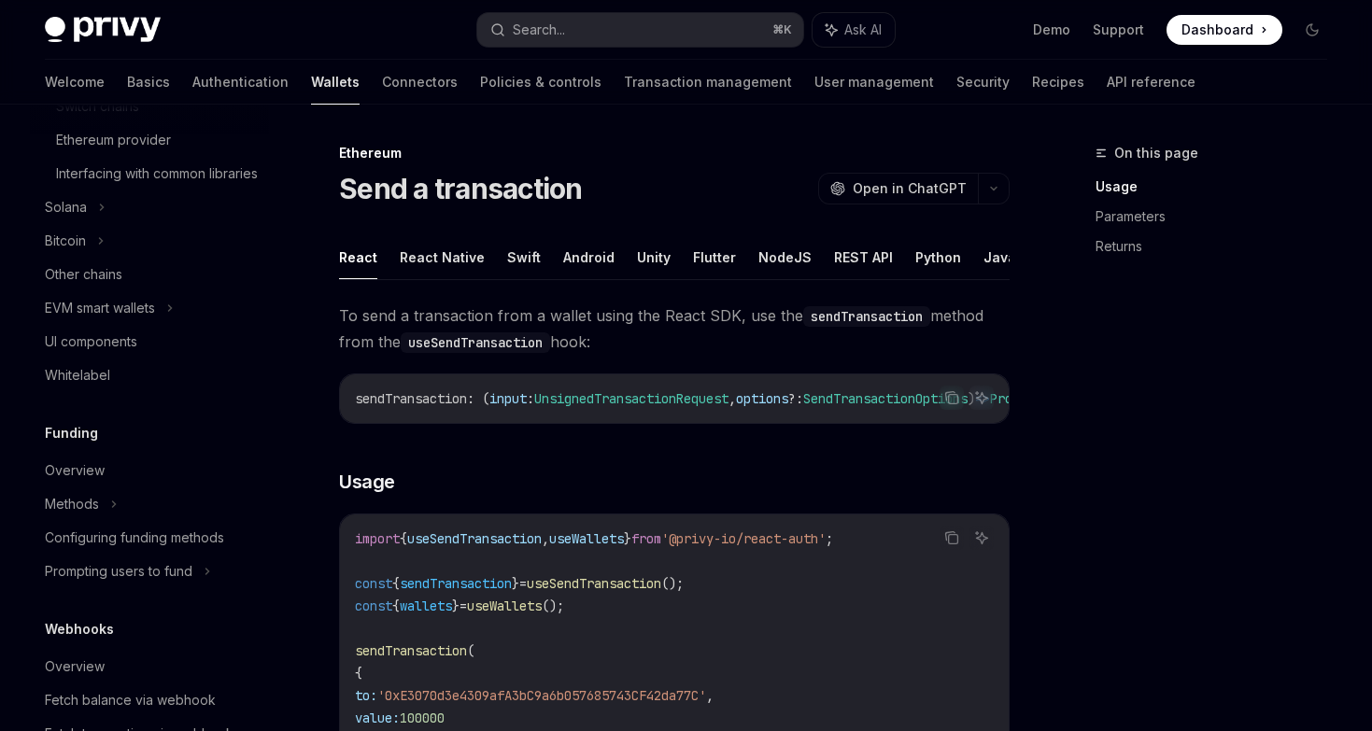
scroll to position [1024, 0]
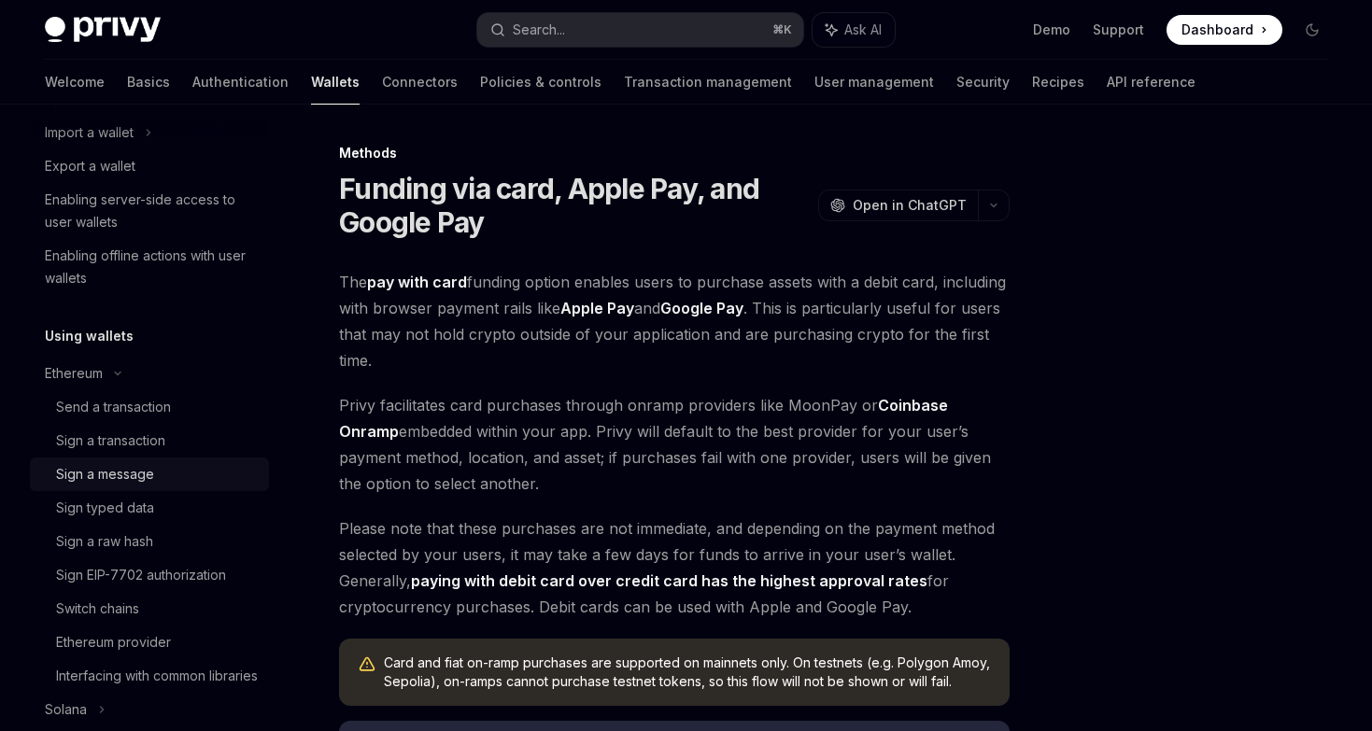
scroll to position [315, 0]
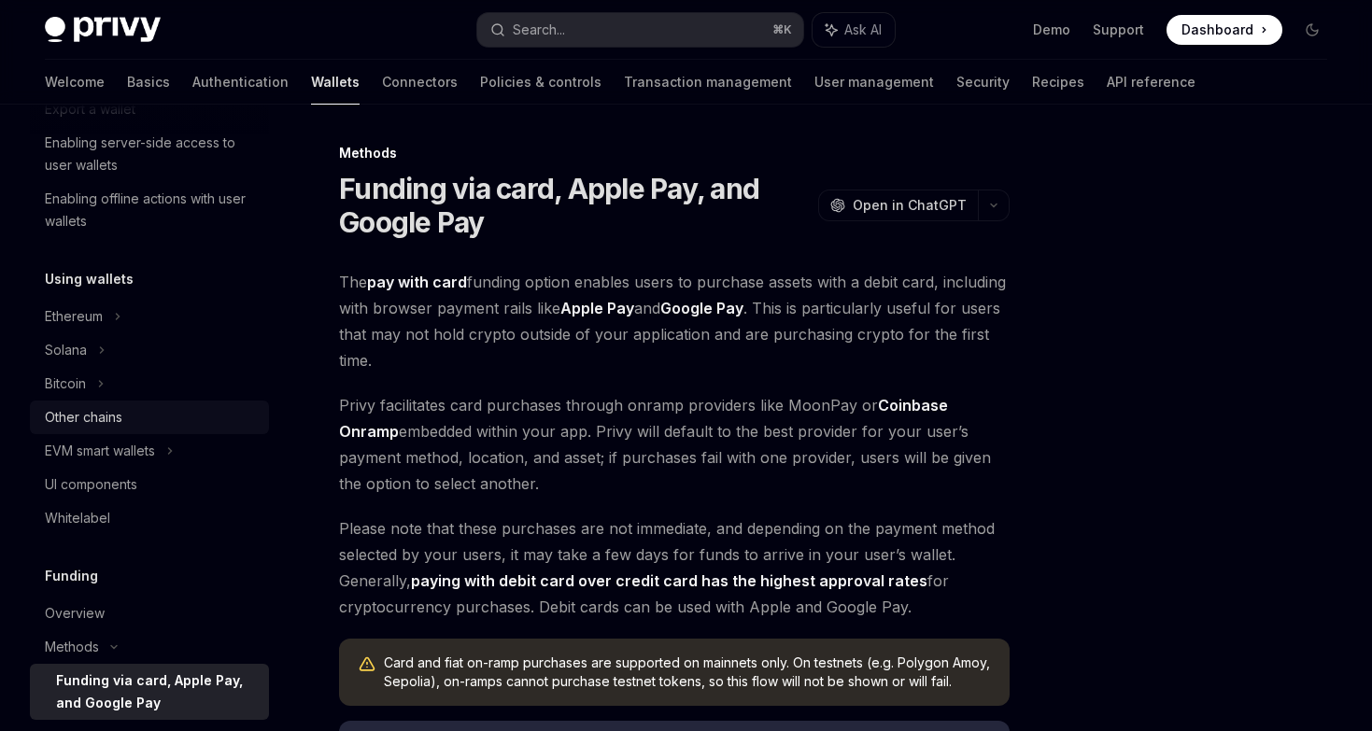
scroll to position [420, 0]
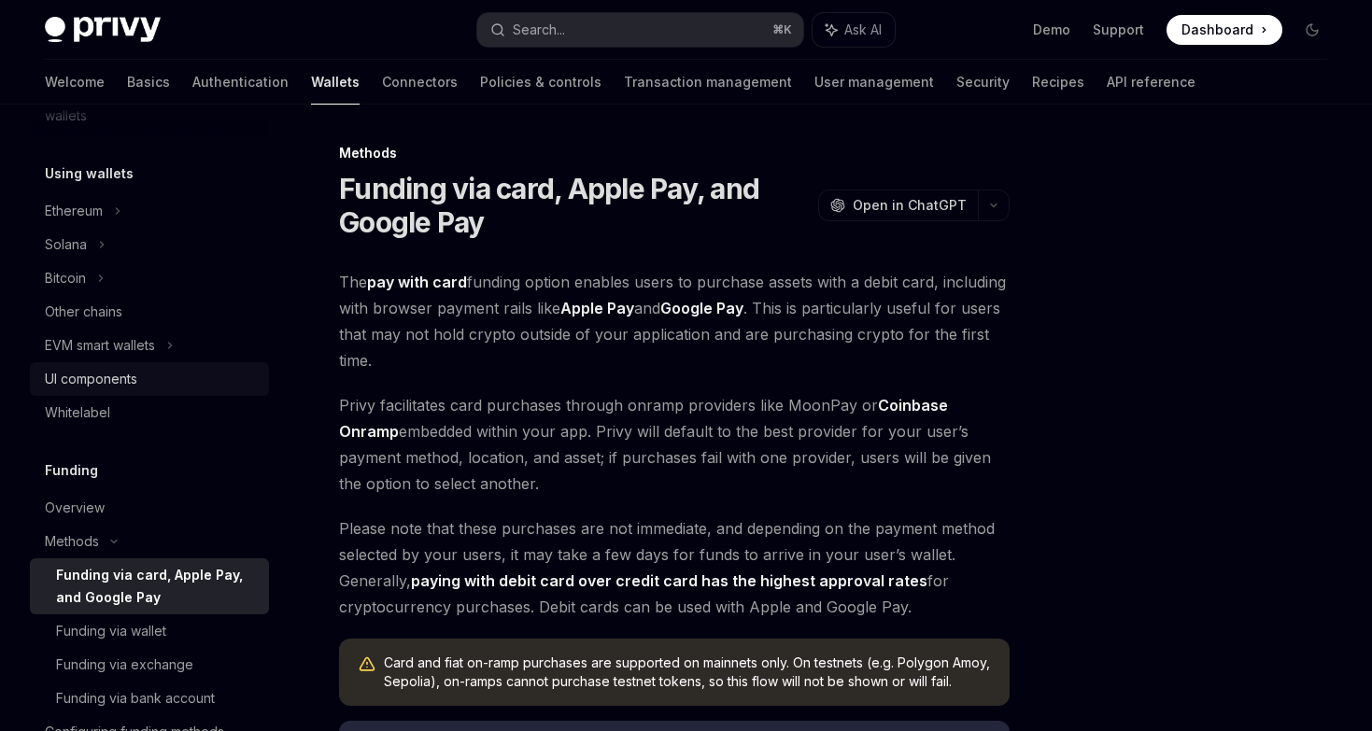
click at [127, 365] on link "UI components" at bounding box center [149, 379] width 239 height 34
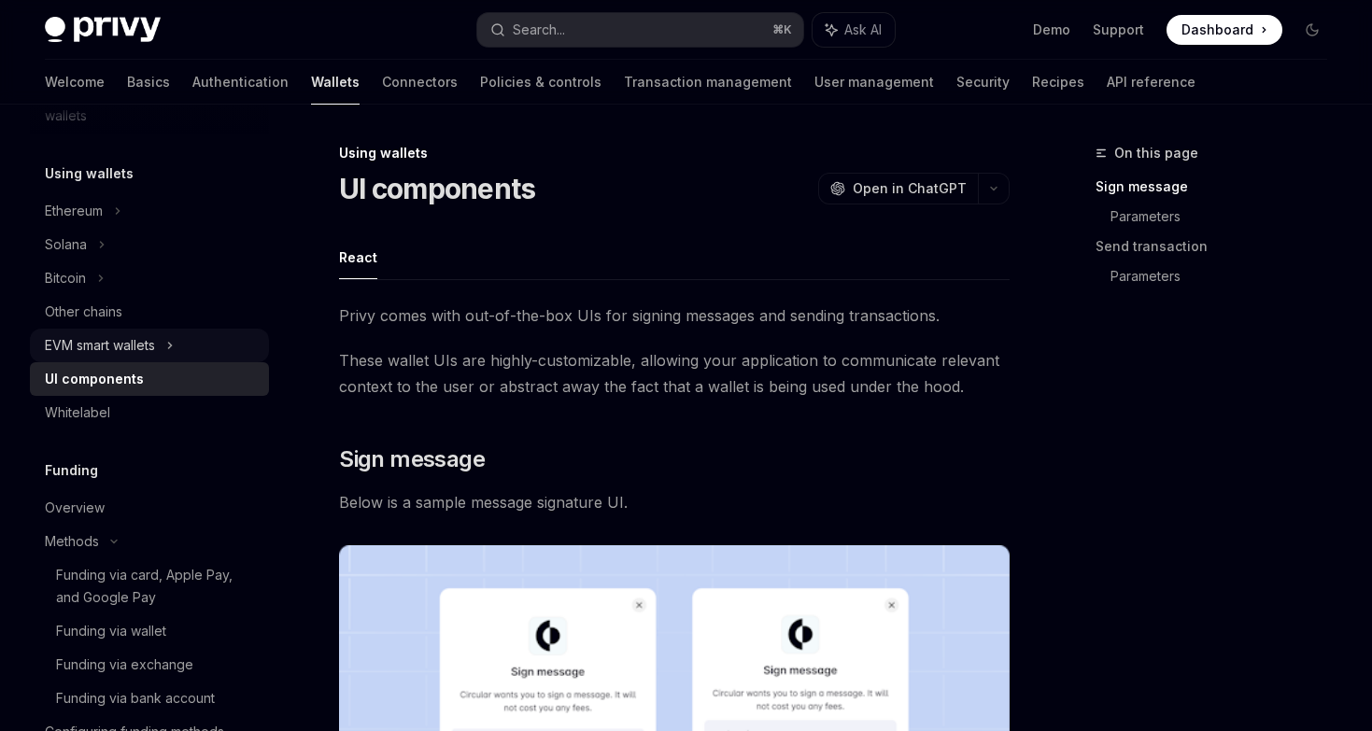
click at [127, 353] on div "EVM smart wallets" at bounding box center [100, 345] width 110 height 22
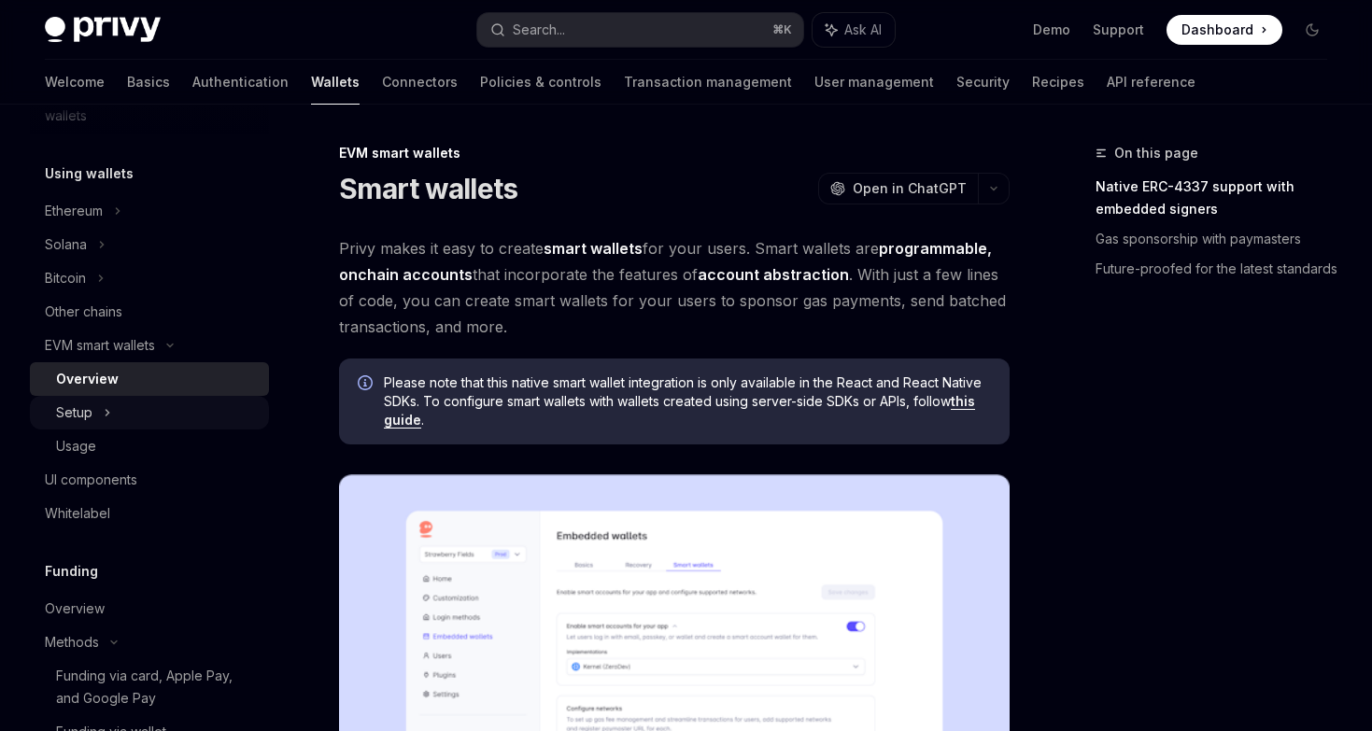
click at [124, 421] on div "Setup" at bounding box center [149, 413] width 239 height 34
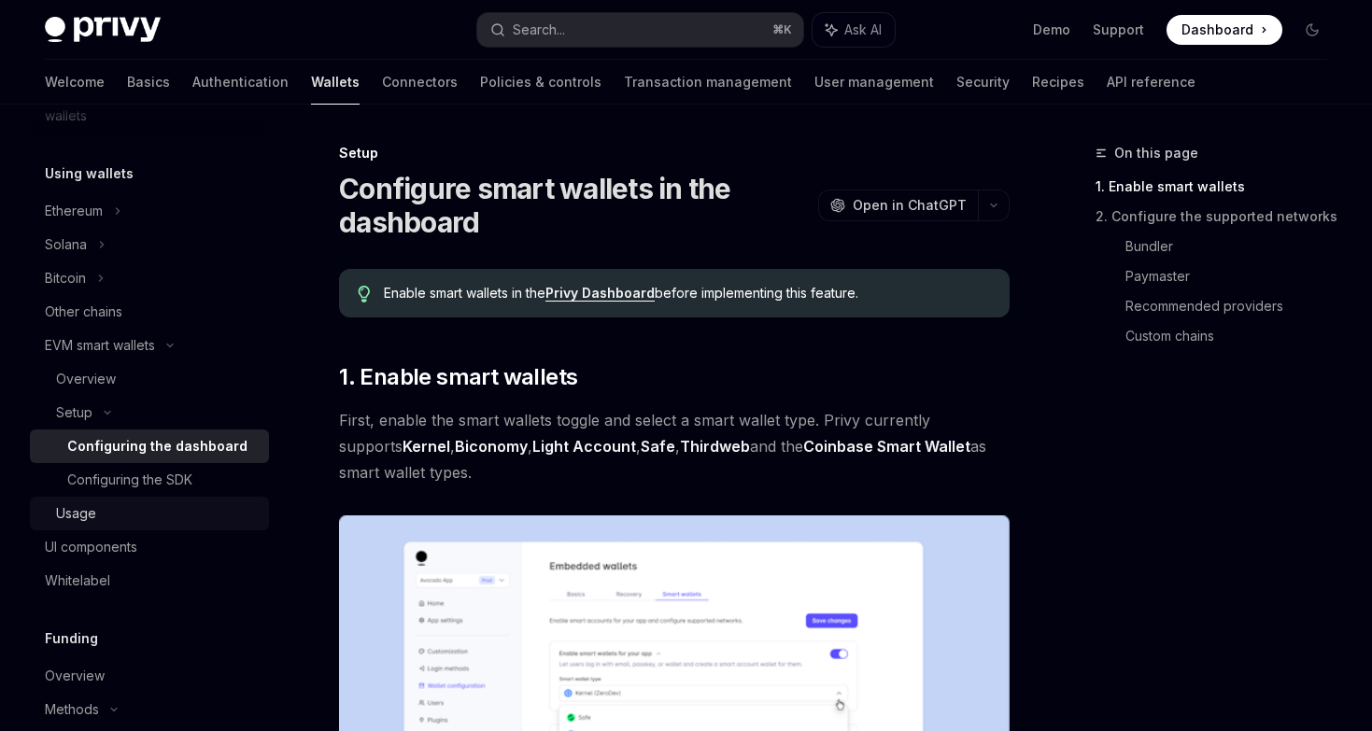
click at [128, 525] on link "Usage" at bounding box center [149, 514] width 239 height 34
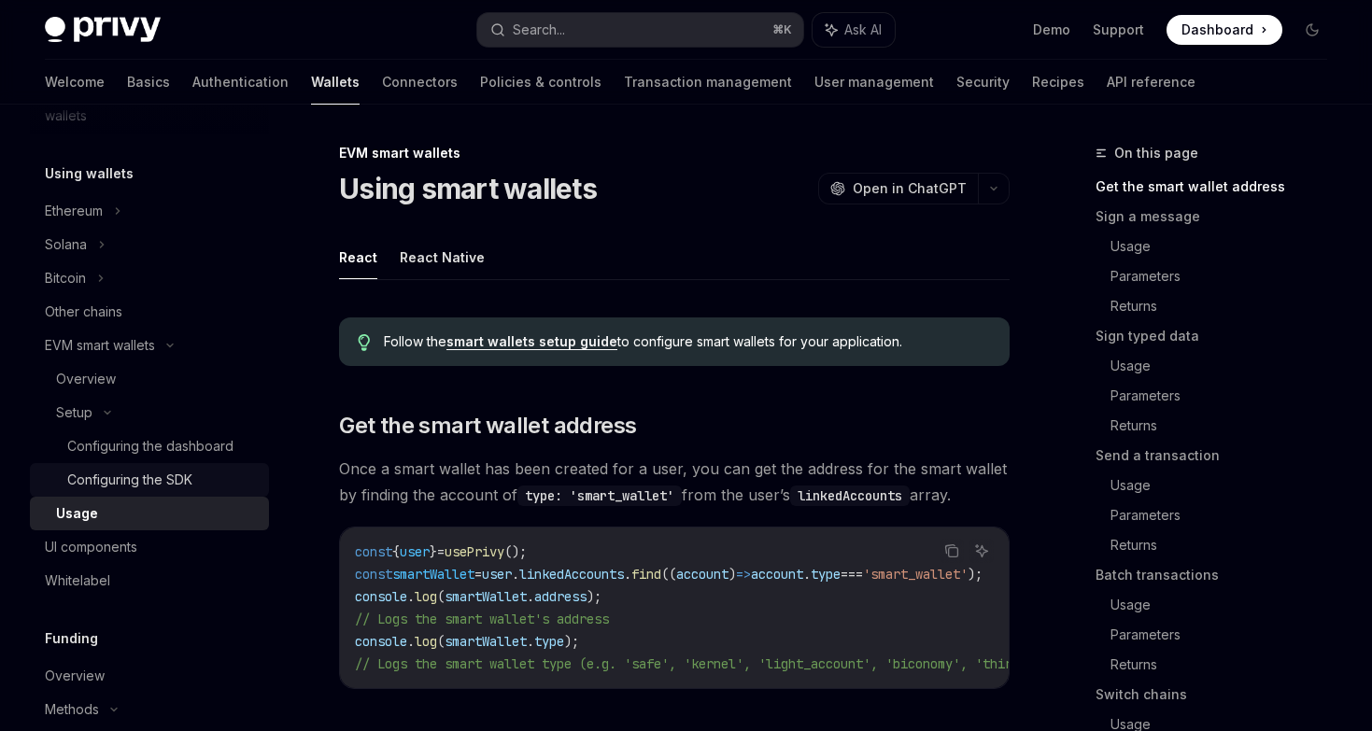
click at [130, 483] on div "Configuring the SDK" at bounding box center [129, 480] width 125 height 22
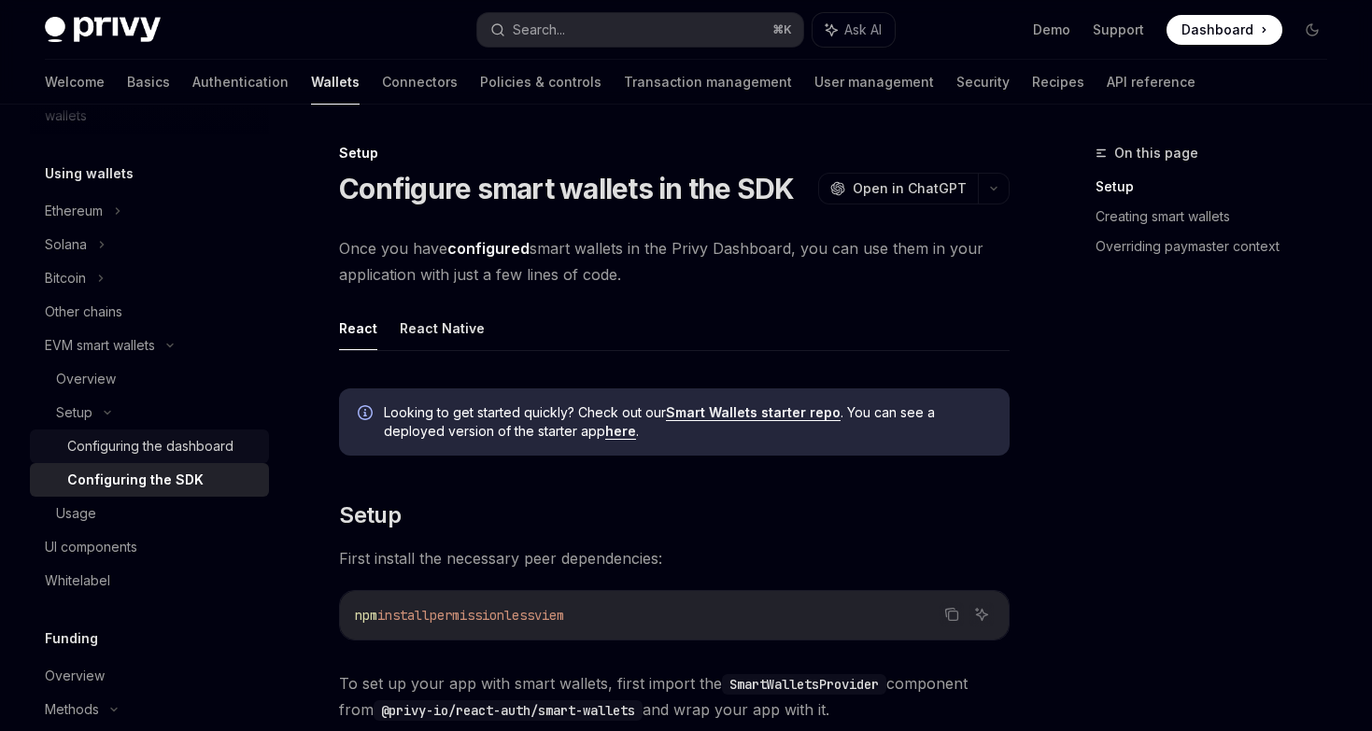
click at [151, 454] on div "Configuring the dashboard" at bounding box center [150, 446] width 166 height 22
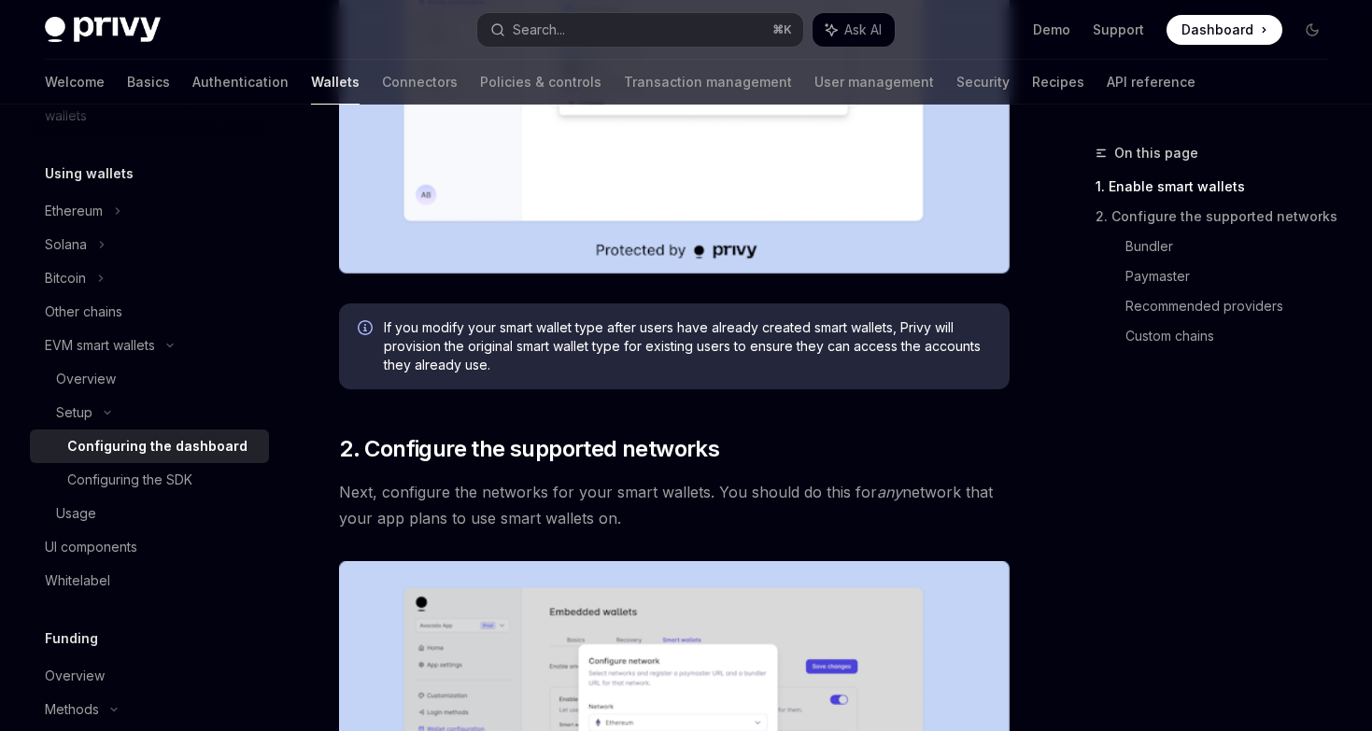
scroll to position [683, 0]
click at [210, 478] on div "Configuring the SDK" at bounding box center [162, 480] width 191 height 22
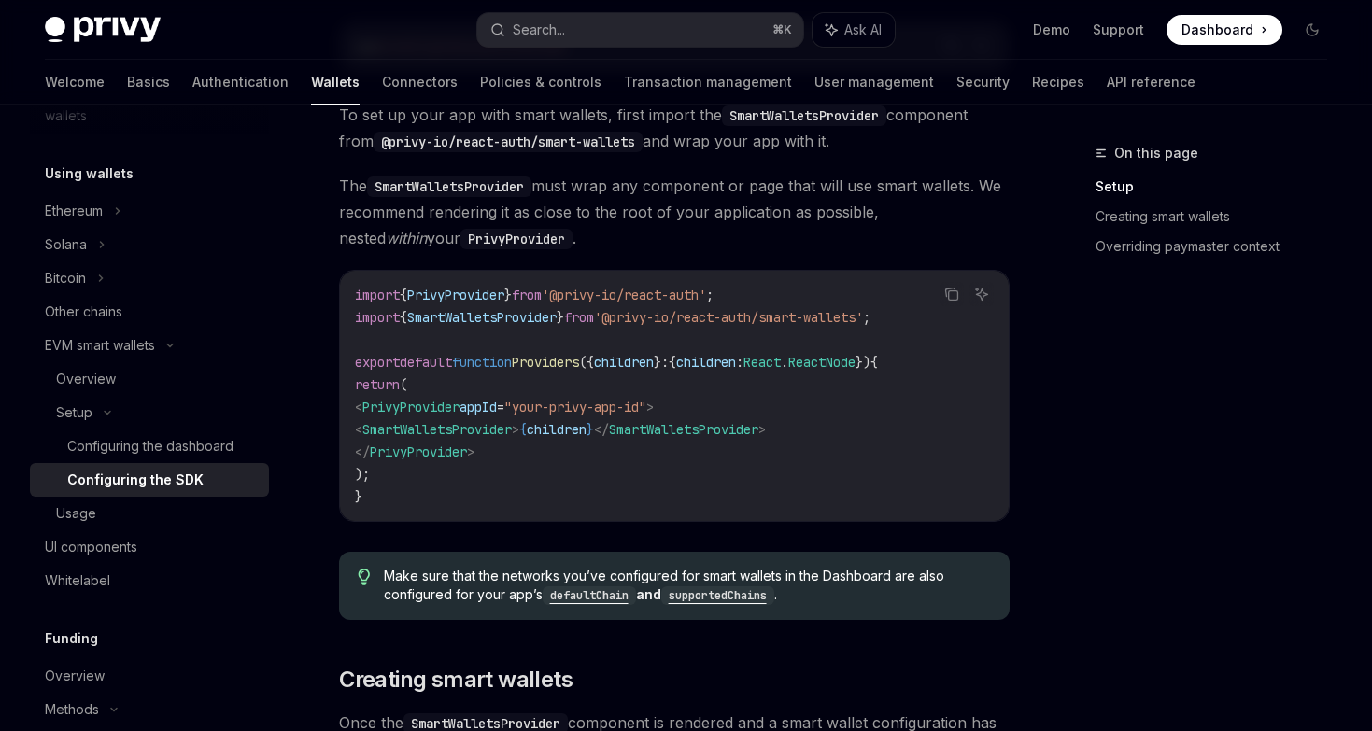
scroll to position [560, 0]
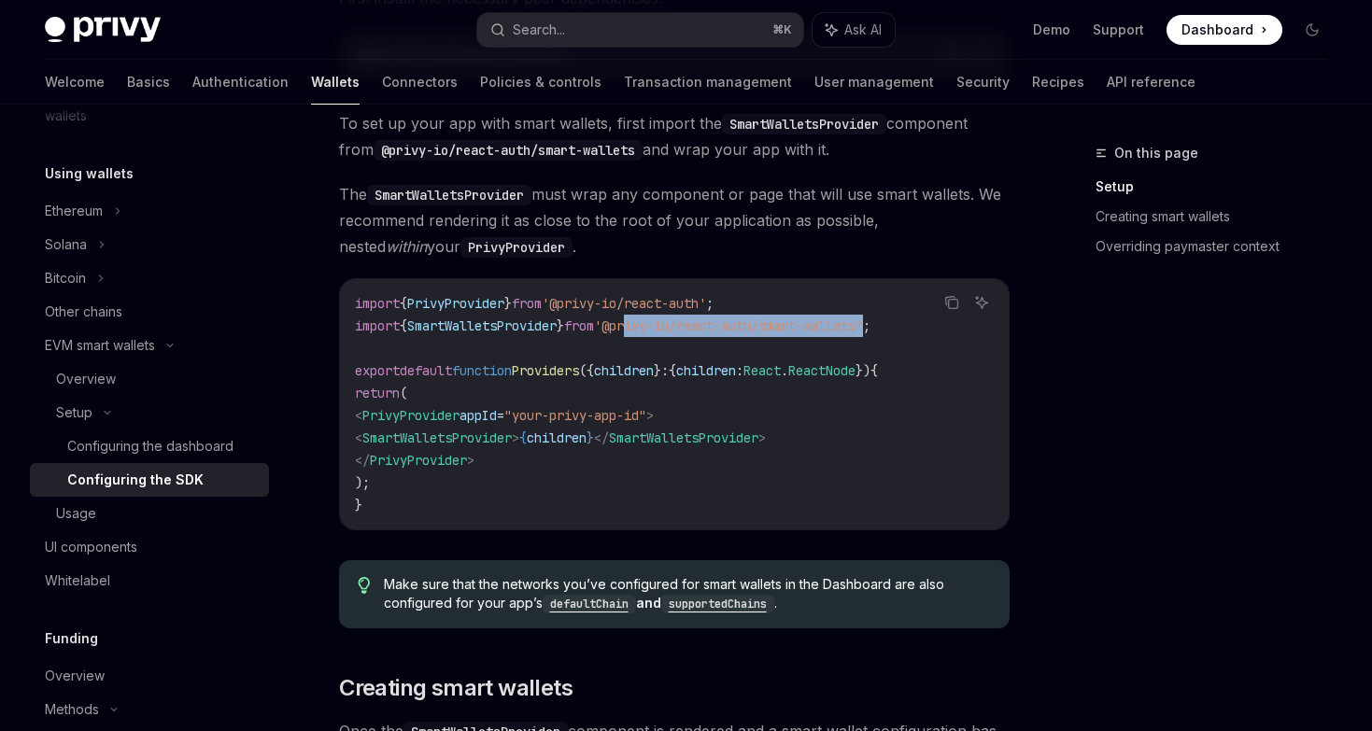
drag, startPoint x: 904, startPoint y: 327, endPoint x: 654, endPoint y: 327, distance: 250.3
click at [654, 327] on span "'@privy-io/react-auth/smart-wallets'" at bounding box center [728, 326] width 269 height 17
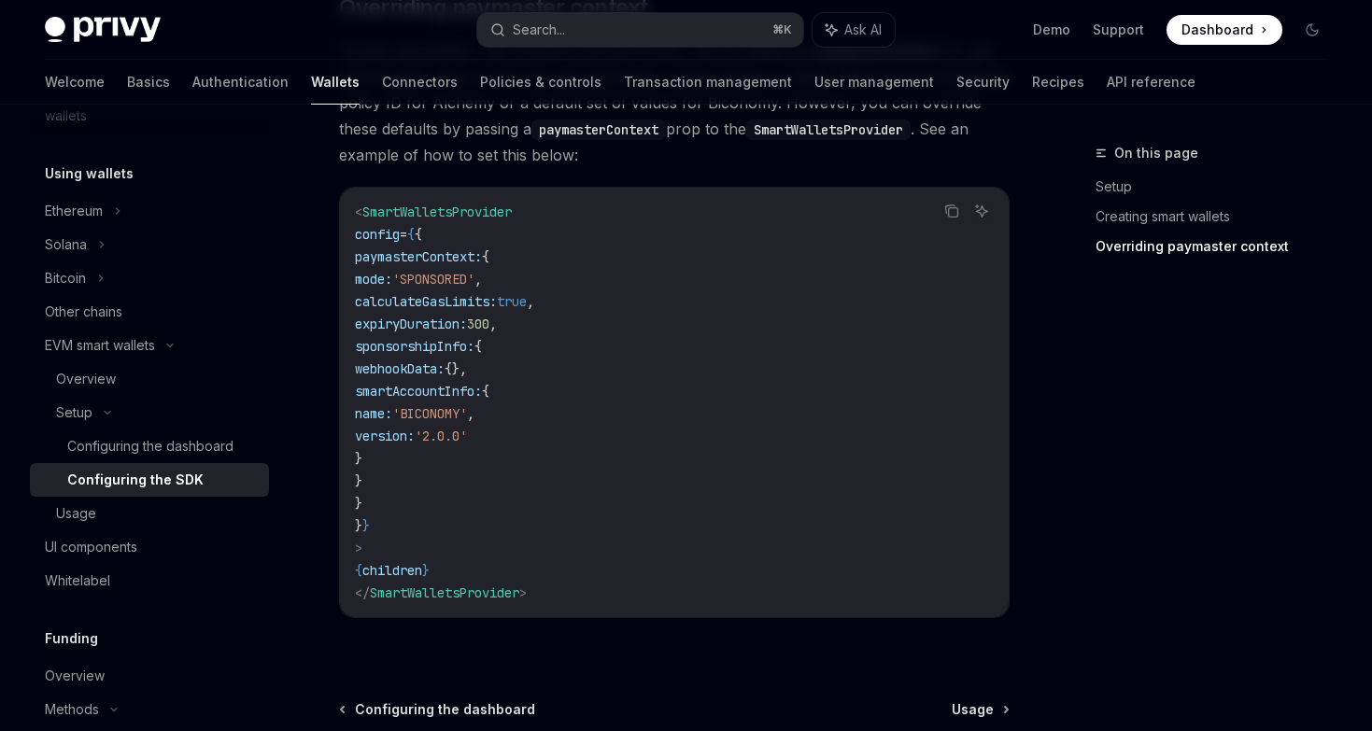
scroll to position [1242, 0]
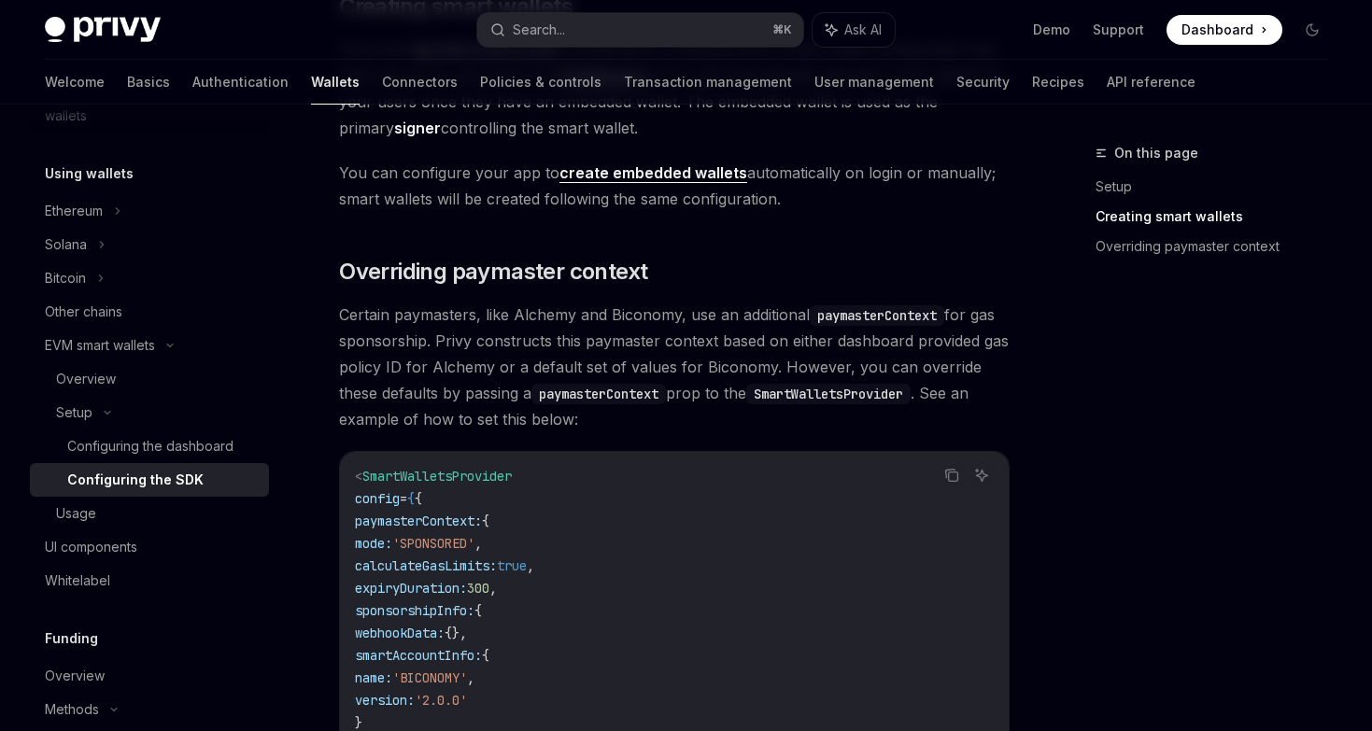
click at [383, 388] on span "Certain paymasters, like Alchemy and Biconomy, use an additional paymasterConte…" at bounding box center [674, 367] width 671 height 131
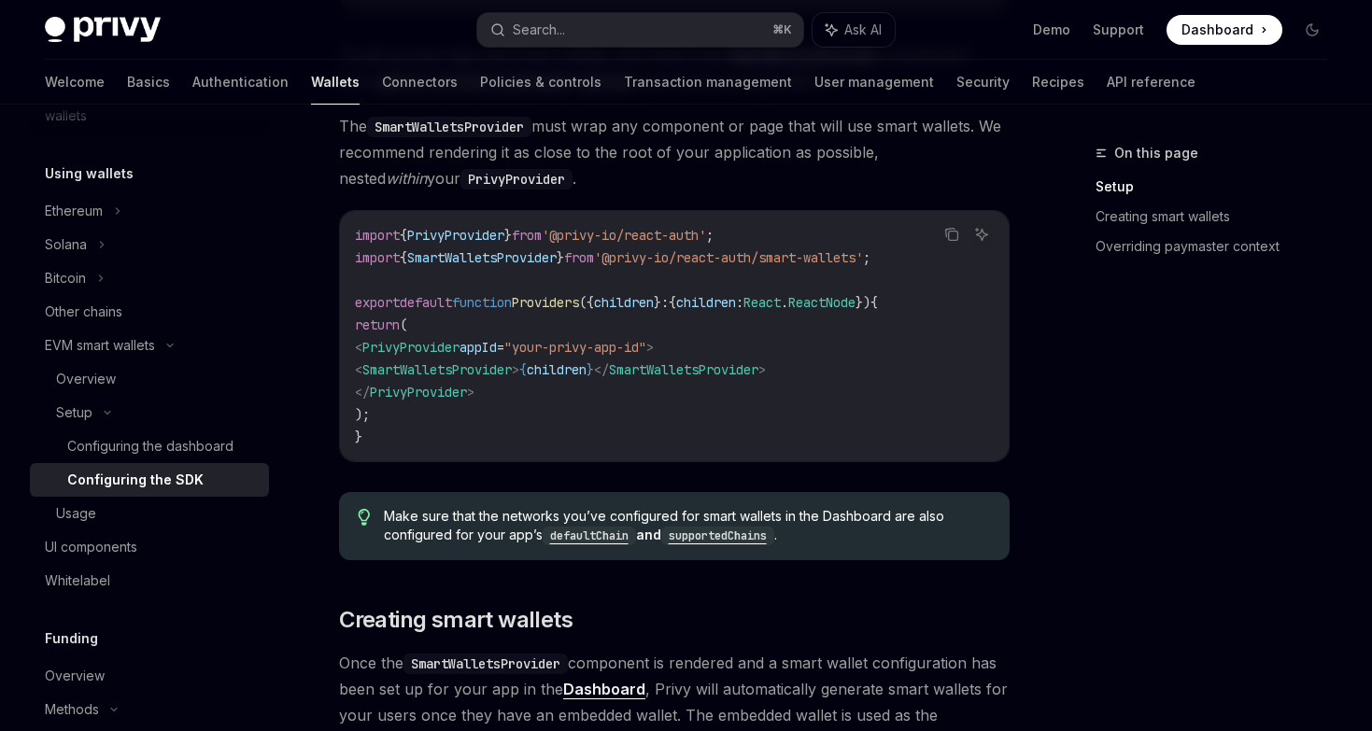
scroll to position [0, 0]
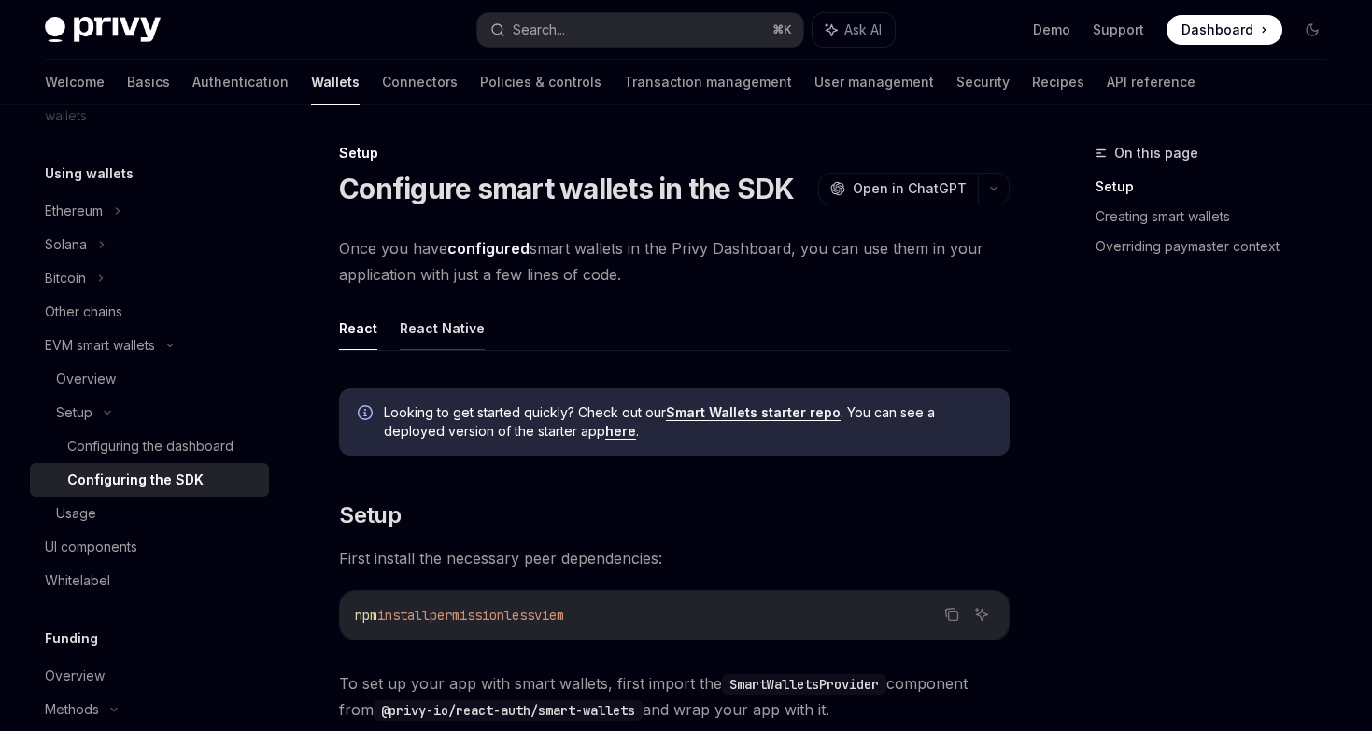
click at [443, 332] on button "React Native" at bounding box center [442, 328] width 85 height 44
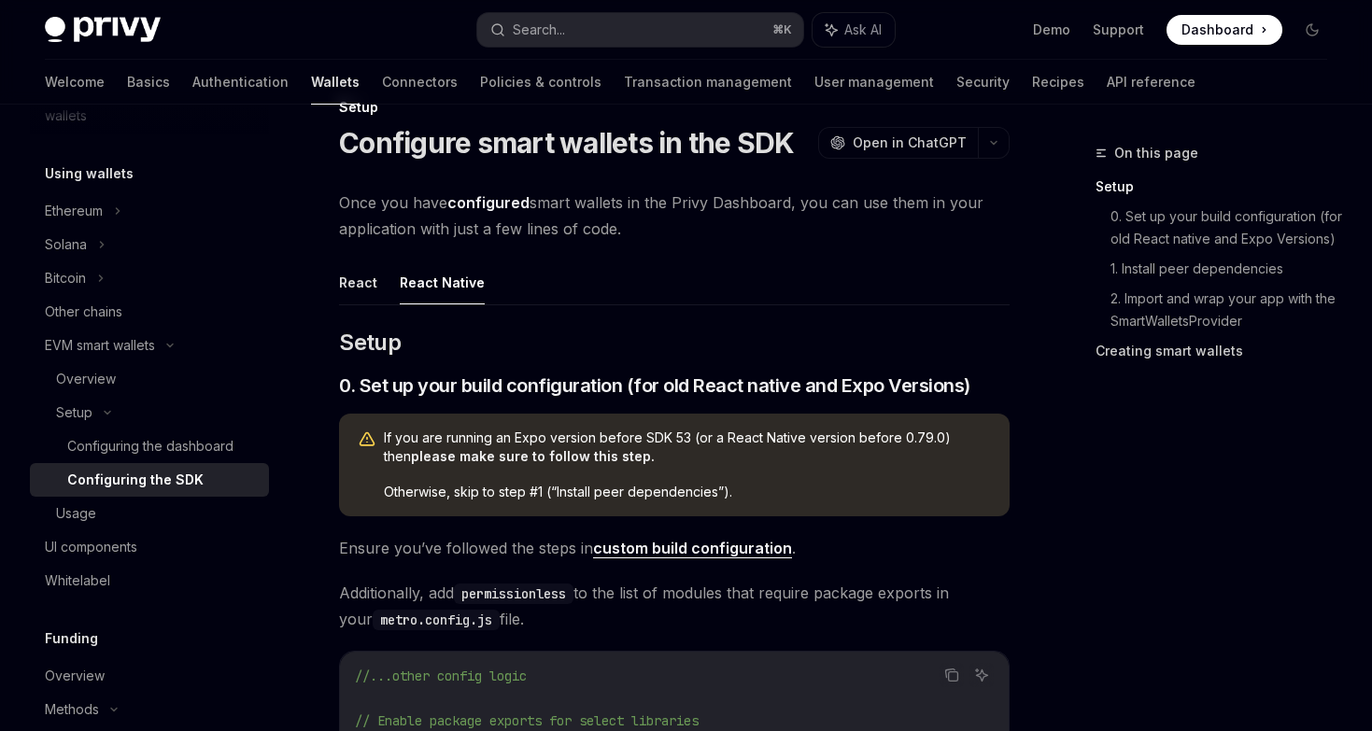
click at [1222, 351] on link "Creating smart wallets" at bounding box center [1218, 351] width 247 height 30
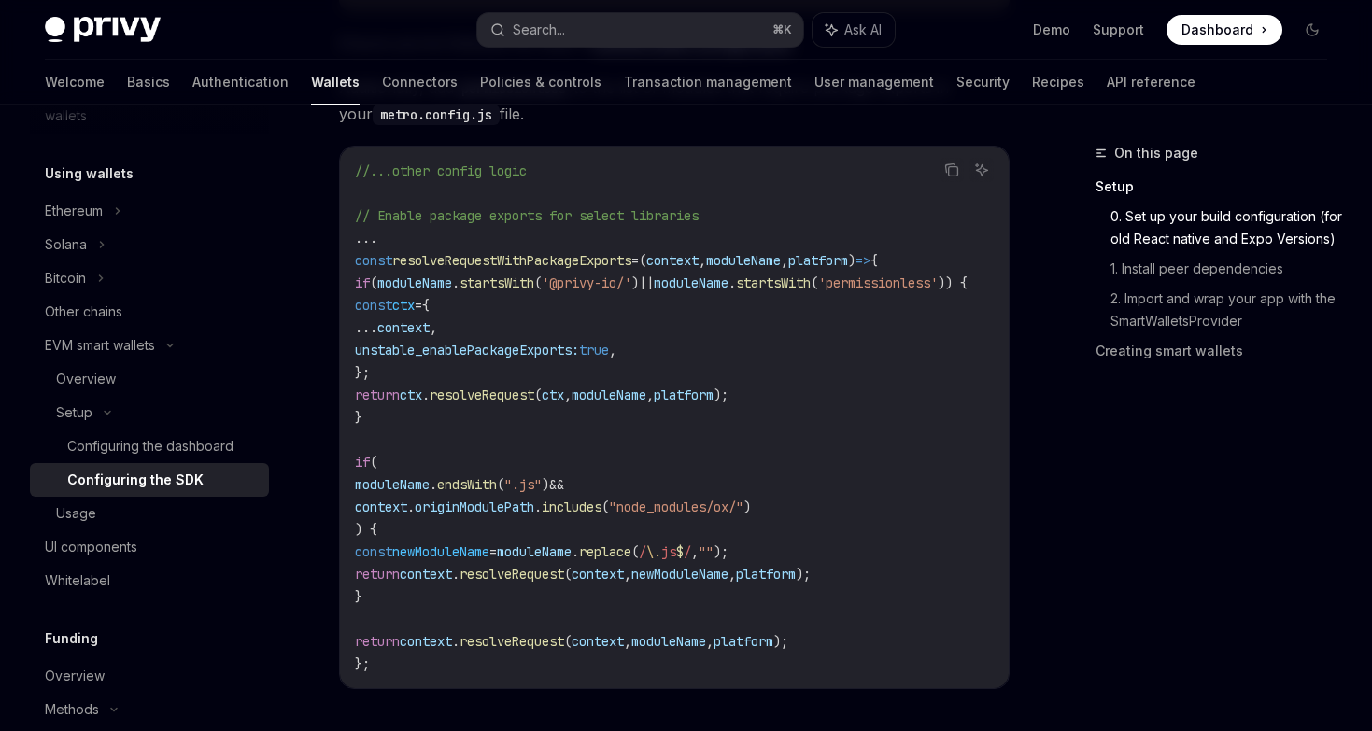
scroll to position [557, 0]
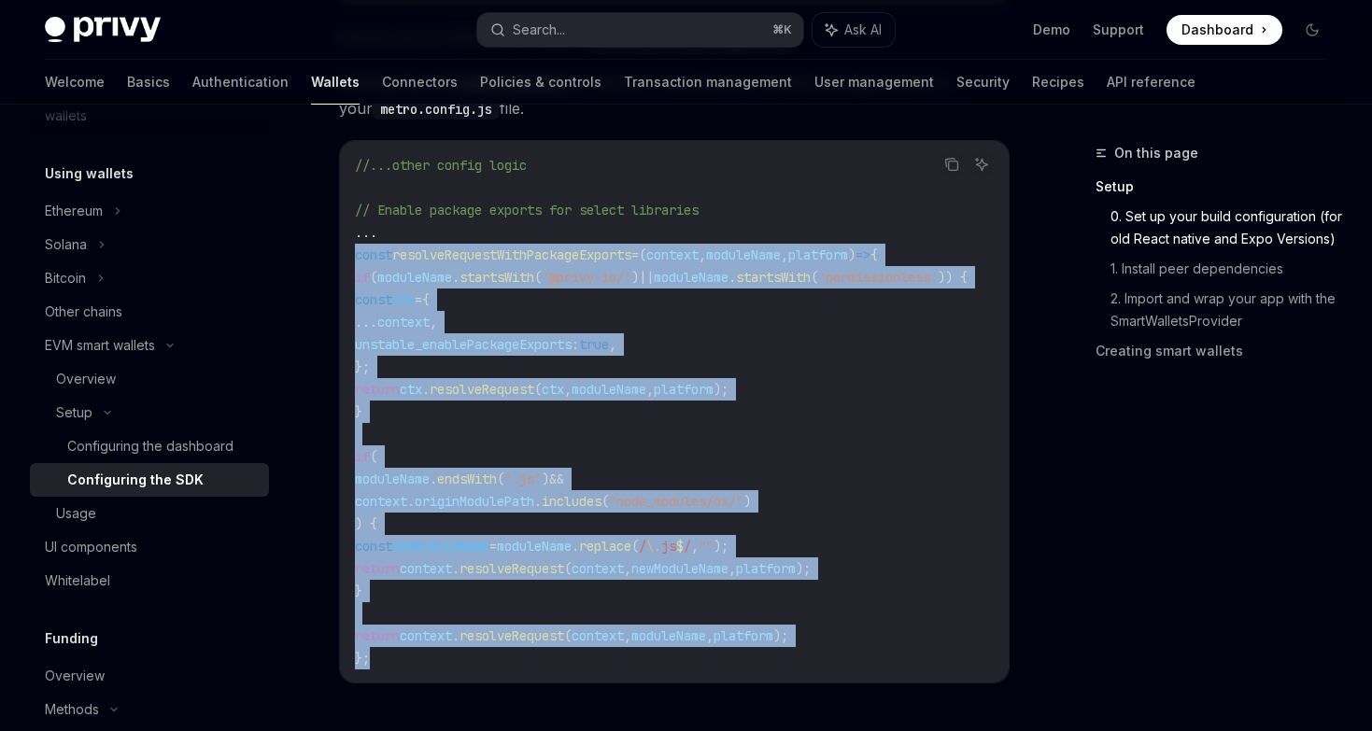
drag, startPoint x: 383, startPoint y: 657, endPoint x: 347, endPoint y: 254, distance: 405.0
click at [347, 254] on div "//...other config logic // Enable package exports for select libraries ... cons…" at bounding box center [674, 412] width 669 height 542
copy code "const resolveRequestWithPackageExports = ( context , moduleName , platform ) =>…"
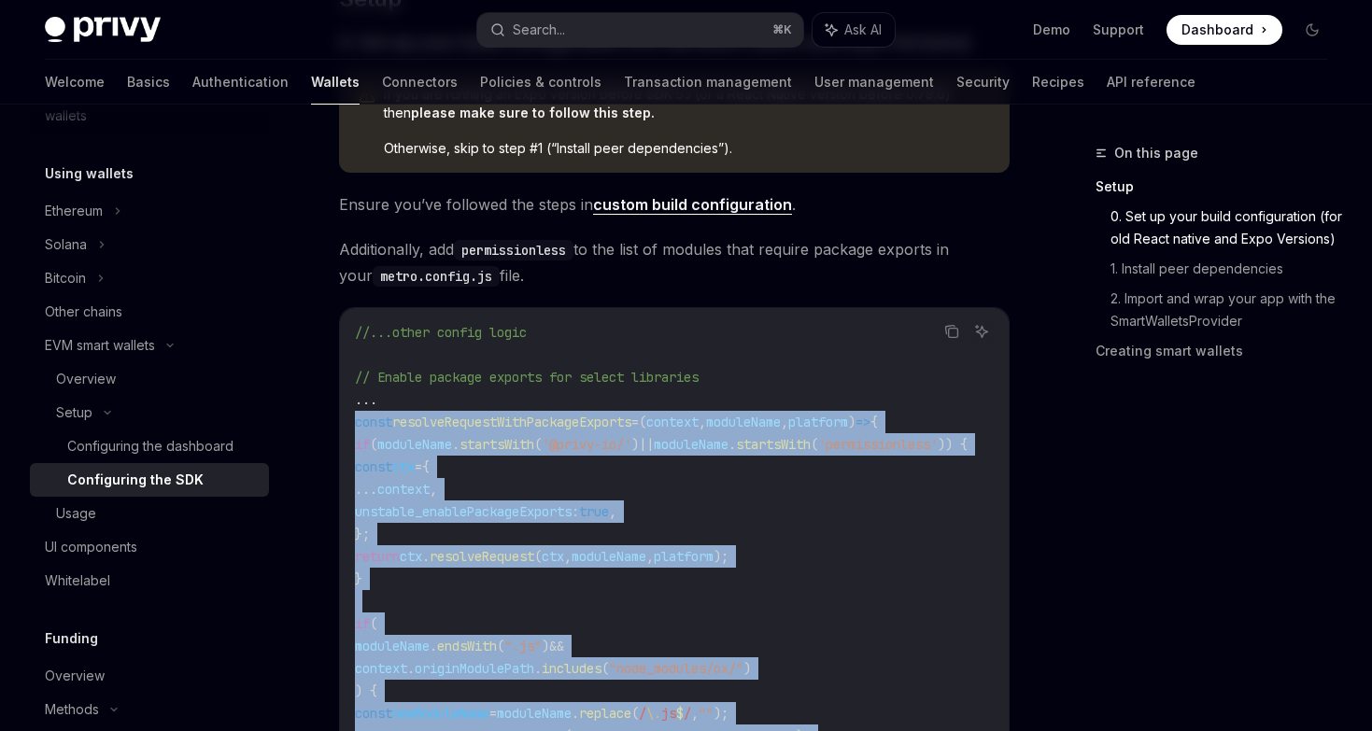
scroll to position [390, 0]
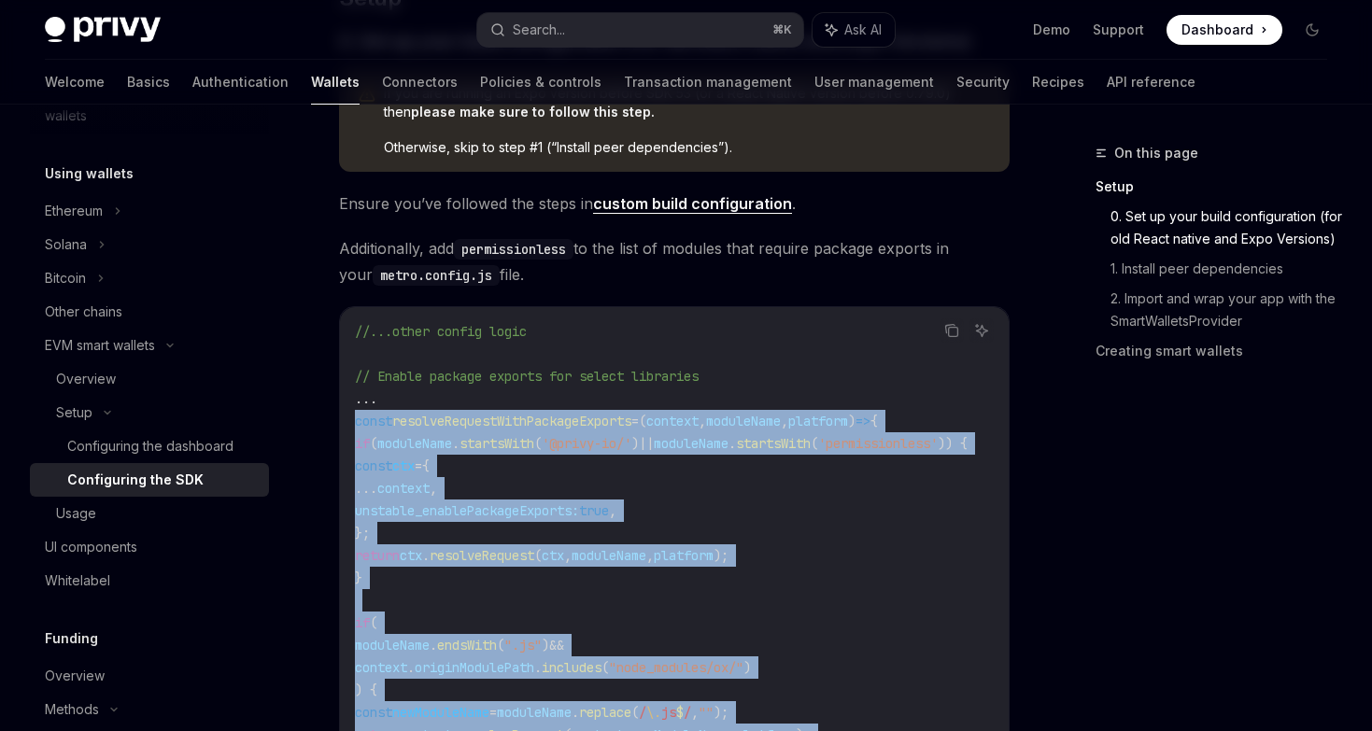
click at [642, 206] on link "custom build configuration" at bounding box center [692, 204] width 199 height 20
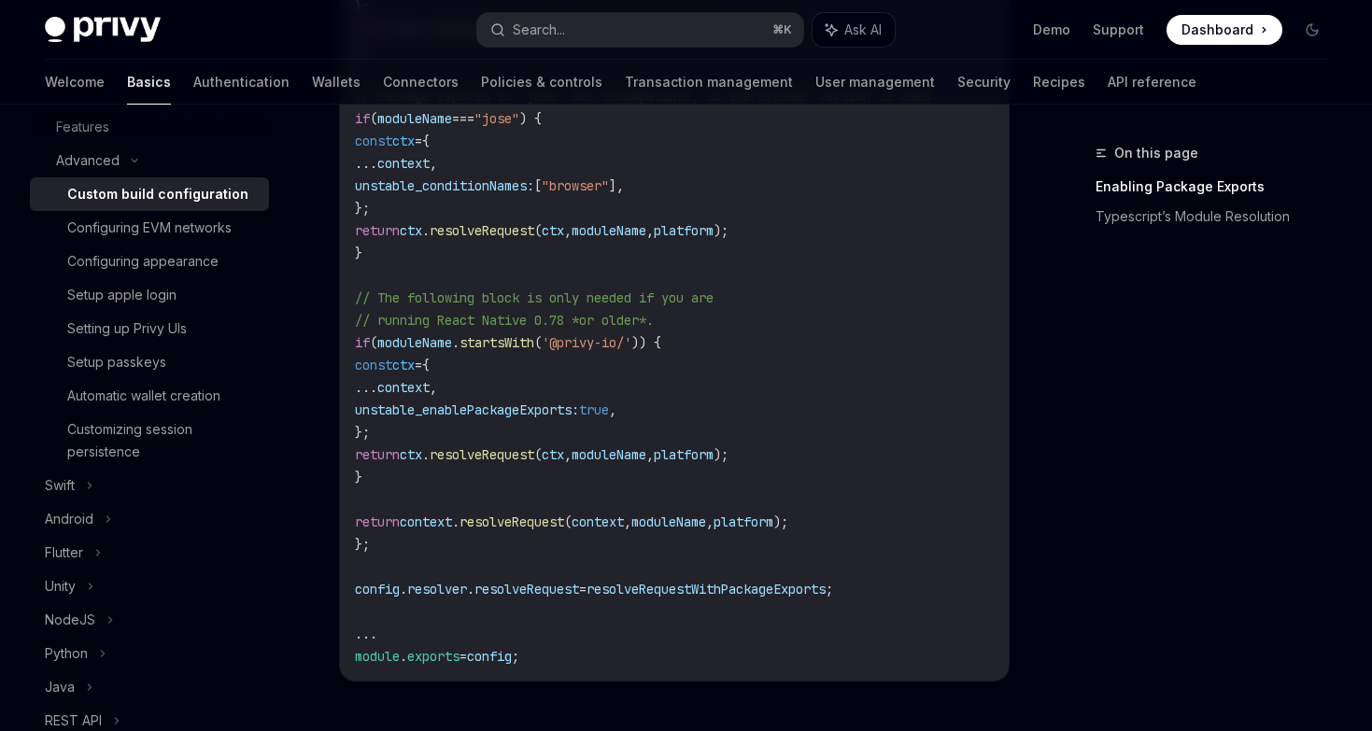
scroll to position [1230, 0]
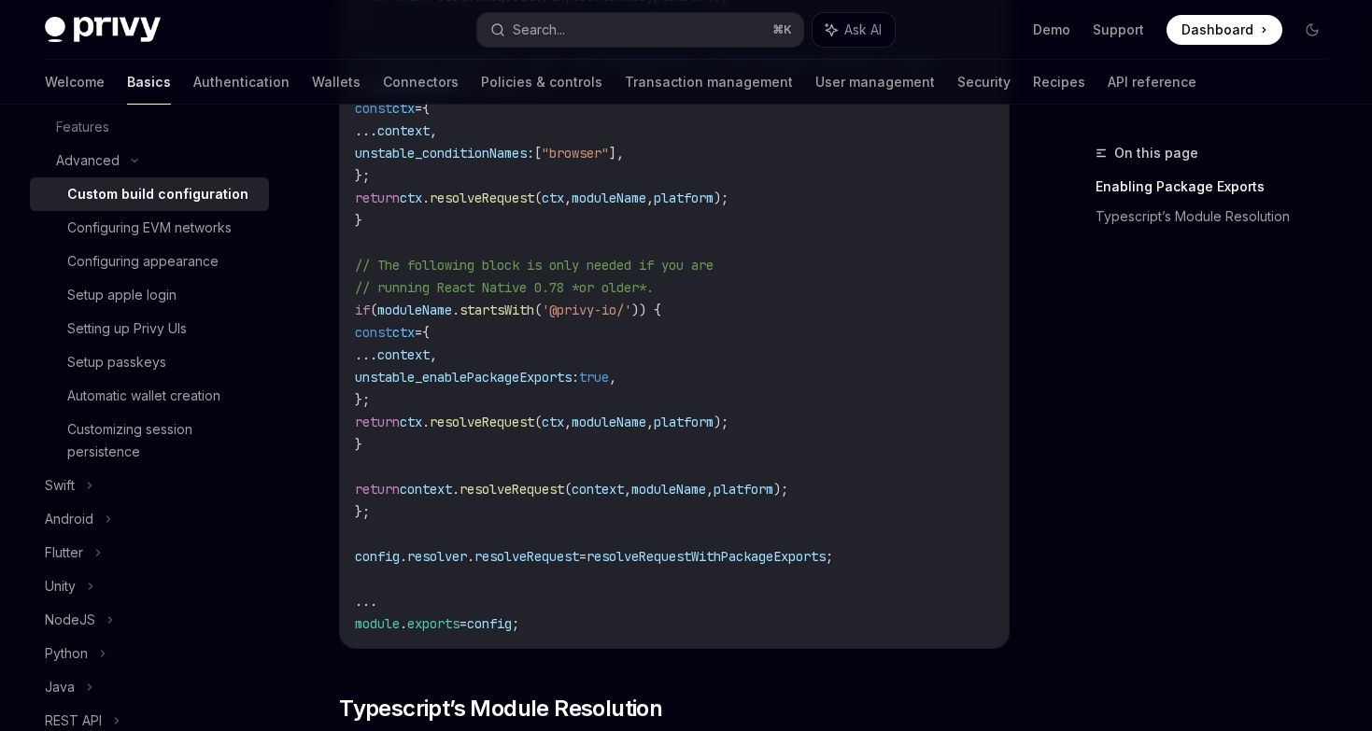
click at [1218, 31] on span "Dashboard" at bounding box center [1217, 30] width 72 height 19
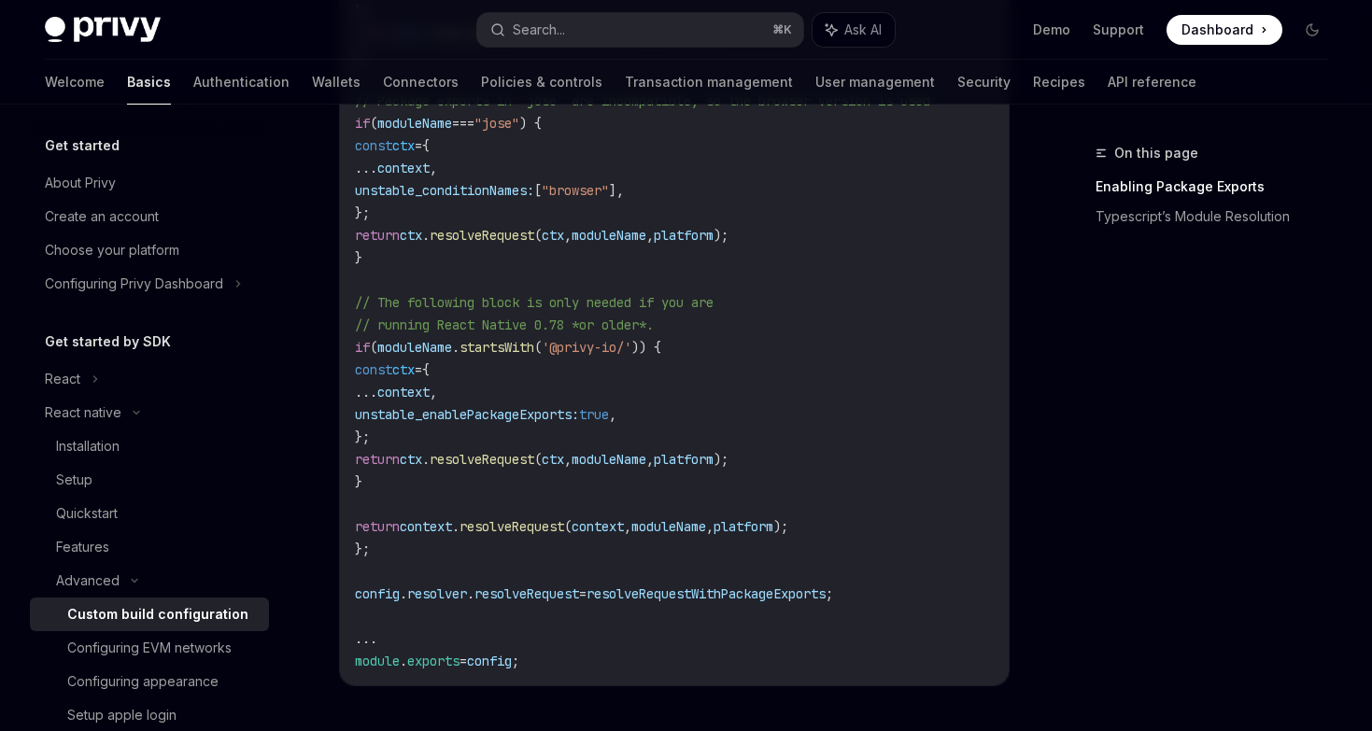
scroll to position [1179, 0]
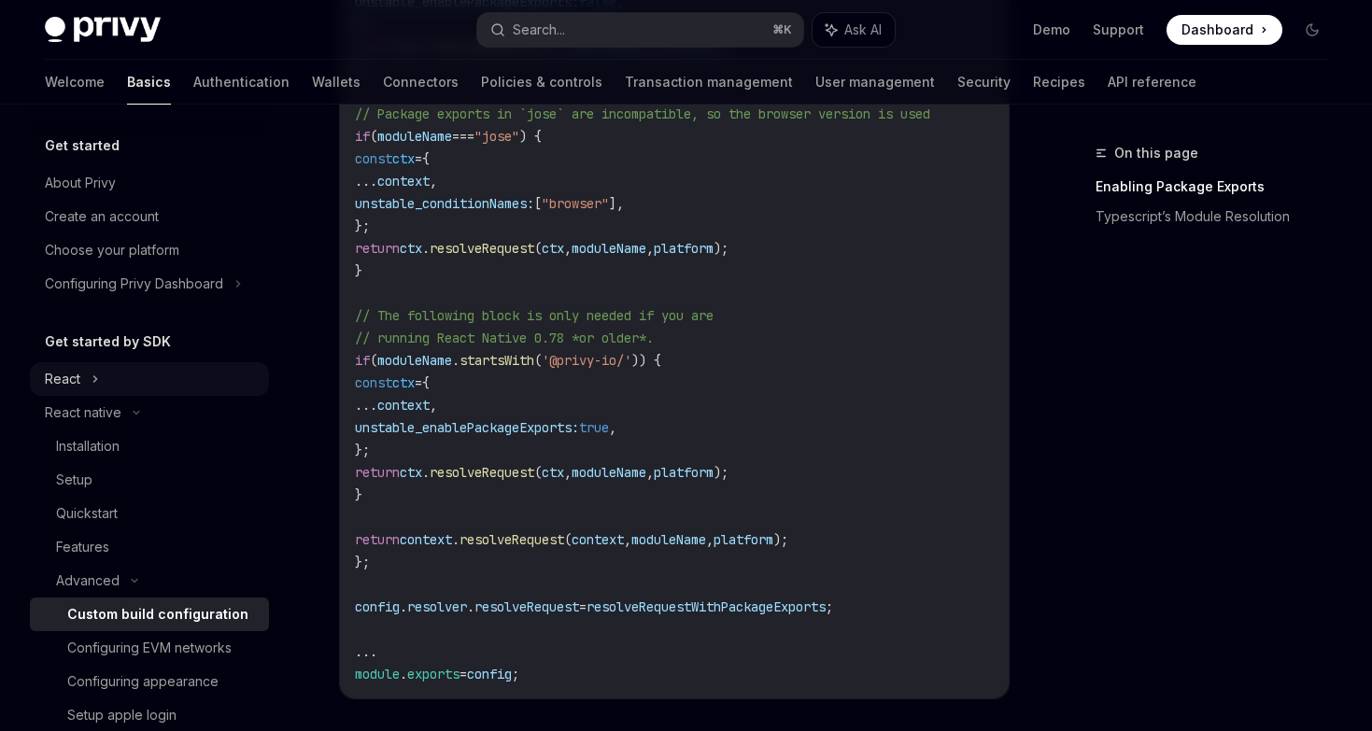
click at [114, 376] on div "React" at bounding box center [149, 379] width 239 height 34
type textarea "*"
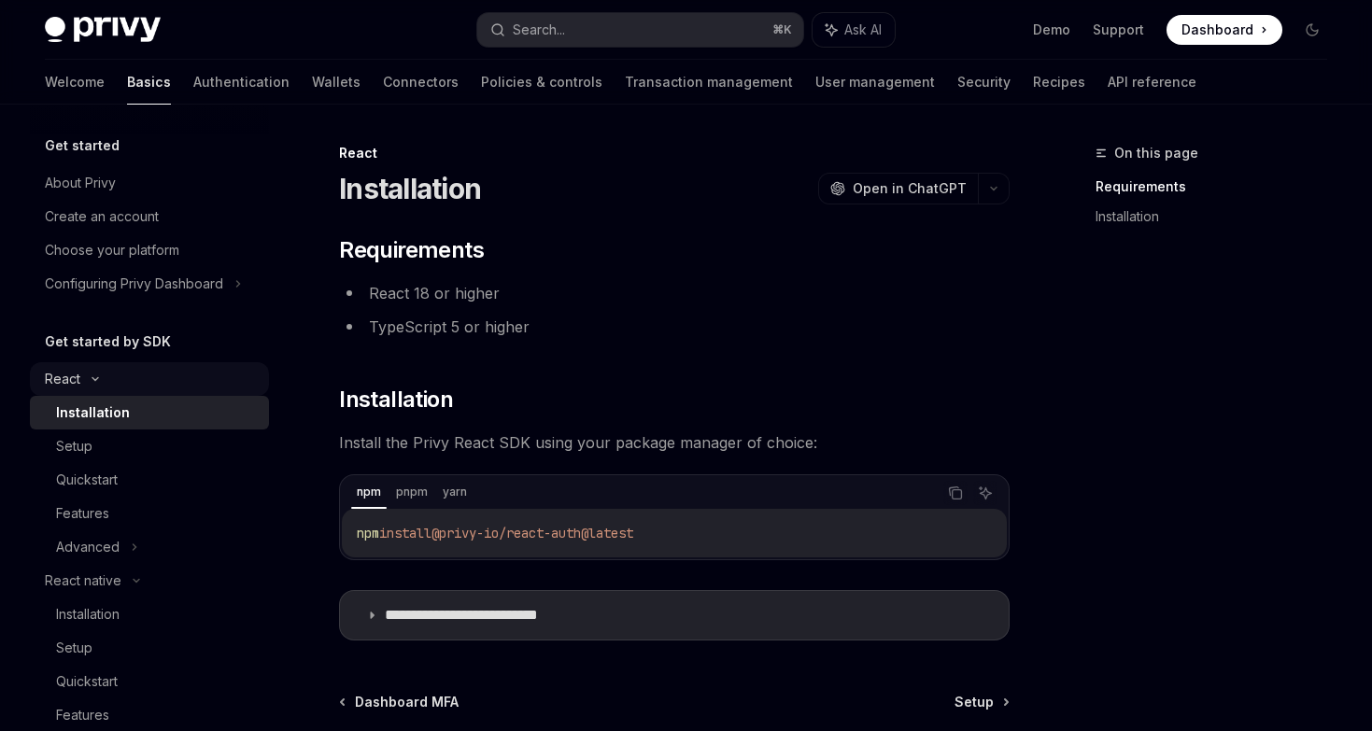
click at [114, 376] on div "React" at bounding box center [149, 379] width 239 height 34
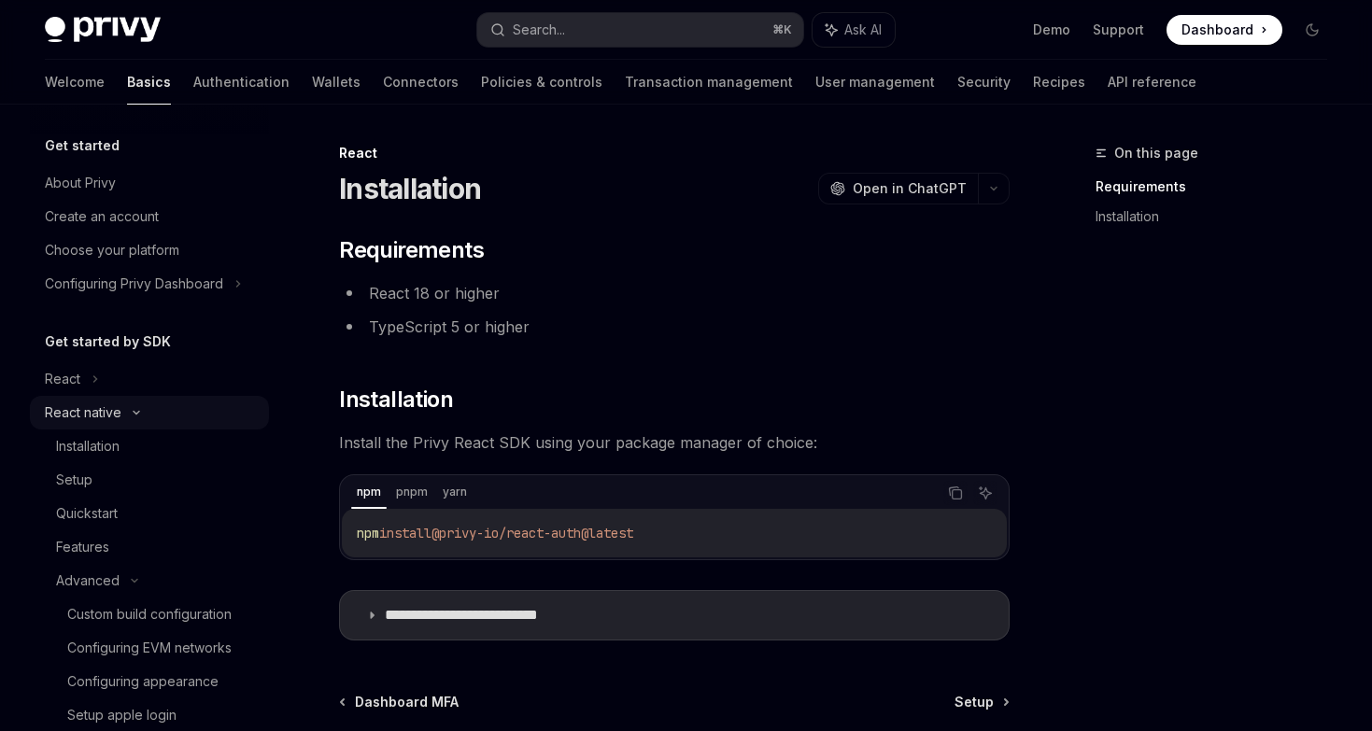
click at [114, 405] on div "React native" at bounding box center [83, 413] width 77 height 22
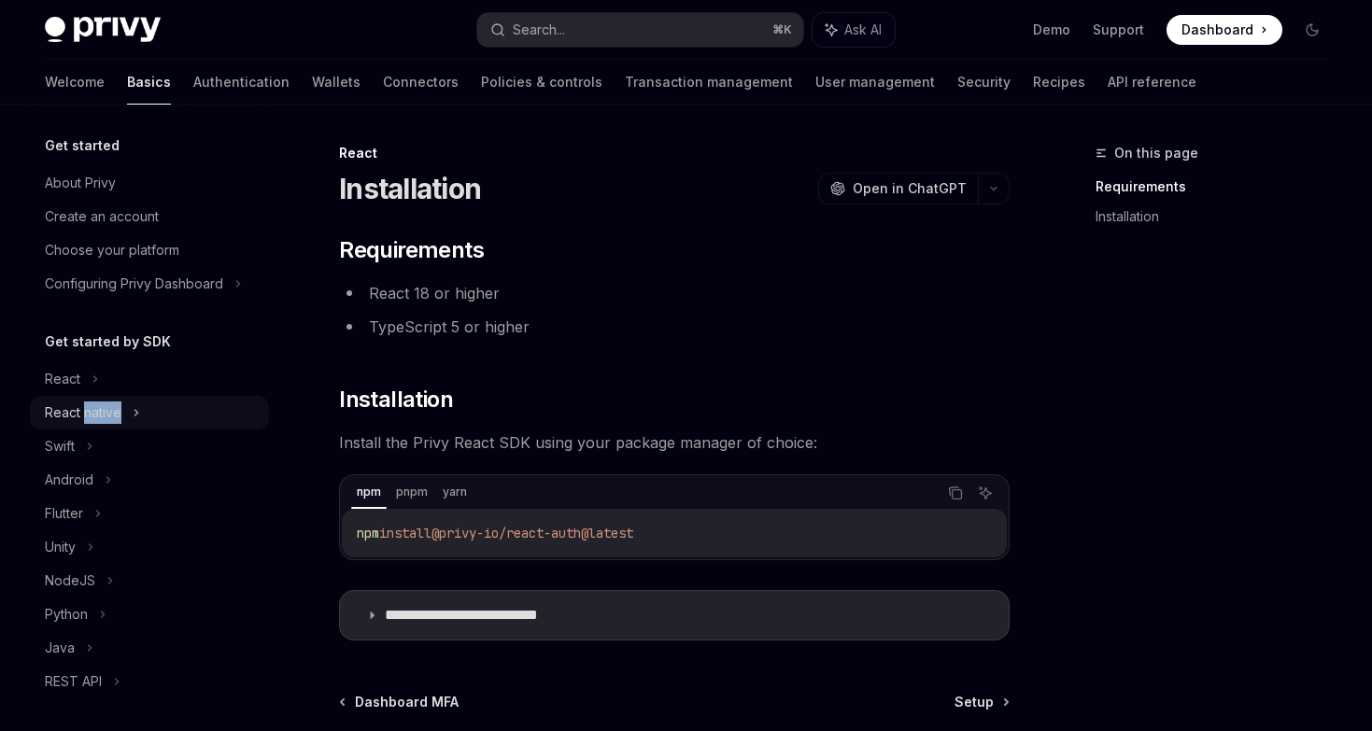
click at [114, 405] on div "React native" at bounding box center [83, 413] width 77 height 22
click at [112, 458] on link "Installation" at bounding box center [149, 447] width 239 height 34
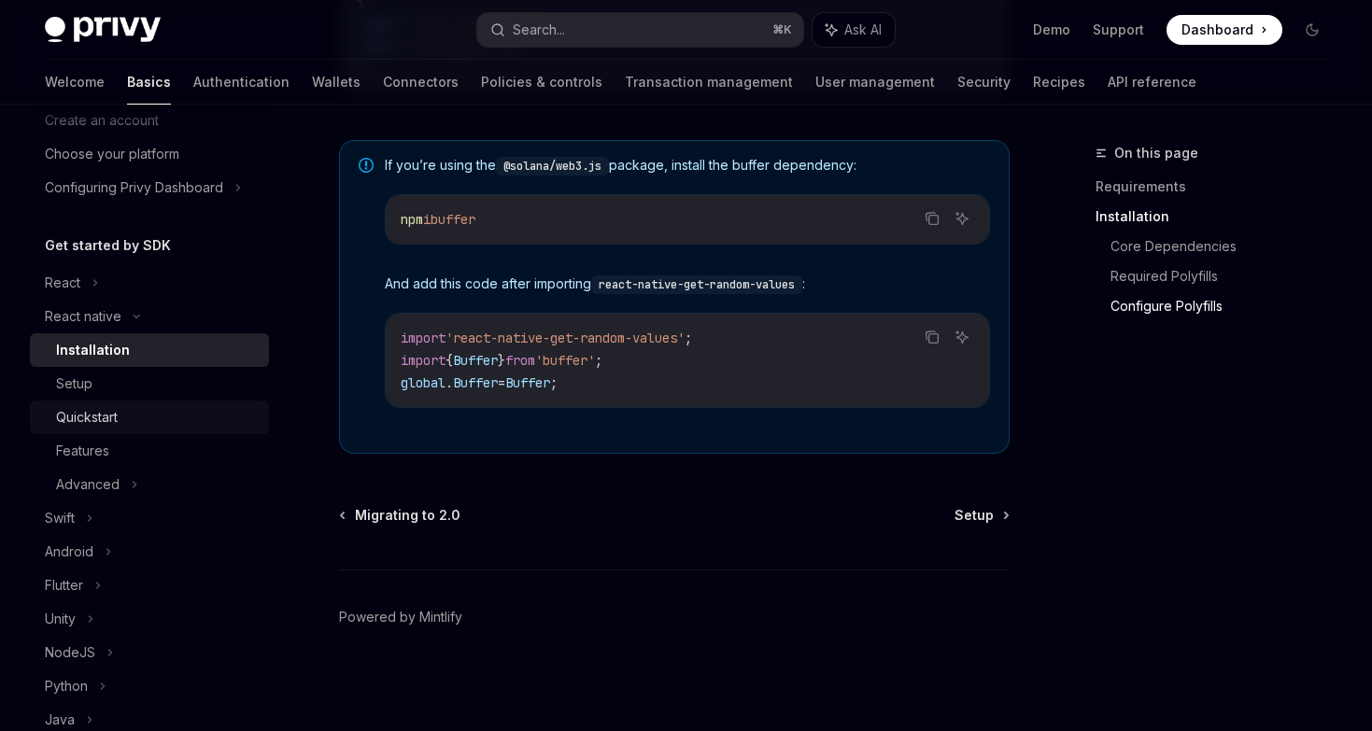
scroll to position [42, 0]
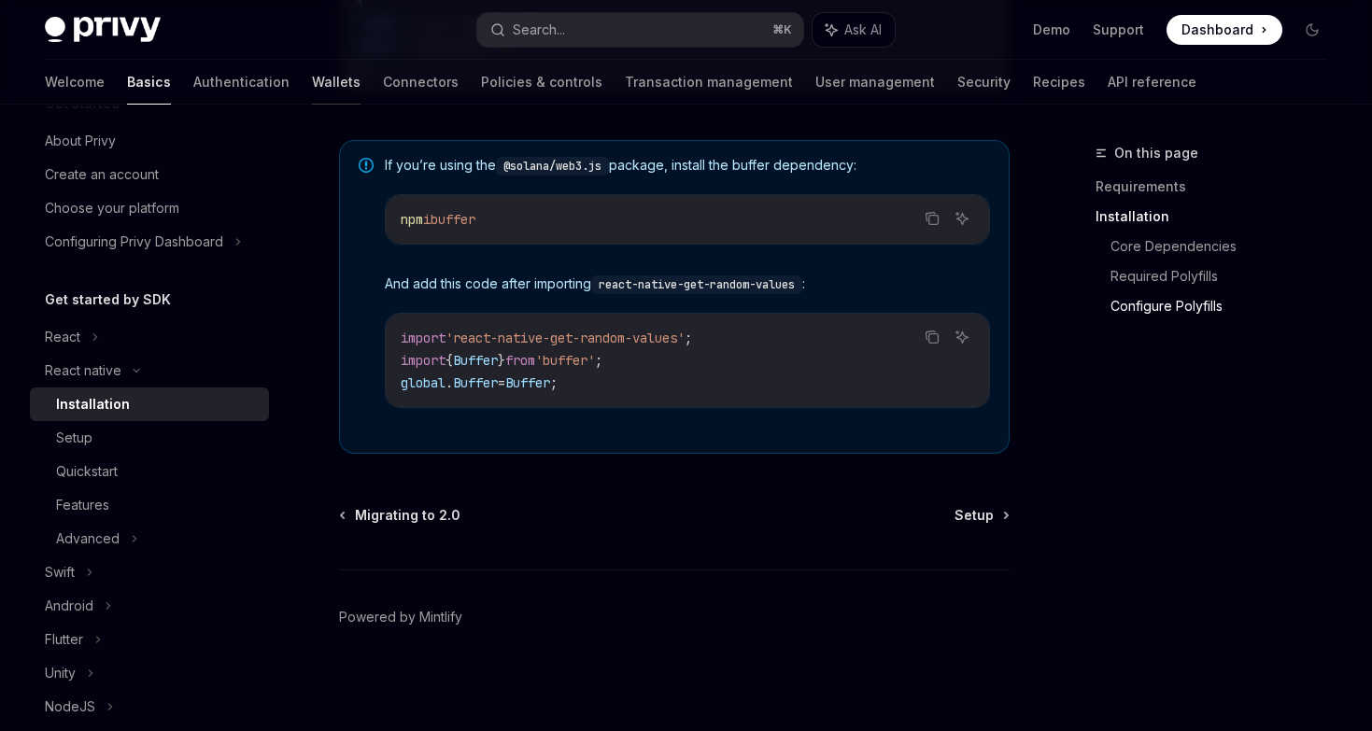
click at [312, 68] on link "Wallets" at bounding box center [336, 82] width 49 height 45
click at [535, 19] on div "Search..." at bounding box center [539, 30] width 52 height 22
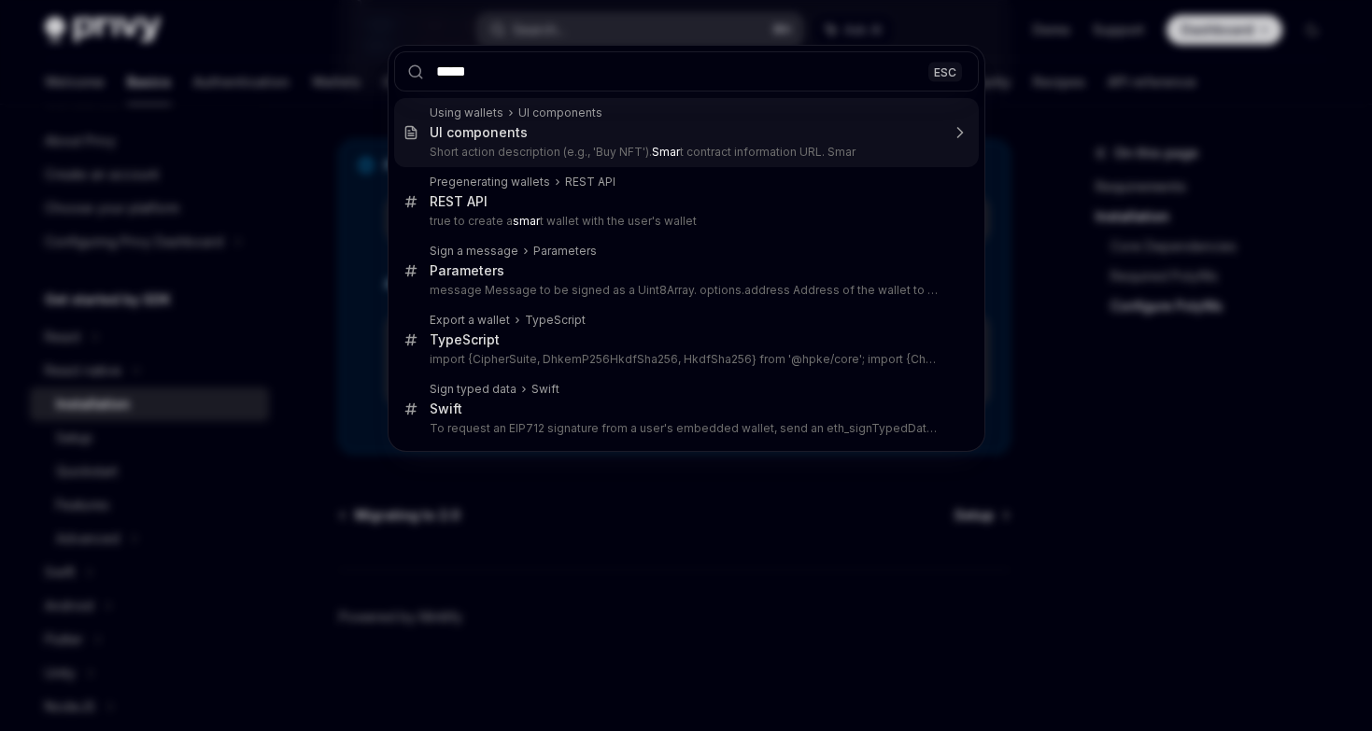
type input "*****"
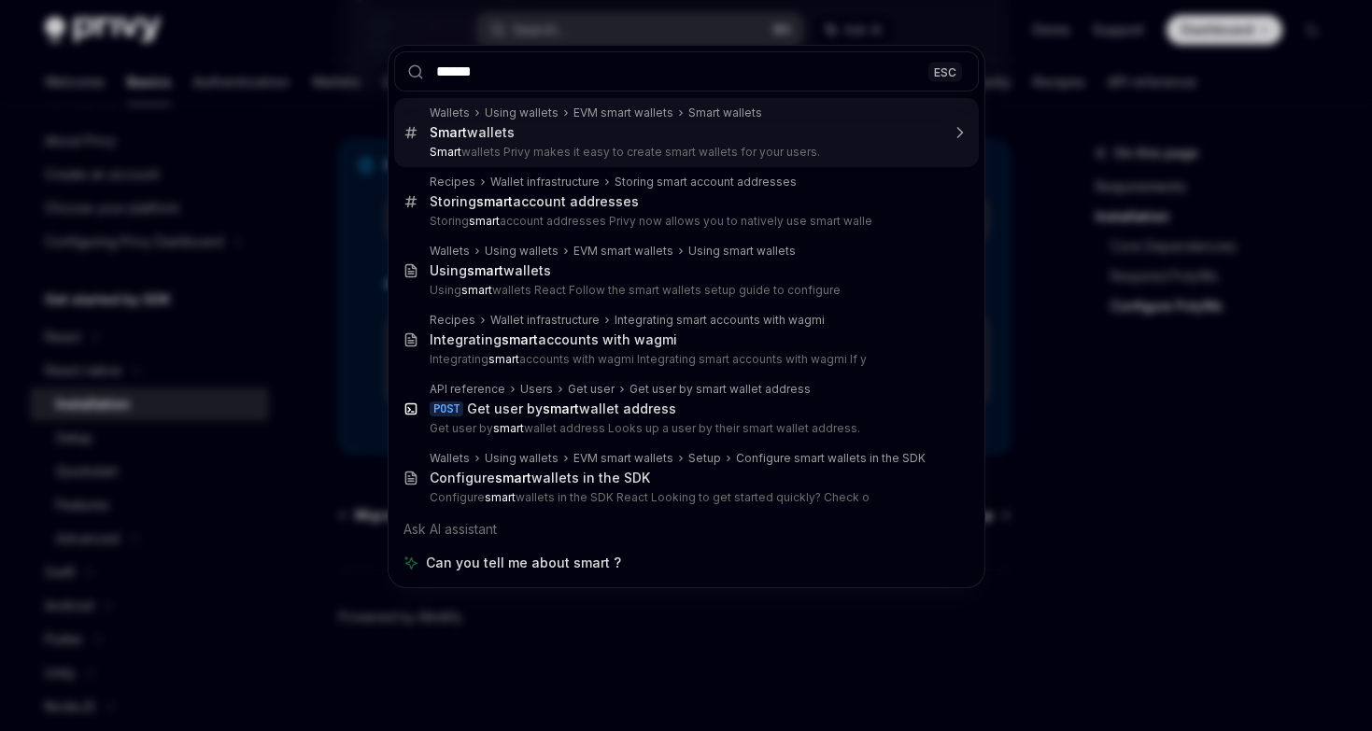
type textarea "*"
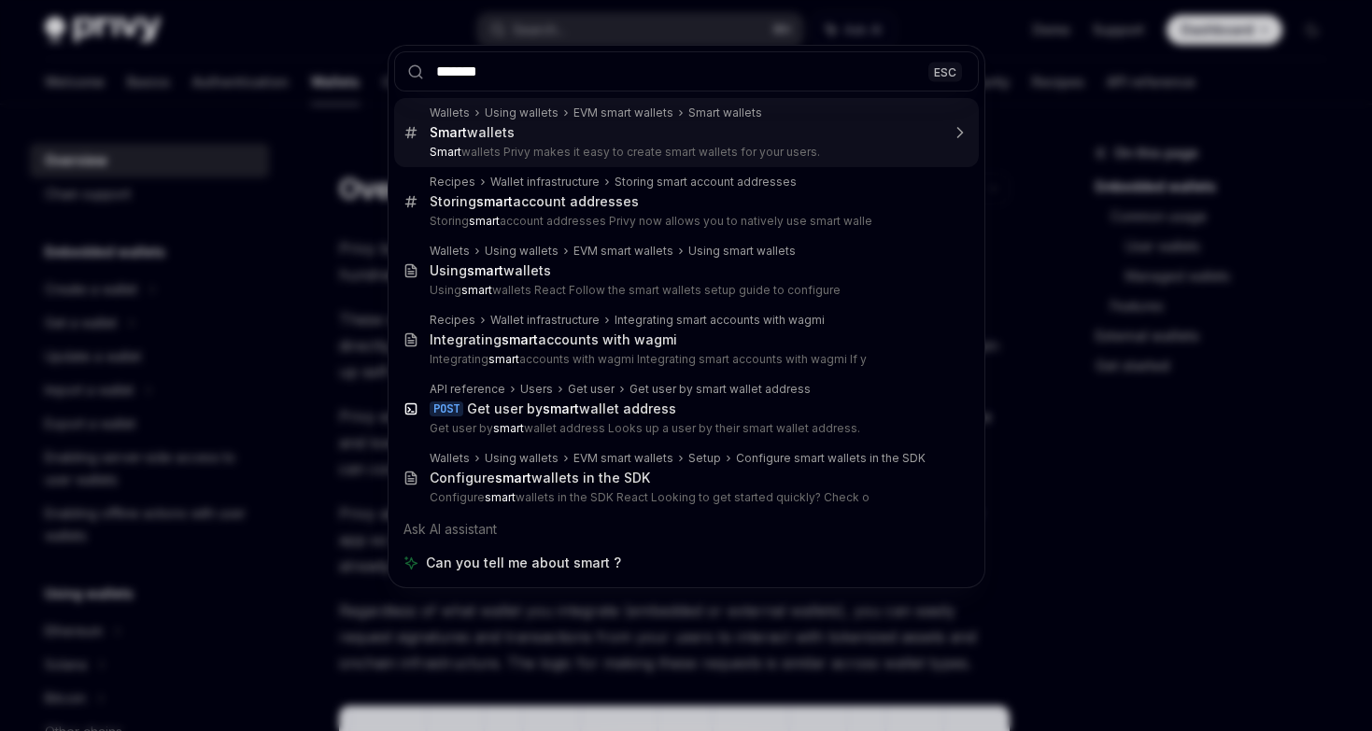
type input "********"
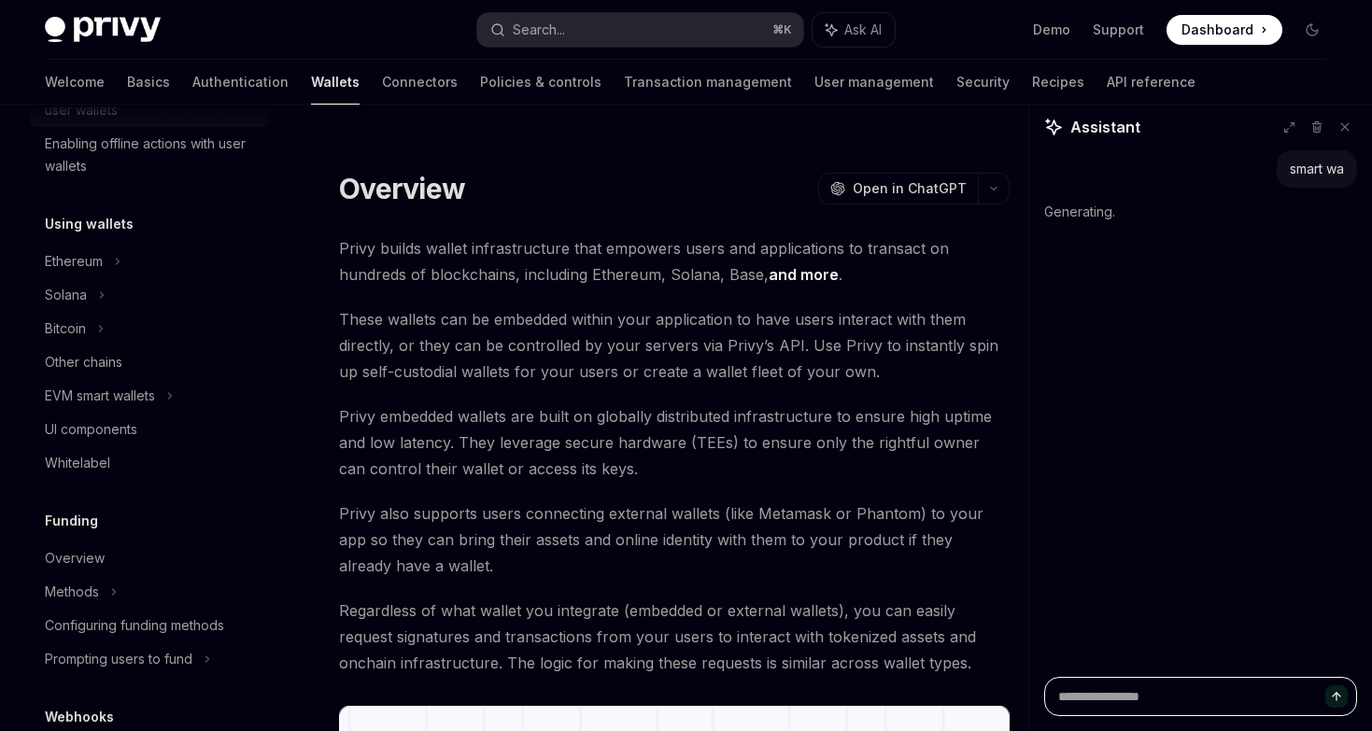
scroll to position [404, 0]
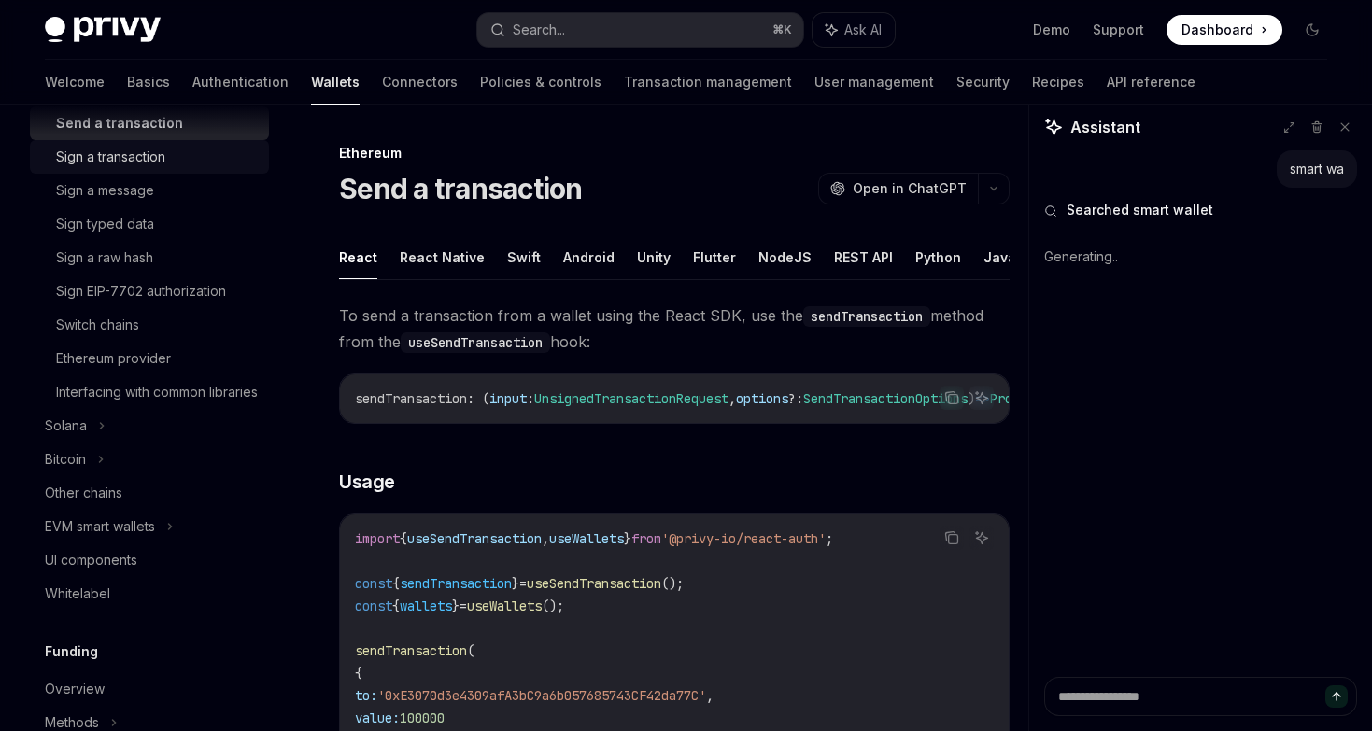
scroll to position [566, 0]
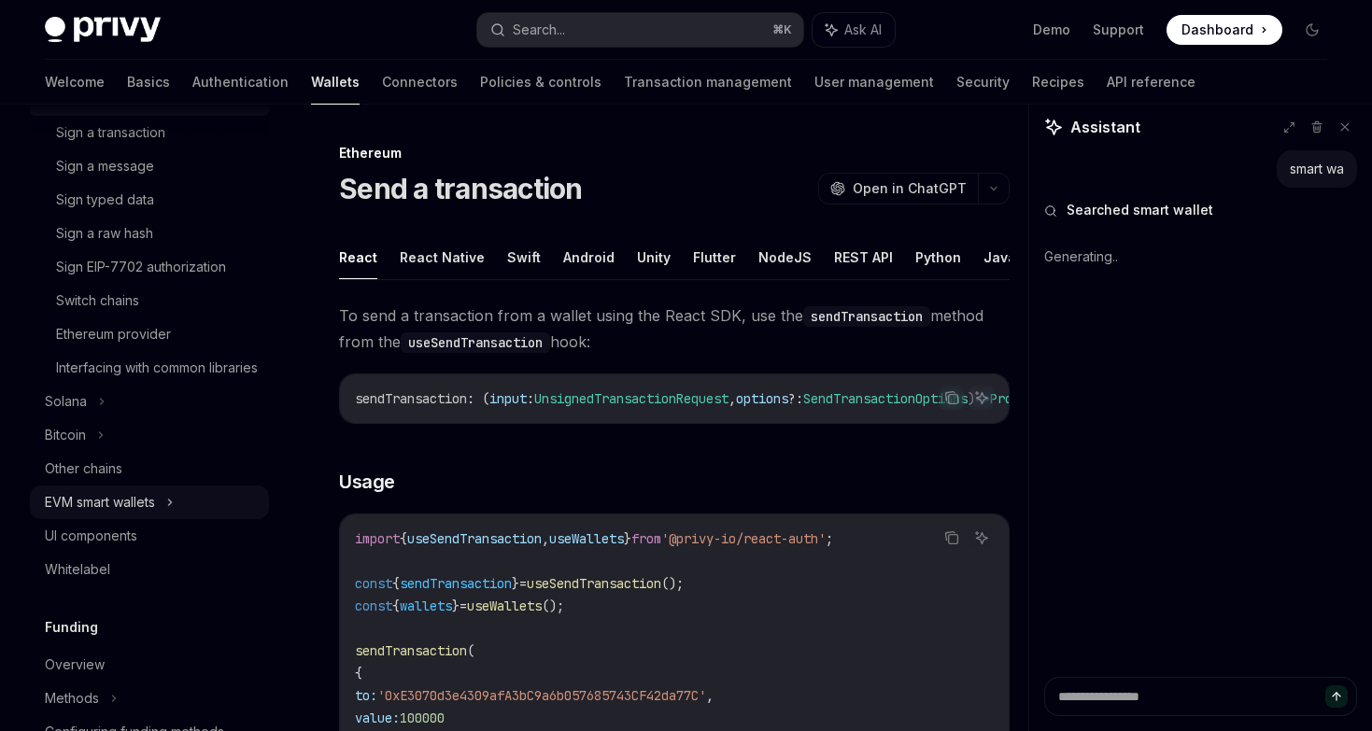
click at [96, 514] on div "EVM smart wallets" at bounding box center [100, 502] width 110 height 22
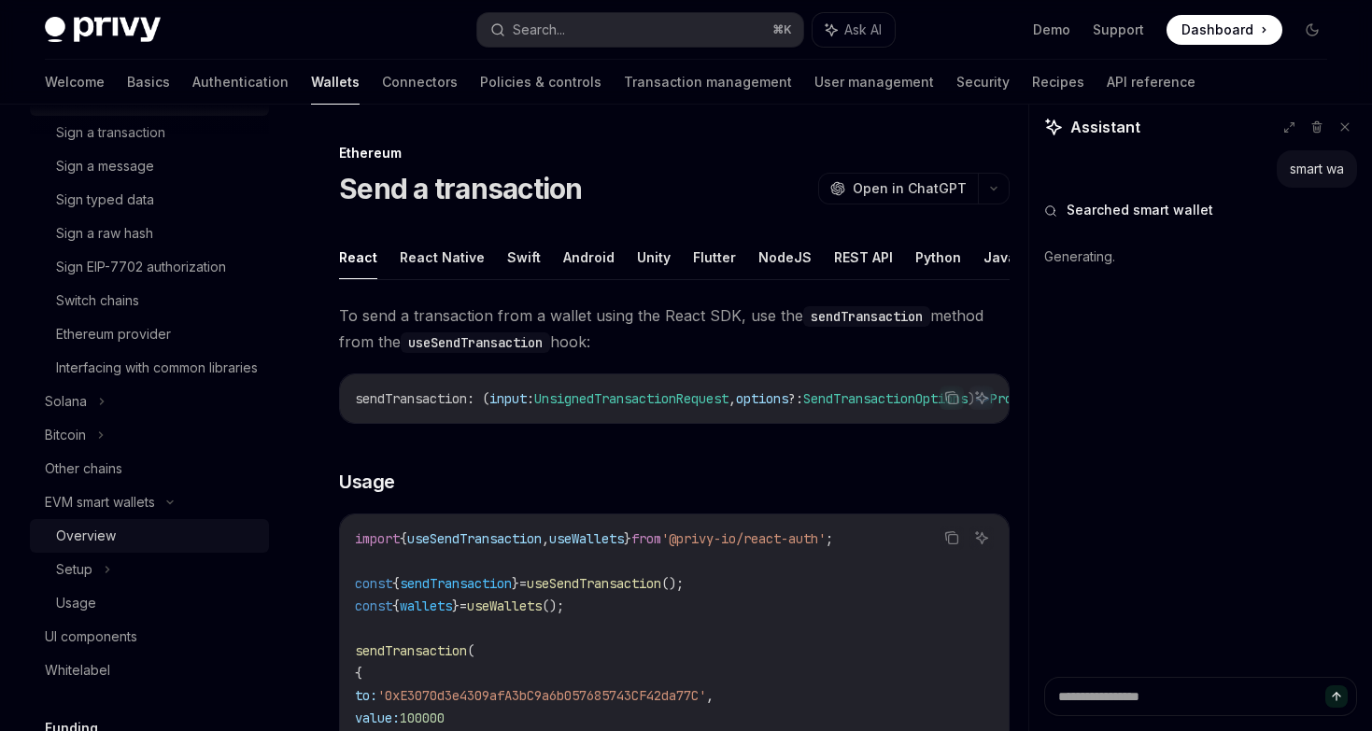
click at [119, 547] on div "Overview" at bounding box center [157, 536] width 202 height 22
click at [102, 581] on div "Setup" at bounding box center [149, 570] width 239 height 34
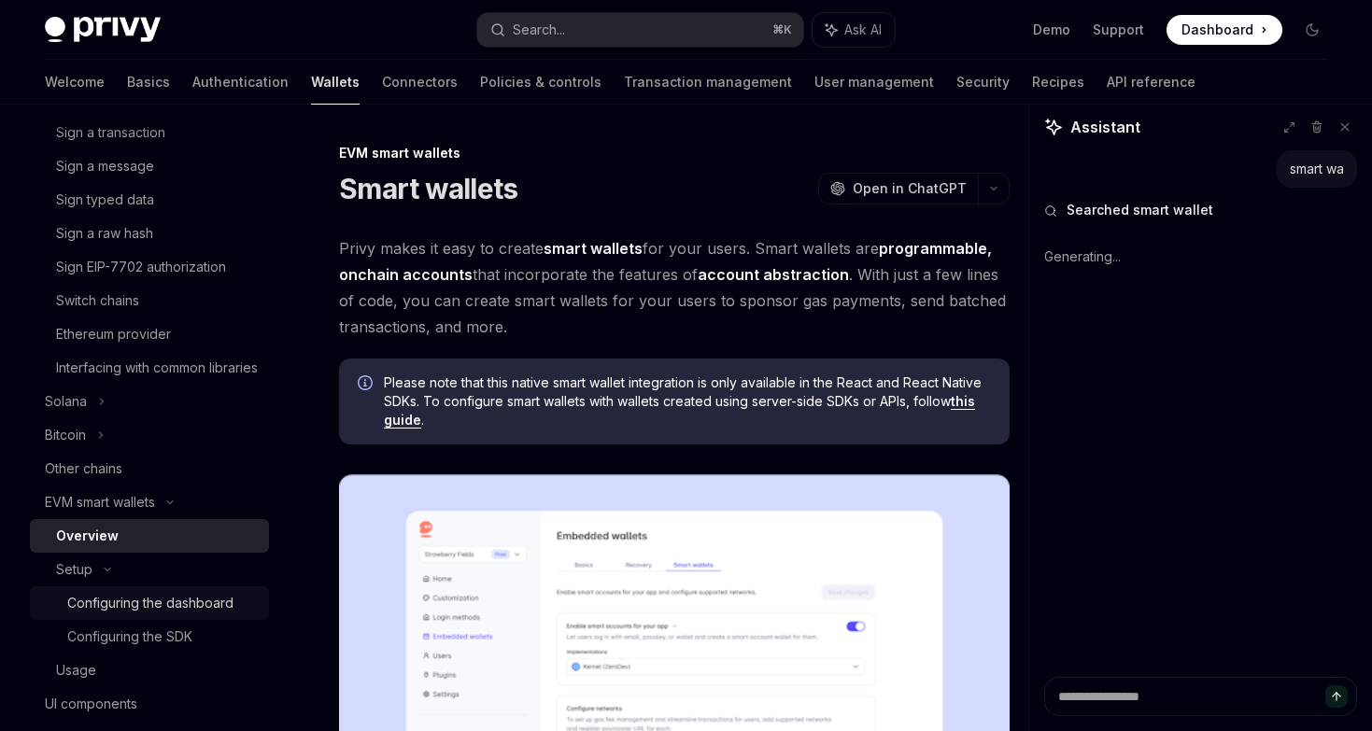
click at [116, 620] on link "Configuring the dashboard" at bounding box center [149, 603] width 239 height 34
click at [120, 648] on div "Configuring the SDK" at bounding box center [129, 637] width 125 height 22
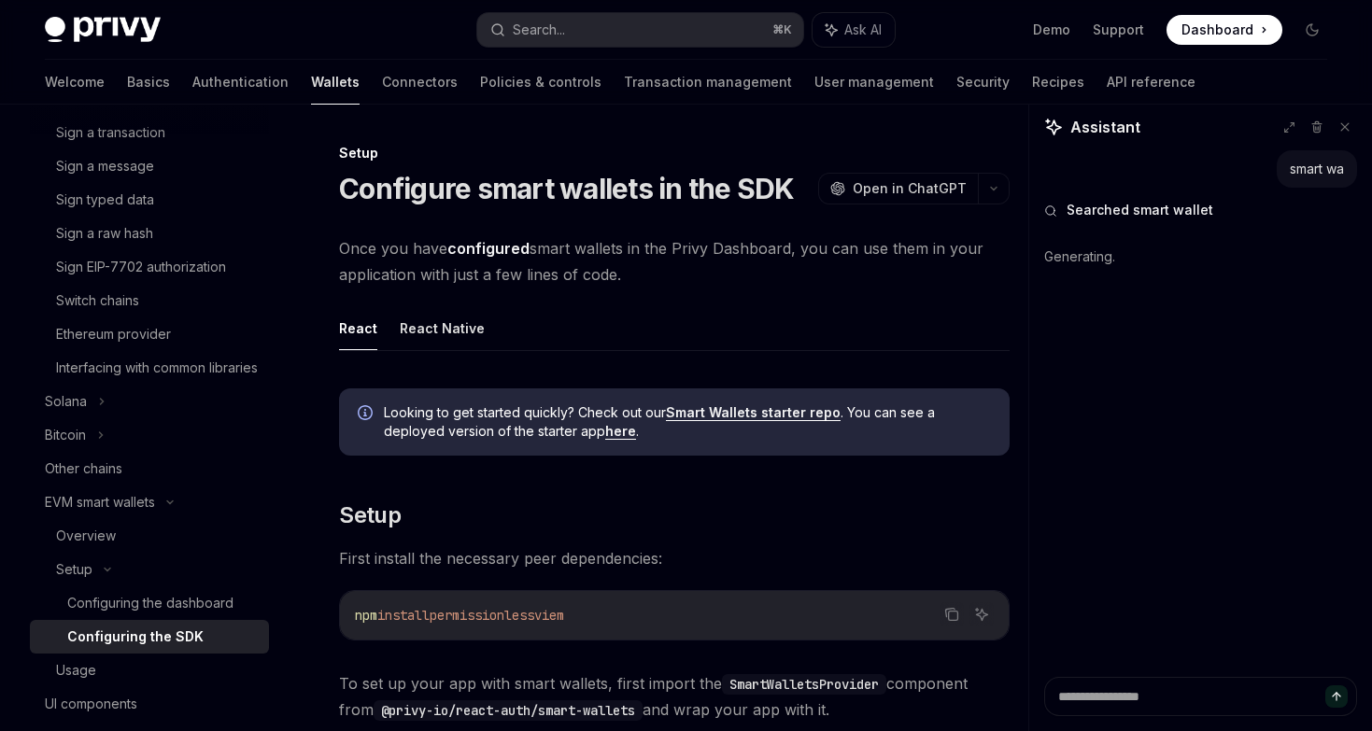
click at [120, 648] on div "Configuring the SDK" at bounding box center [135, 637] width 136 height 22
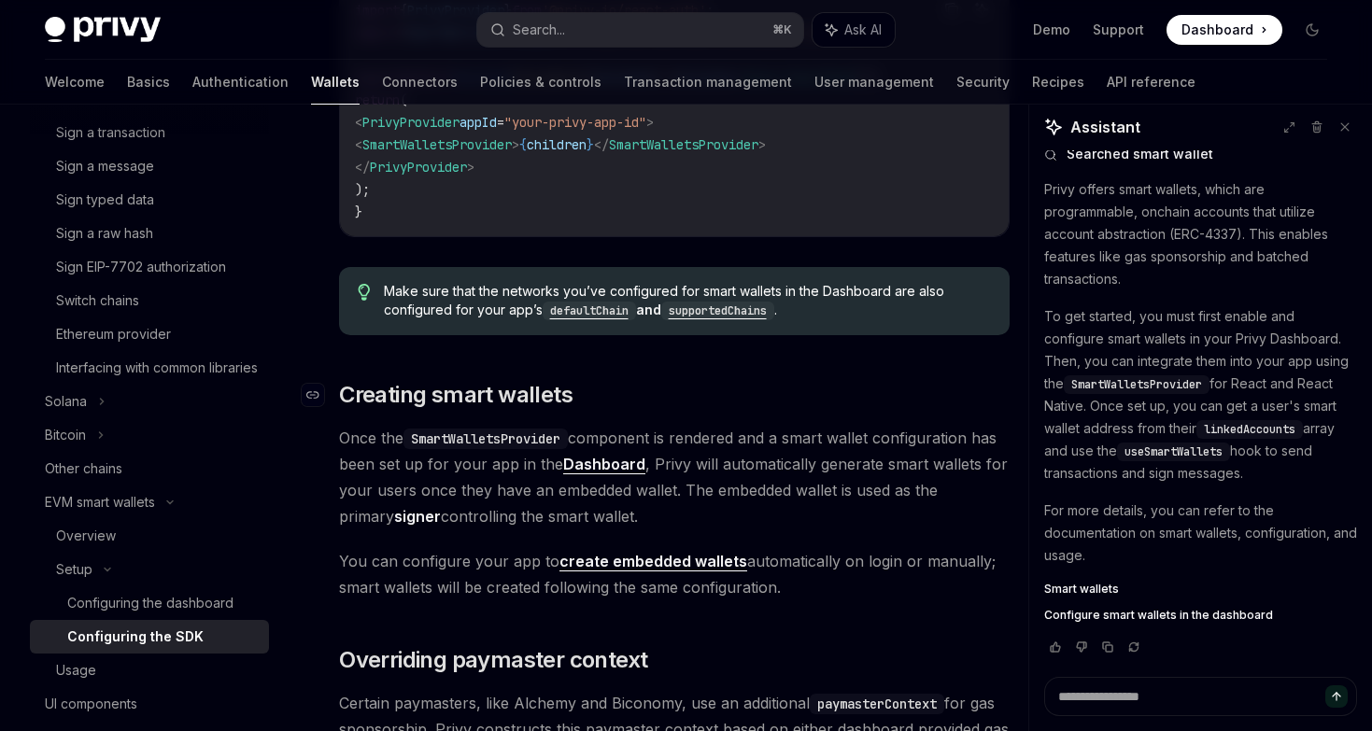
scroll to position [82, 0]
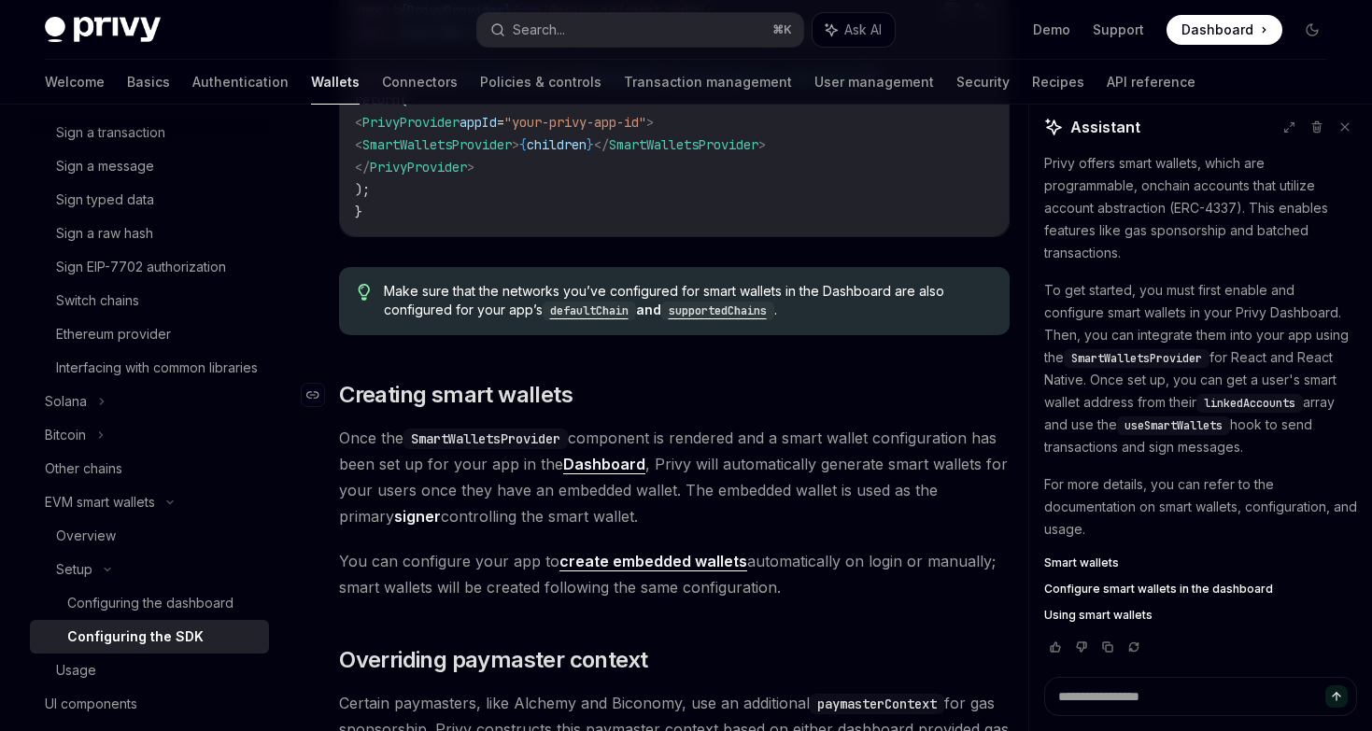
click at [656, 403] on h2 "​ Creating smart wallets" at bounding box center [674, 395] width 671 height 30
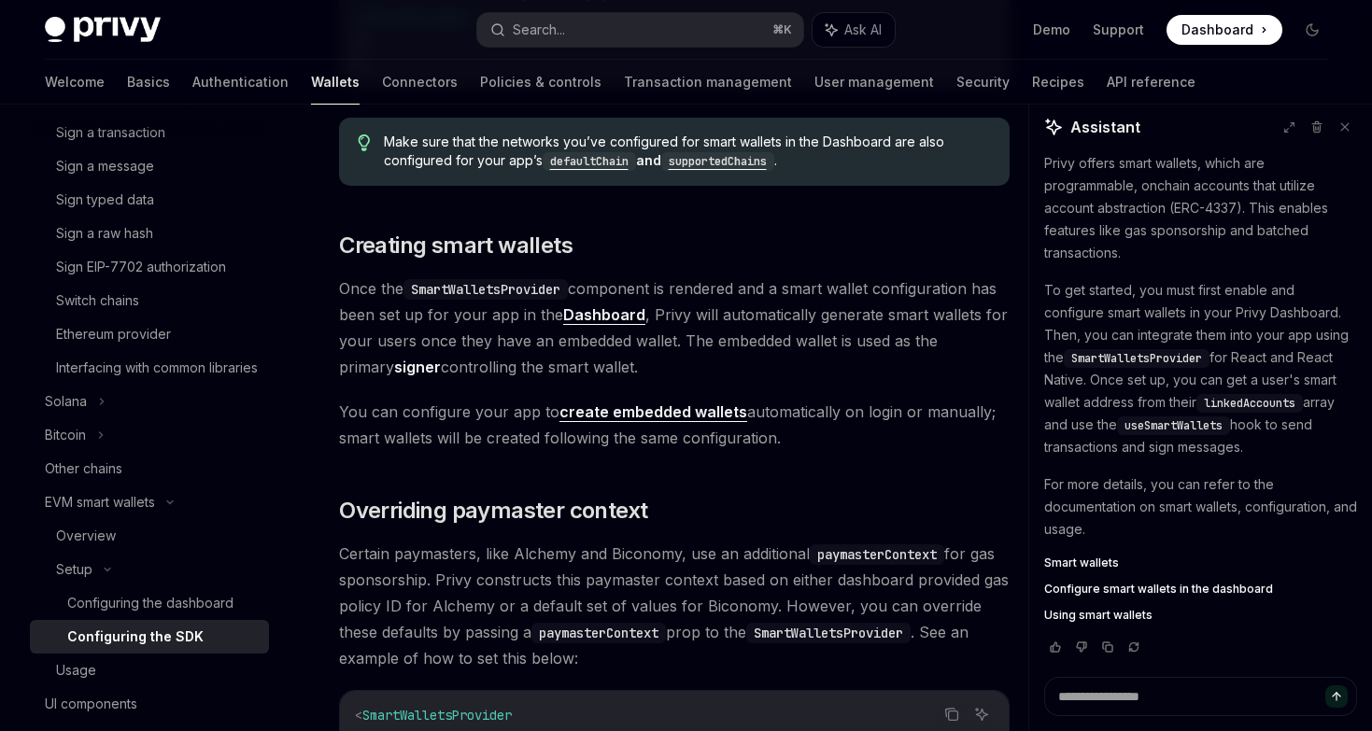
click at [529, 428] on span "You can configure your app to create embedded wallets automatically on login or…" at bounding box center [674, 425] width 671 height 52
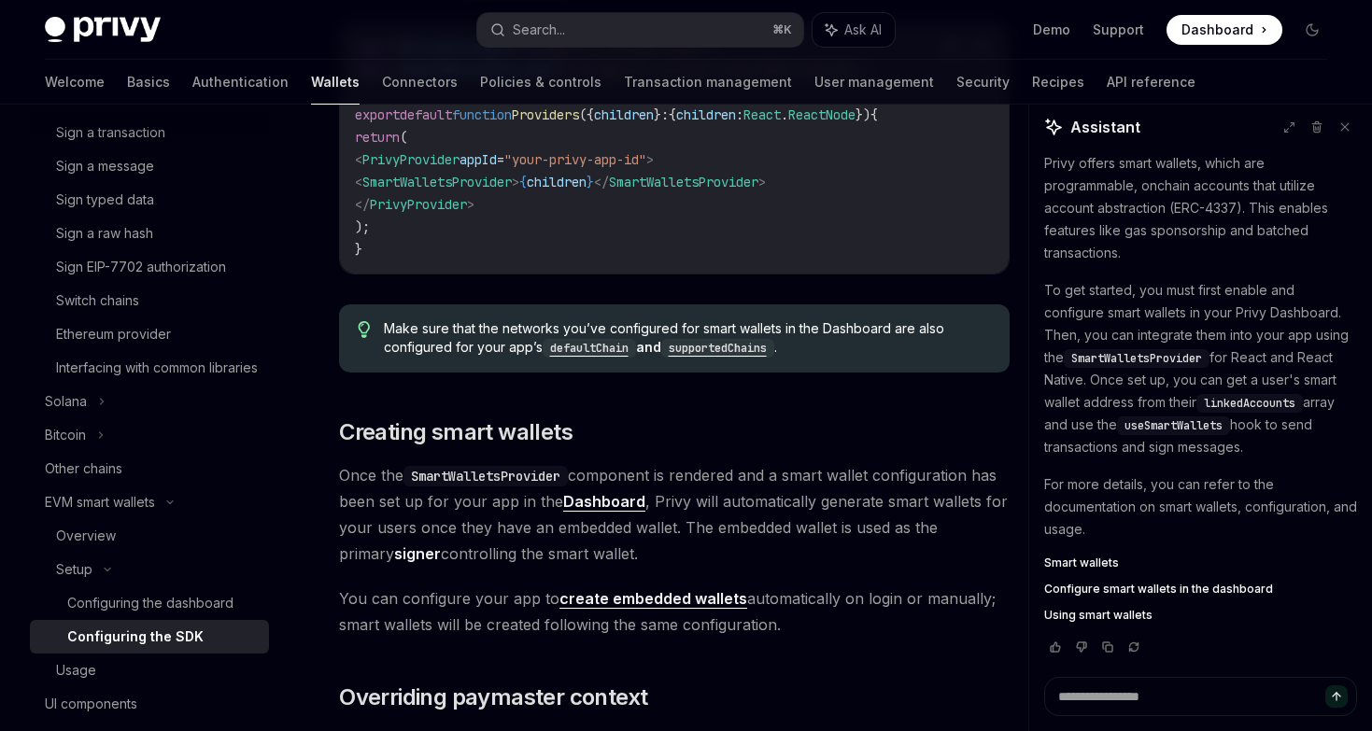
scroll to position [814, 0]
click at [627, 502] on link "Dashboard" at bounding box center [604, 504] width 82 height 20
type textarea "*"
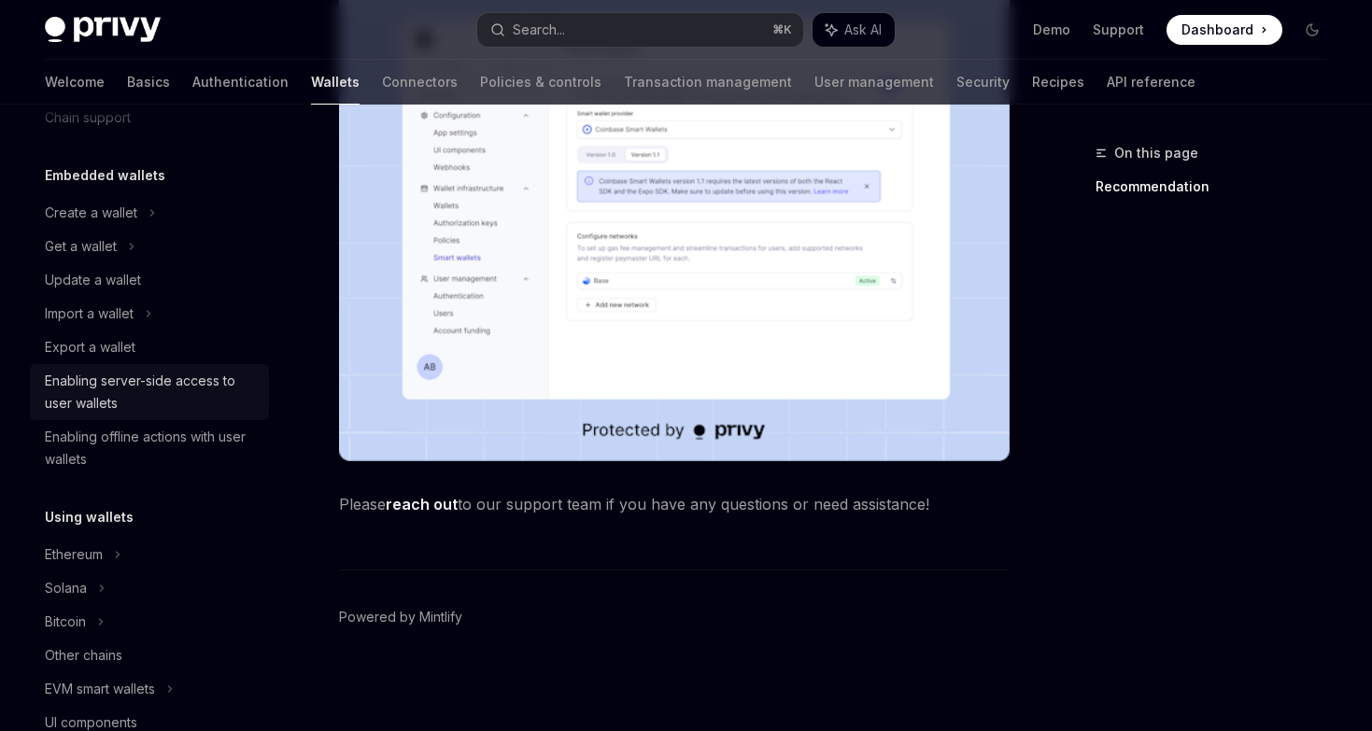
scroll to position [231, 0]
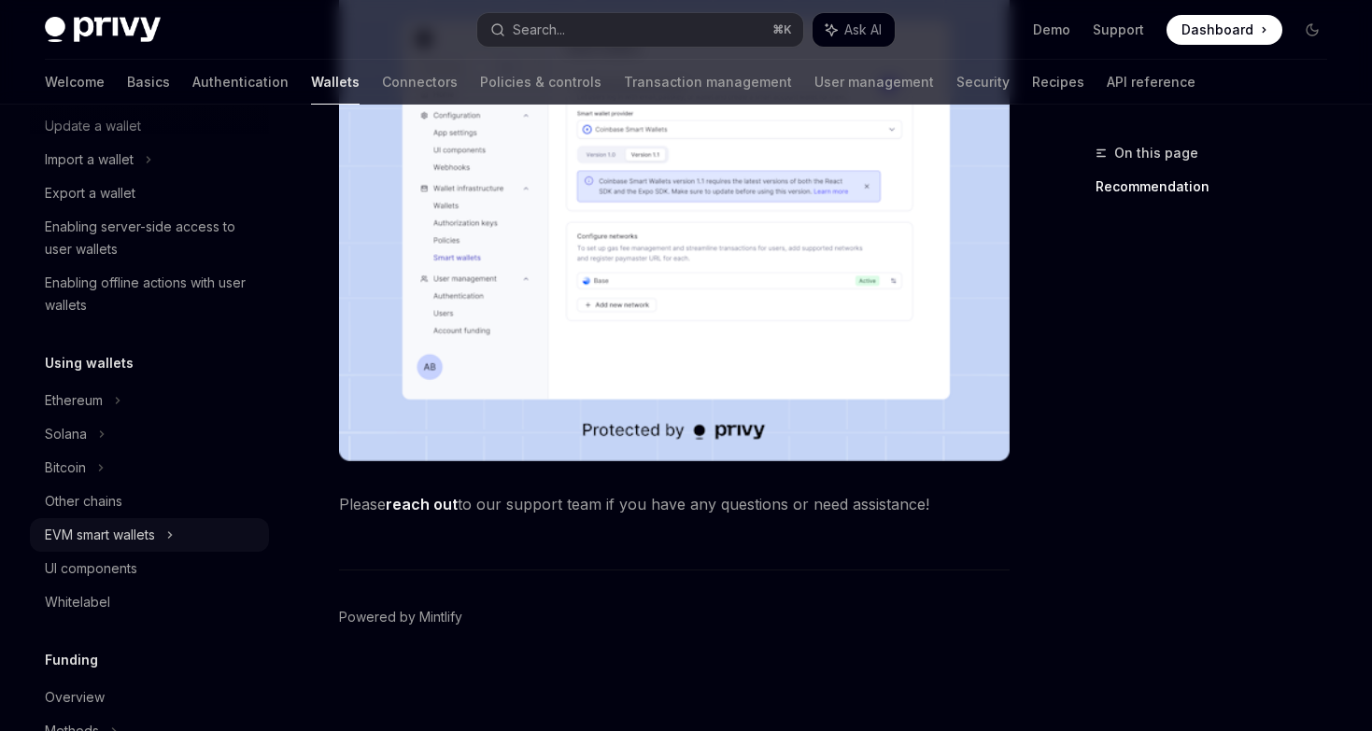
click at [113, 525] on div "EVM smart wallets" at bounding box center [100, 535] width 110 height 22
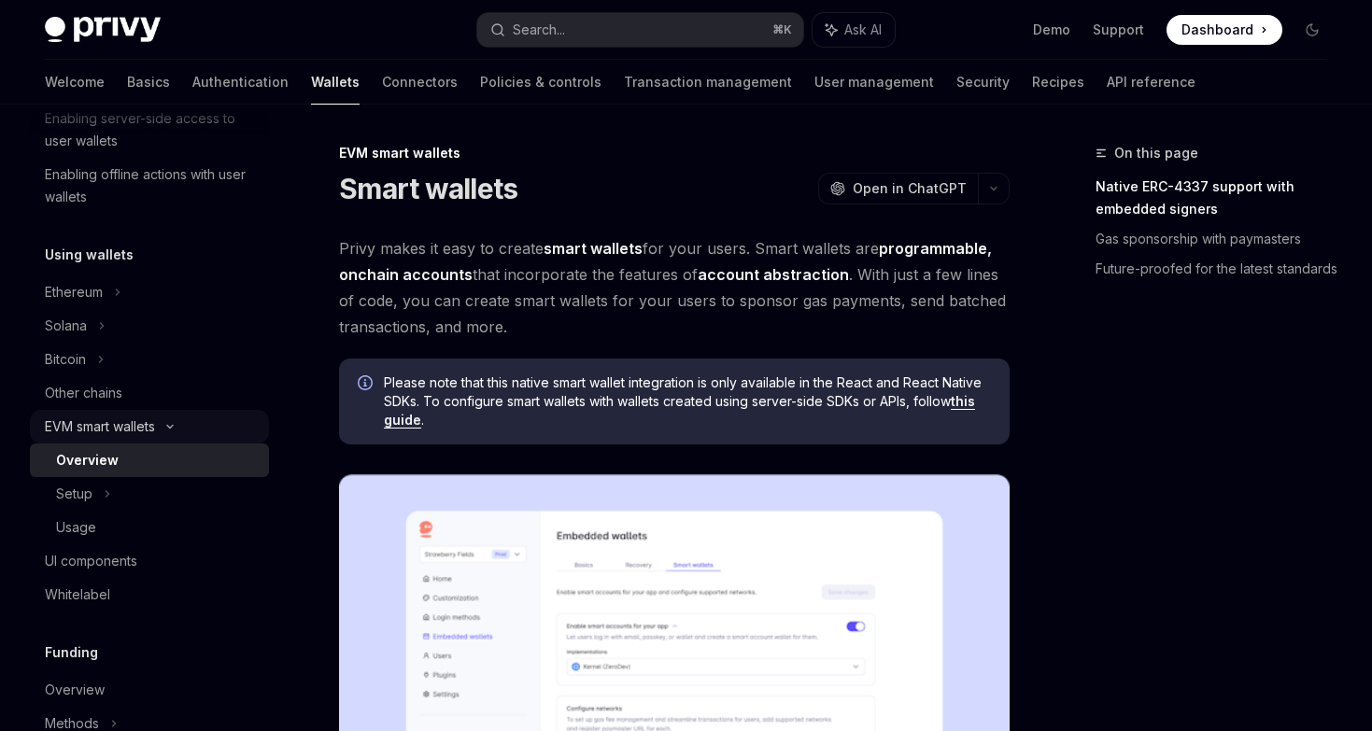
scroll to position [343, 0]
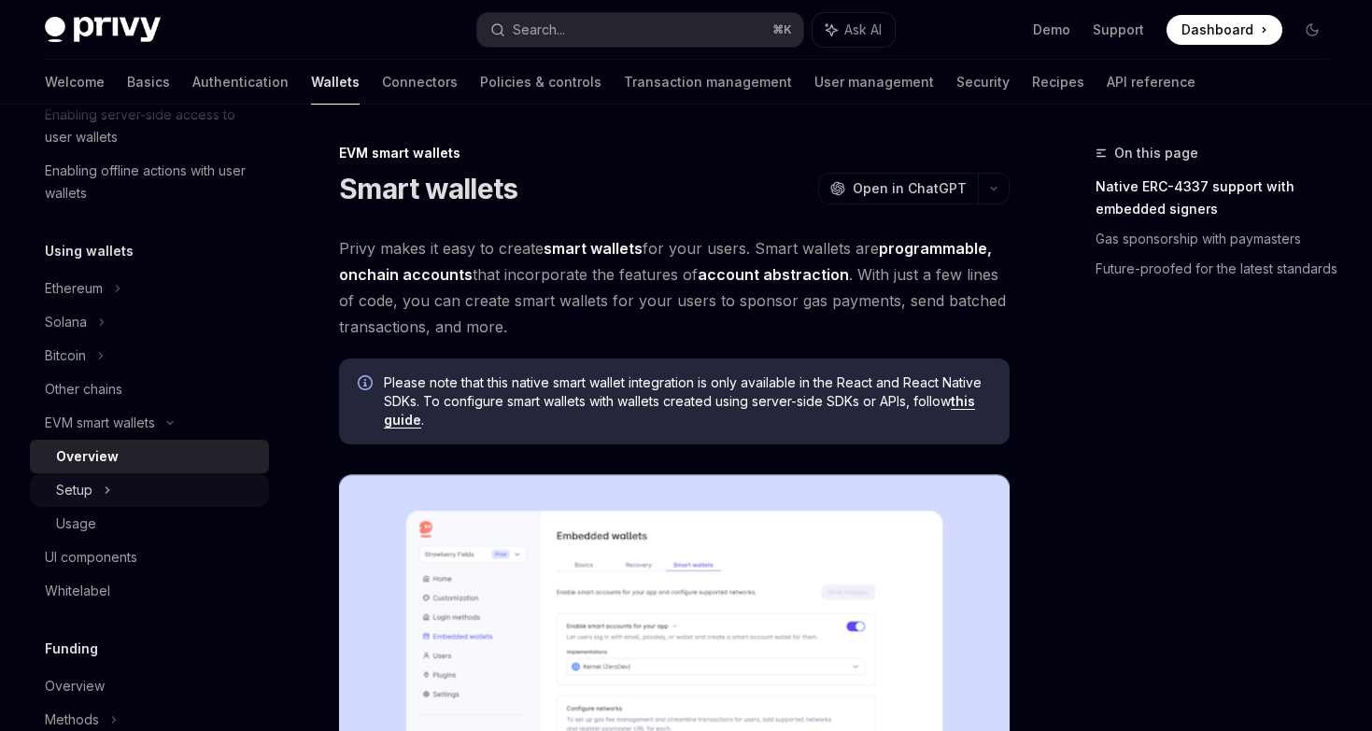
click at [106, 499] on icon at bounding box center [107, 490] width 7 height 22
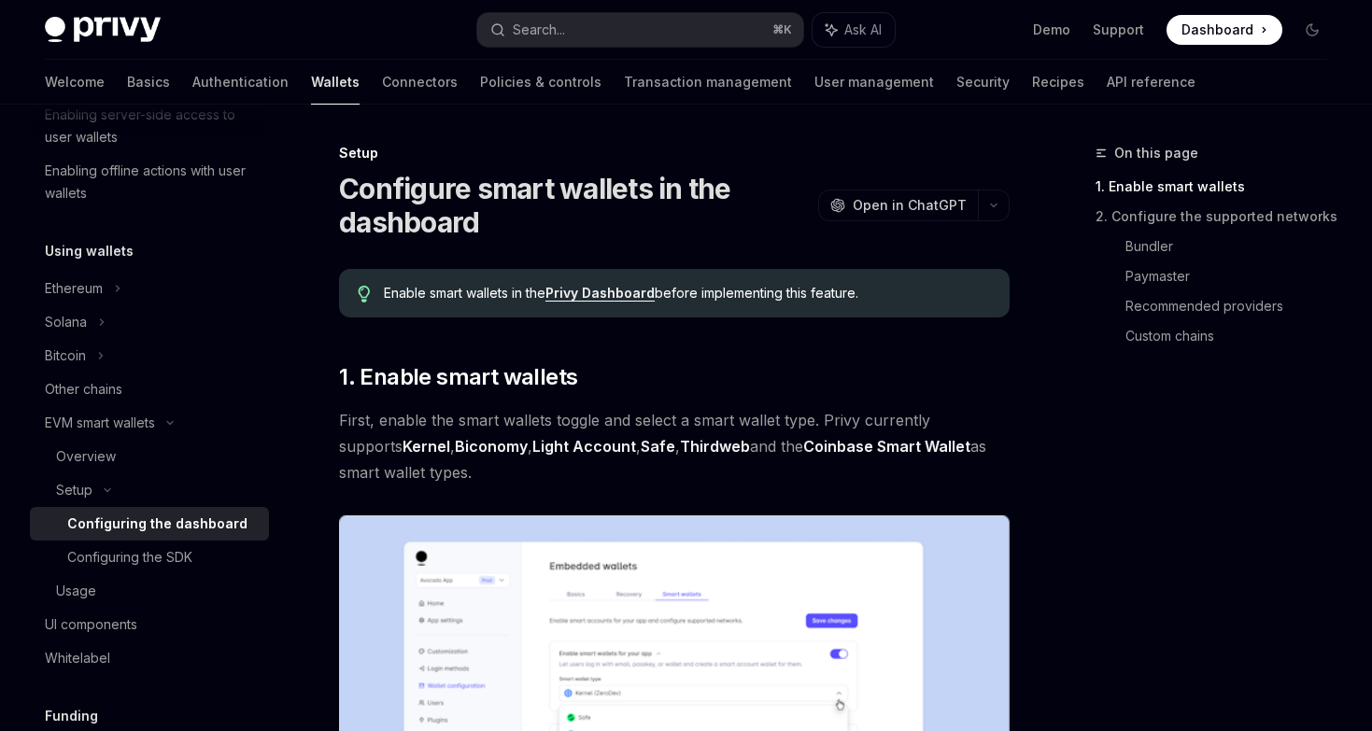
scroll to position [21, 0]
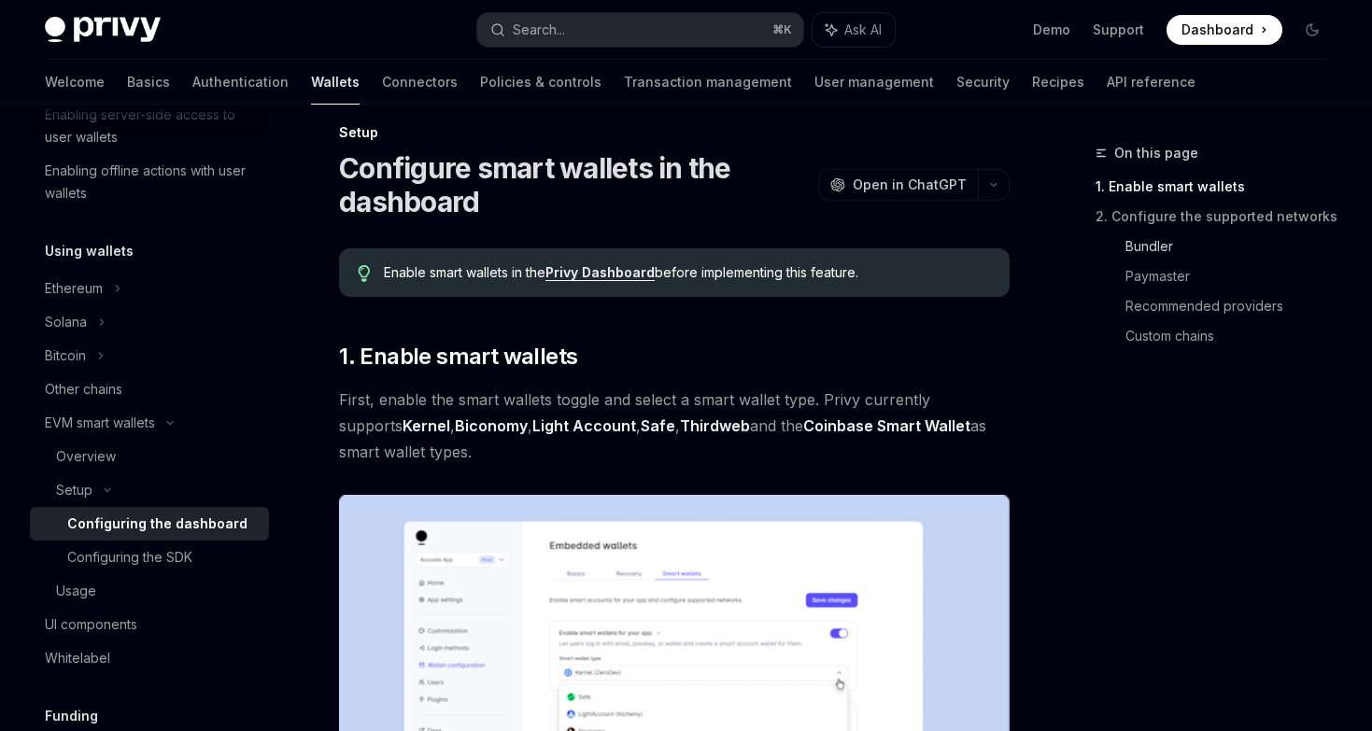
click at [1170, 241] on link "Bundler" at bounding box center [1233, 247] width 217 height 30
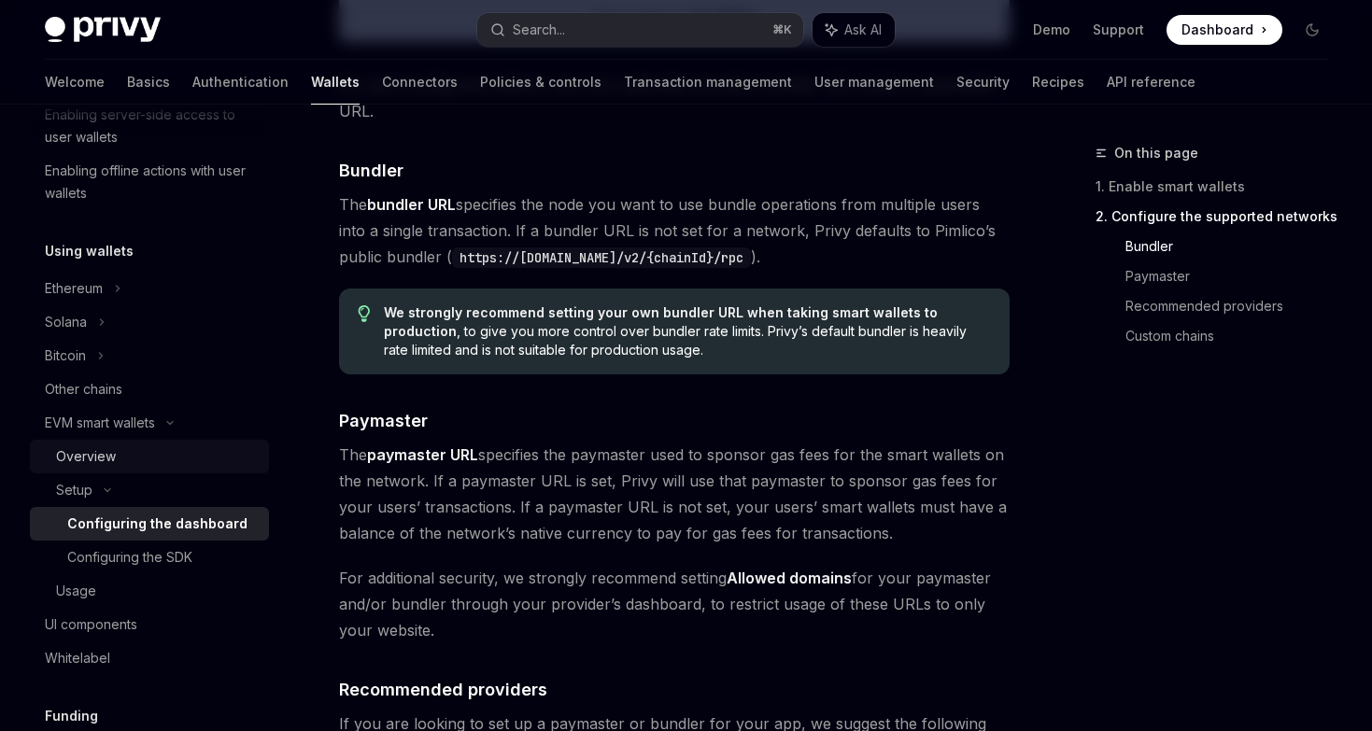
scroll to position [1660, 0]
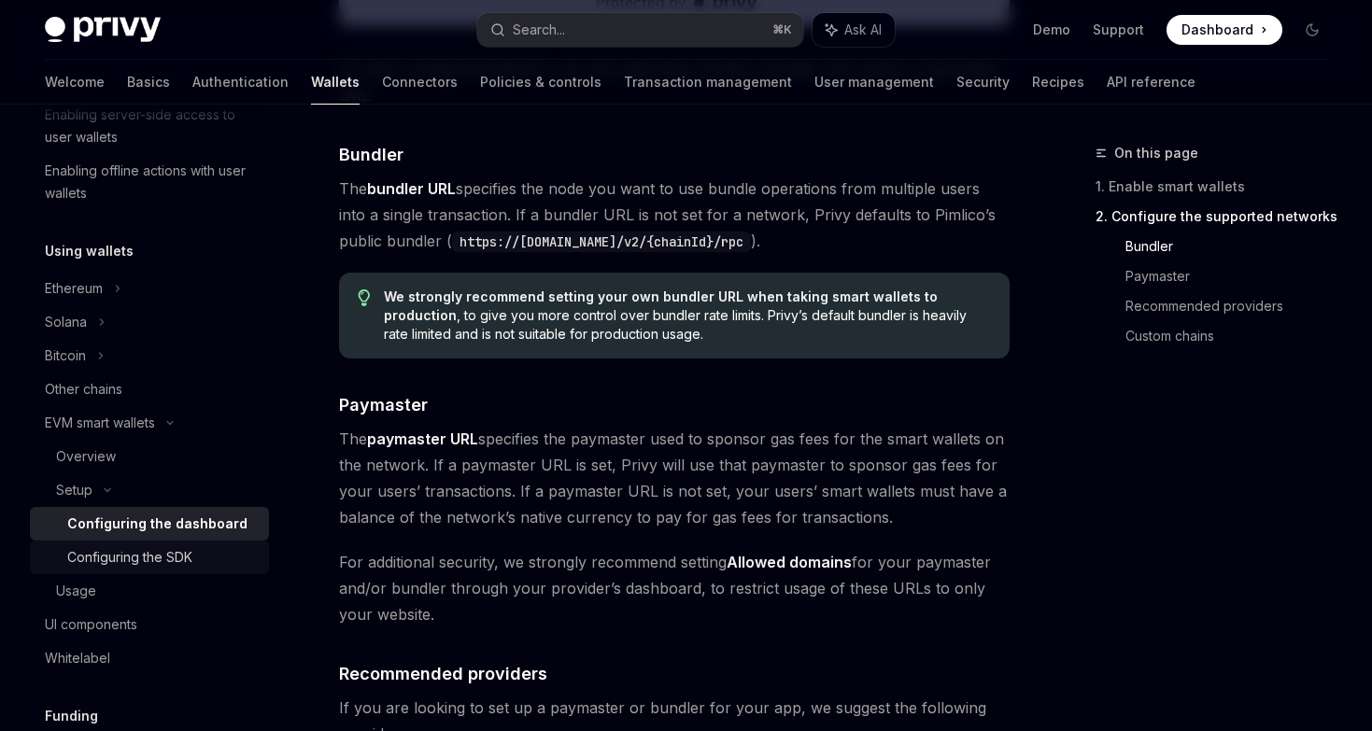
click at [132, 550] on div "Configuring the SDK" at bounding box center [129, 557] width 125 height 22
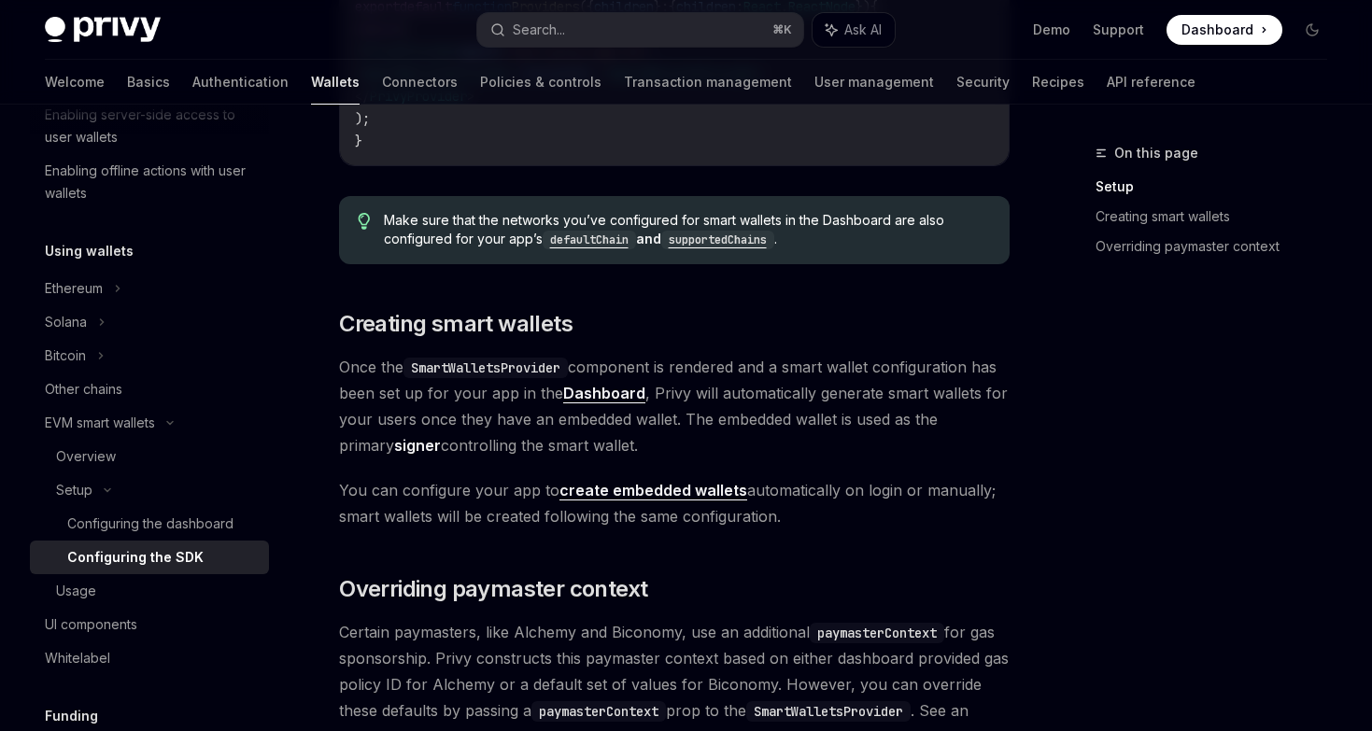
scroll to position [924, 0]
click at [583, 397] on link "Dashboard" at bounding box center [604, 395] width 82 height 20
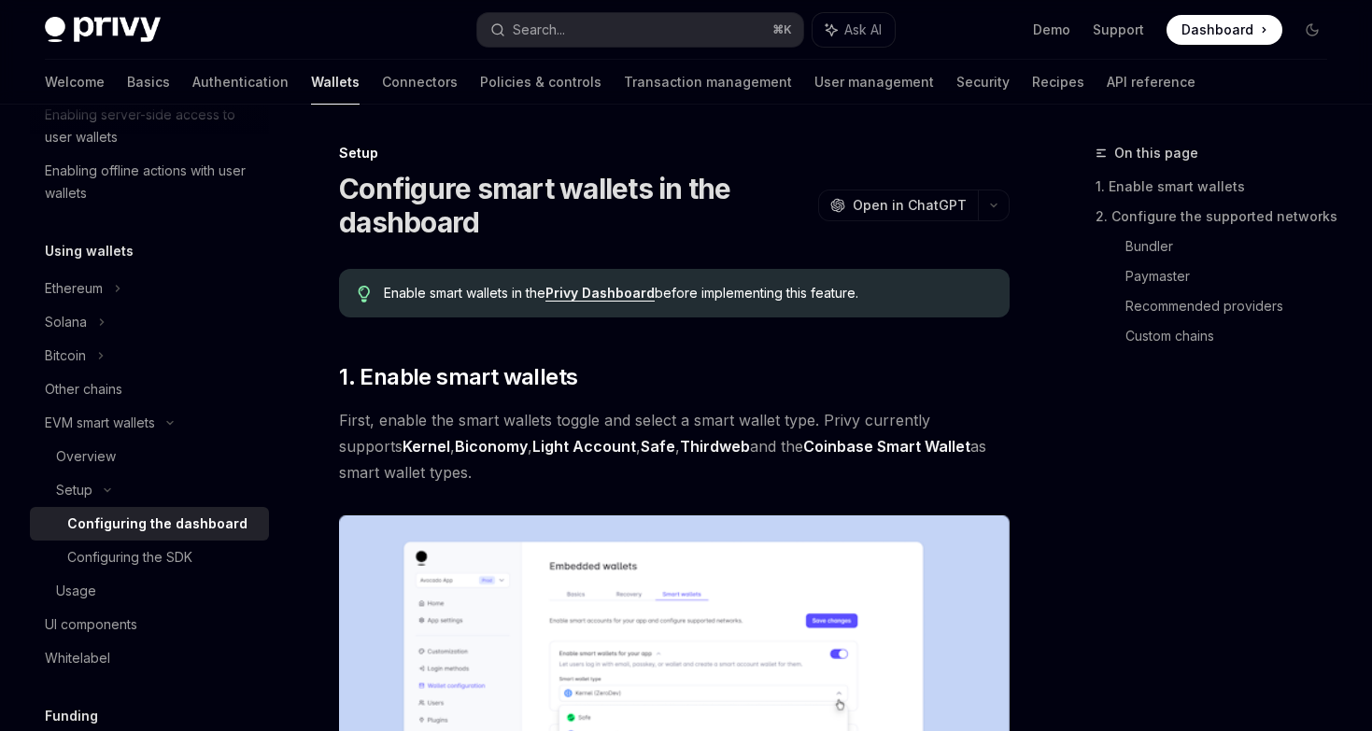
type textarea "*"
click at [601, 292] on link "Privy Dashboard" at bounding box center [599, 293] width 109 height 17
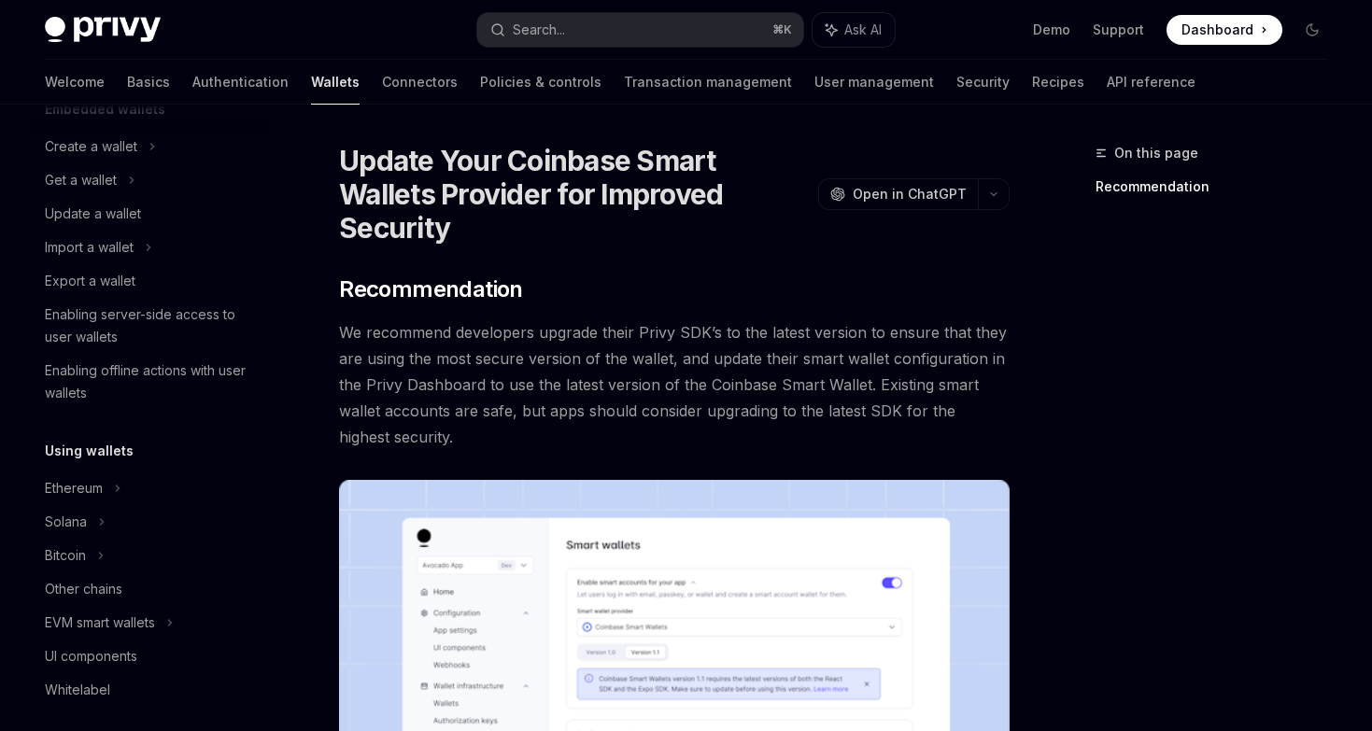
scroll to position [177, 0]
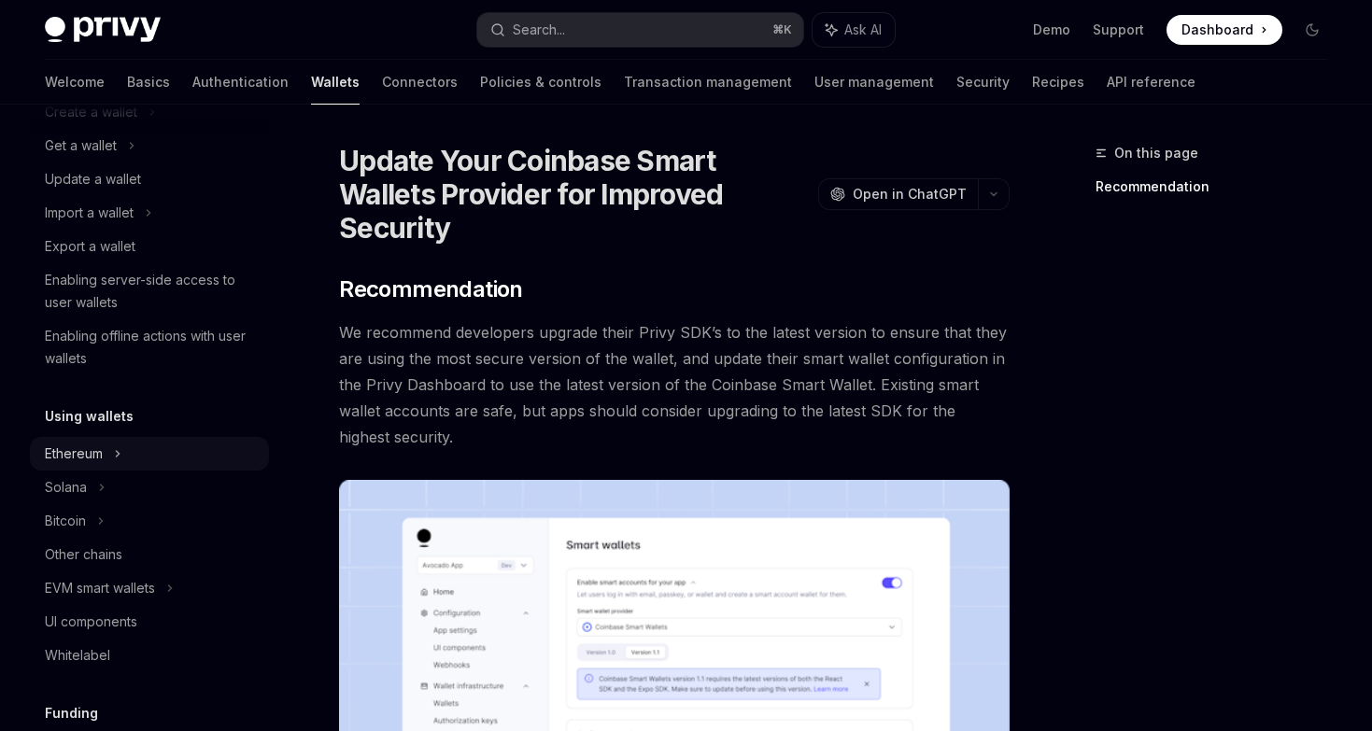
click at [88, 123] on div "Ethereum" at bounding box center [91, 112] width 92 height 22
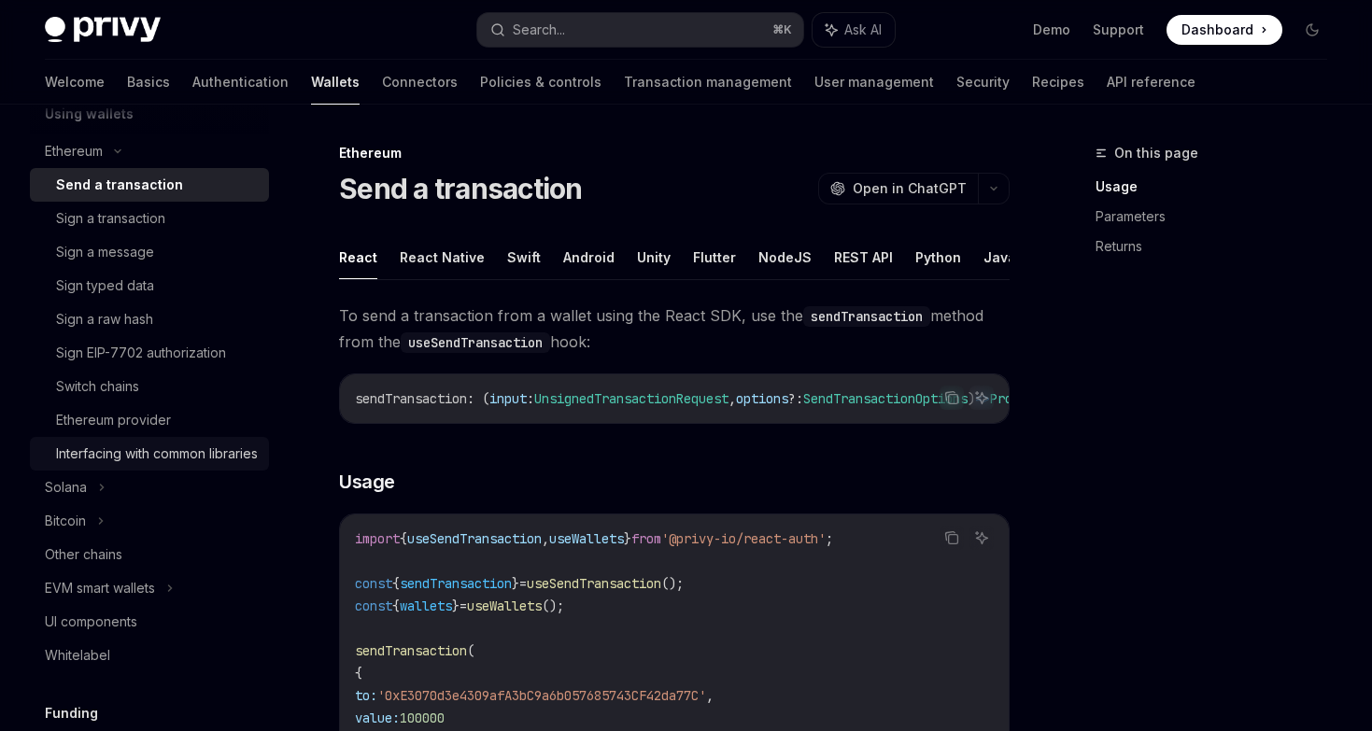
scroll to position [621, 0]
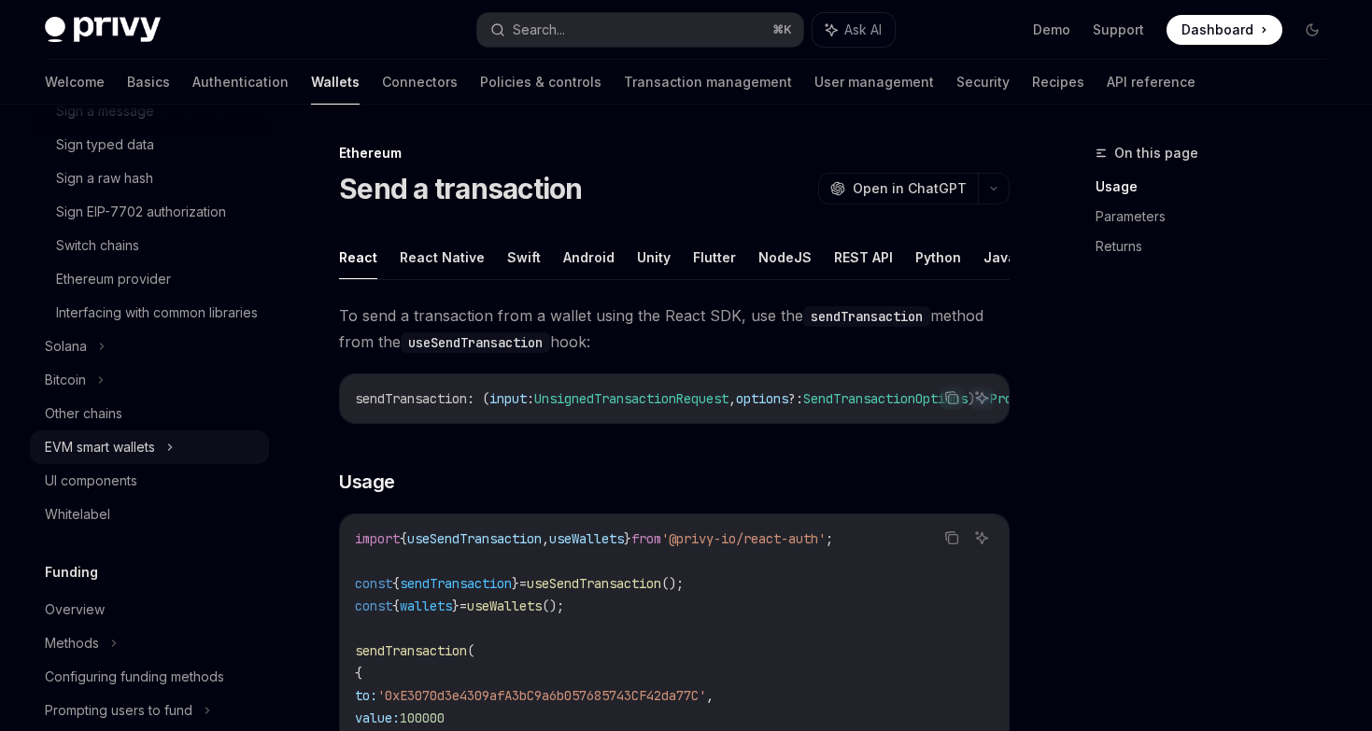
click at [124, 459] on div "EVM smart wallets" at bounding box center [100, 447] width 110 height 22
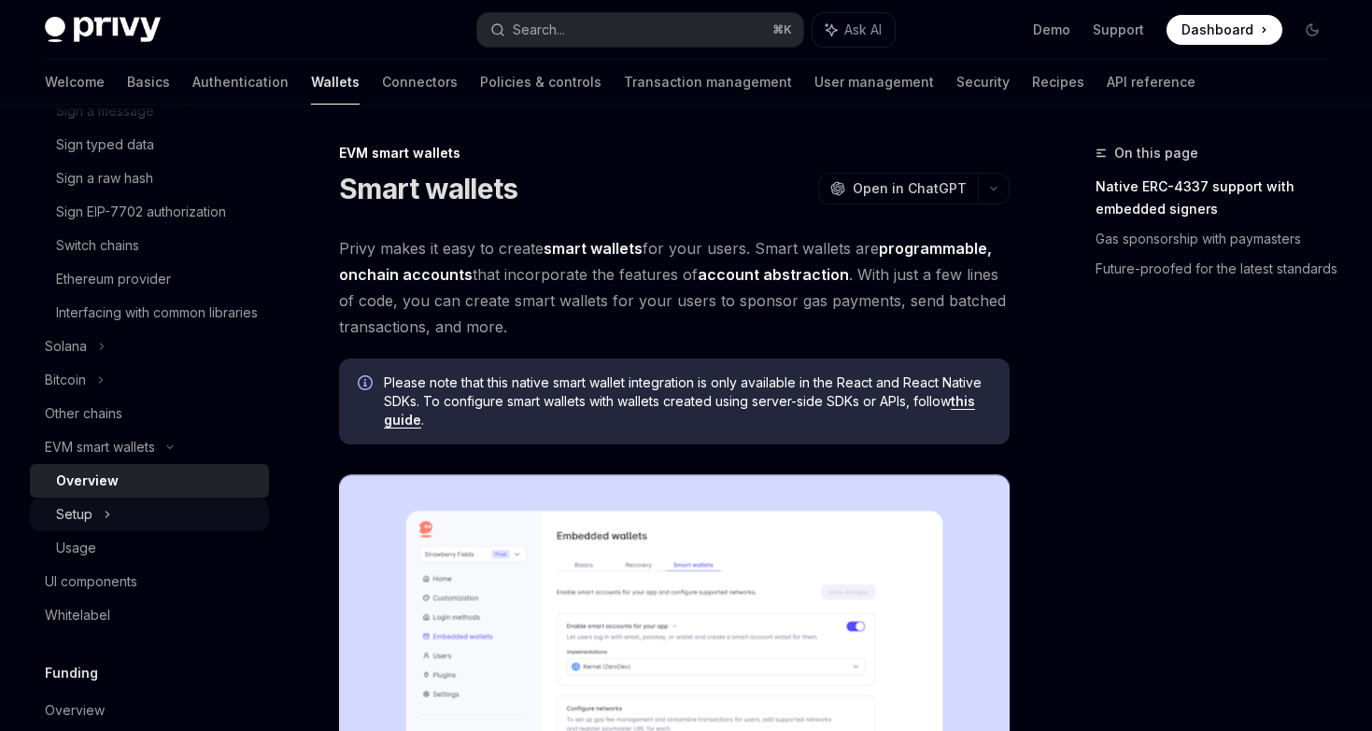
click at [98, 531] on div "Setup" at bounding box center [149, 515] width 239 height 34
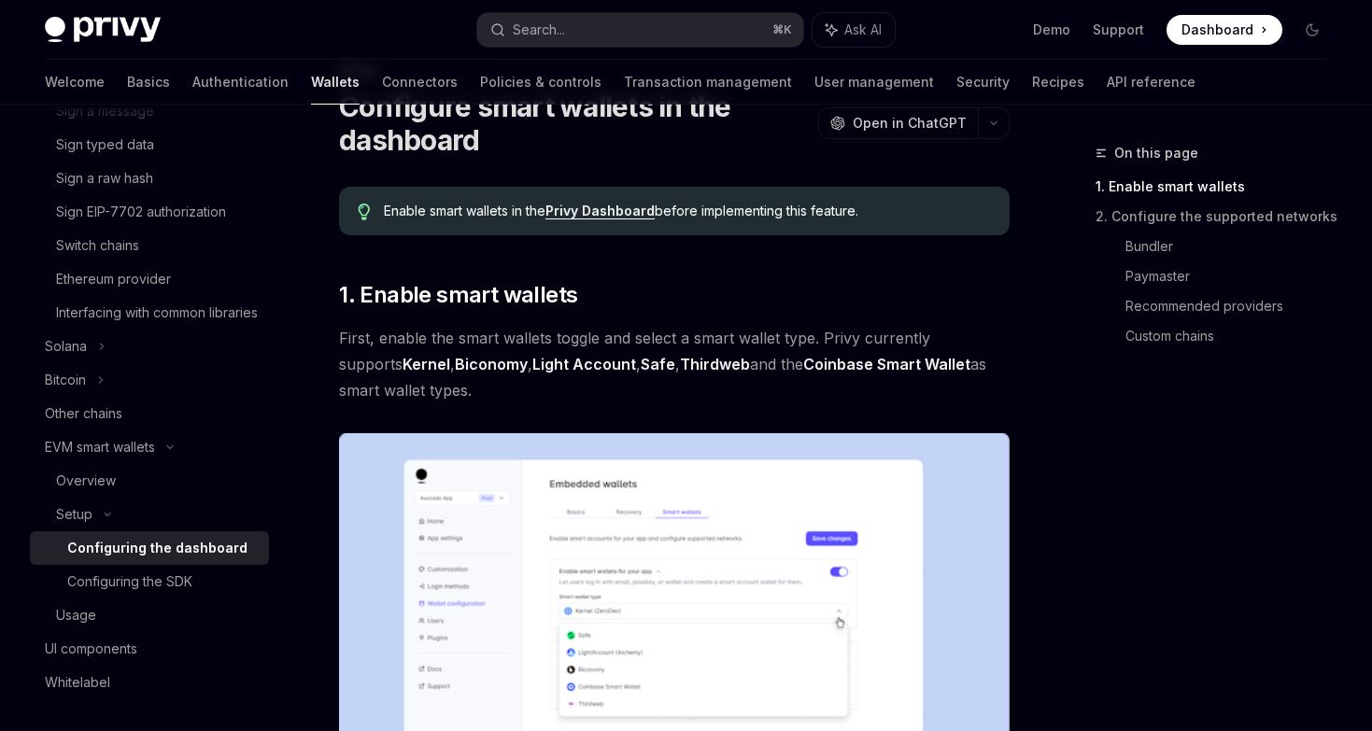
scroll to position [155, 0]
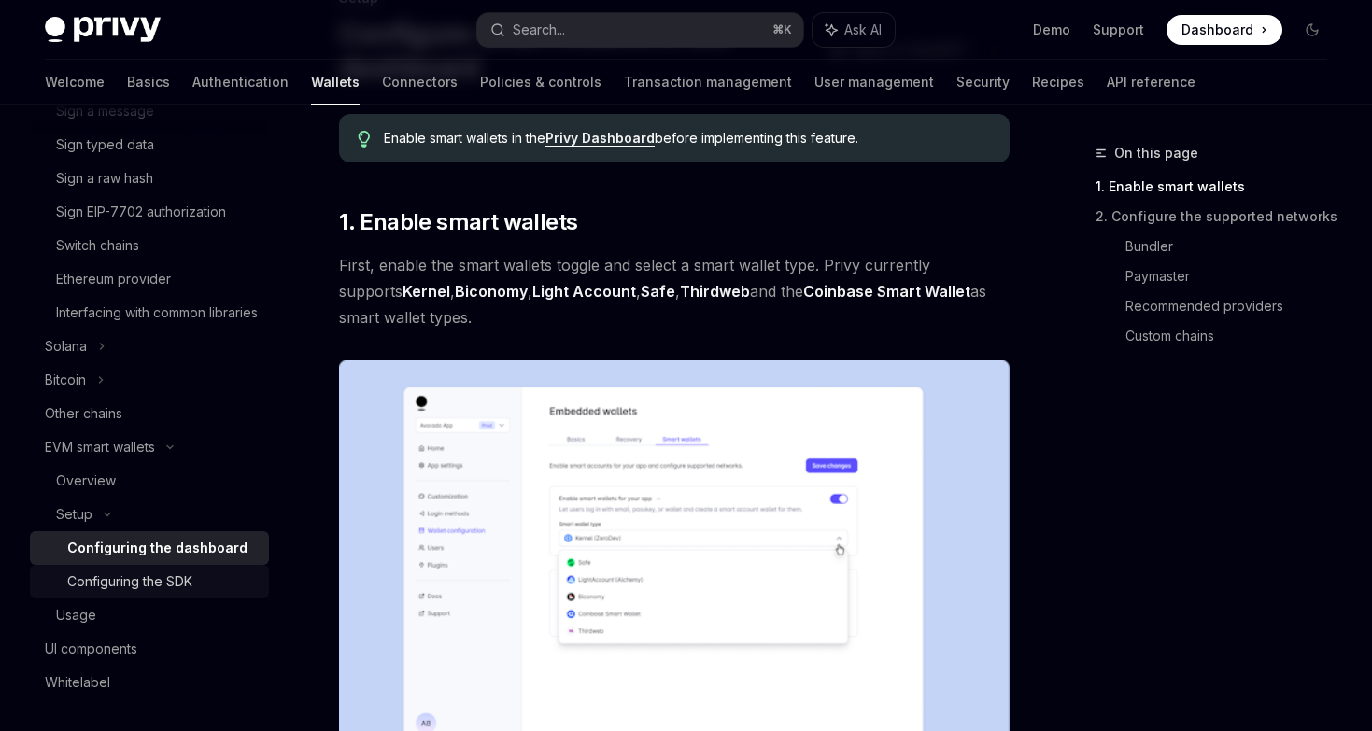
click at [111, 593] on div "Configuring the SDK" at bounding box center [129, 582] width 125 height 22
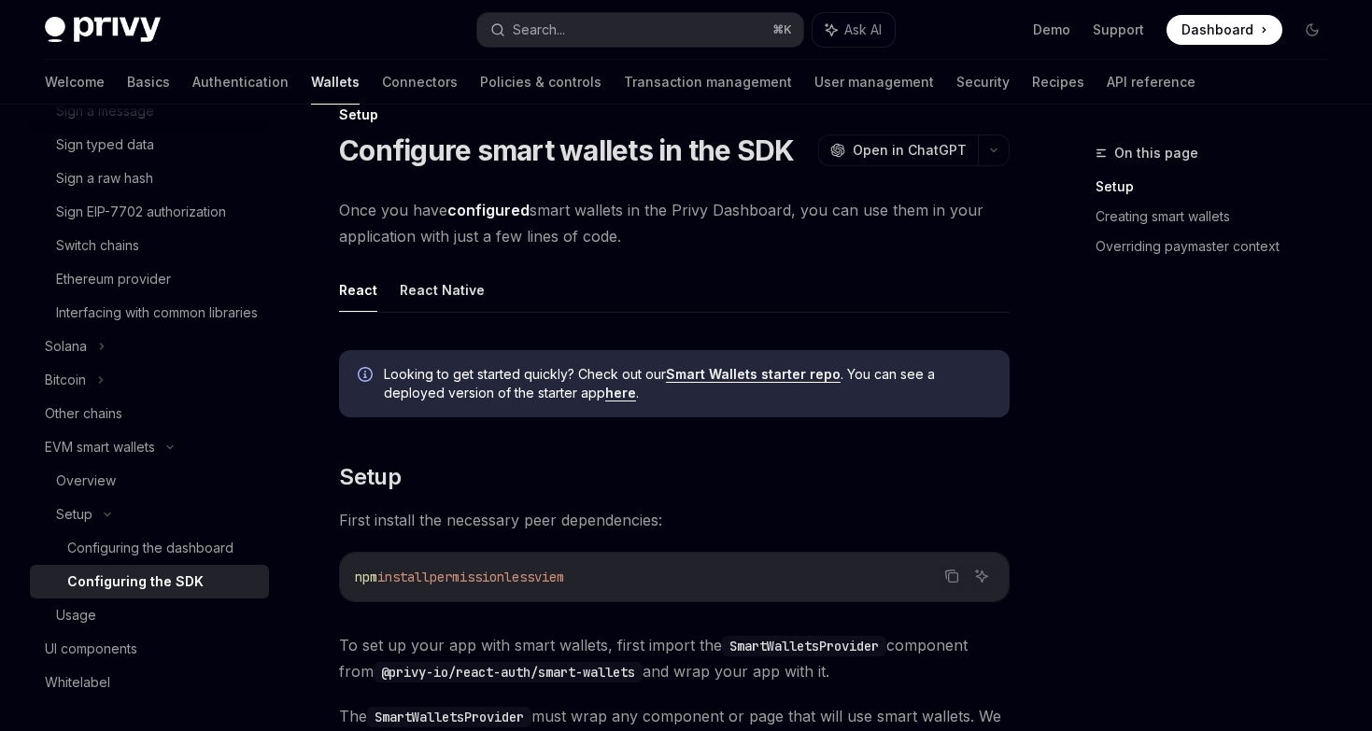
scroll to position [58, 0]
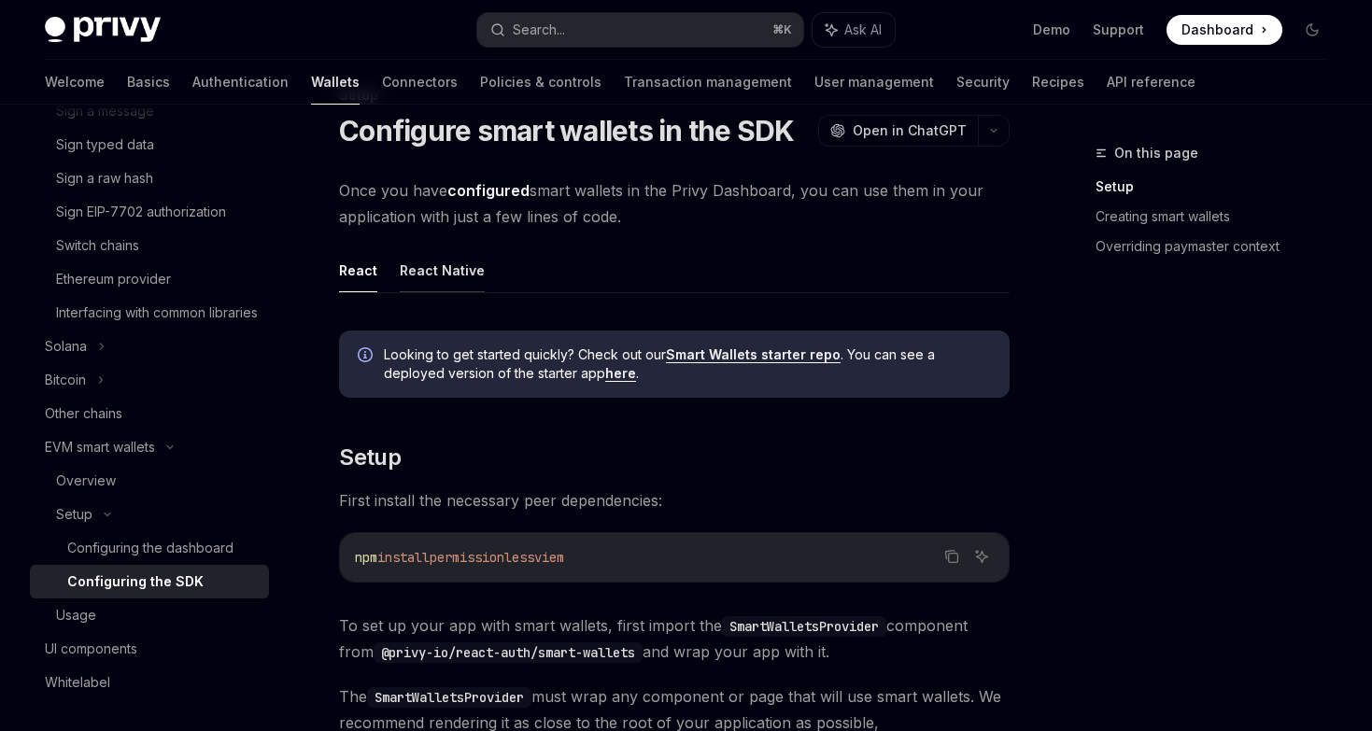
click at [435, 268] on button "React Native" at bounding box center [442, 270] width 85 height 44
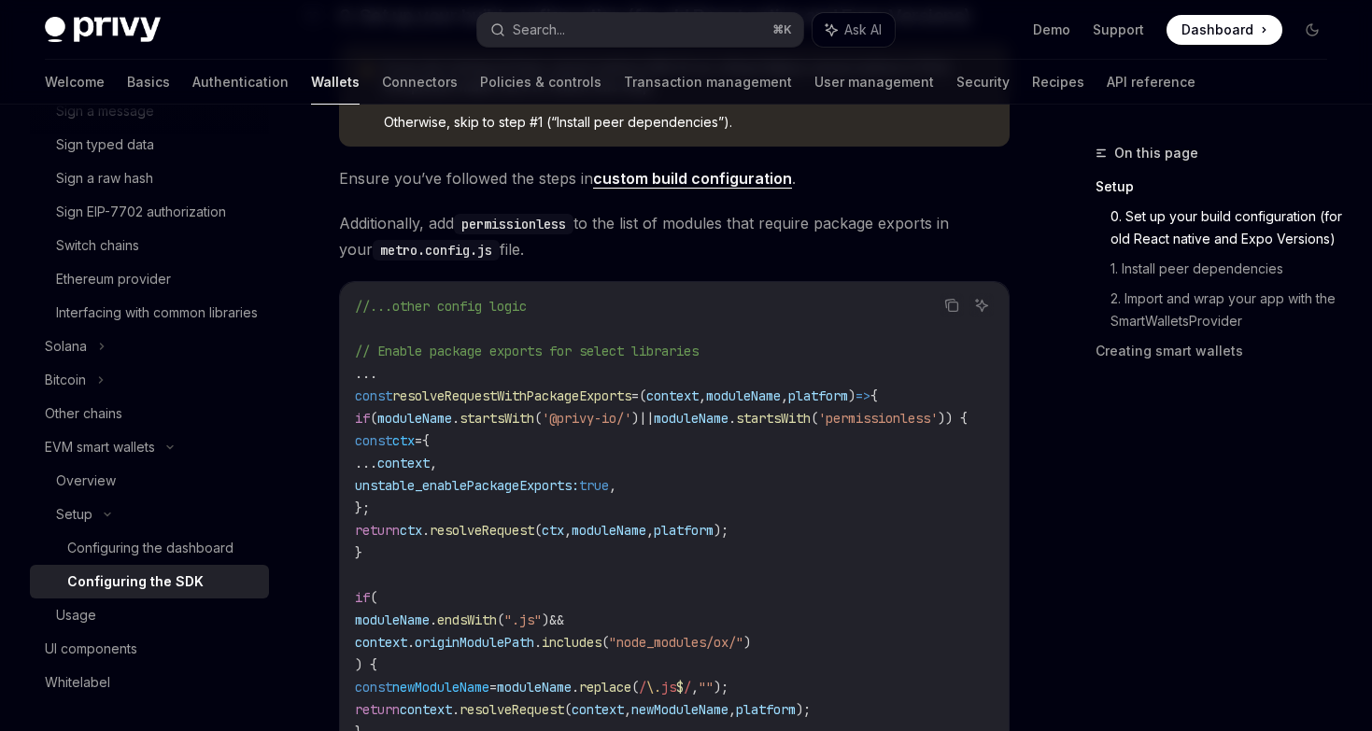
scroll to position [418, 0]
click at [1240, 312] on link "2. Import and wrap your app with the SmartWalletsProvider" at bounding box center [1226, 310] width 232 height 52
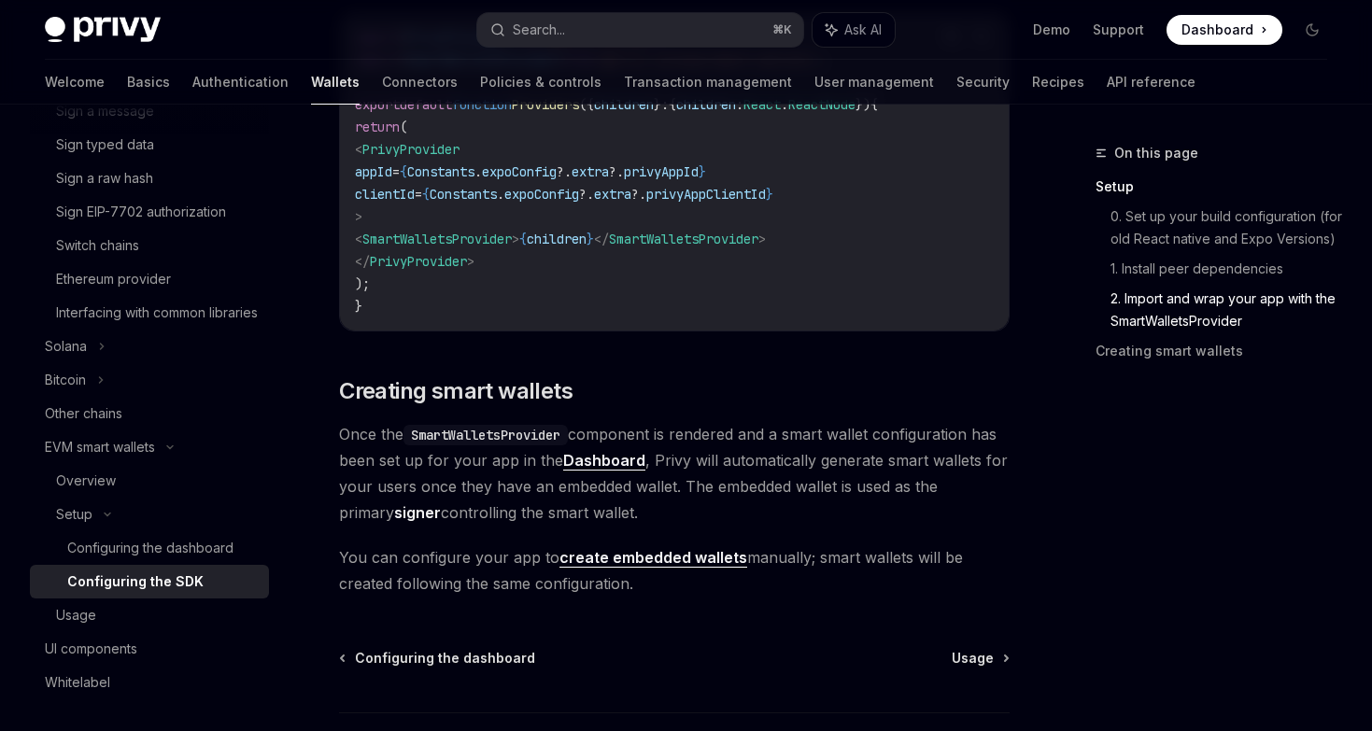
scroll to position [1550, 0]
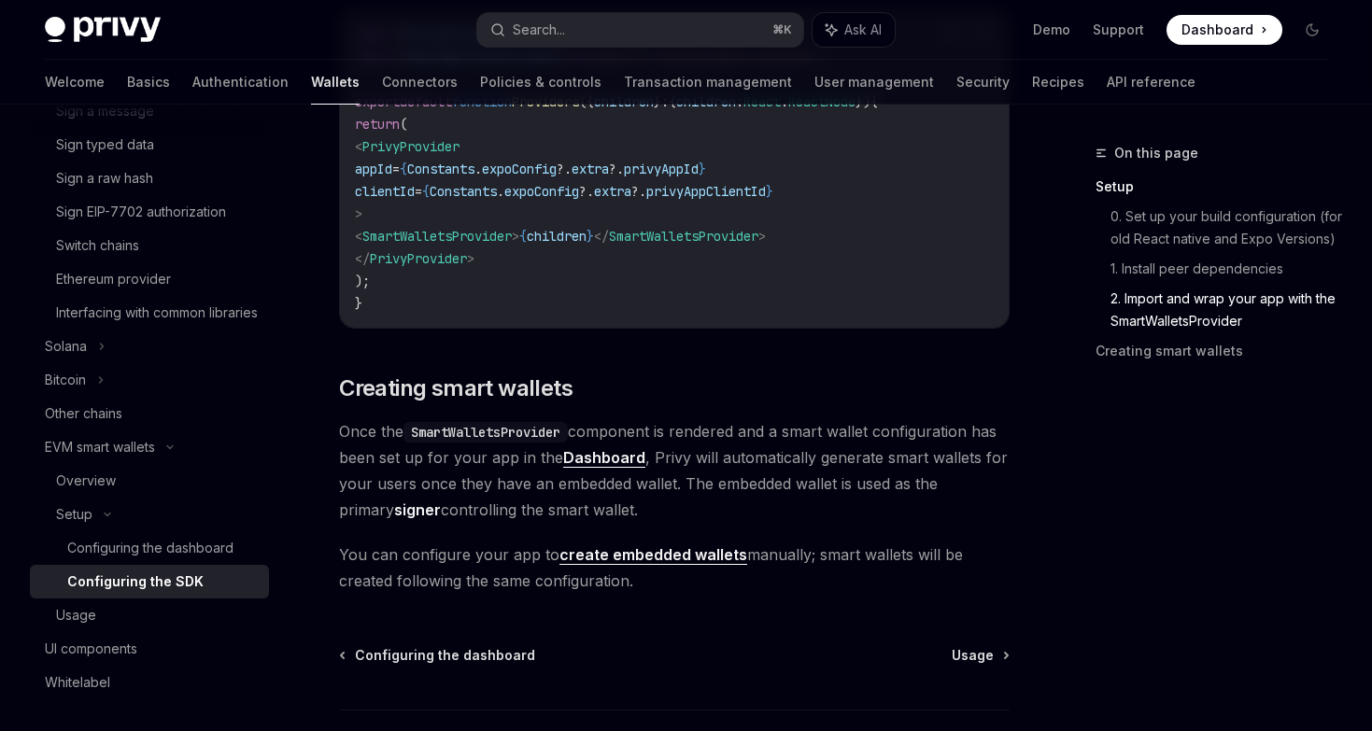
click at [594, 561] on link "create embedded wallets" at bounding box center [653, 555] width 188 height 20
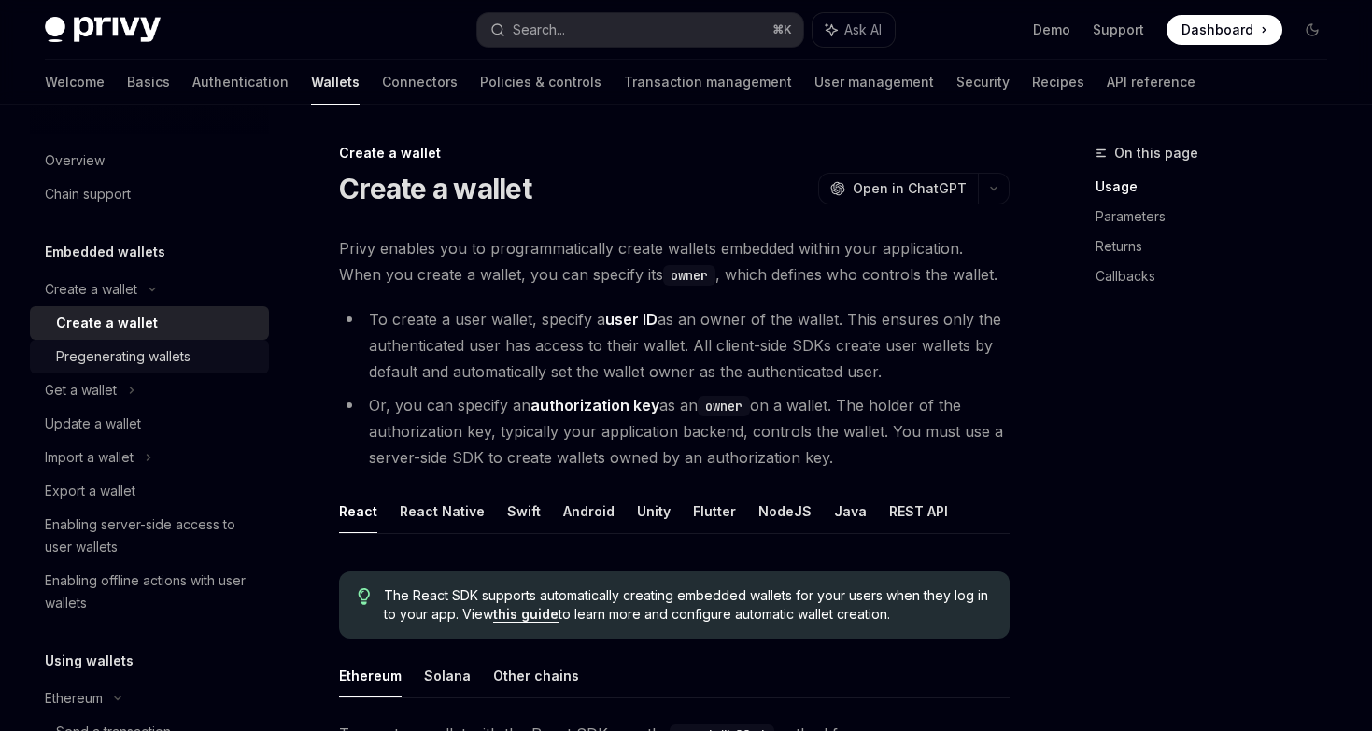
click at [178, 350] on div "Pregenerating wallets" at bounding box center [123, 357] width 134 height 22
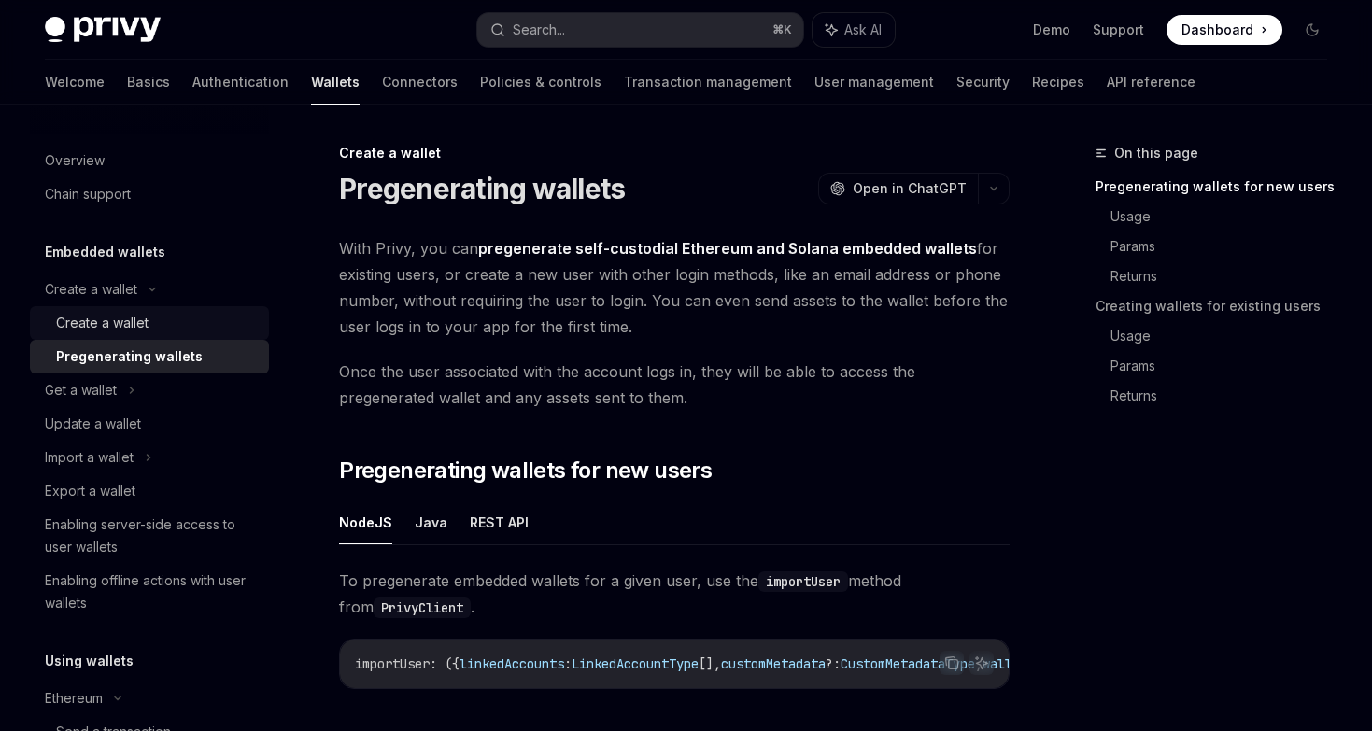
click at [176, 327] on div "Create a wallet" at bounding box center [157, 323] width 202 height 22
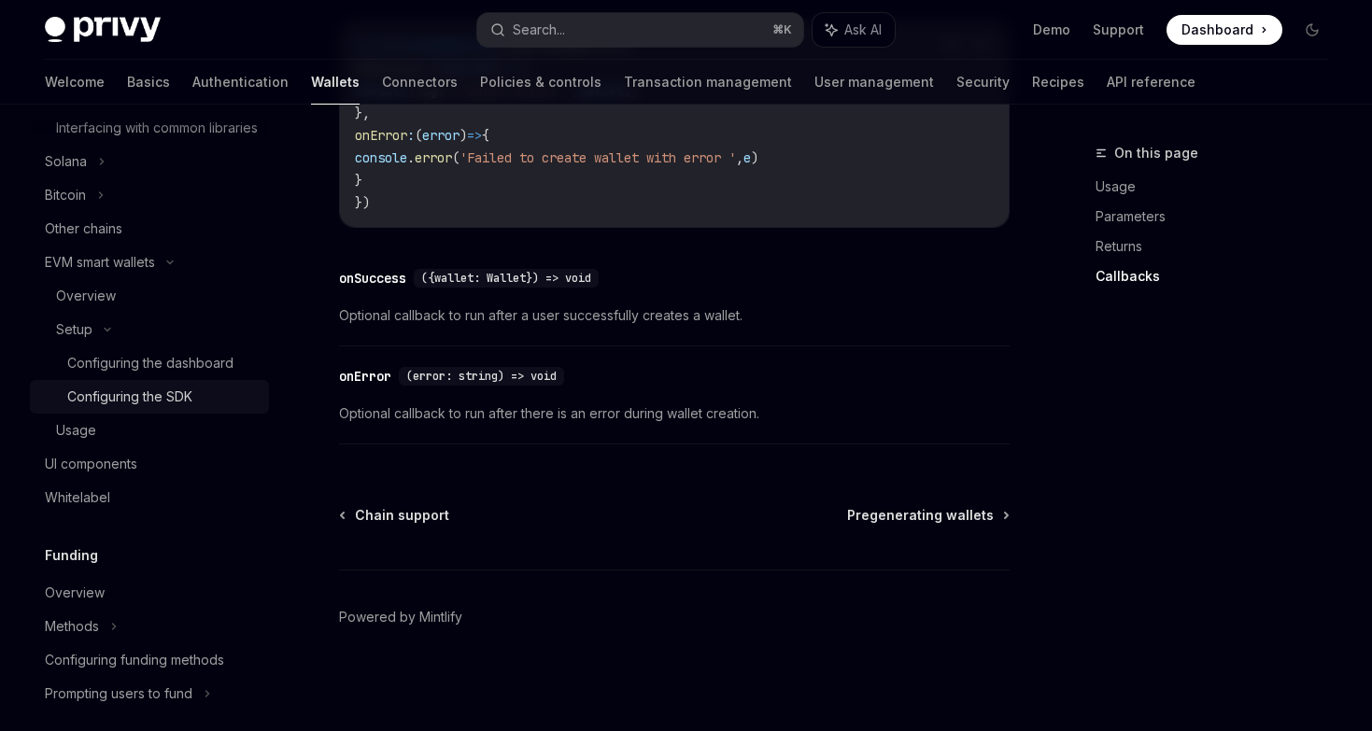
scroll to position [838, 0]
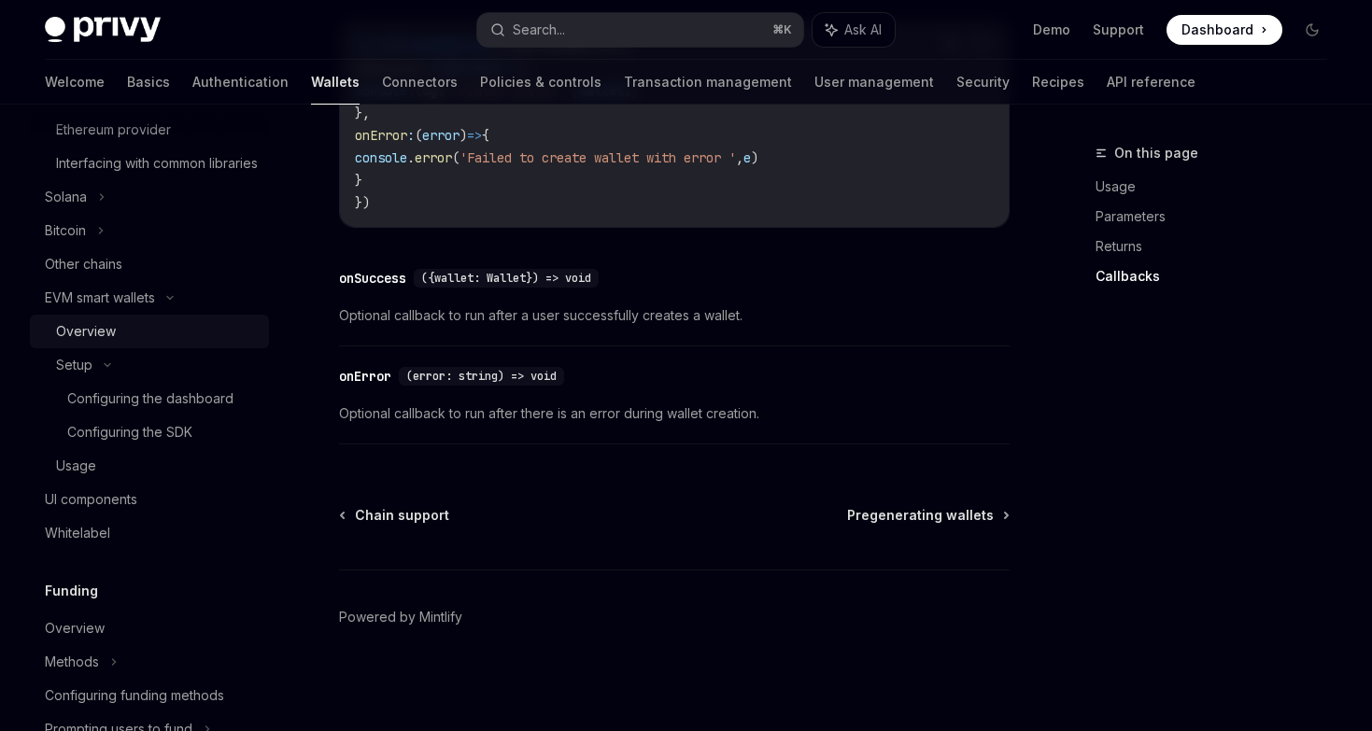
click at [109, 343] on div "Overview" at bounding box center [86, 331] width 60 height 22
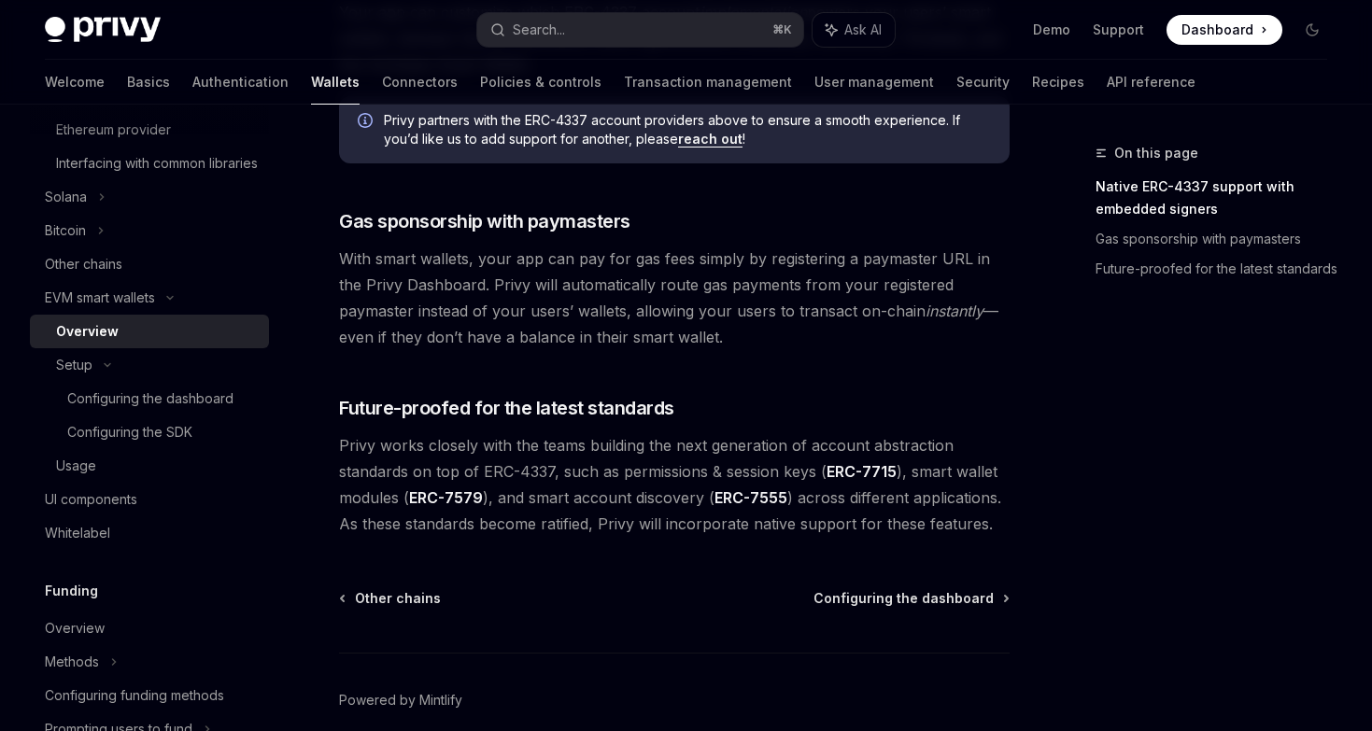
scroll to position [1503, 0]
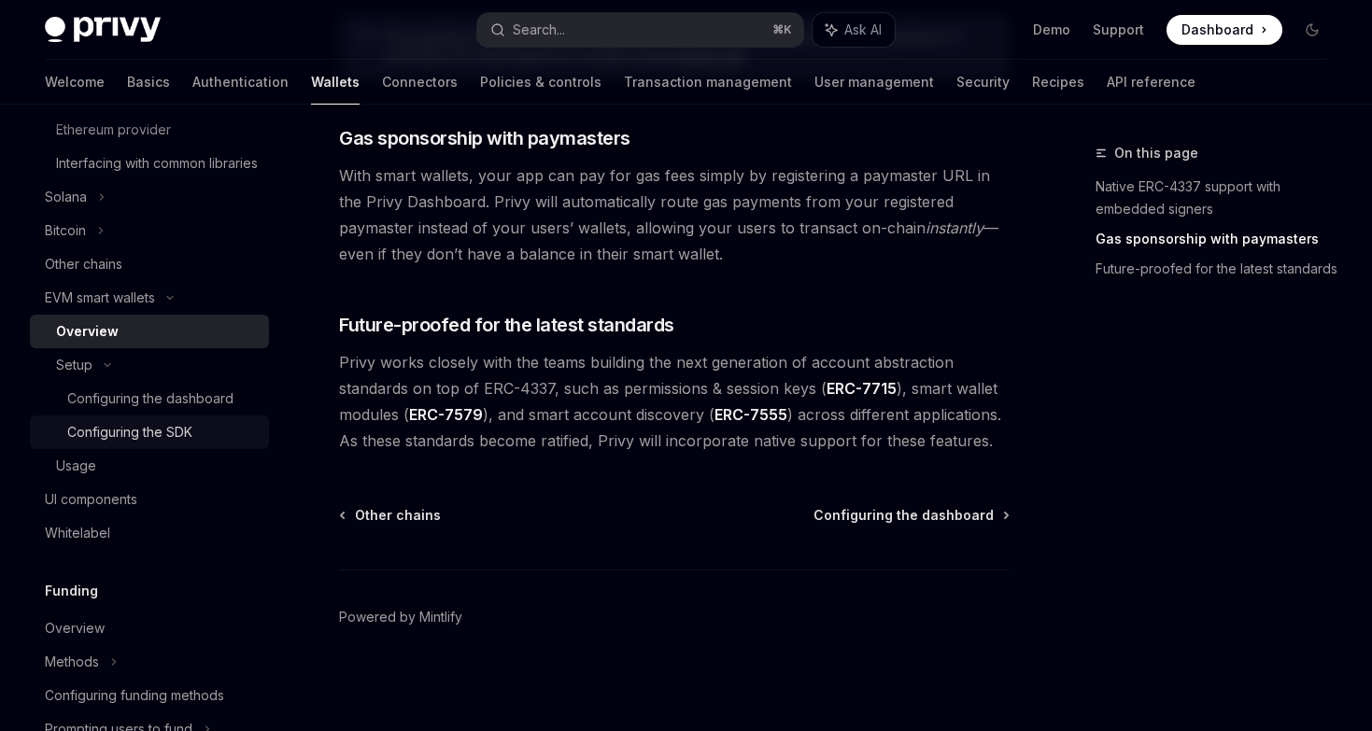
click at [210, 444] on div "Configuring the SDK" at bounding box center [162, 432] width 191 height 22
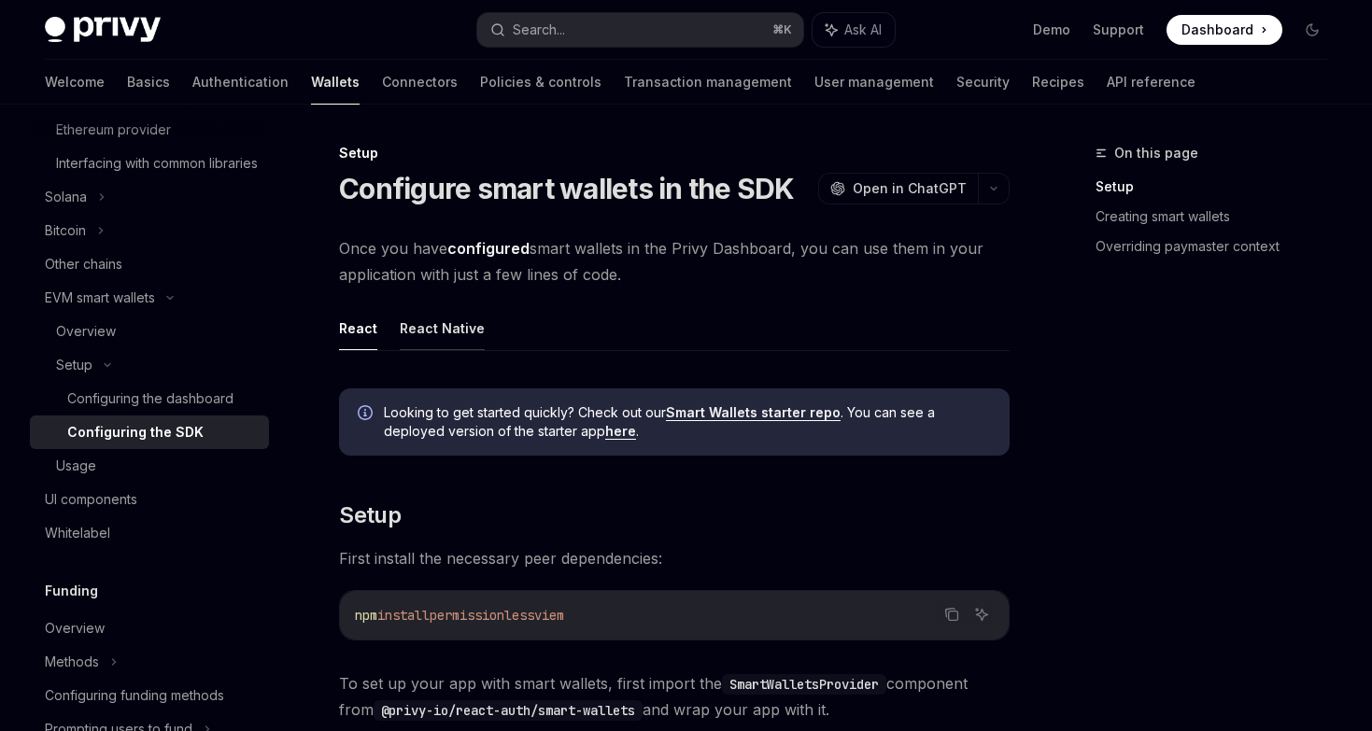
click at [444, 327] on button "React Native" at bounding box center [442, 328] width 85 height 44
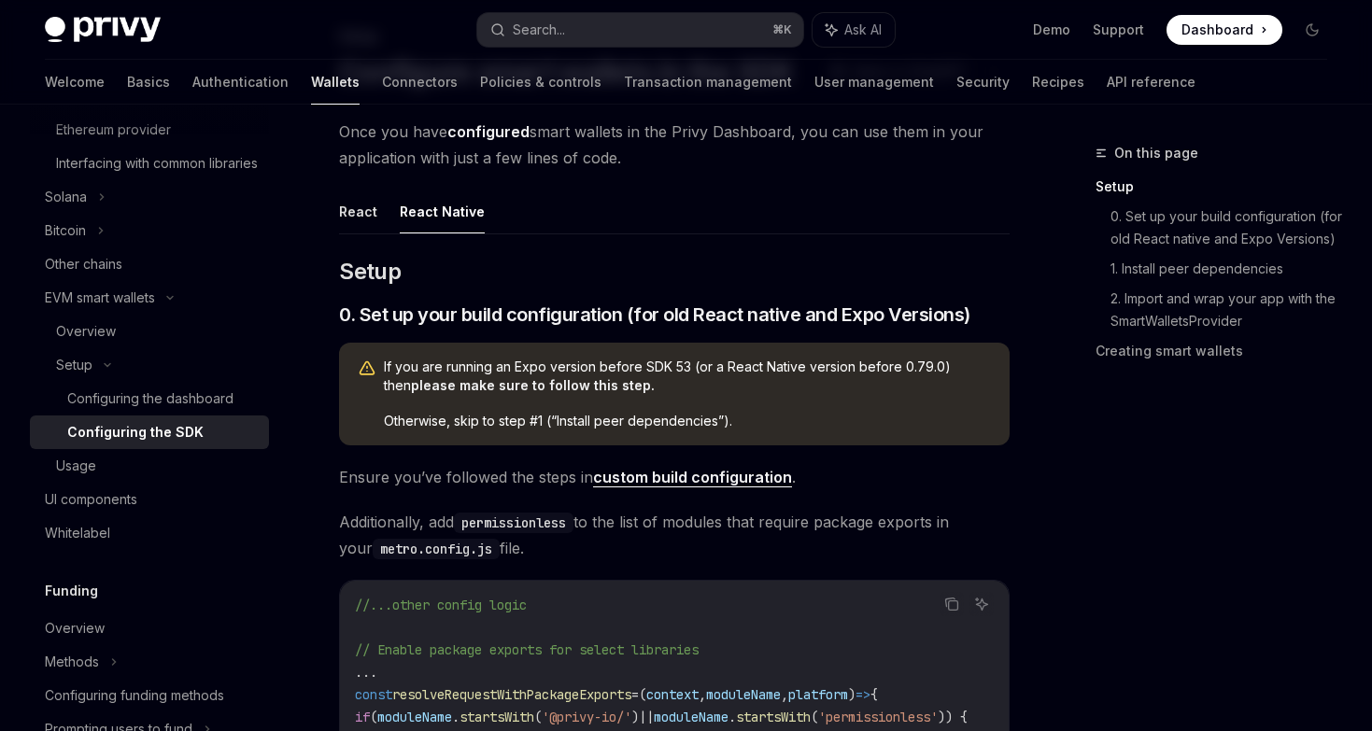
scroll to position [163, 0]
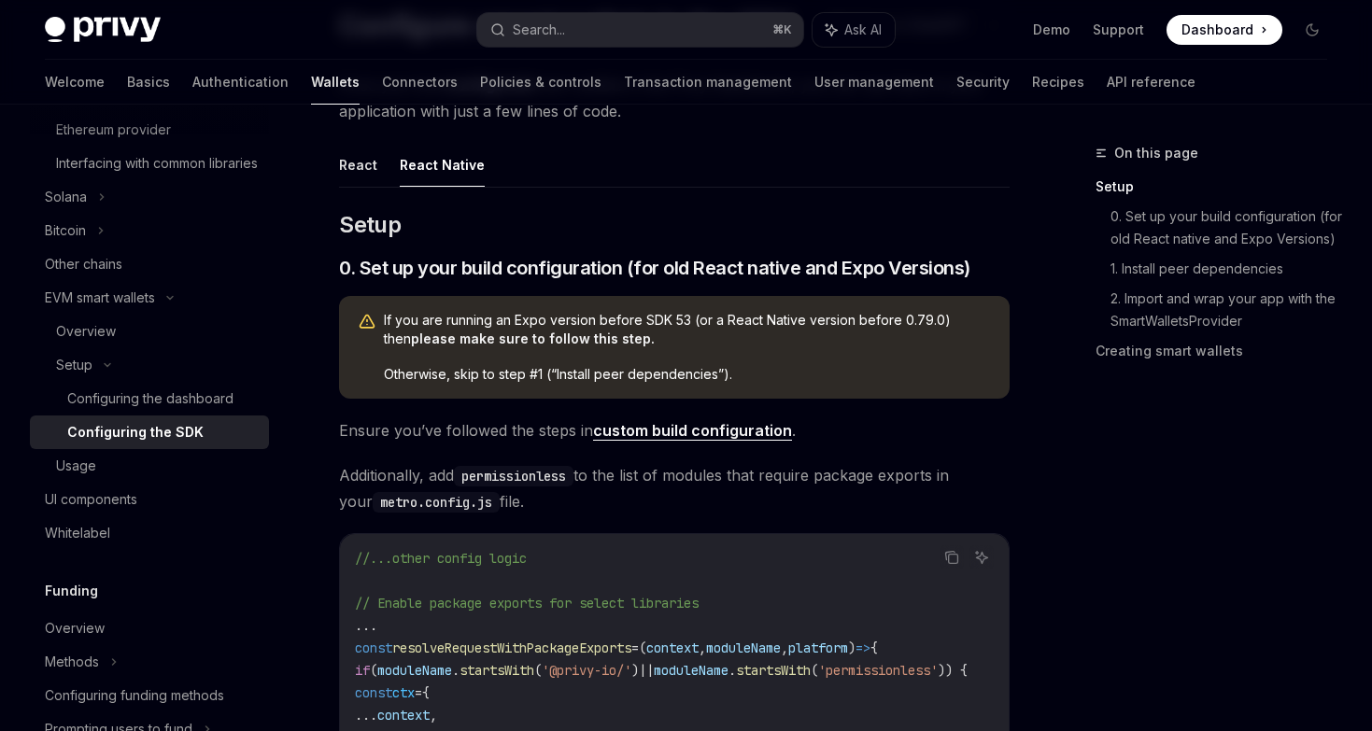
click at [613, 434] on link "custom build configuration" at bounding box center [692, 431] width 199 height 20
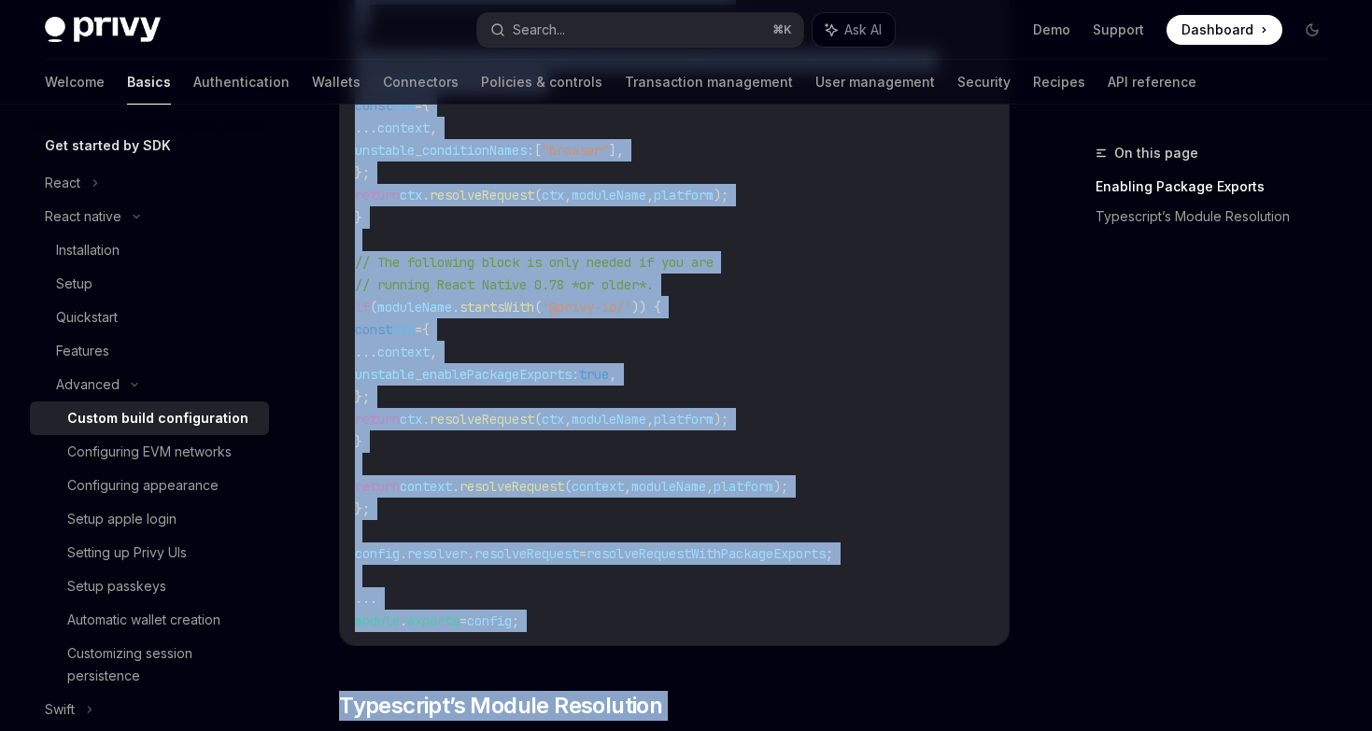
scroll to position [1489, 0]
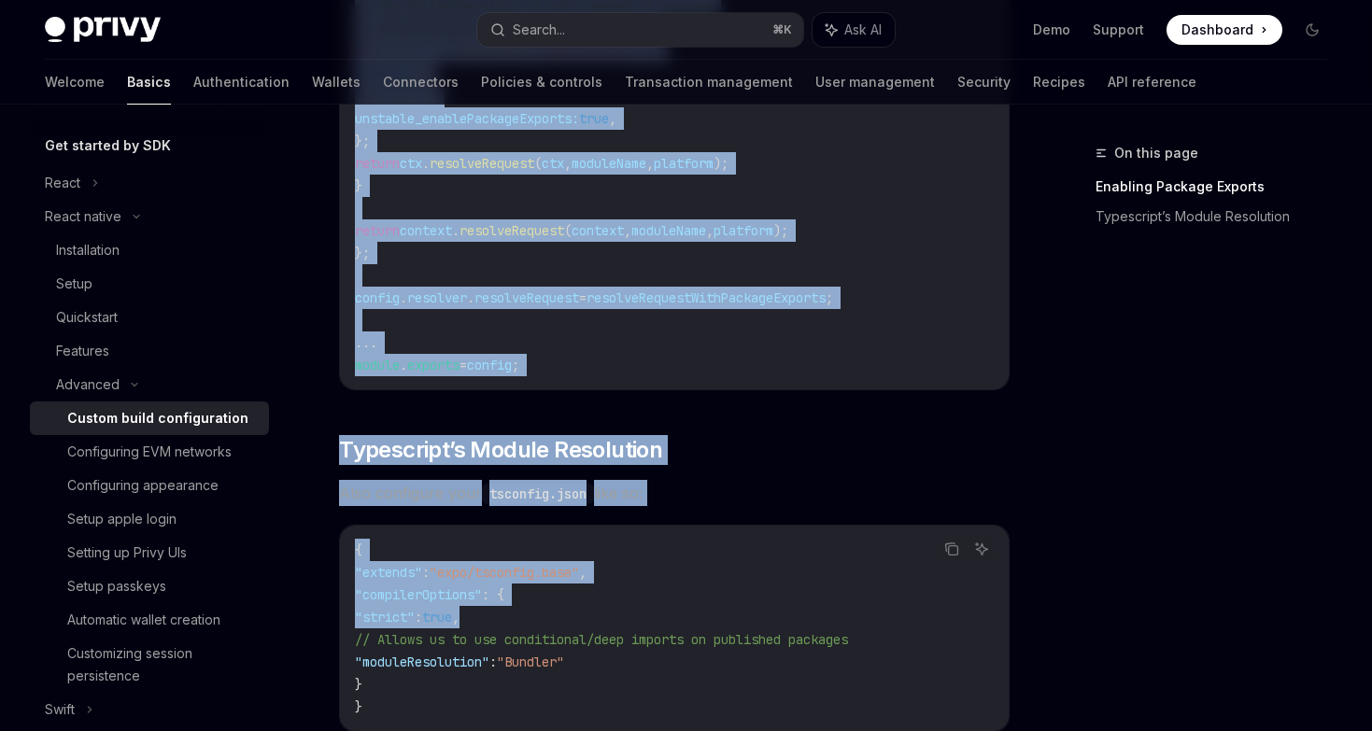
drag, startPoint x: 363, startPoint y: 338, endPoint x: 581, endPoint y: 184, distance: 266.6
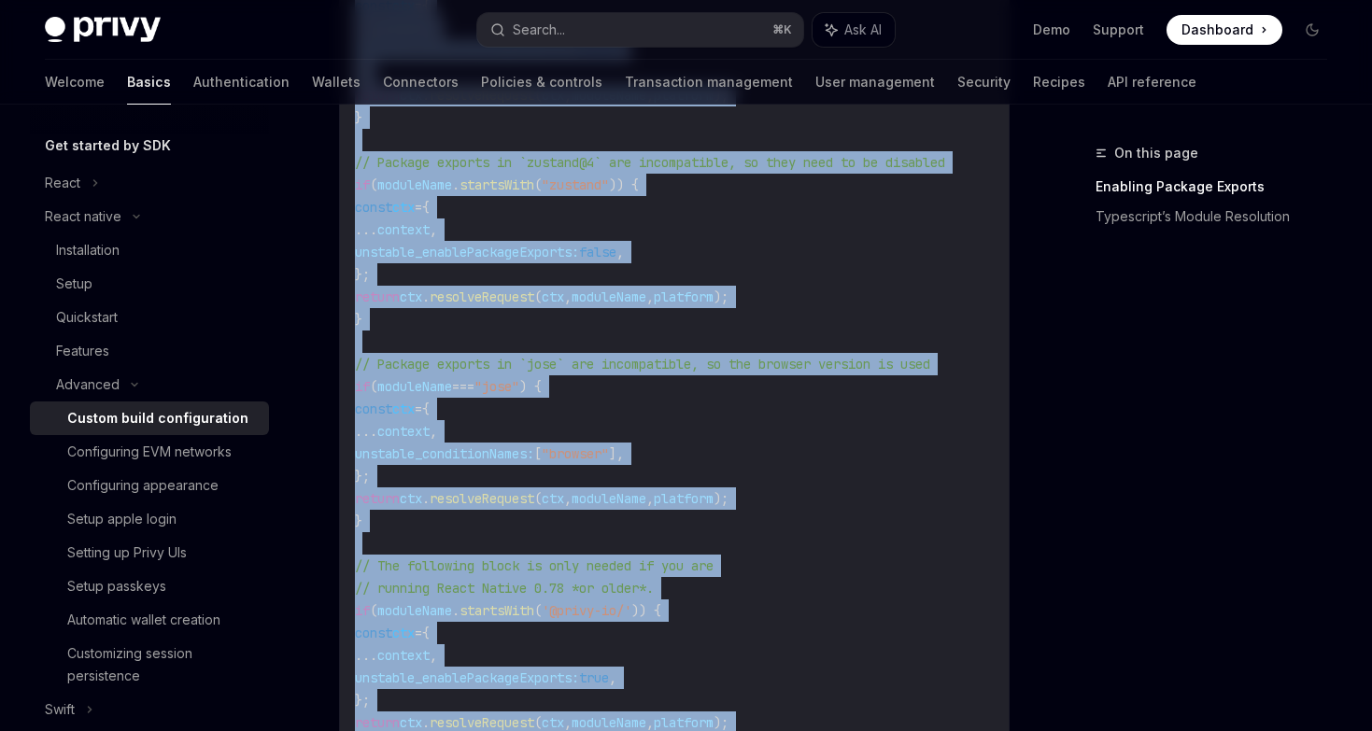
scroll to position [986, 0]
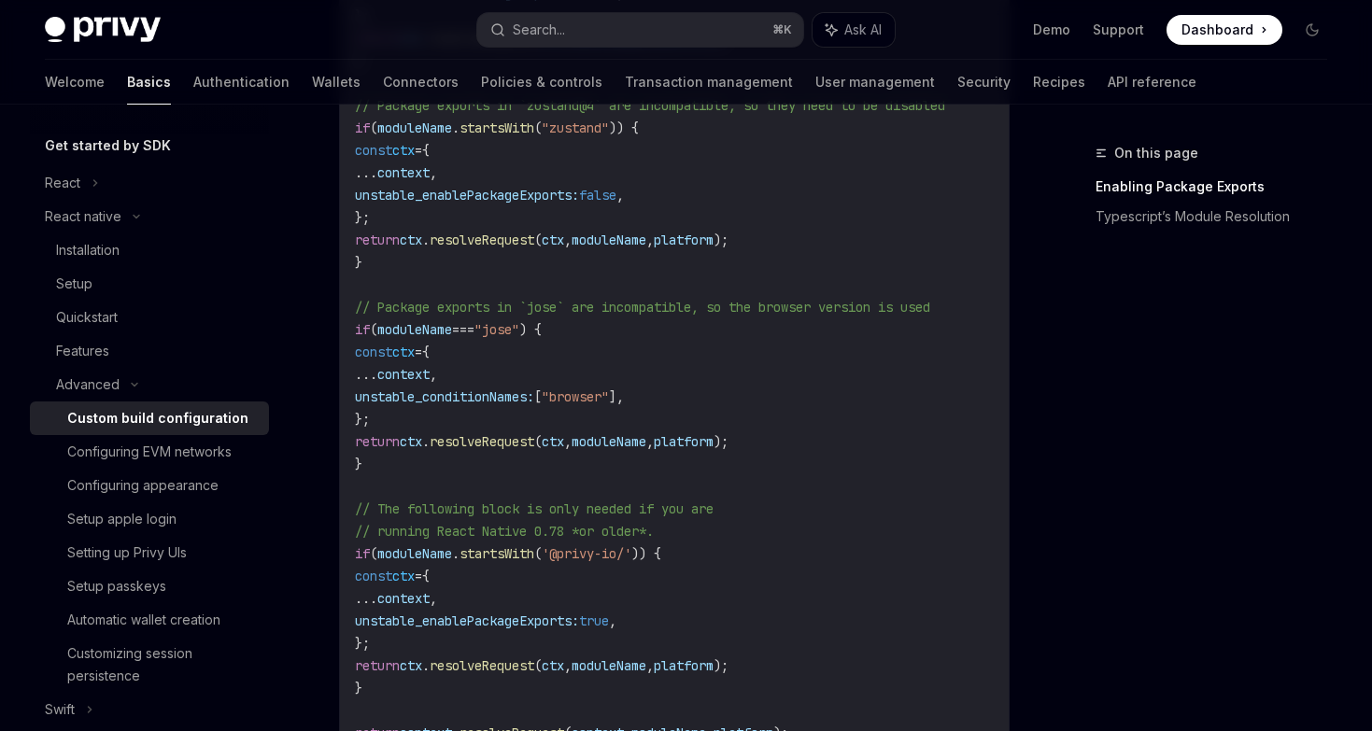
click at [542, 346] on code "//...other config logic // Enable package exports for select libraries ... cons…" at bounding box center [739, 330] width 769 height 1098
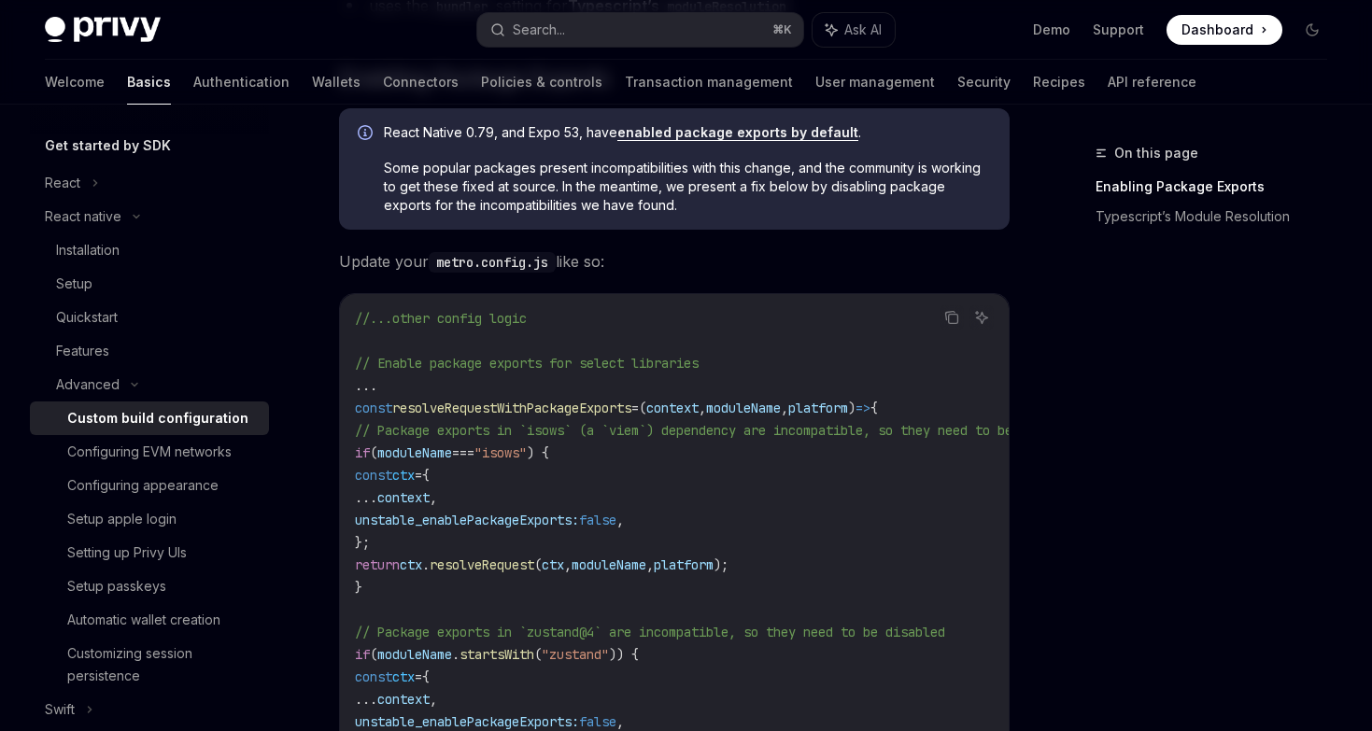
scroll to position [322, 0]
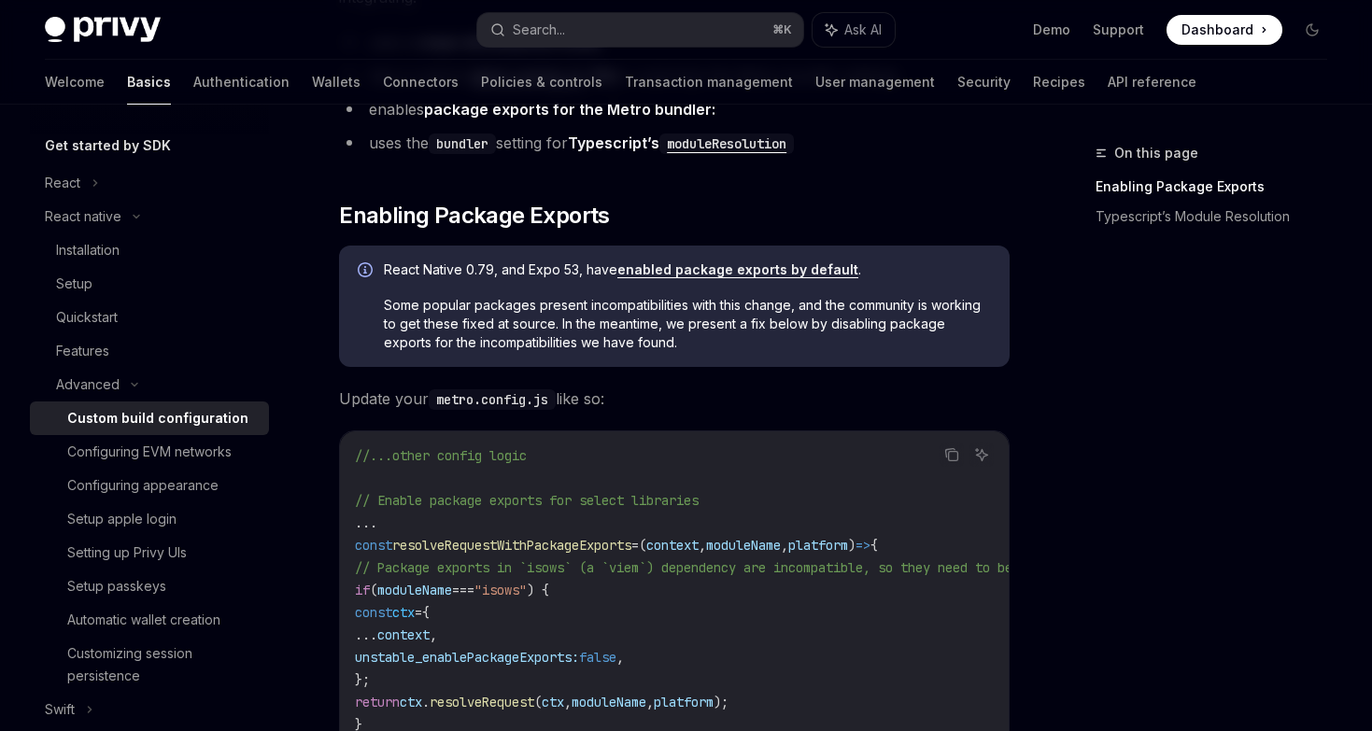
drag, startPoint x: 402, startPoint y: 473, endPoint x: 352, endPoint y: 564, distance: 103.7
copy code "// Package exports in `isows` (a `viem`) dependency are incompatible, so they n…"
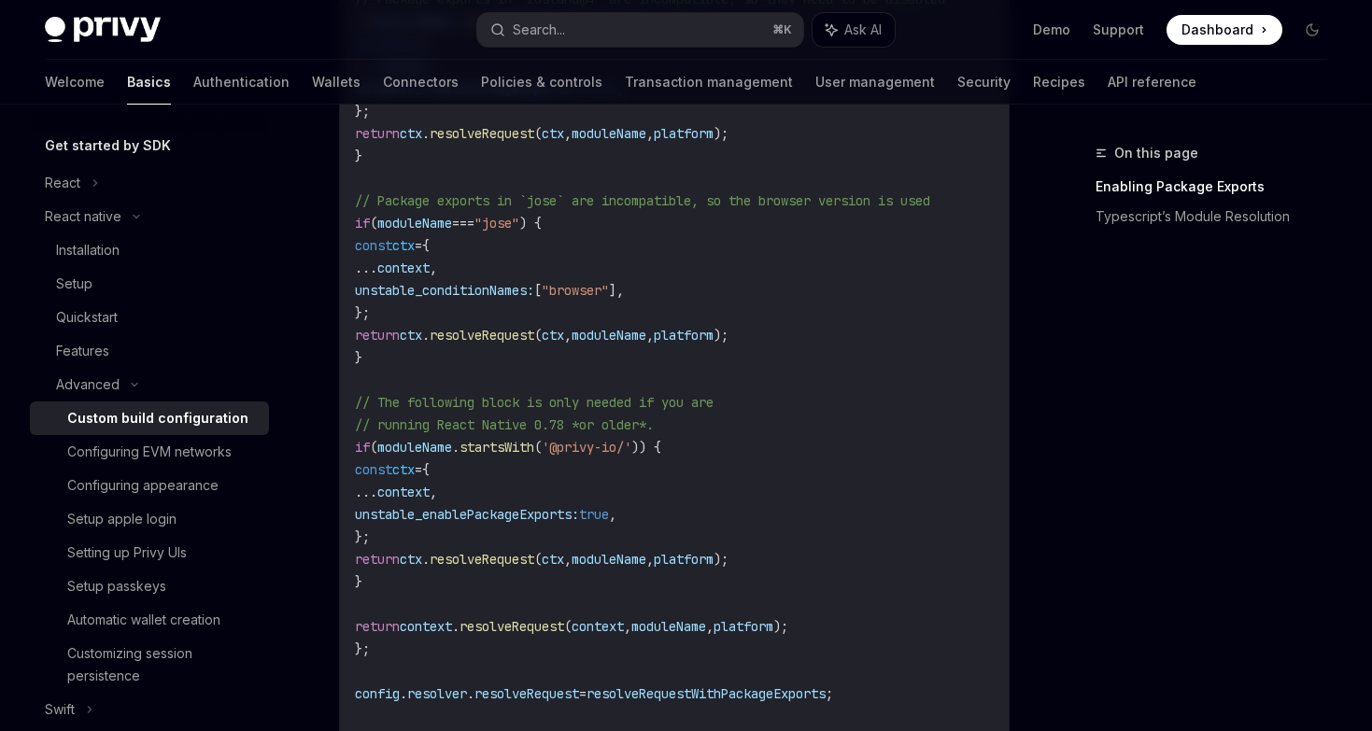
scroll to position [1095, 0]
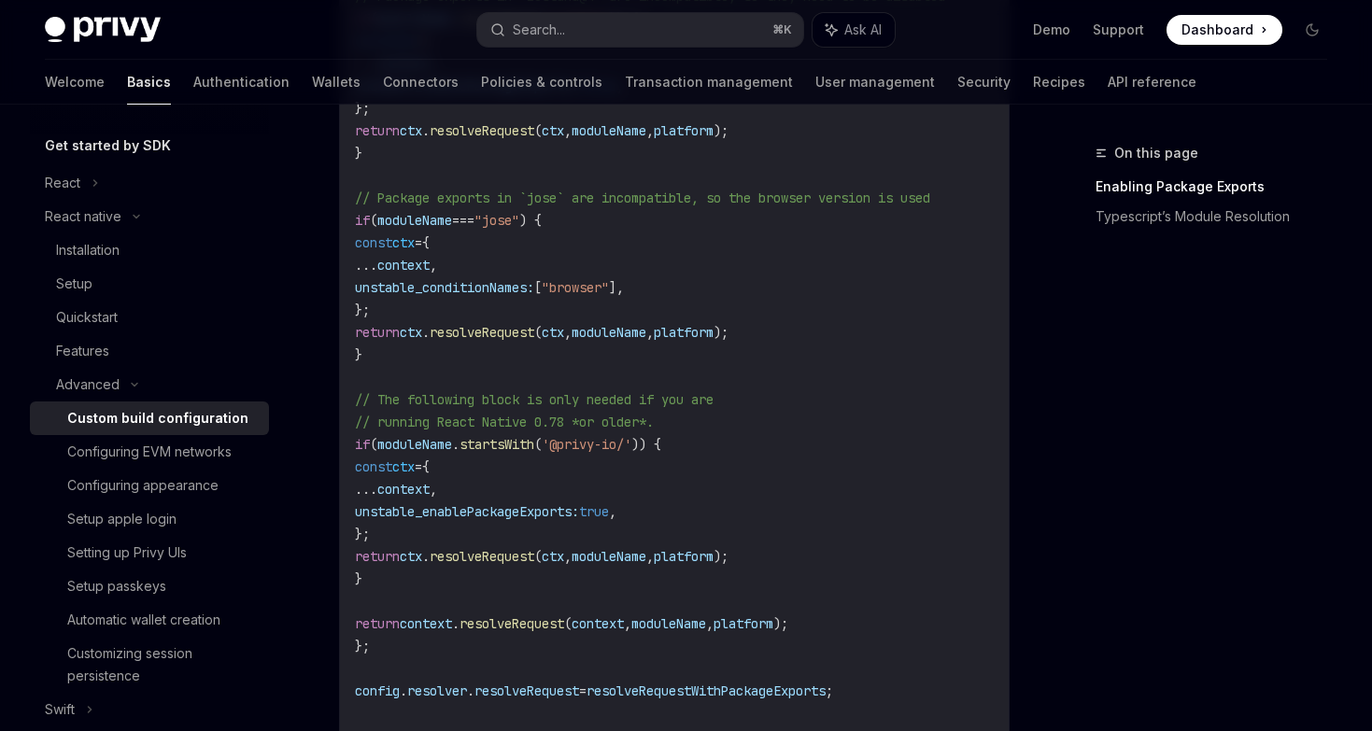
click at [1218, 430] on div "On this page Enabling Package Exports Typescript’s Module Resolution" at bounding box center [1200, 436] width 284 height 589
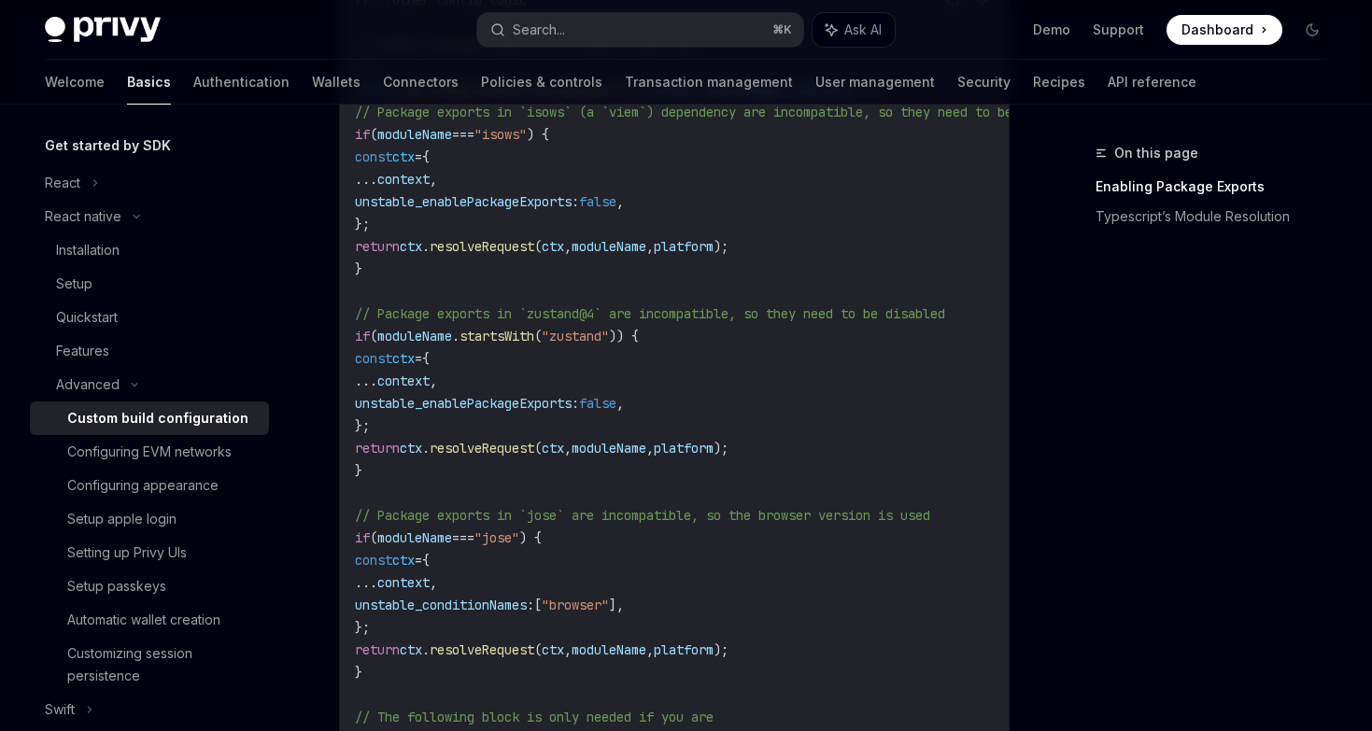
scroll to position [710, 0]
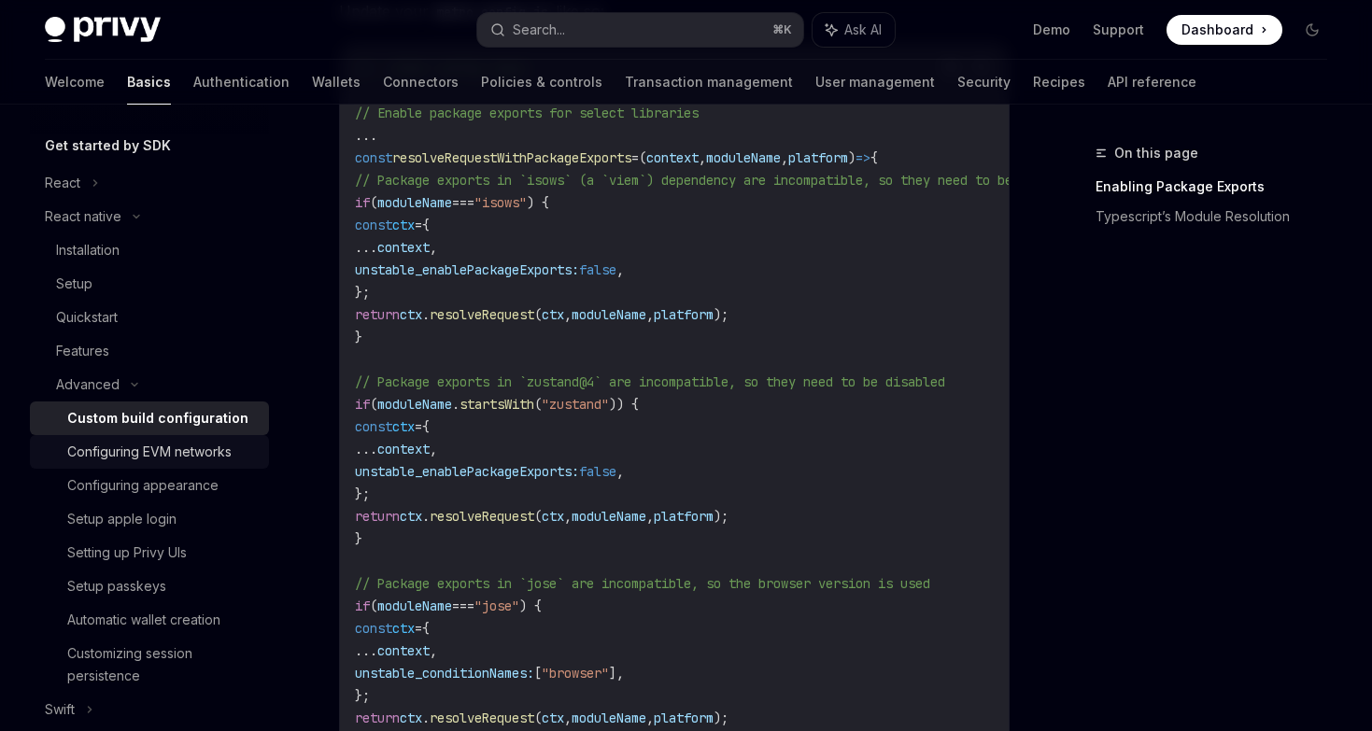
click at [189, 445] on div "Configuring EVM networks" at bounding box center [149, 452] width 164 height 22
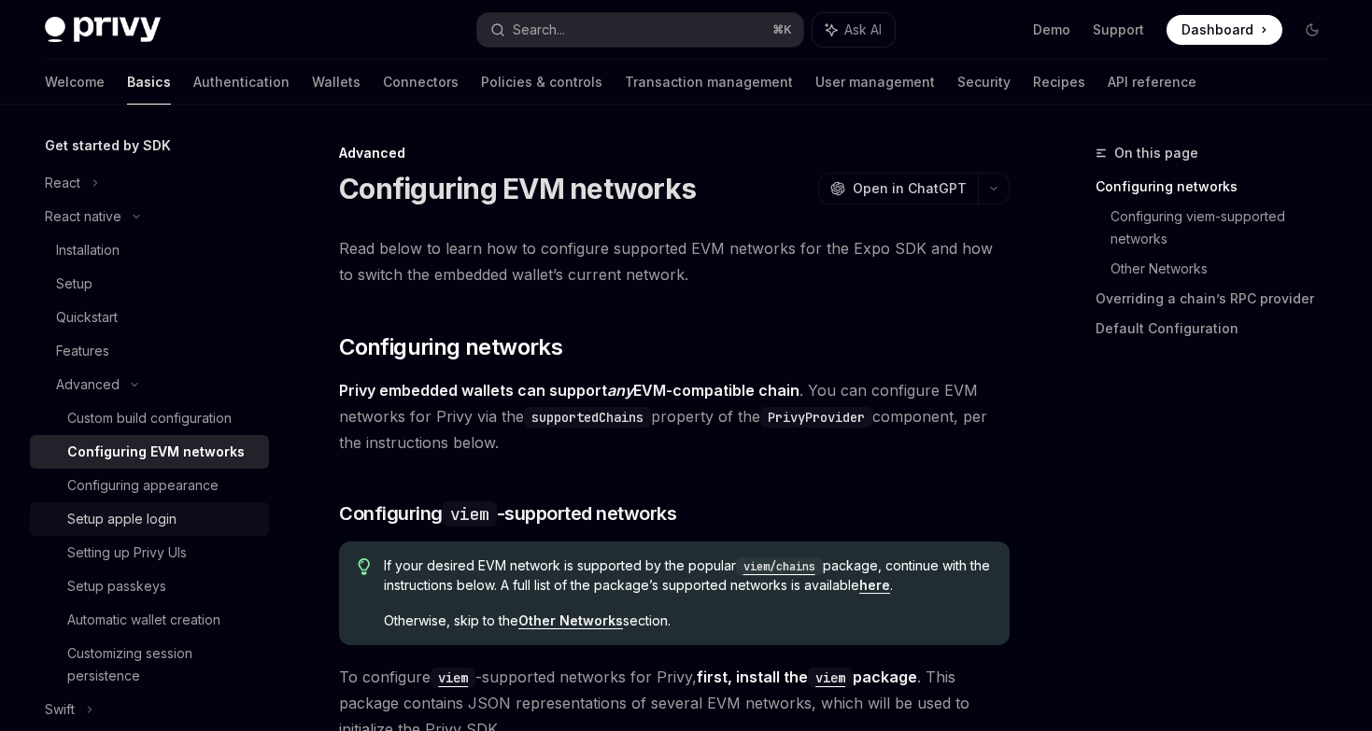
click at [165, 508] on div "Setup apple login" at bounding box center [121, 519] width 109 height 22
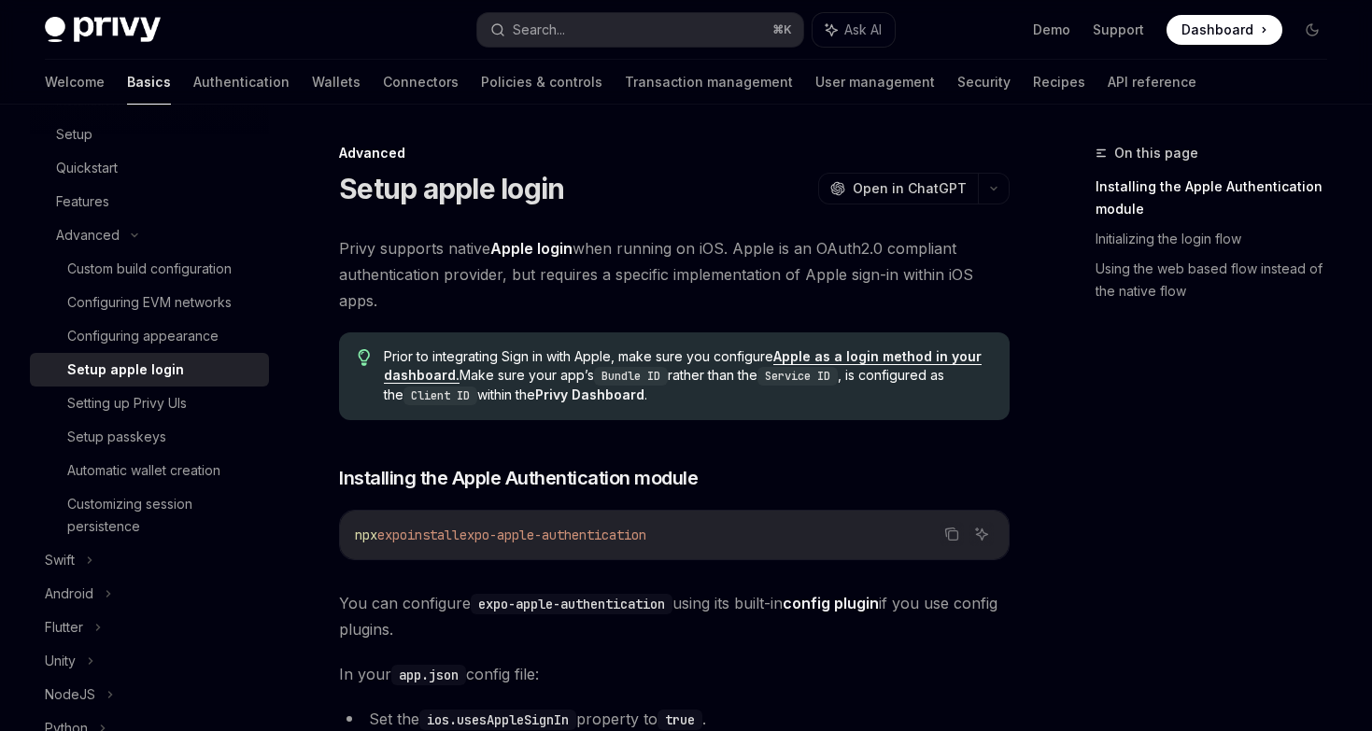
scroll to position [355, 0]
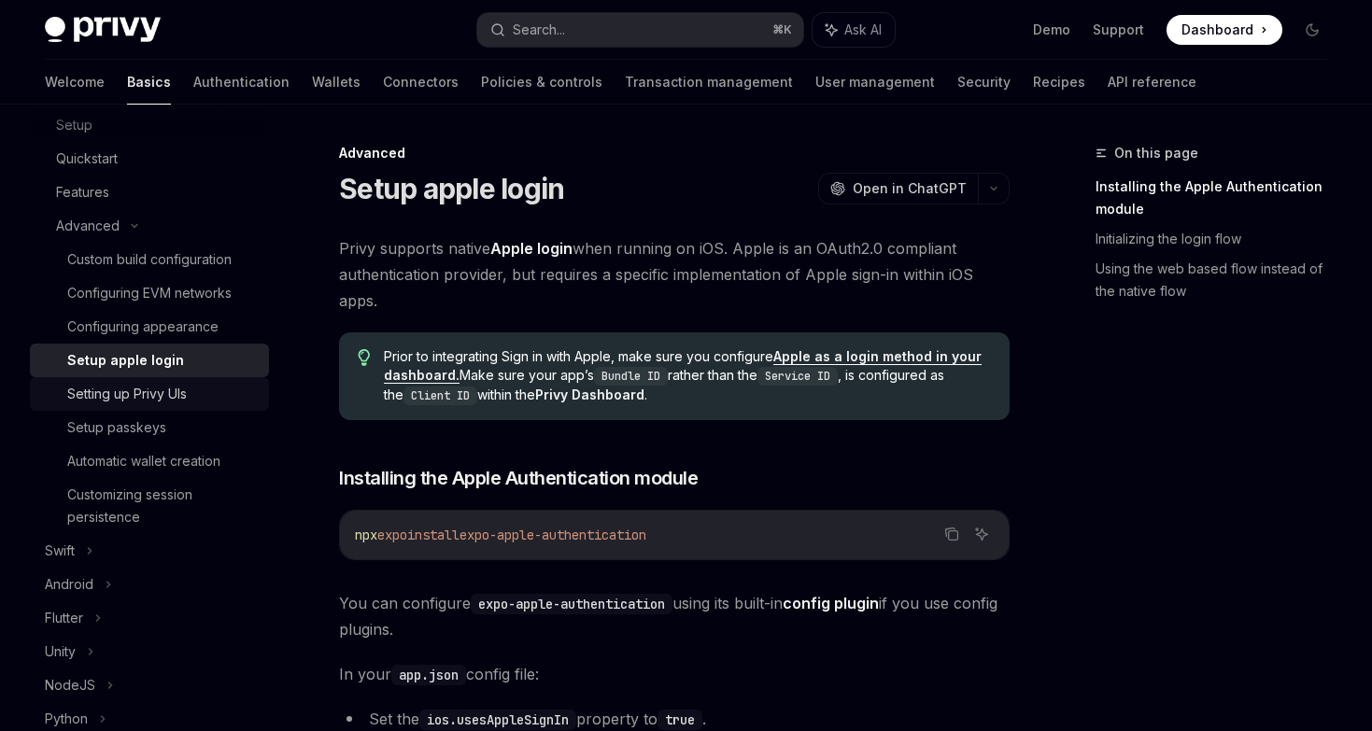
click at [149, 402] on div "Setting up Privy UIs" at bounding box center [127, 394] width 120 height 22
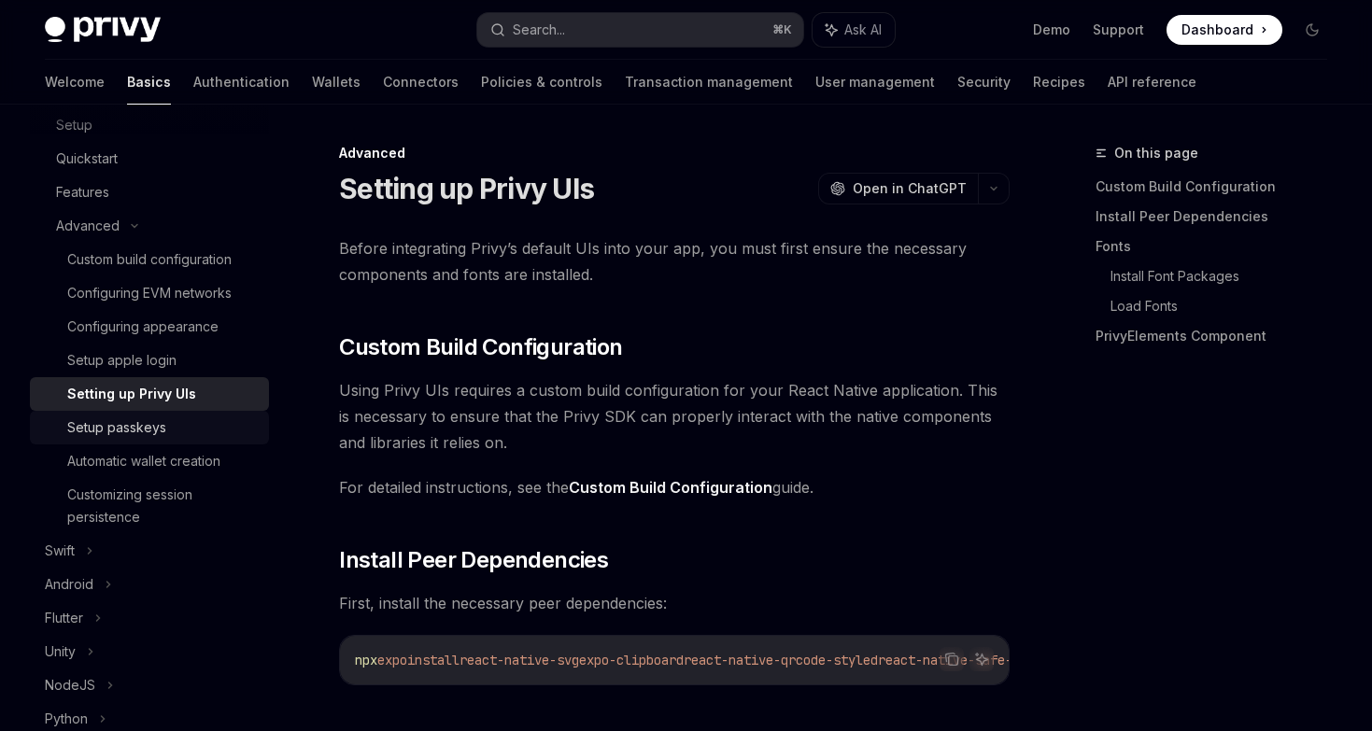
click at [149, 442] on link "Setup passkeys" at bounding box center [149, 428] width 239 height 34
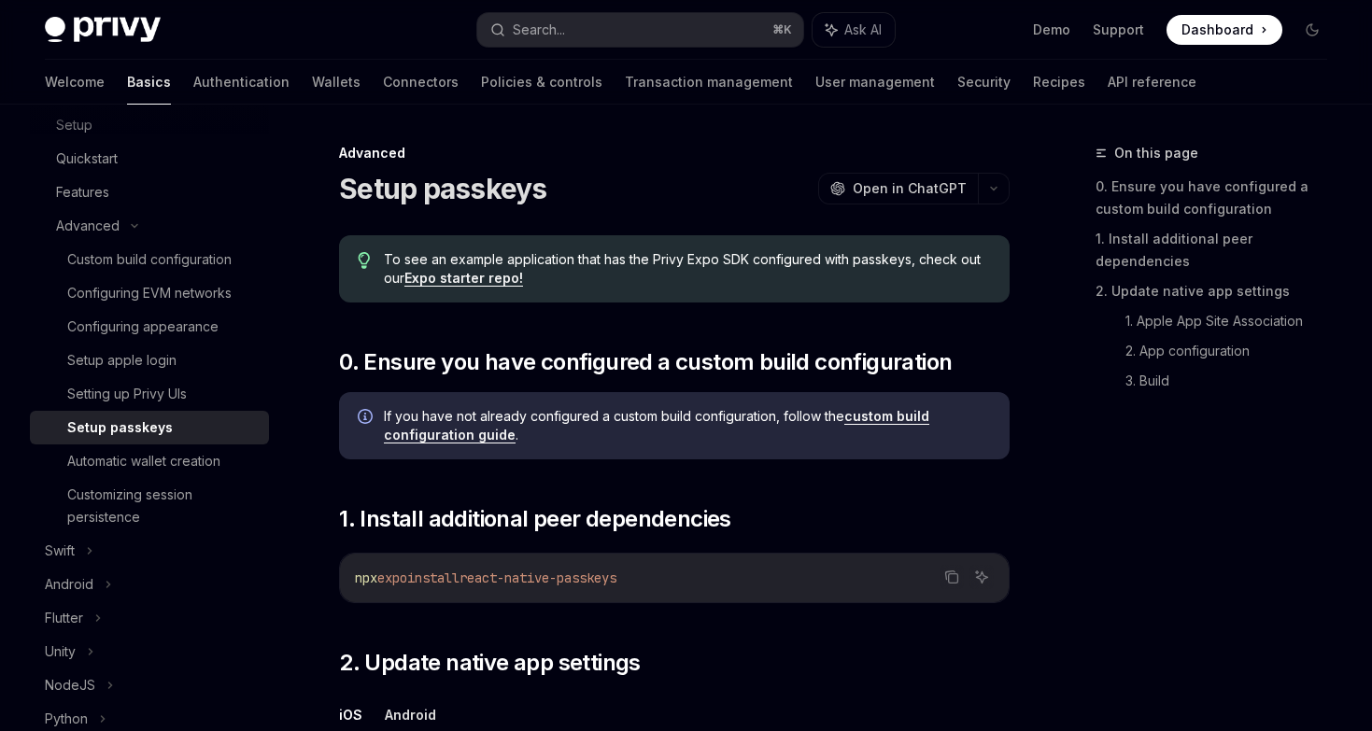
type textarea "*"
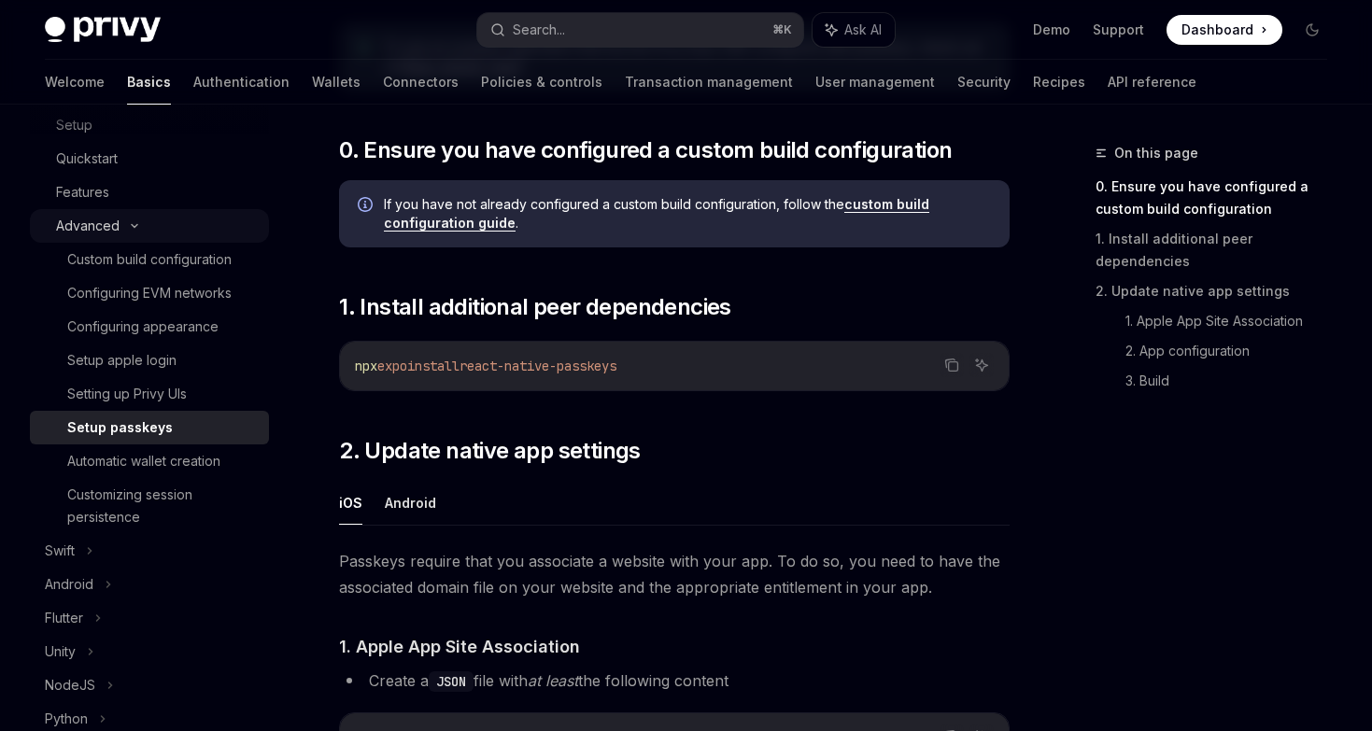
scroll to position [275, 0]
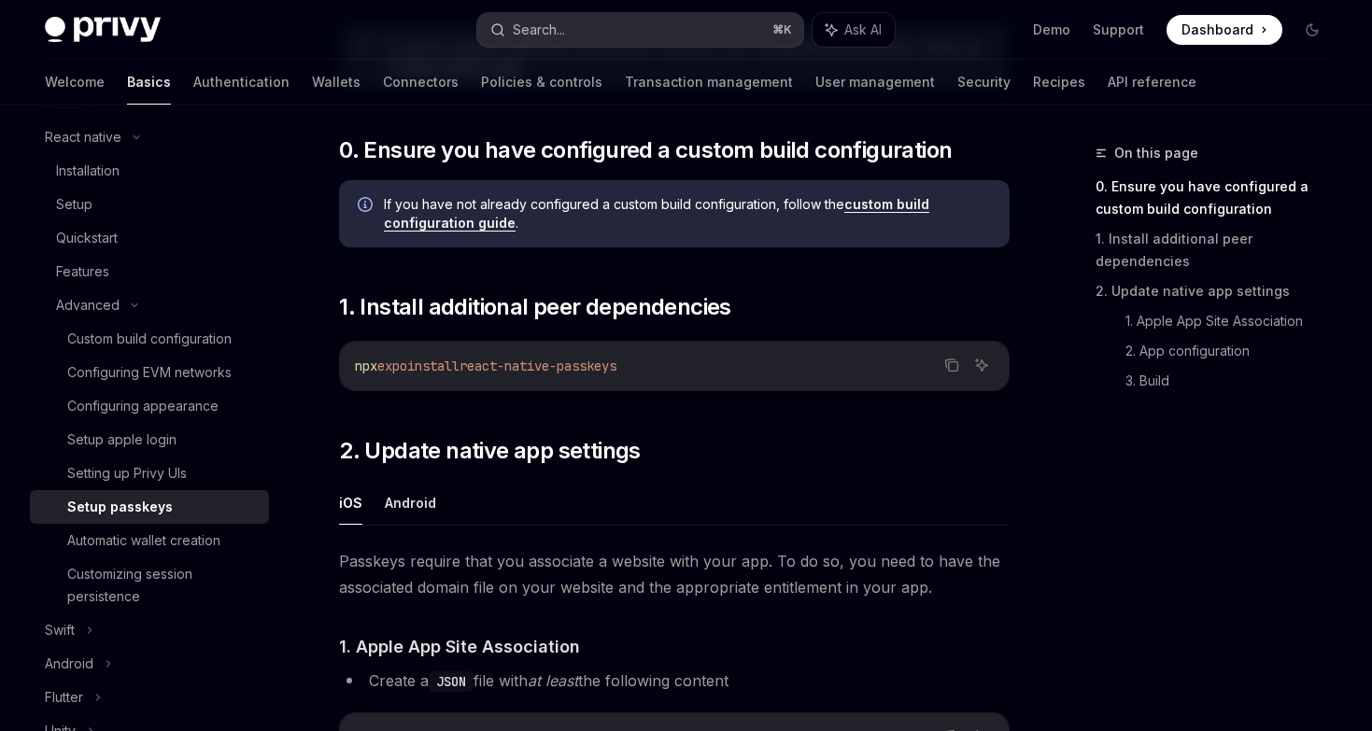
click at [537, 32] on div "Search..." at bounding box center [539, 30] width 52 height 22
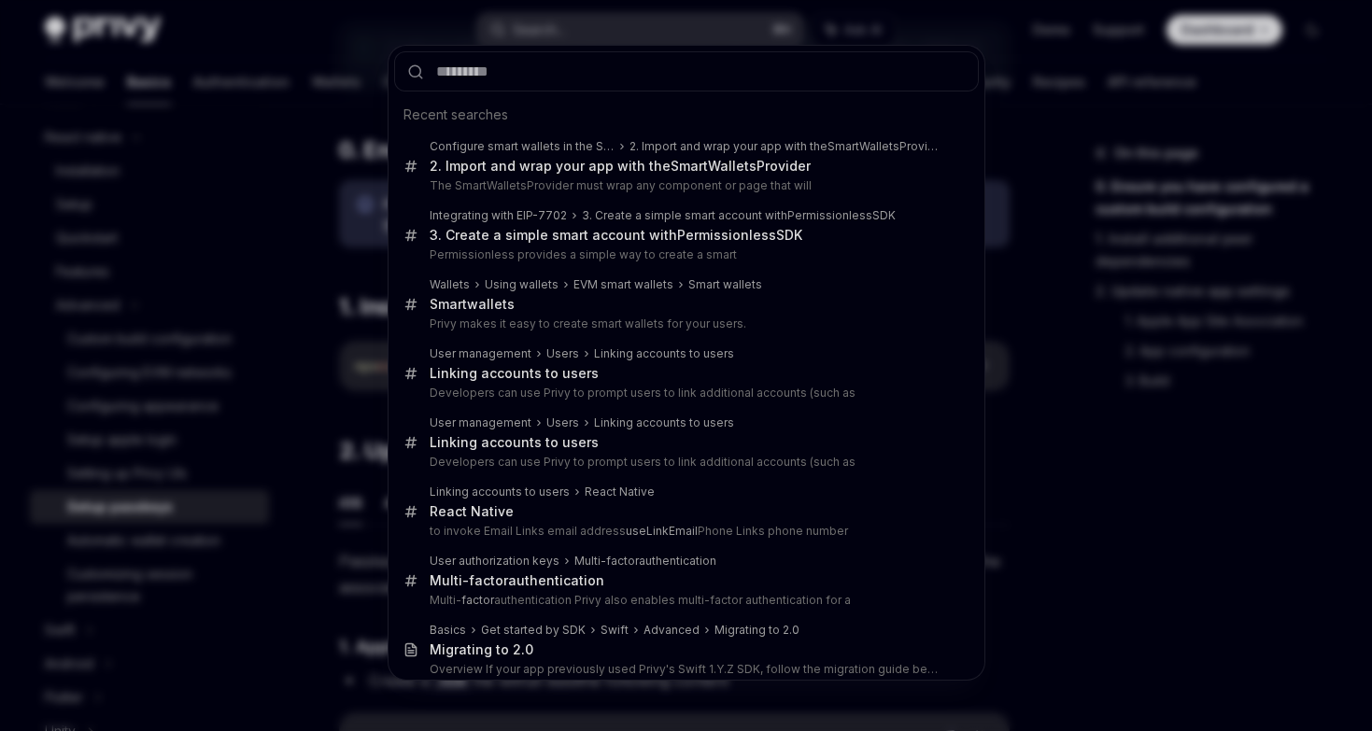
type input "*"
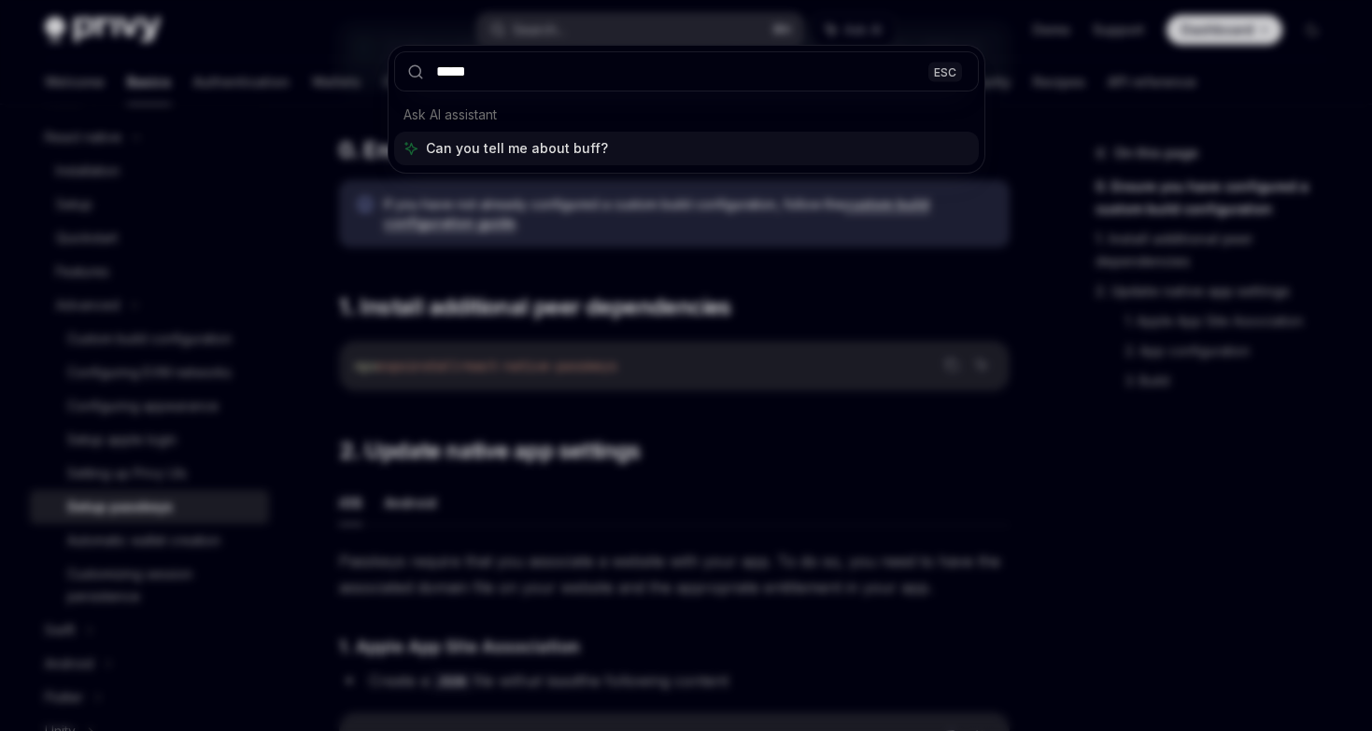
type input "******"
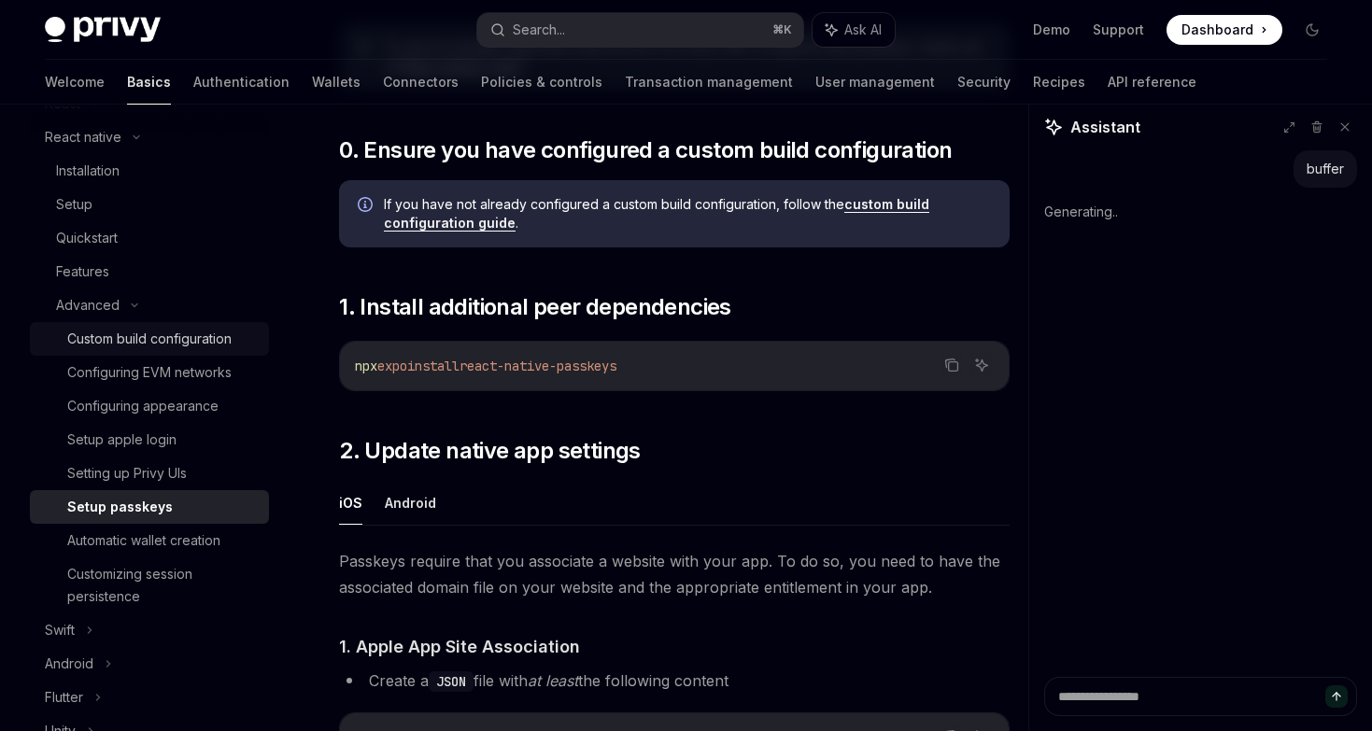
click at [156, 349] on div "Custom build configuration" at bounding box center [149, 339] width 164 height 22
click at [156, 346] on div "Custom build configuration" at bounding box center [149, 339] width 164 height 22
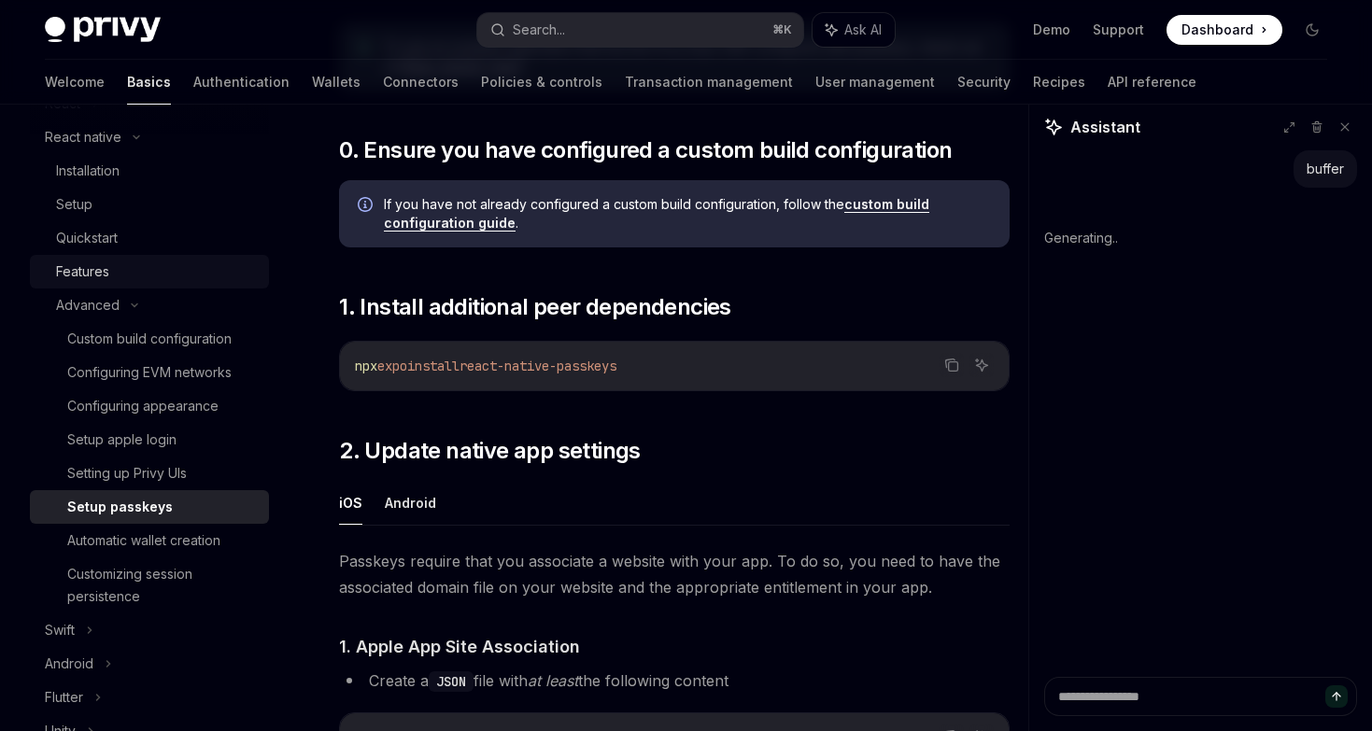
scroll to position [205, 0]
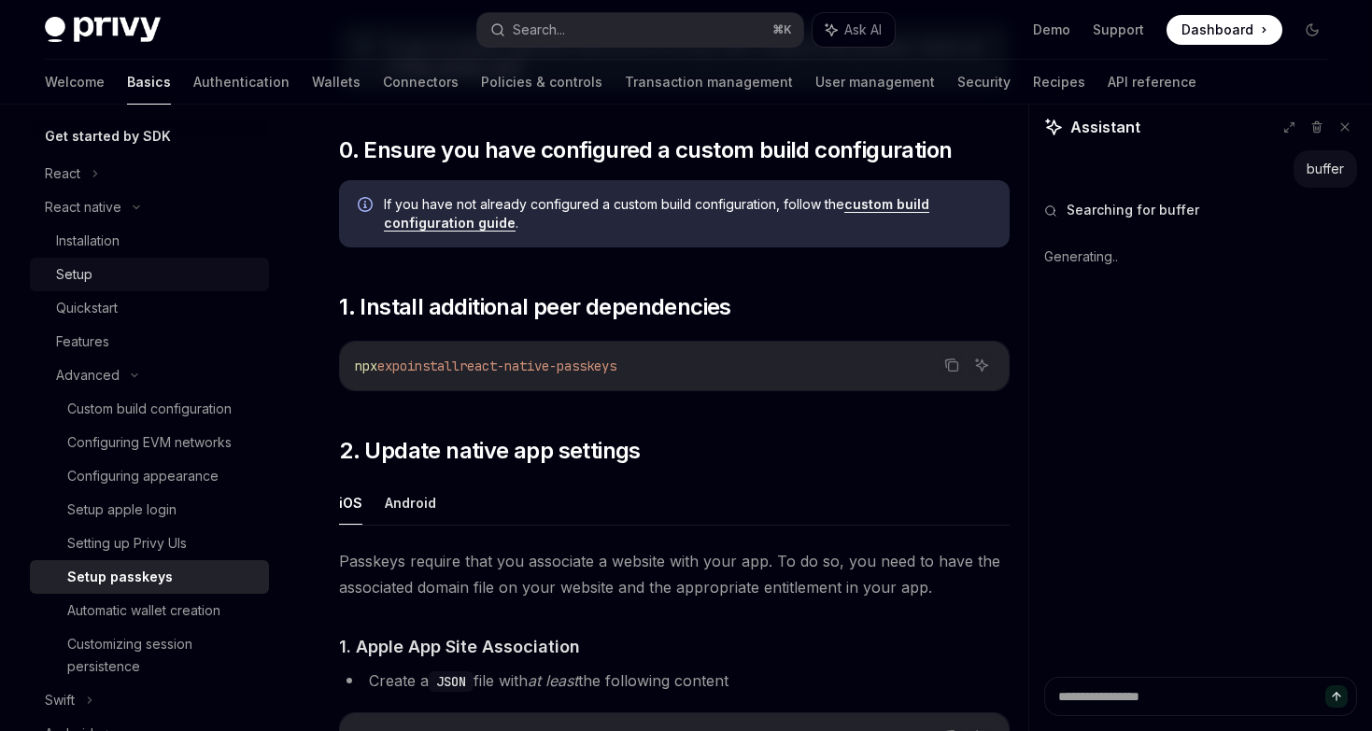
click at [124, 271] on div "Setup" at bounding box center [157, 274] width 202 height 22
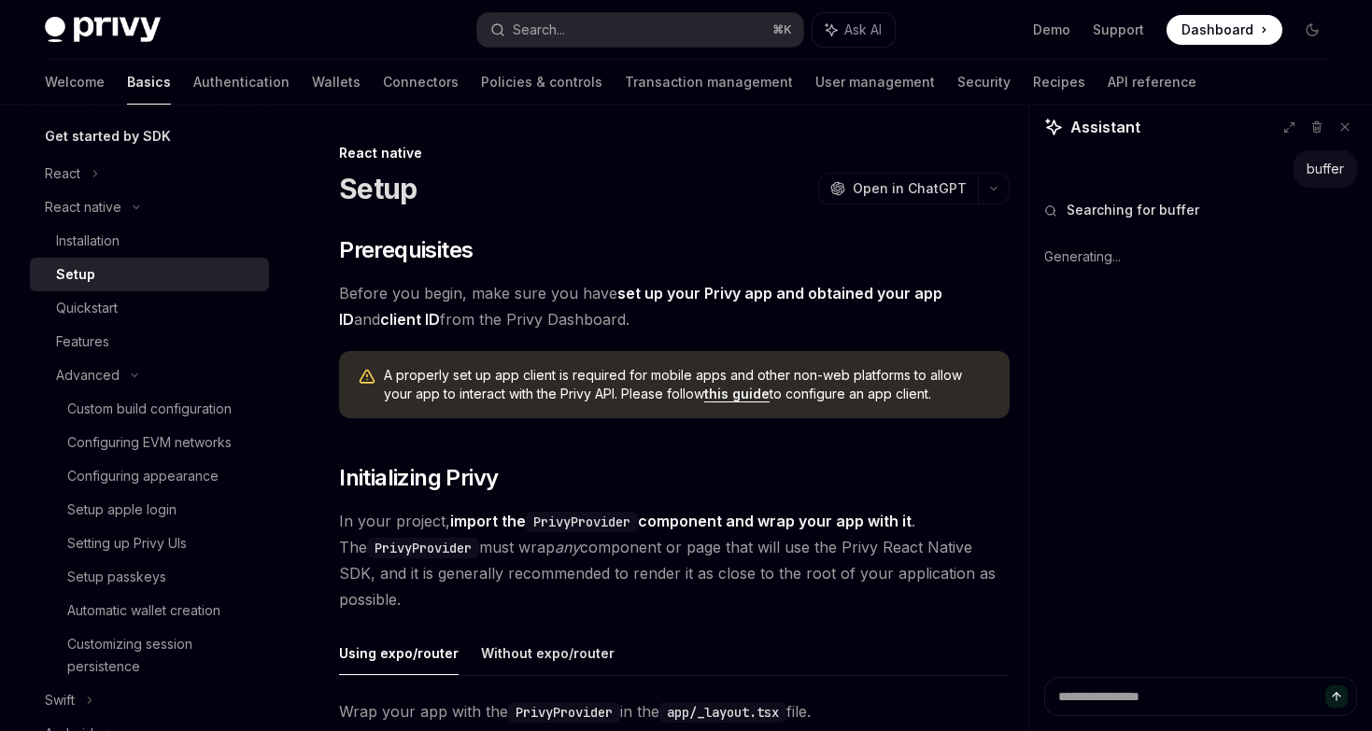
type textarea "*"
click at [120, 246] on div "Installation" at bounding box center [88, 241] width 64 height 22
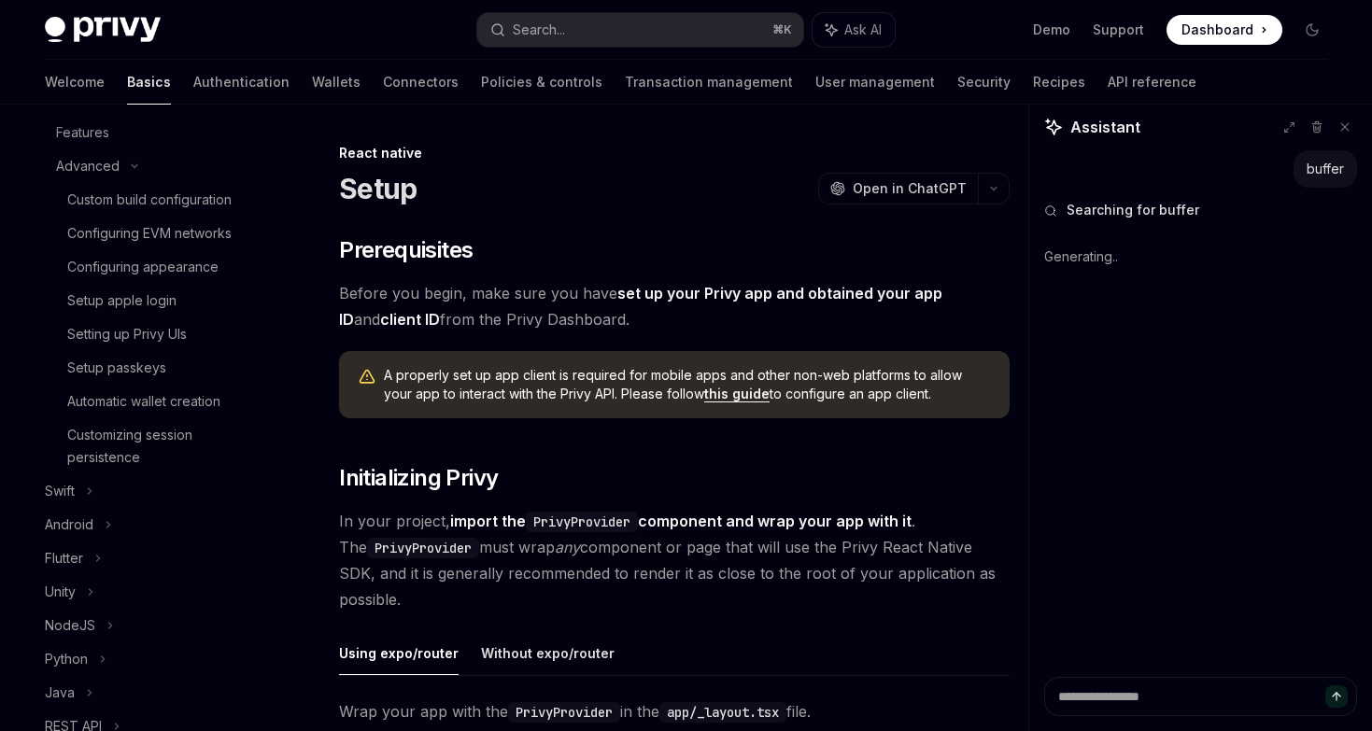
scroll to position [619, 0]
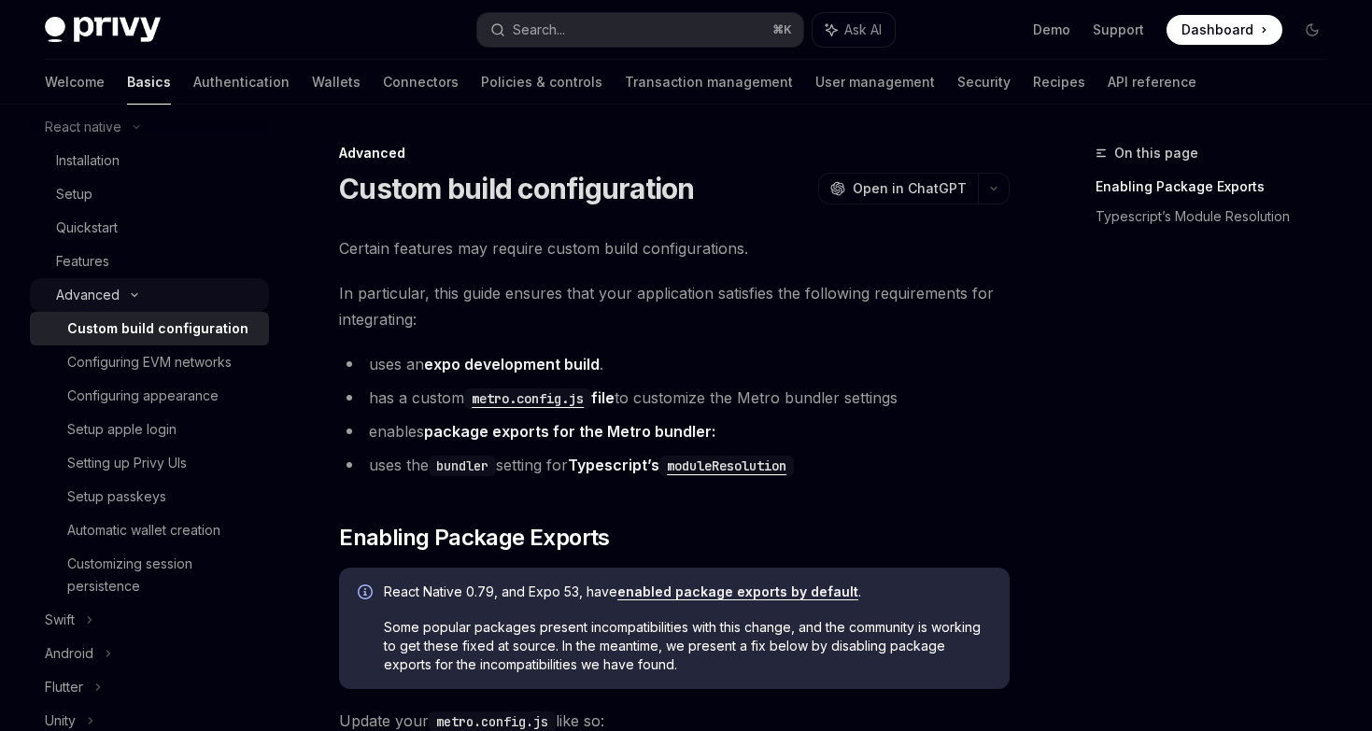
scroll to position [235, 0]
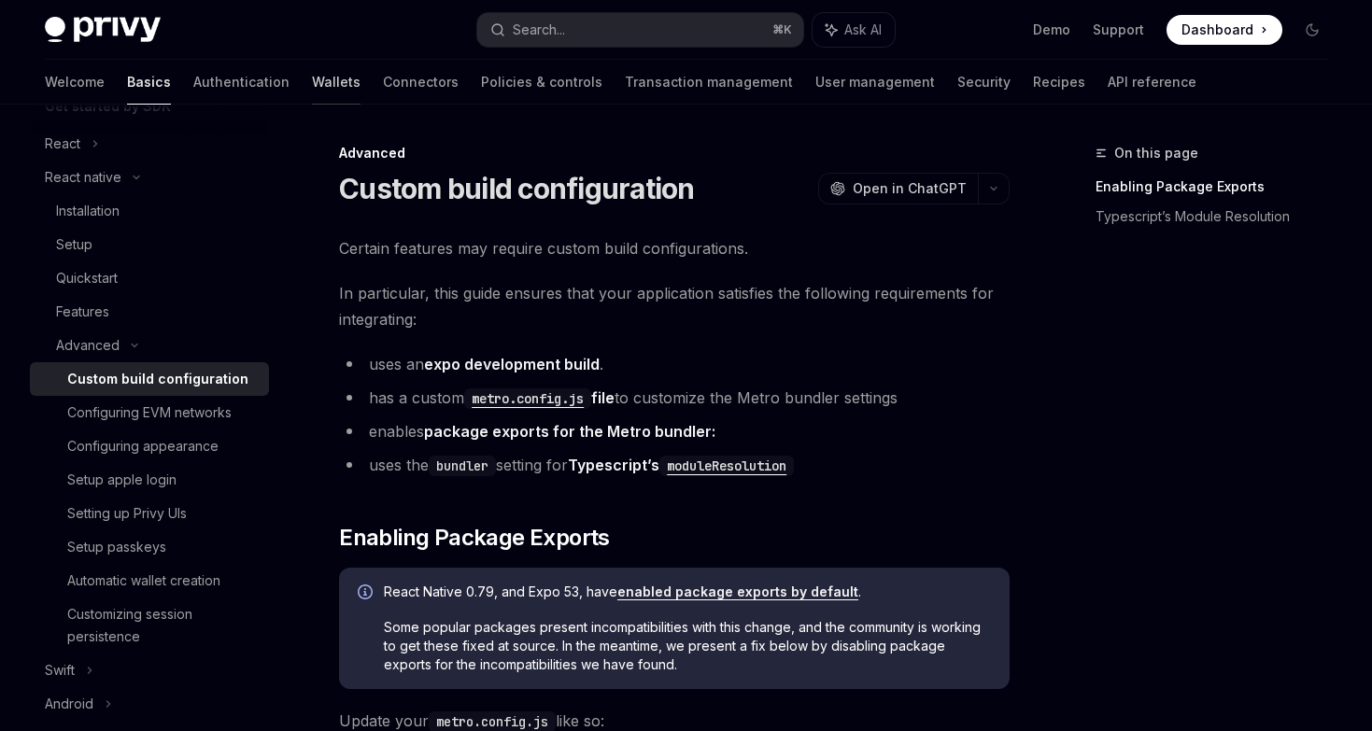
click at [312, 80] on link "Wallets" at bounding box center [336, 82] width 49 height 45
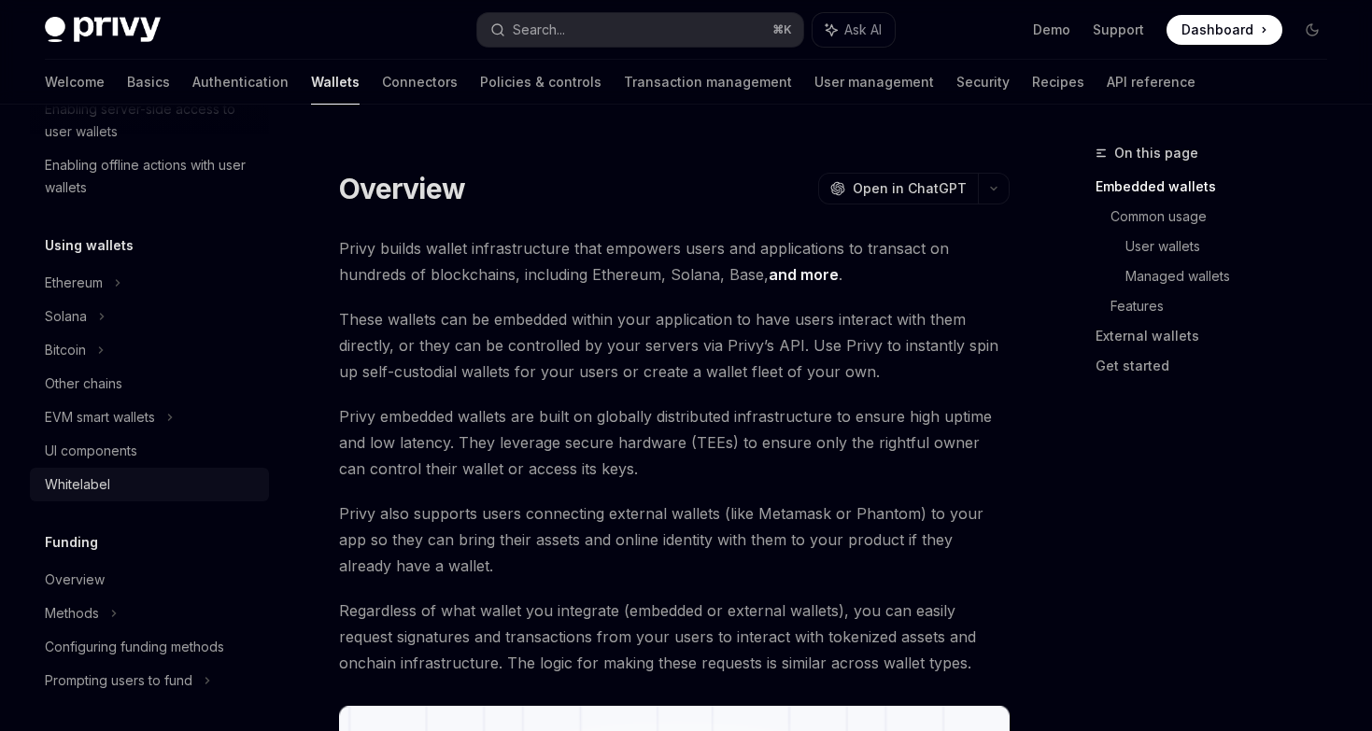
scroll to position [416, 0]
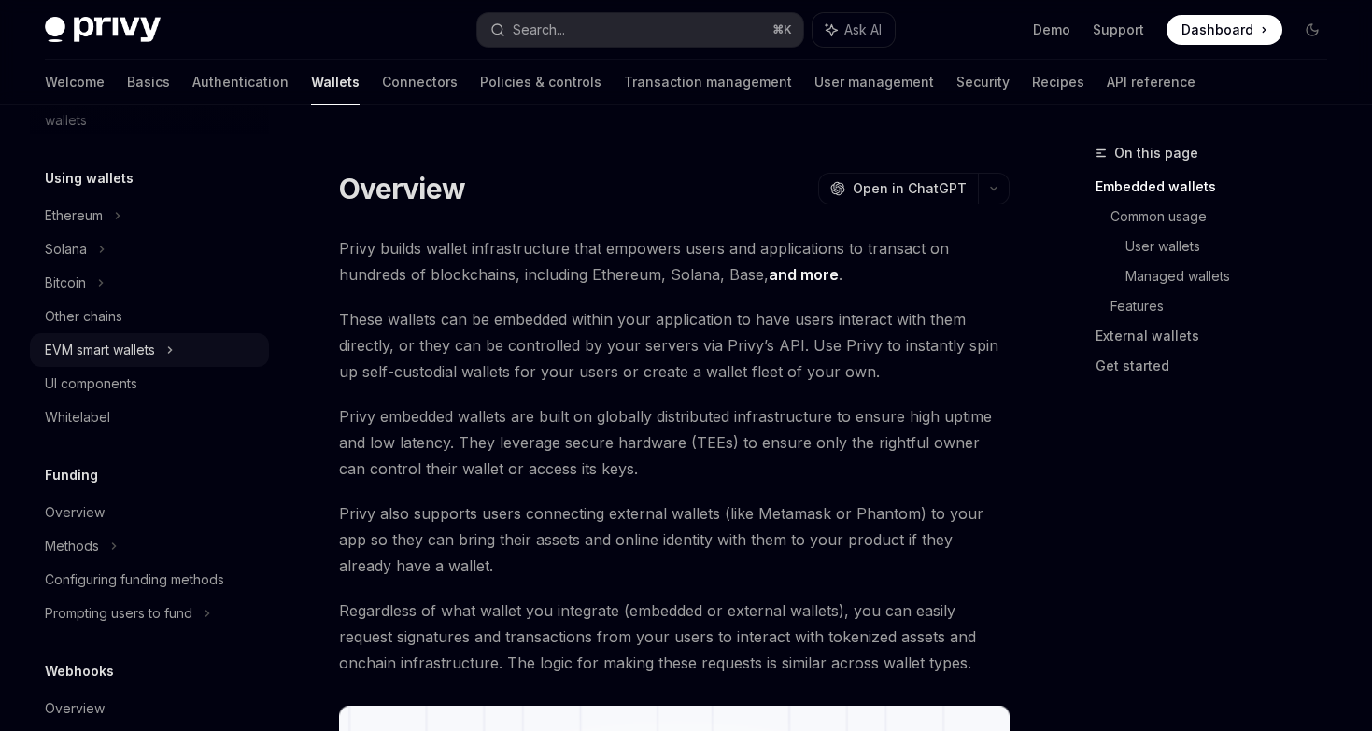
click at [122, 346] on div "EVM smart wallets" at bounding box center [100, 350] width 110 height 22
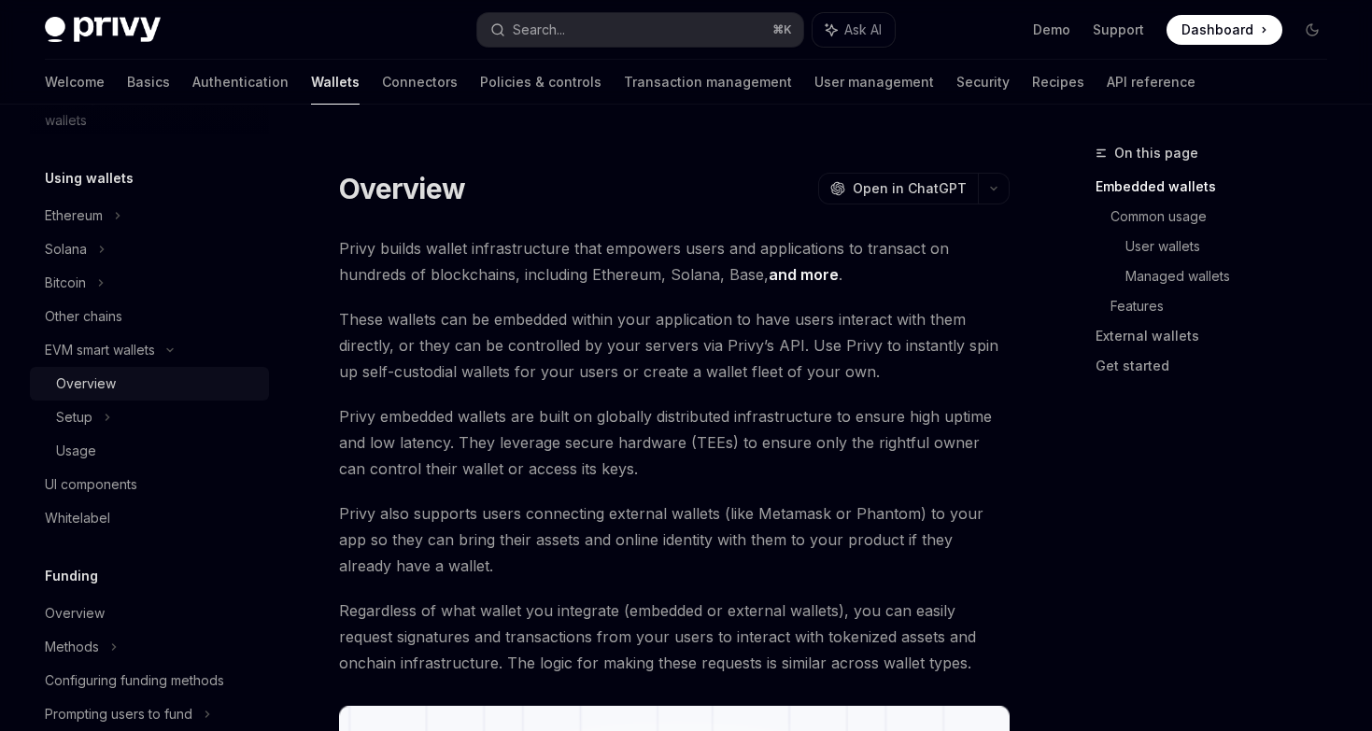
click at [123, 394] on div "Overview" at bounding box center [157, 384] width 202 height 22
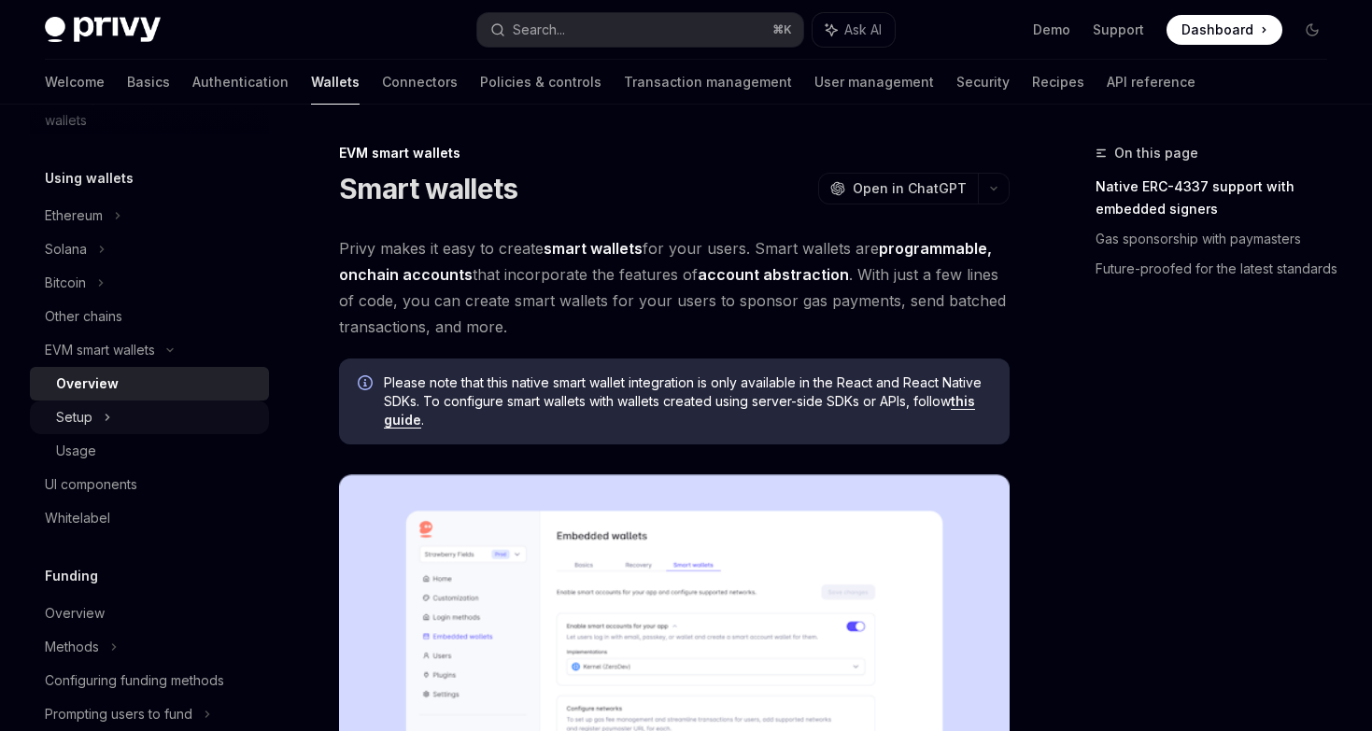
click at [114, 412] on div "Setup" at bounding box center [149, 418] width 239 height 34
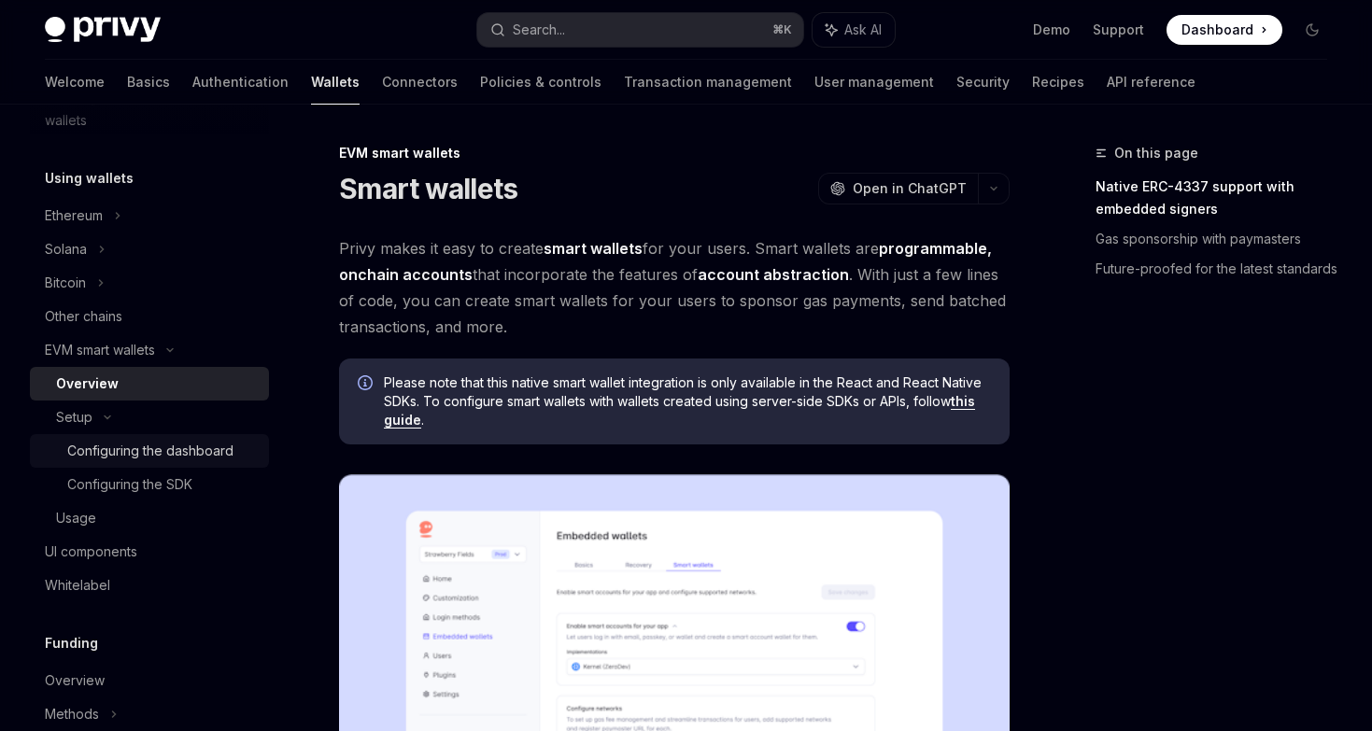
click at [116, 449] on div "Configuring the dashboard" at bounding box center [150, 451] width 166 height 22
click at [111, 520] on div "Usage" at bounding box center [157, 518] width 202 height 22
click at [119, 390] on div "Overview" at bounding box center [157, 384] width 202 height 22
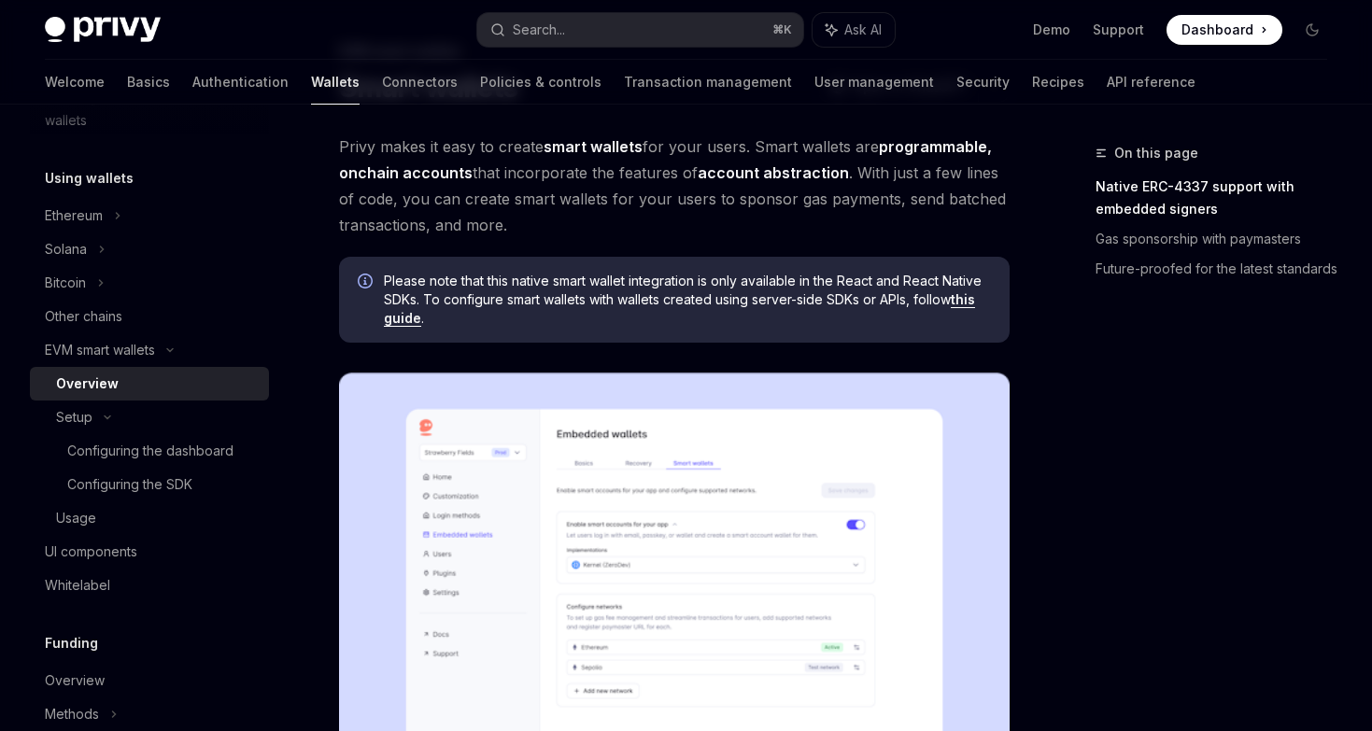
scroll to position [126, 0]
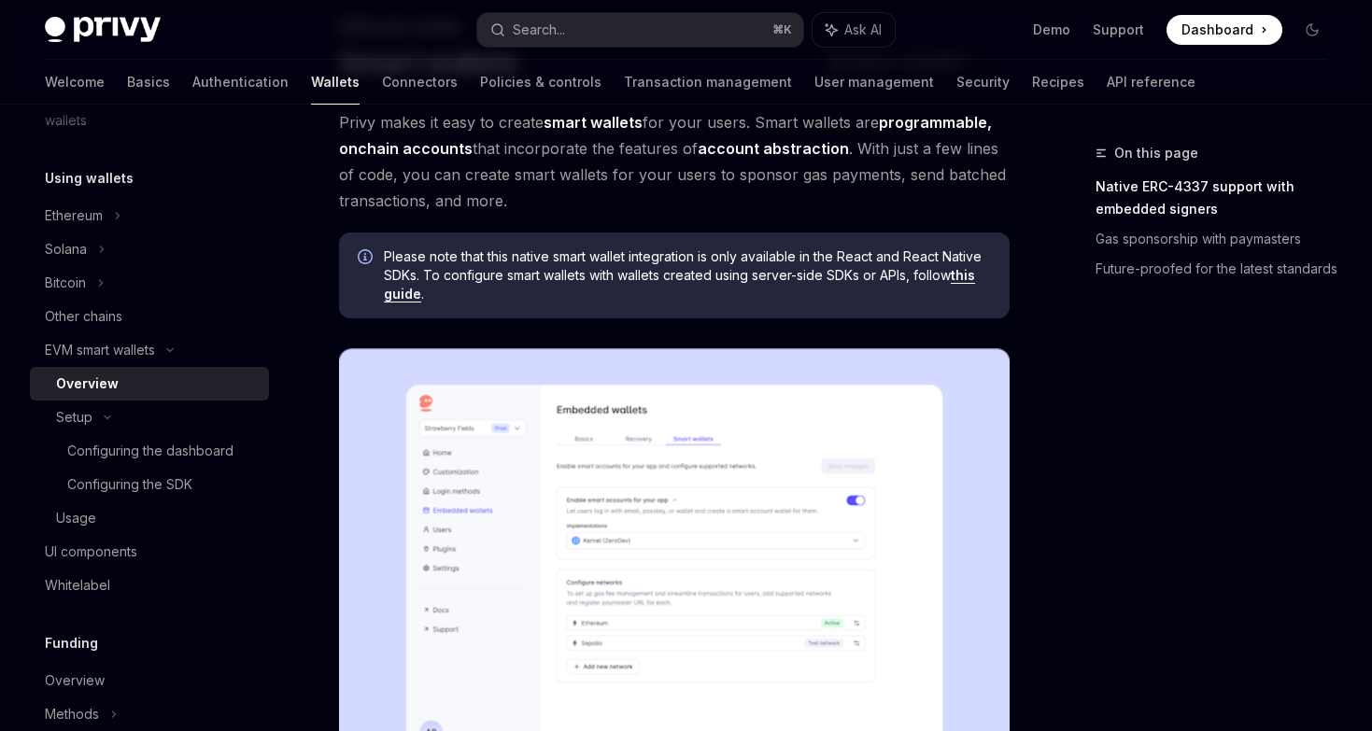
click at [588, 130] on strong "smart wallets" at bounding box center [592, 122] width 99 height 19
click at [553, 113] on strong "smart wallets" at bounding box center [592, 122] width 99 height 19
click at [563, 130] on strong "smart wallets" at bounding box center [592, 122] width 99 height 19
click at [563, 122] on strong "smart wallets" at bounding box center [592, 122] width 99 height 19
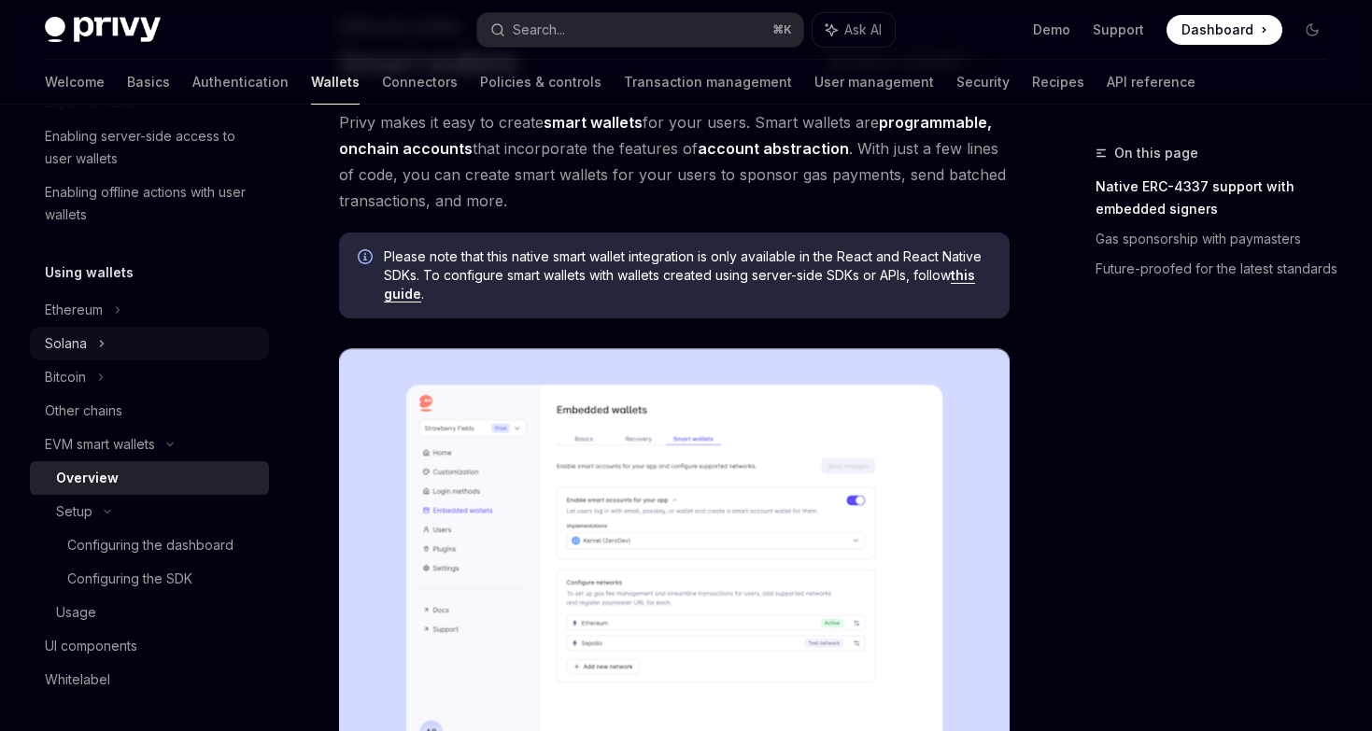
scroll to position [320, 0]
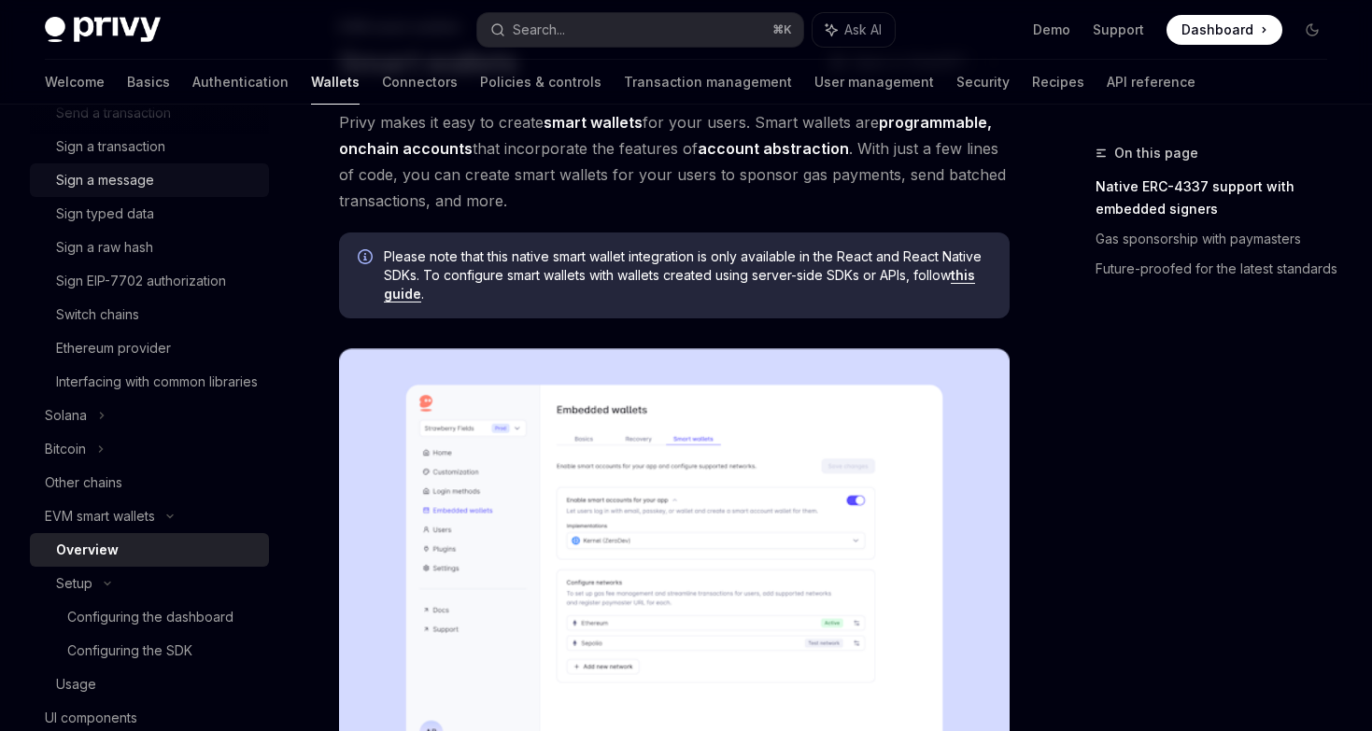
scroll to position [673, 0]
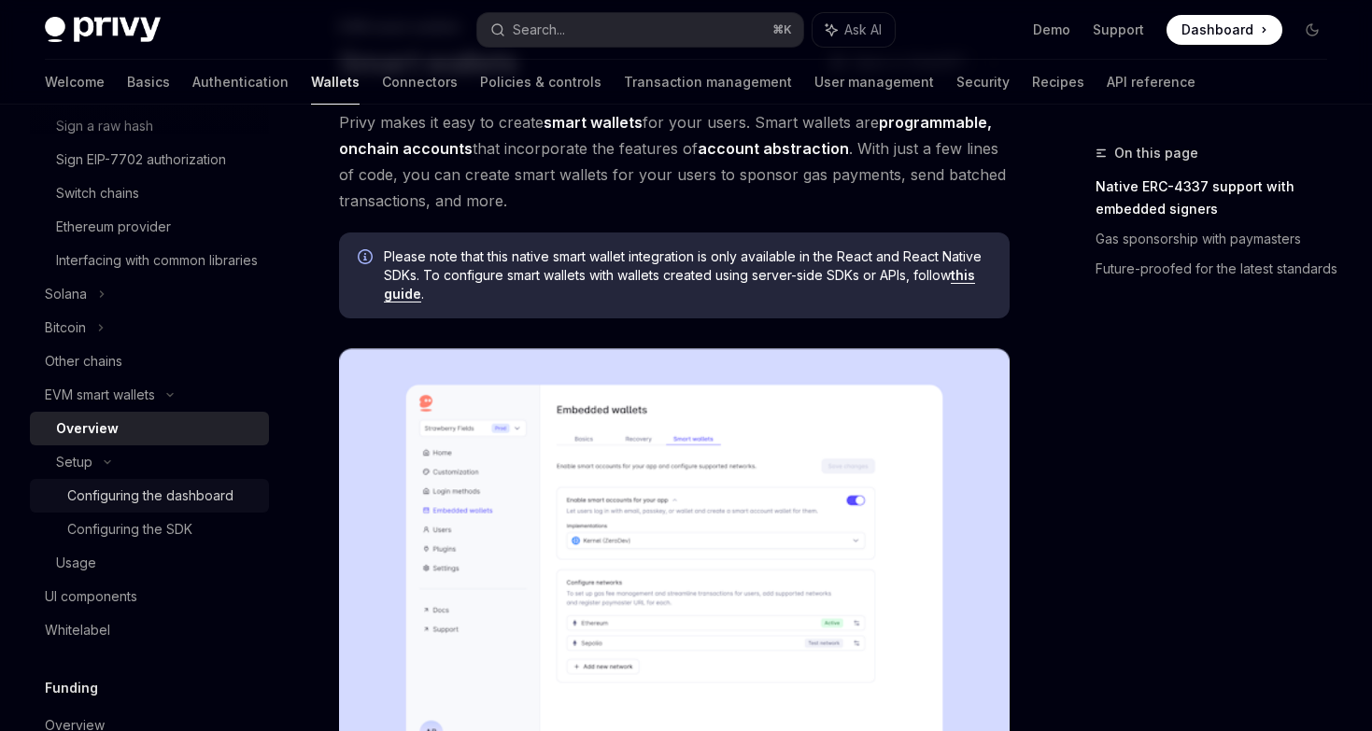
click at [119, 507] on div "Configuring the dashboard" at bounding box center [150, 496] width 166 height 22
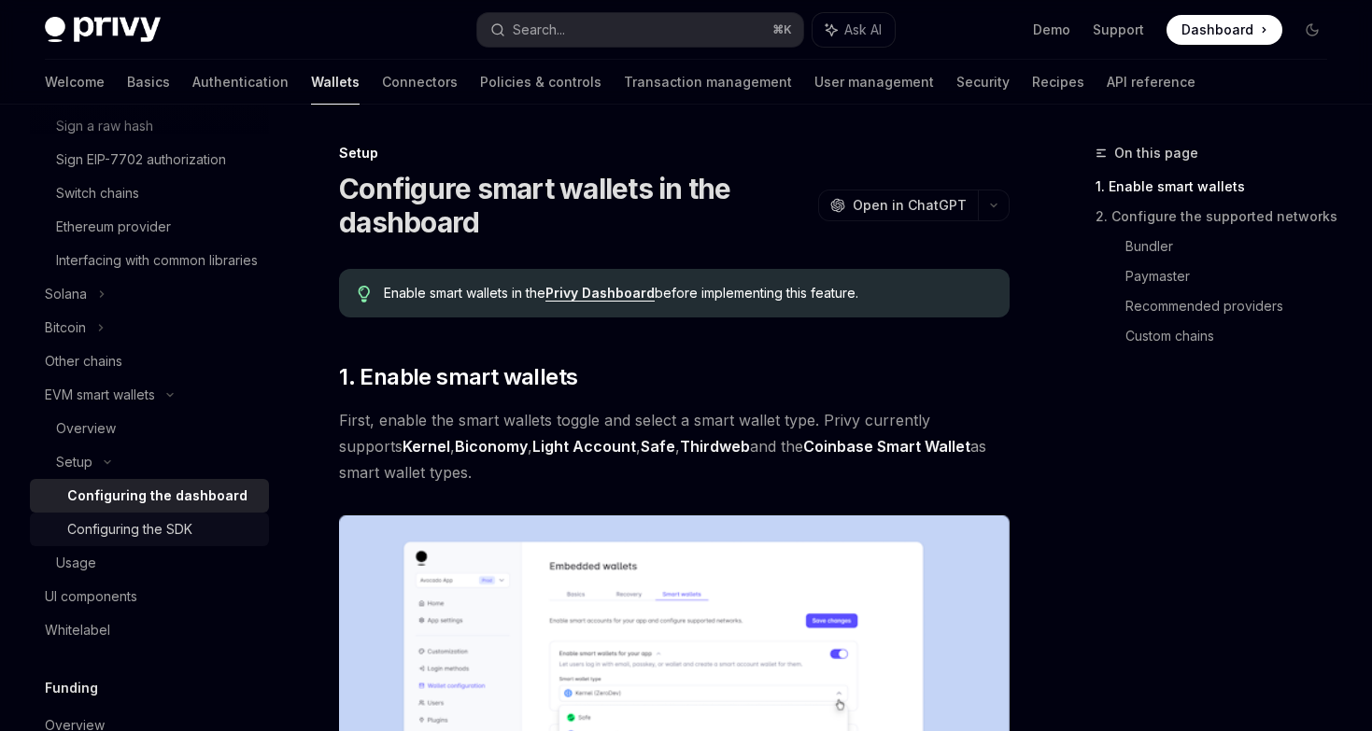
click at [119, 541] on div "Configuring the SDK" at bounding box center [129, 529] width 125 height 22
click at [184, 541] on div "Configuring the SDK" at bounding box center [129, 529] width 125 height 22
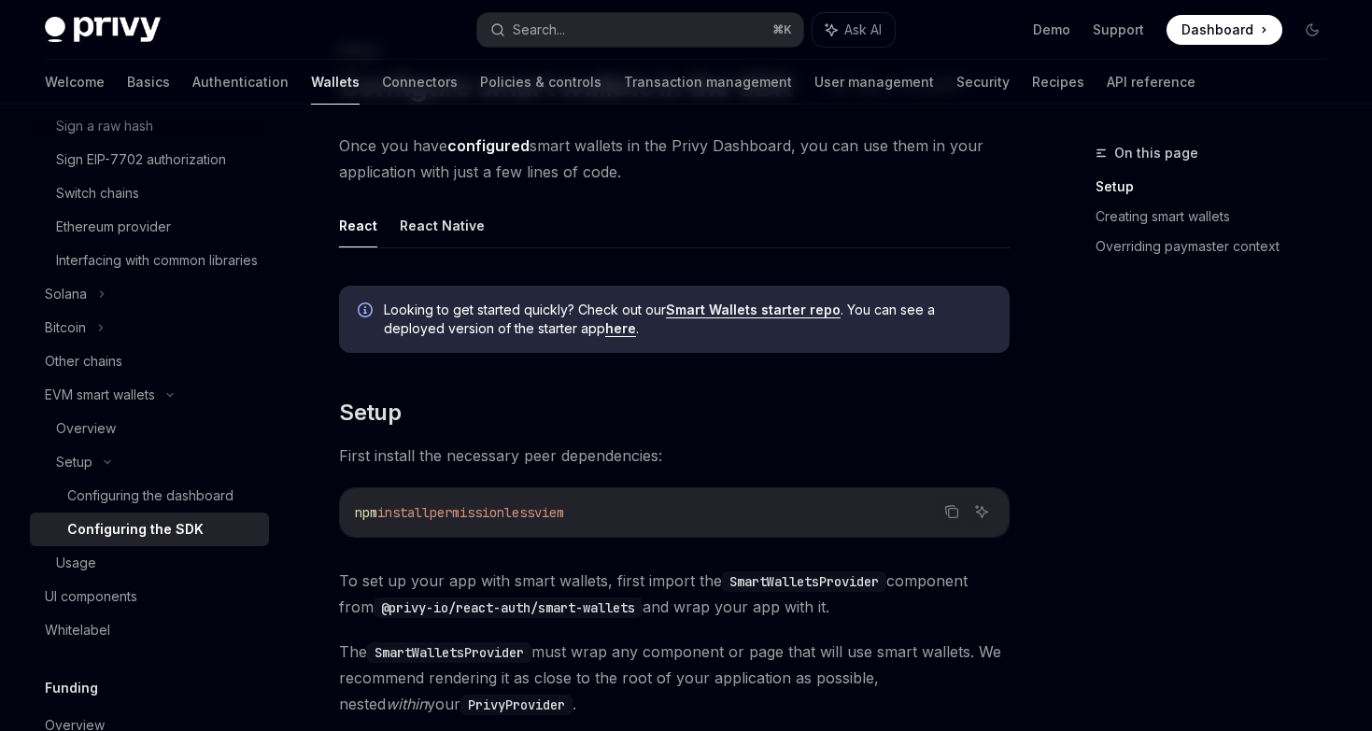
scroll to position [192, 0]
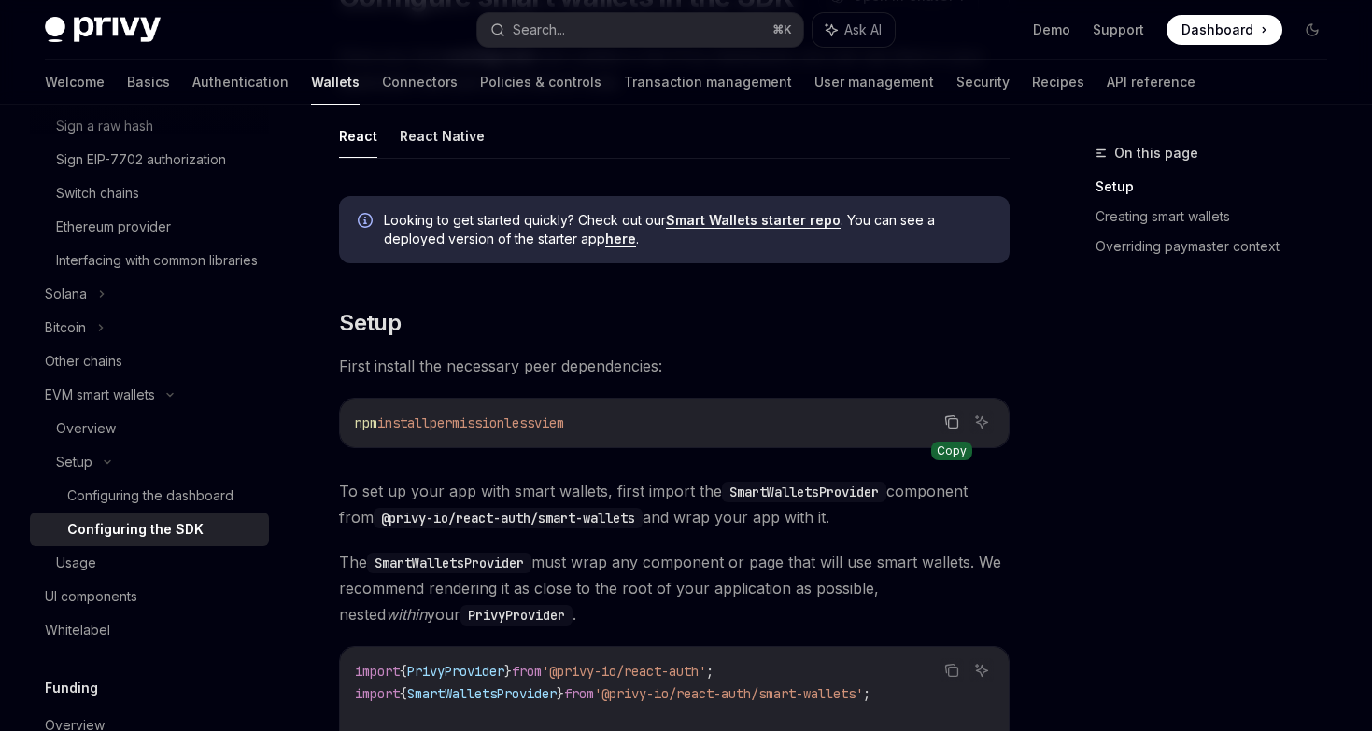
click at [955, 424] on icon "Copy the contents from the code block" at bounding box center [951, 422] width 15 height 15
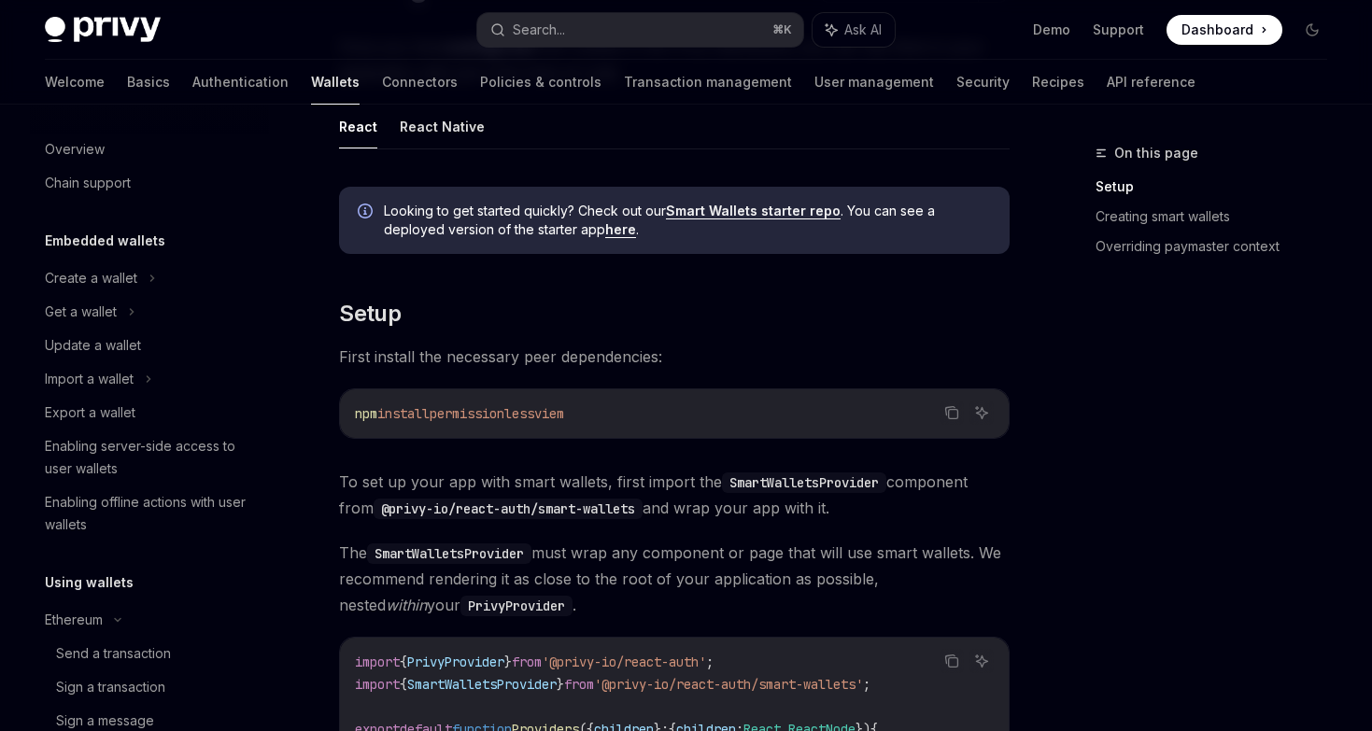
scroll to position [0, 0]
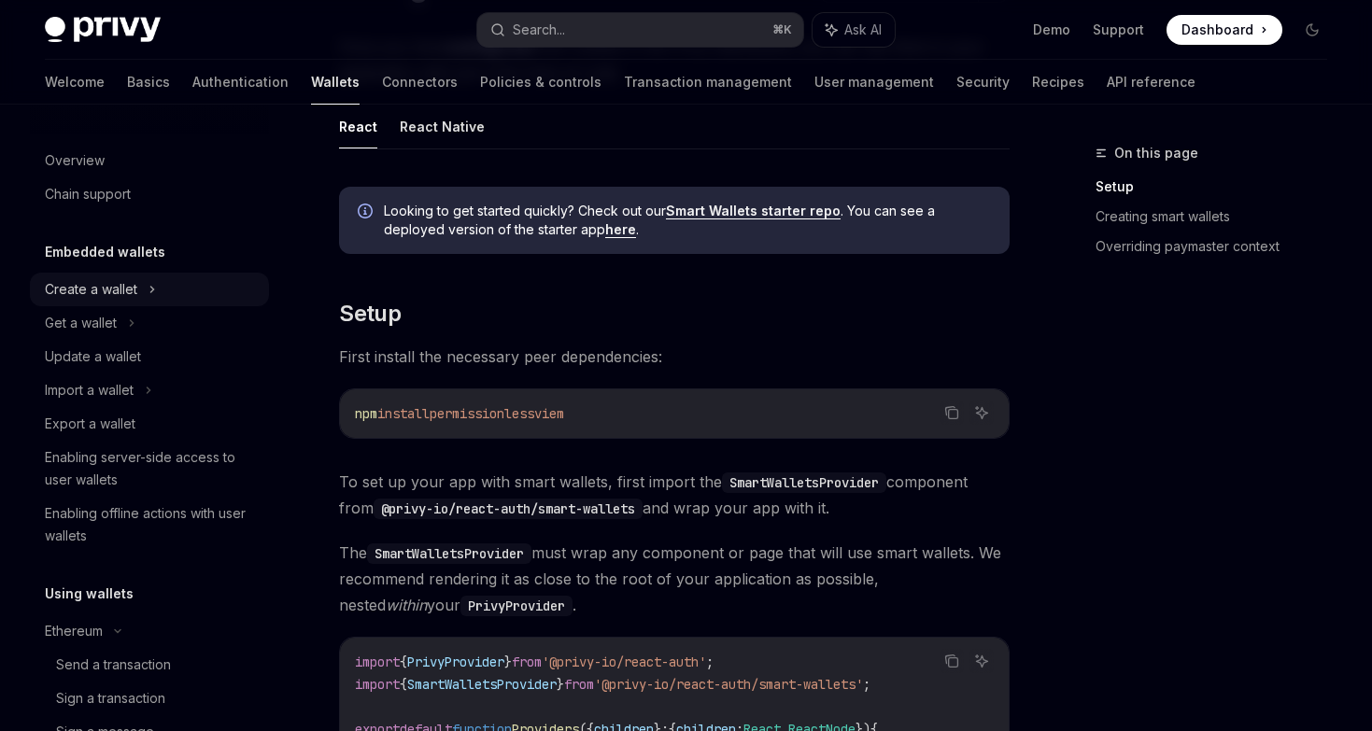
click at [115, 303] on div "Create a wallet" at bounding box center [149, 290] width 239 height 34
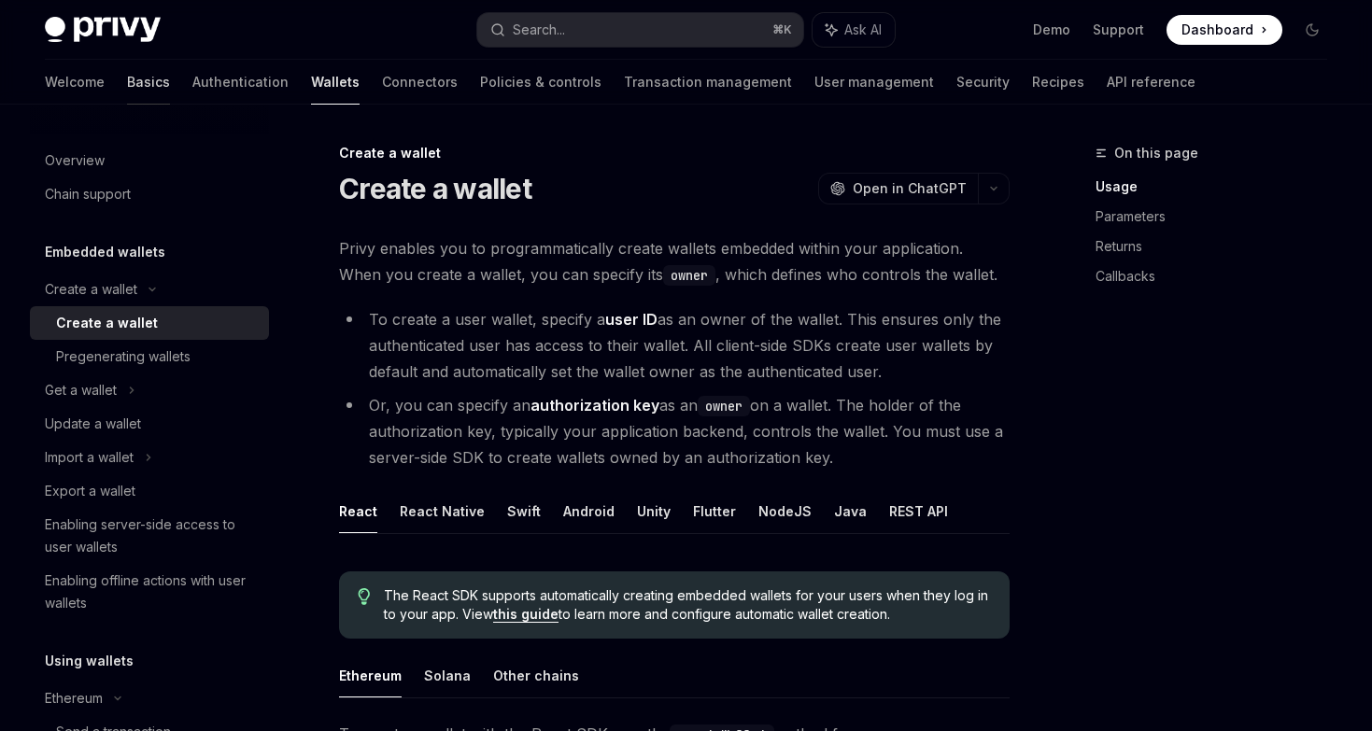
click at [127, 87] on link "Basics" at bounding box center [148, 82] width 43 height 45
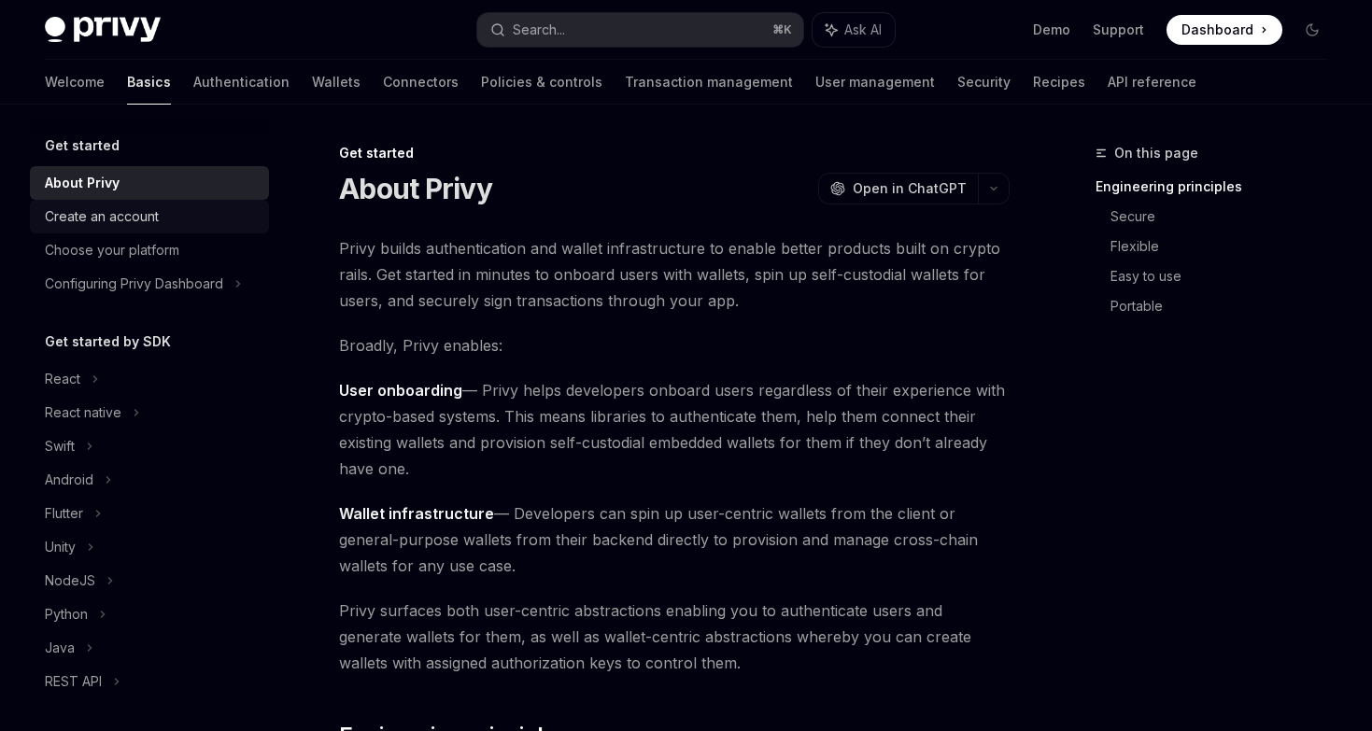
click at [126, 219] on div "Create an account" at bounding box center [102, 216] width 114 height 22
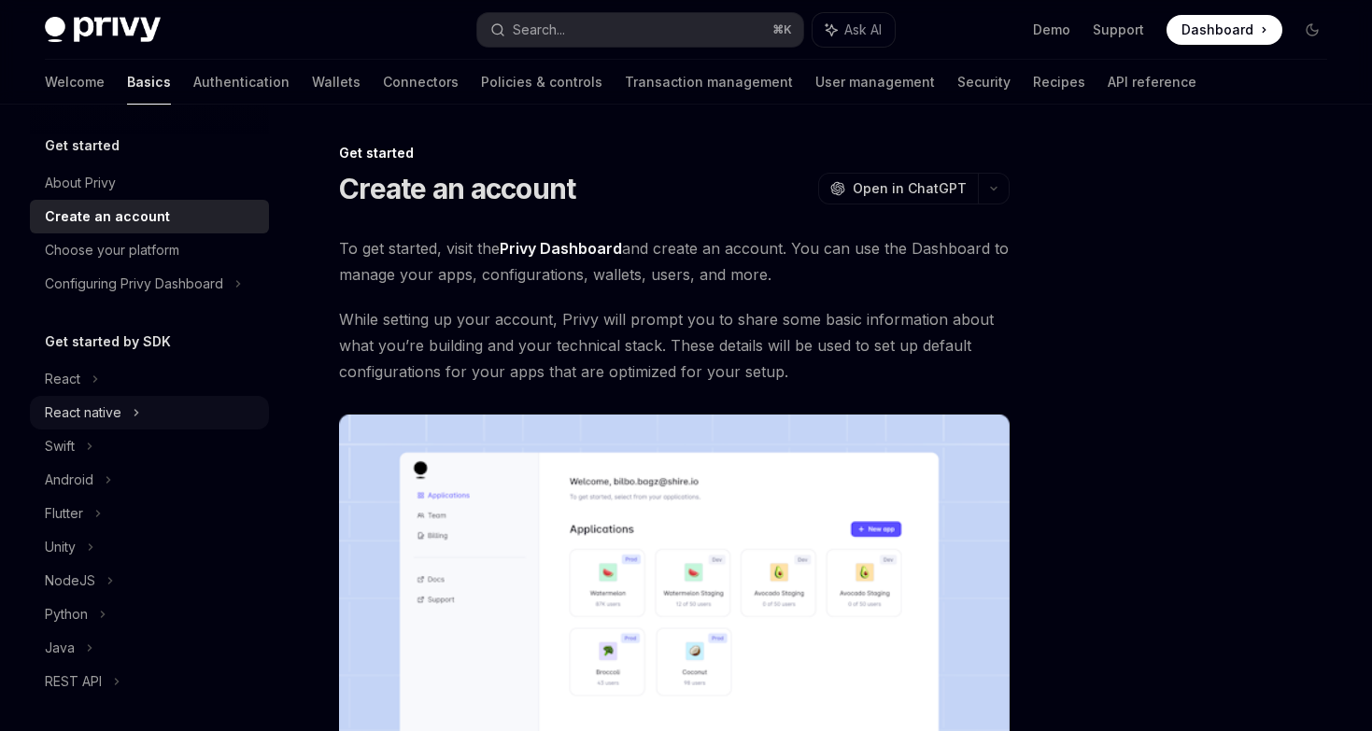
click at [108, 400] on div "React native" at bounding box center [149, 413] width 239 height 34
type textarea "*"
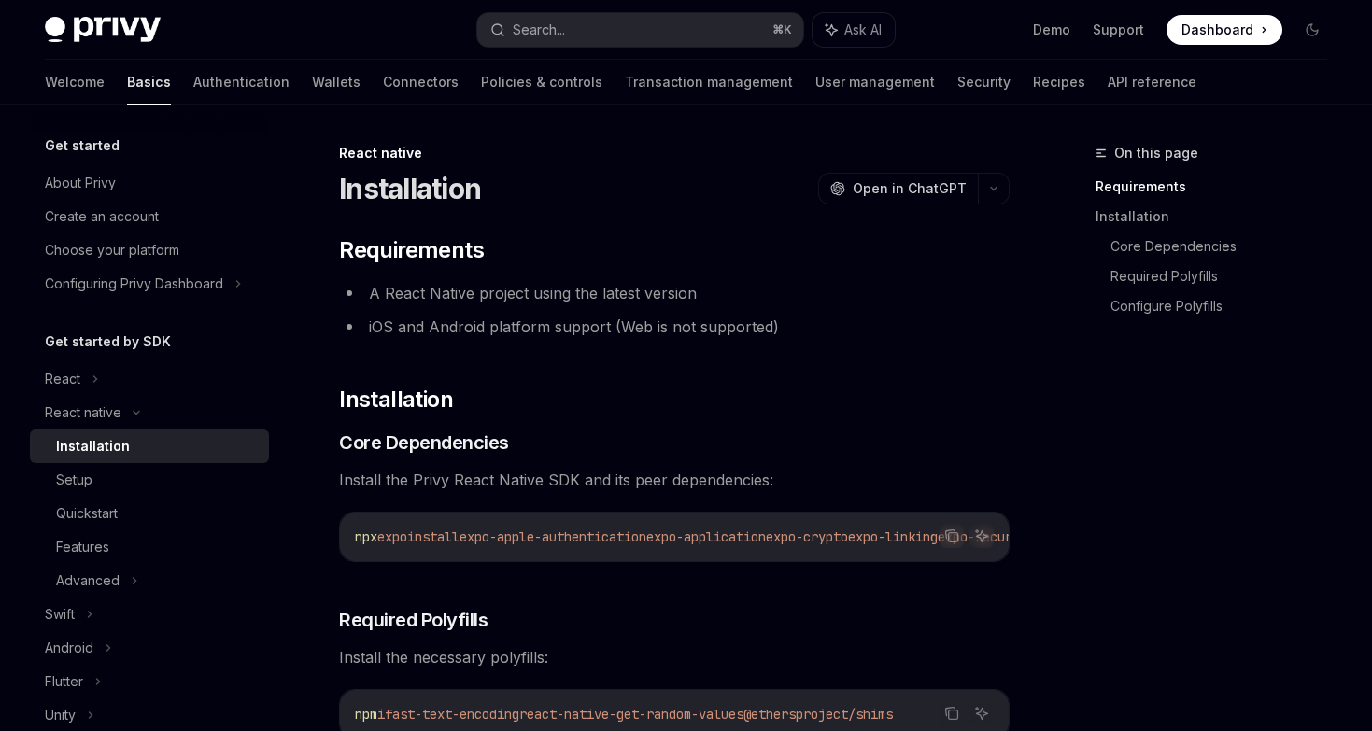
scroll to position [123, 0]
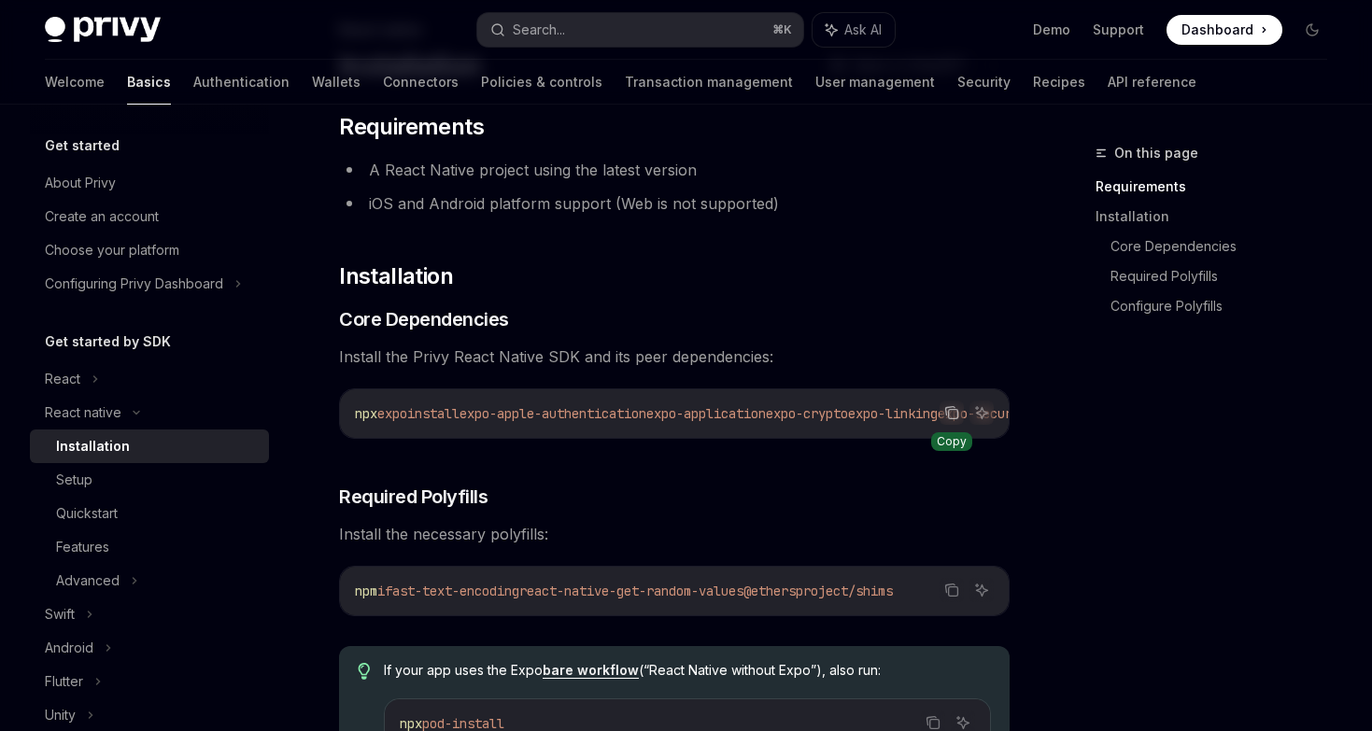
click at [953, 413] on icon "Copy the contents from the code block" at bounding box center [951, 412] width 15 height 15
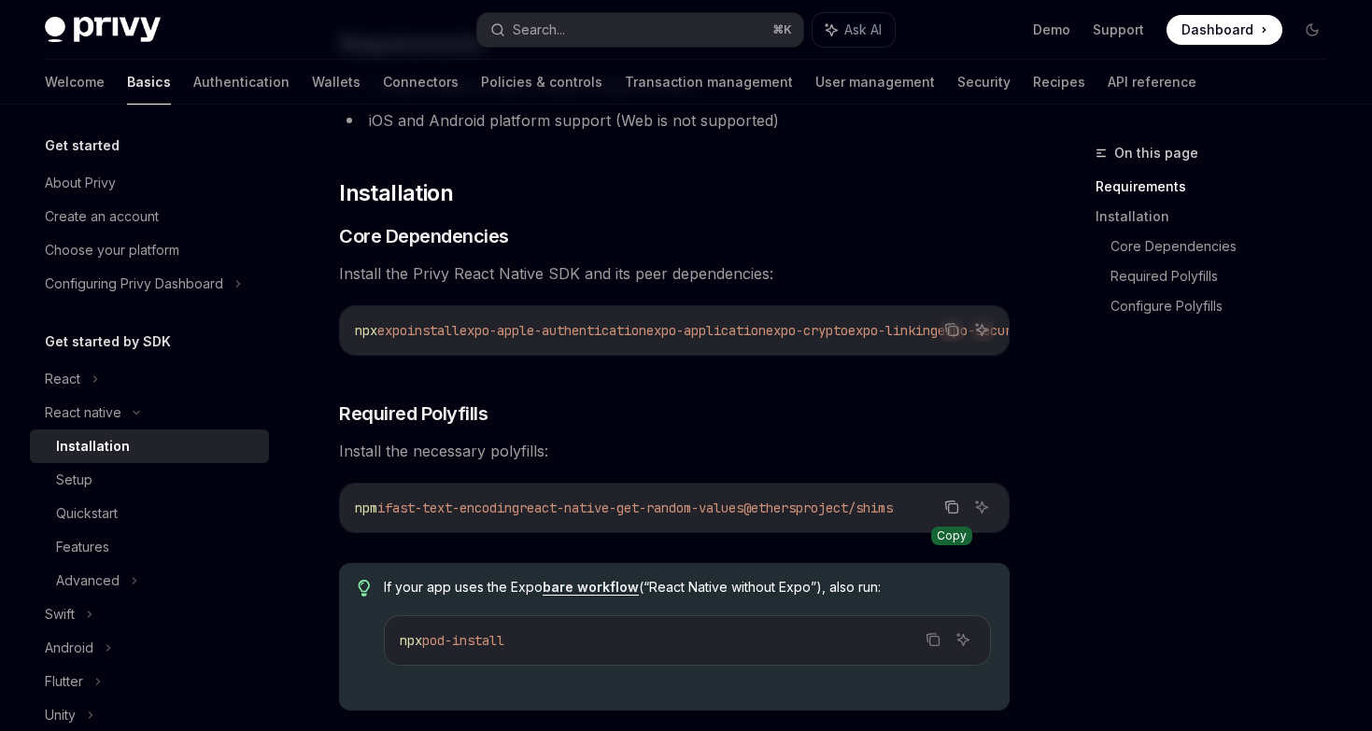
click at [949, 515] on icon "Copy the contents from the code block" at bounding box center [951, 507] width 15 height 15
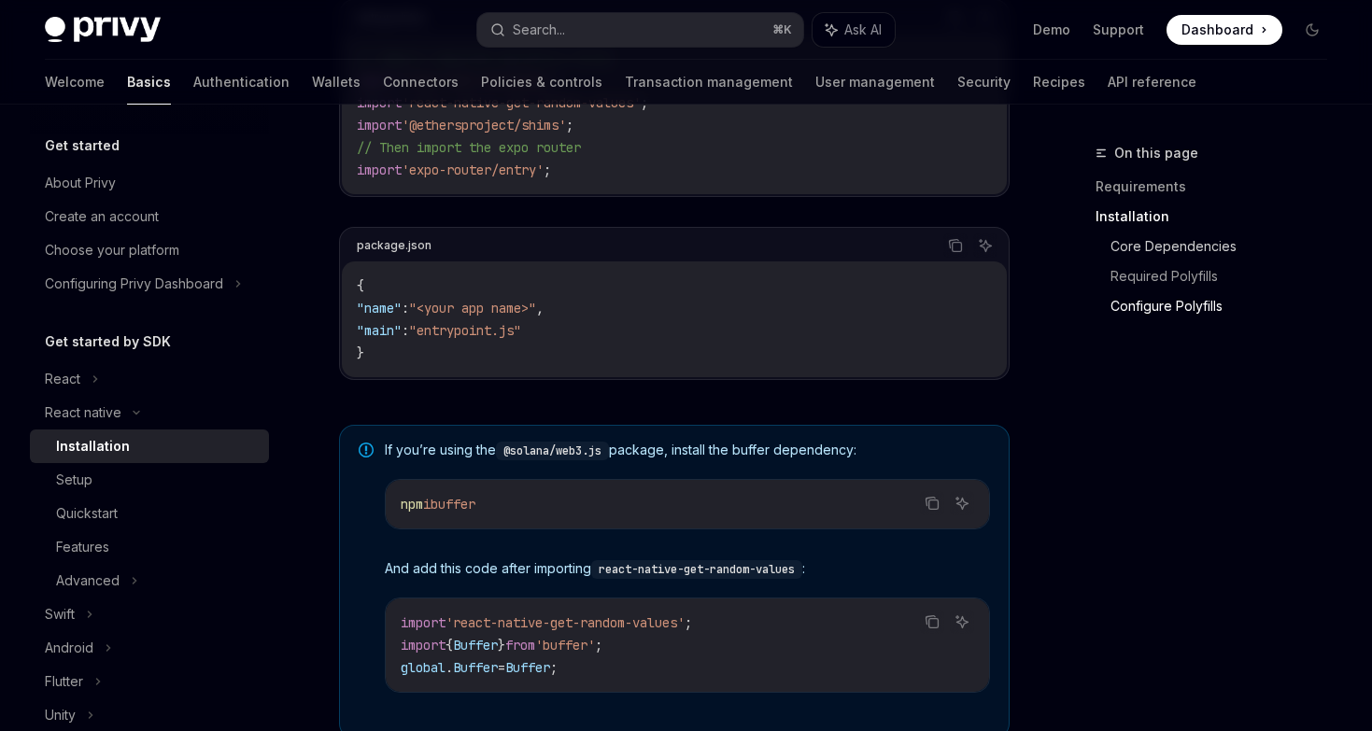
scroll to position [1132, 0]
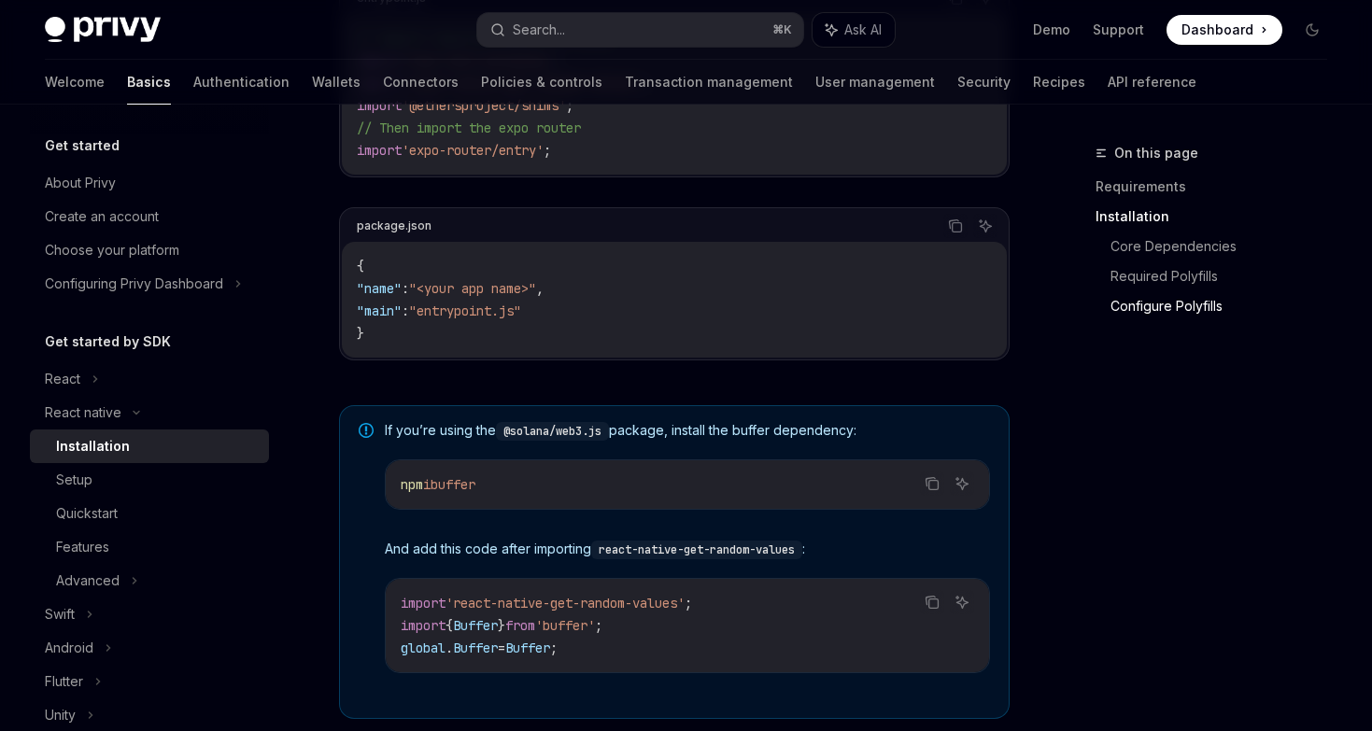
click at [536, 495] on code "npm i buffer" at bounding box center [687, 484] width 573 height 22
click at [943, 491] on button "Copy the contents from the code block" at bounding box center [932, 484] width 24 height 24
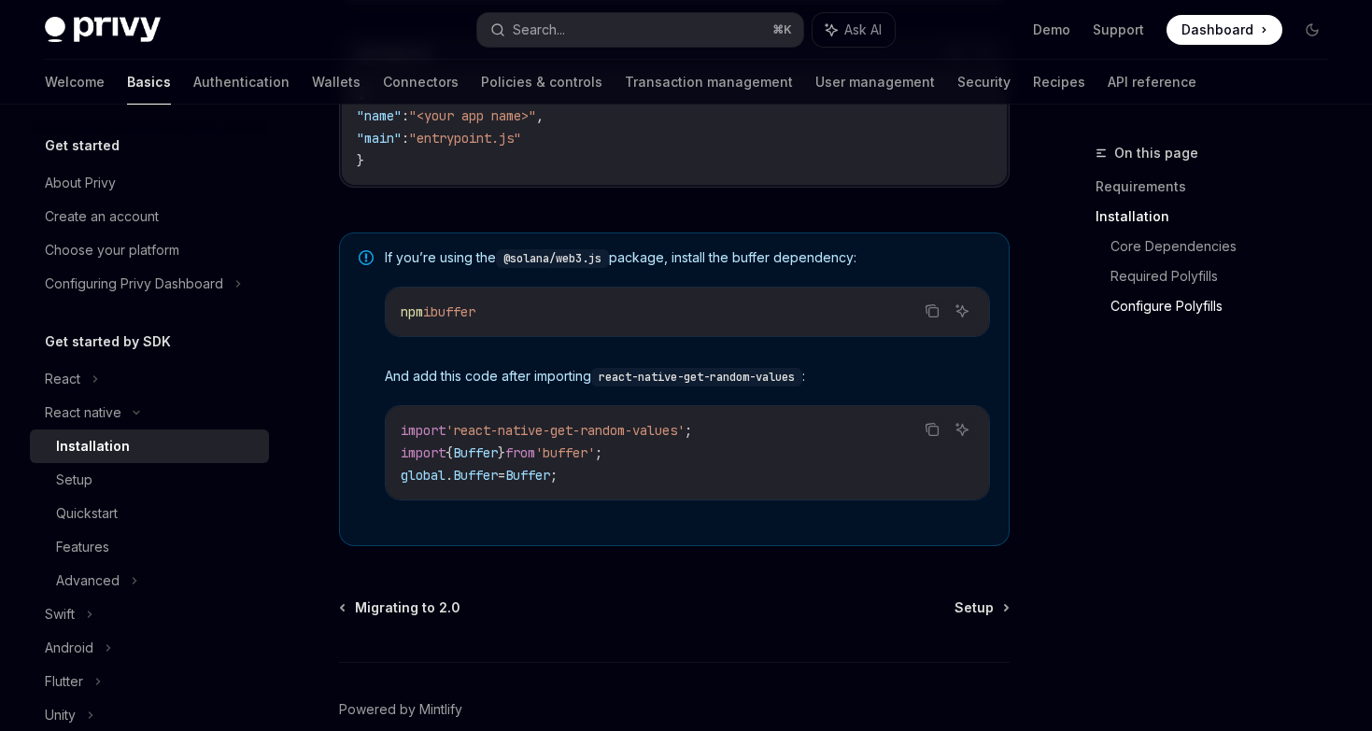
scroll to position [1306, 0]
click at [463, 472] on span "Buffer" at bounding box center [475, 473] width 45 height 17
click at [400, 437] on div "import 'react-native-get-random-values' ; import { Buffer } from 'buffer' ; glo…" at bounding box center [687, 450] width 603 height 93
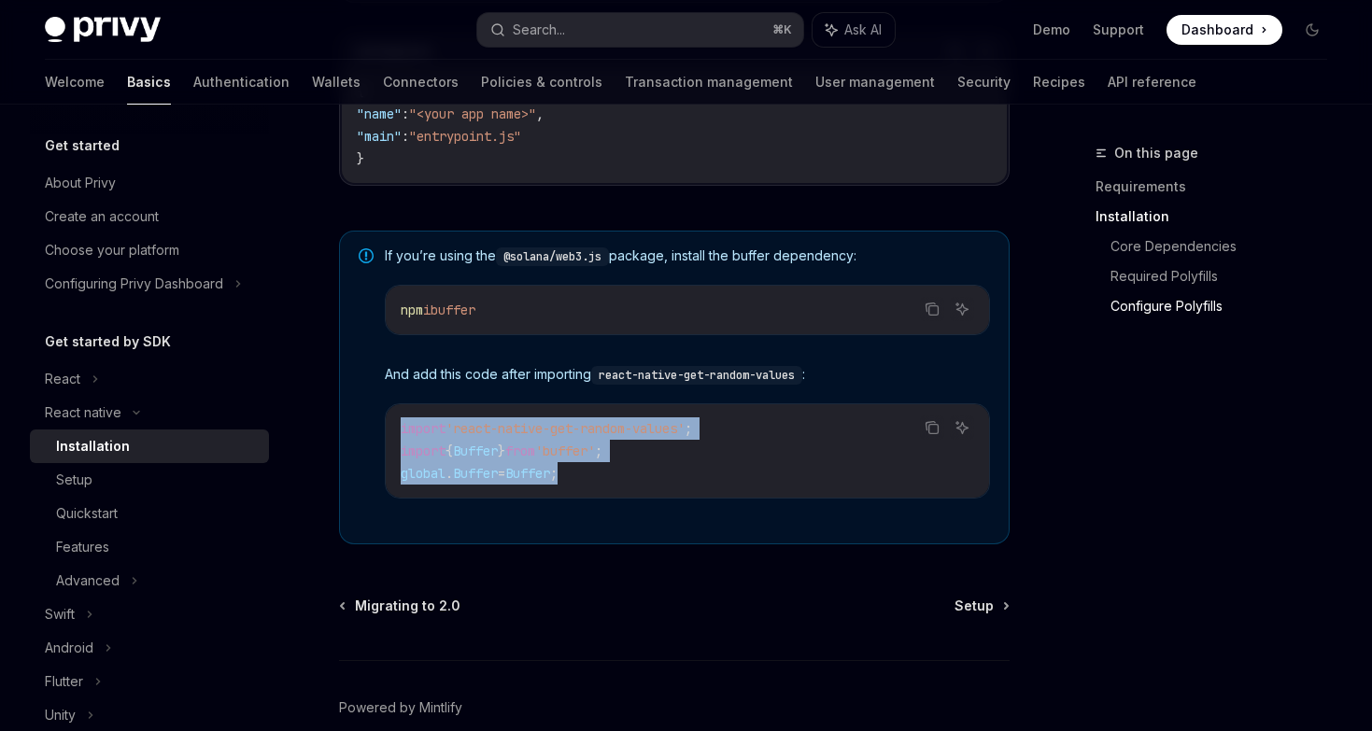
drag, startPoint x: 398, startPoint y: 436, endPoint x: 601, endPoint y: 484, distance: 209.1
click at [601, 484] on div "import 'react-native-get-random-values' ; import { Buffer } from 'buffer' ; glo…" at bounding box center [687, 450] width 603 height 93
copy code "import 'react-native-get-random-values' ; import { Buffer } from 'buffer' ; glo…"
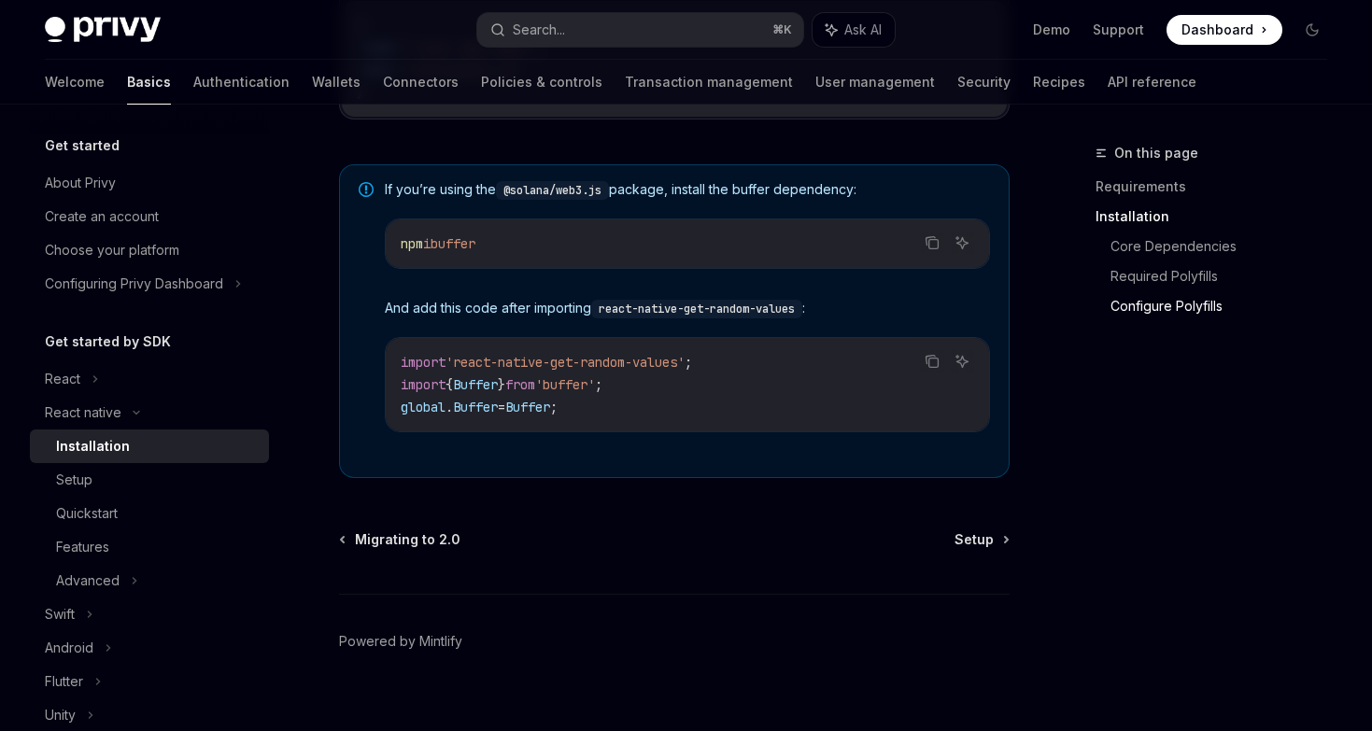
click at [660, 476] on div "If you’re using the @solana/web3.js package, install the buffer dependency: Cop…" at bounding box center [674, 321] width 671 height 314
